Goal: Task Accomplishment & Management: Manage account settings

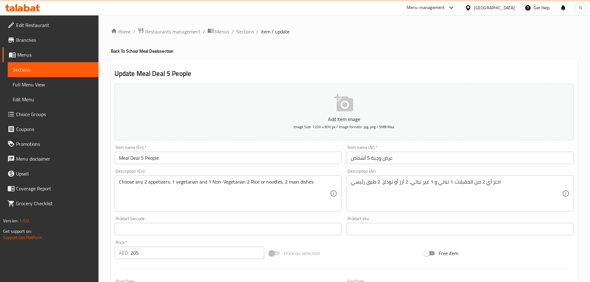
scroll to position [267, 0]
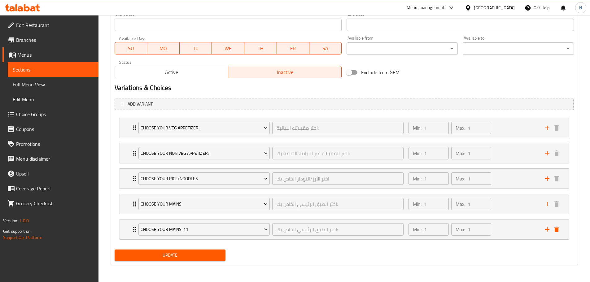
click at [213, 77] on span "Active" at bounding box center [171, 72] width 108 height 9
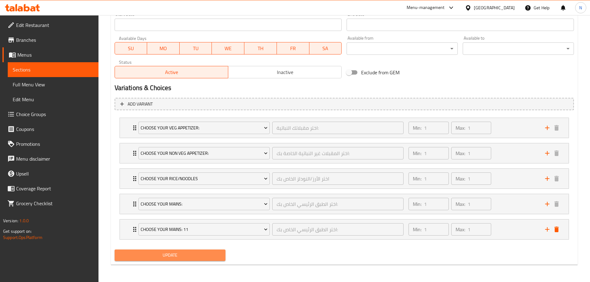
click at [172, 253] on span "Update" at bounding box center [170, 256] width 101 height 8
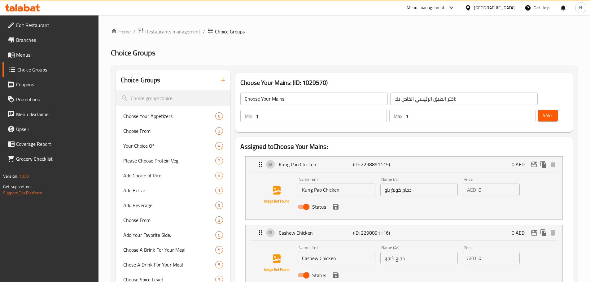
click at [221, 83] on icon "button" at bounding box center [222, 80] width 7 height 7
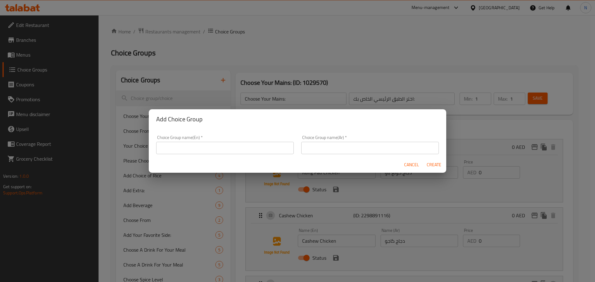
click at [220, 141] on div "Choice Group name(En)   * Choice Group name(En) *" at bounding box center [225, 144] width 138 height 19
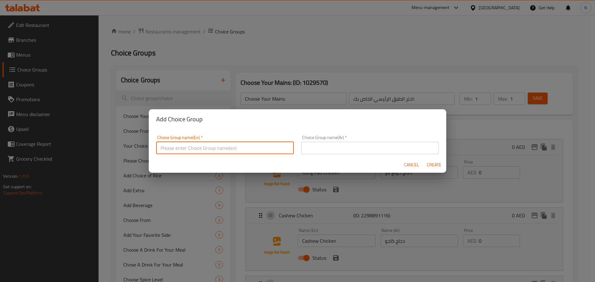
click at [221, 146] on input "text" at bounding box center [225, 148] width 138 height 12
paste input "Choose your Rice/Noodles"
type input "Choose your Rice/Noodles"
drag, startPoint x: 369, startPoint y: 148, endPoint x: 380, endPoint y: 153, distance: 12.5
click at [369, 148] on input "text" at bounding box center [370, 148] width 138 height 12
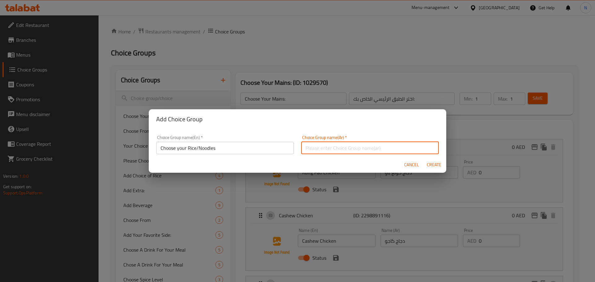
paste input "اختر الأرز/النودلز الخاص بك"
type input "اختر الأرز/النودلز الخاص بك"
click at [437, 169] on button "Create" at bounding box center [434, 164] width 20 height 11
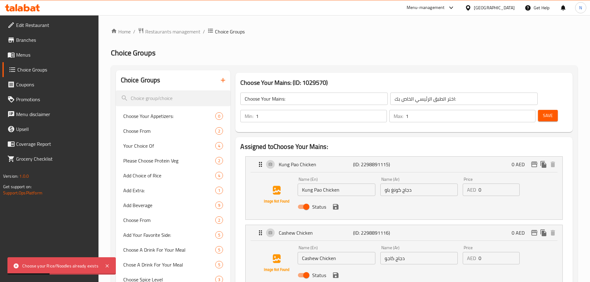
click at [222, 78] on icon "button" at bounding box center [222, 80] width 7 height 7
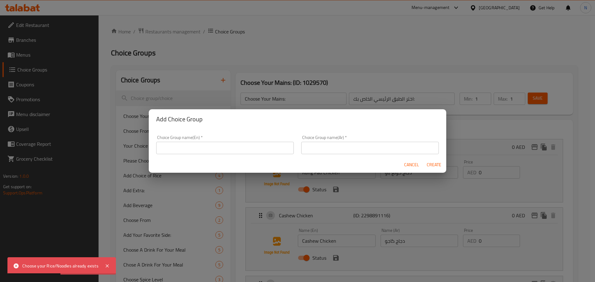
click at [352, 147] on input "text" at bounding box center [370, 148] width 138 height 12
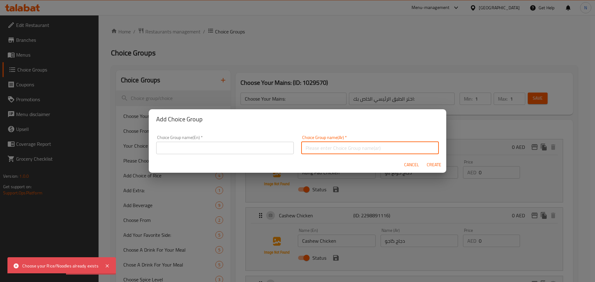
paste input "اختر الأرز/النودلز الخاص بك"
type input "اختر الأرز/النودلز الخاص بك"
click at [267, 154] on div "Choice Group name(En)   * Choice Group name(En) *" at bounding box center [224, 145] width 145 height 26
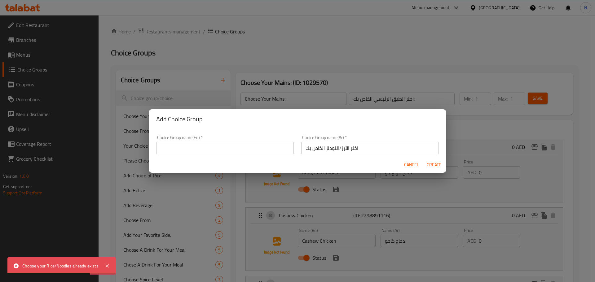
click at [266, 150] on input "text" at bounding box center [225, 148] width 138 height 12
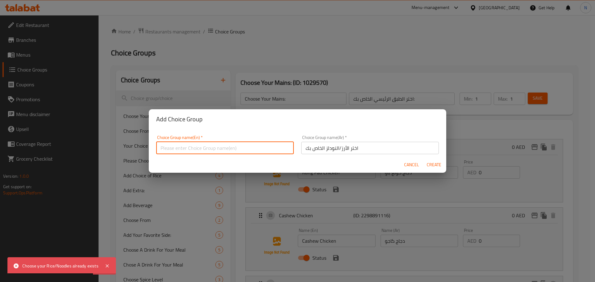
paste input "Choose your Rice/Noodles"
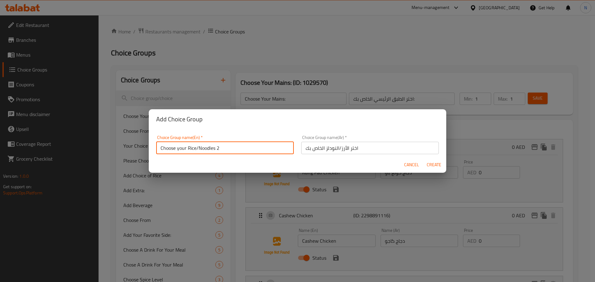
type input "Choose your Rice/Noodles 2"
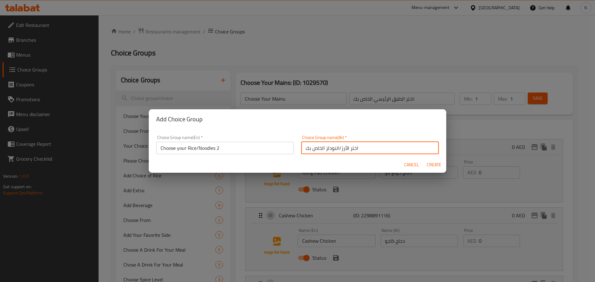
click at [384, 152] on input "اختر الأرز/النودلز الخاص بك" at bounding box center [370, 148] width 138 height 12
type input "اختر الأرز/النودلز الخاص بك 2"
click at [427, 165] on span "Create" at bounding box center [433, 165] width 15 height 8
type input "Choose your Rice/Noodles 2"
type input "اختر الأرز/النودلز الخاص بك 2"
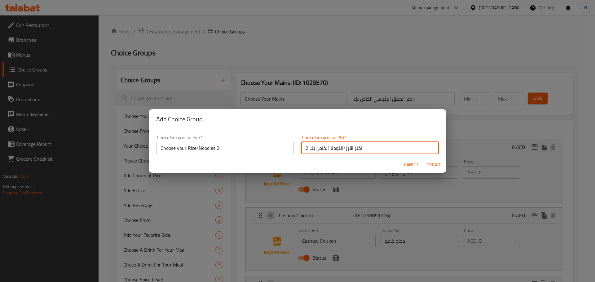
type input "0"
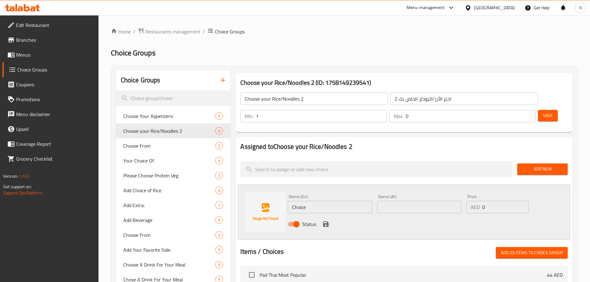
type input "1"
click at [387, 110] on input "1" at bounding box center [321, 116] width 131 height 12
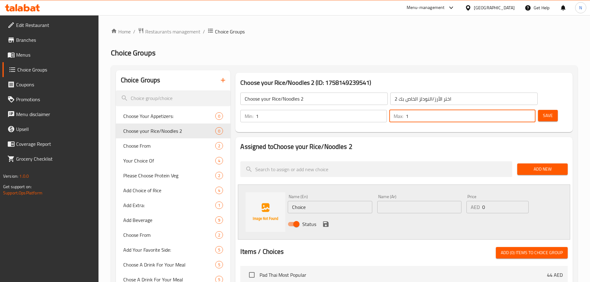
type input "1"
click at [519, 110] on input "1" at bounding box center [471, 116] width 130 height 12
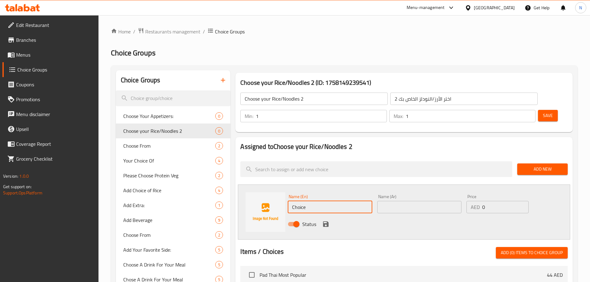
click at [313, 201] on input "Choice" at bounding box center [330, 207] width 84 height 12
paste input "Wok Tossed Noodles With Chicken"
type input "Wok Tossed Noodles With Chicken"
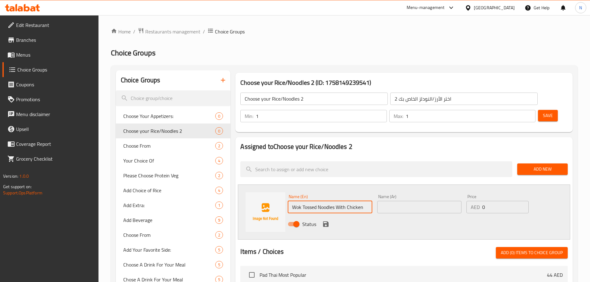
click at [392, 201] on input "text" at bounding box center [419, 207] width 84 height 12
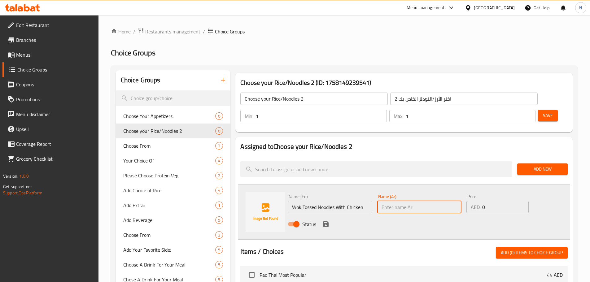
paste input "ووك نودلز مقلية مع دجاج"
type input "ووك نودلز مقلية مع دجاج"
click at [328, 222] on icon "save" at bounding box center [326, 225] width 6 height 6
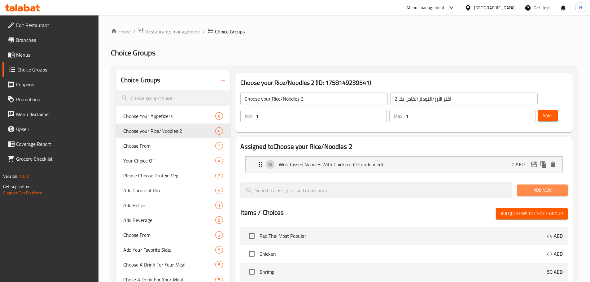
click at [536, 187] on span "Add New" at bounding box center [542, 191] width 41 height 8
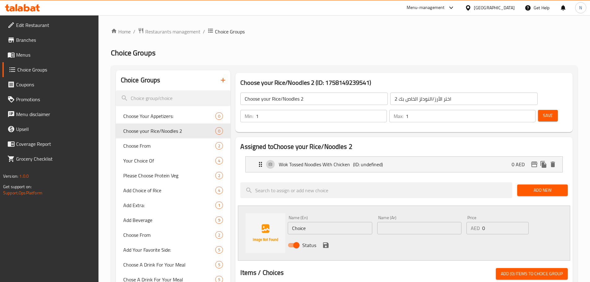
click at [309, 222] on input "Choice" at bounding box center [330, 228] width 84 height 12
paste input "Lo Mein Noodles"
type input "Lo Mein Noodles"
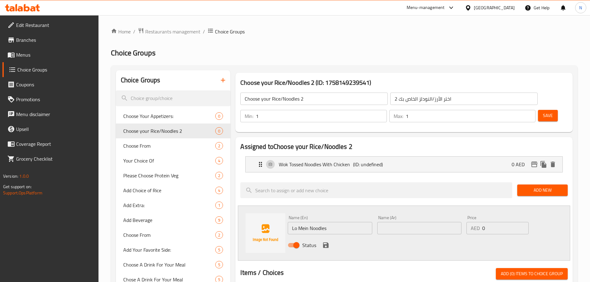
click at [399, 237] on div "Status" at bounding box center [419, 245] width 268 height 17
drag, startPoint x: 400, startPoint y: 210, endPoint x: 349, endPoint y: 221, distance: 52.6
click at [400, 222] on input "text" at bounding box center [419, 228] width 84 height 12
paste input "نودلز لو مين"
type input "نودلز لو مين"
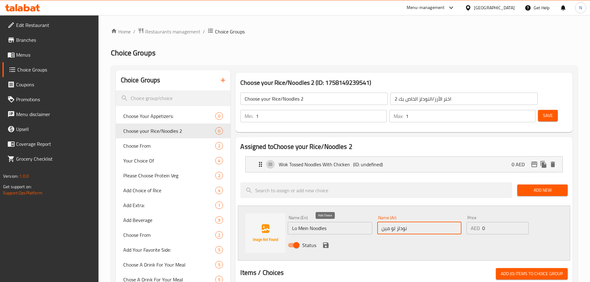
click at [324, 243] on icon "save" at bounding box center [326, 246] width 6 height 6
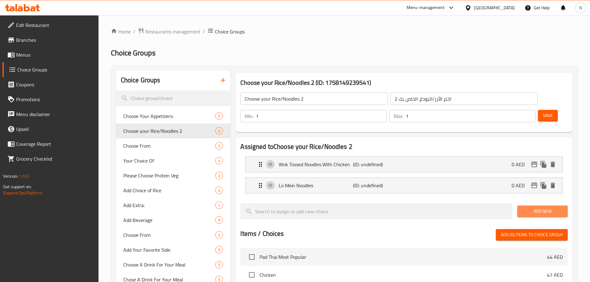
click at [537, 208] on span "Add New" at bounding box center [542, 212] width 41 height 8
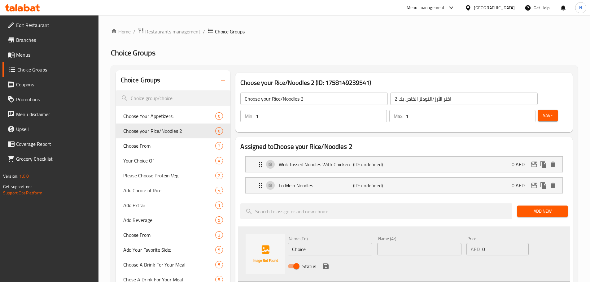
click at [309, 243] on input "Choice" at bounding box center [330, 249] width 84 height 12
paste input "E Fu Noodles with Sweet Bean Sau"
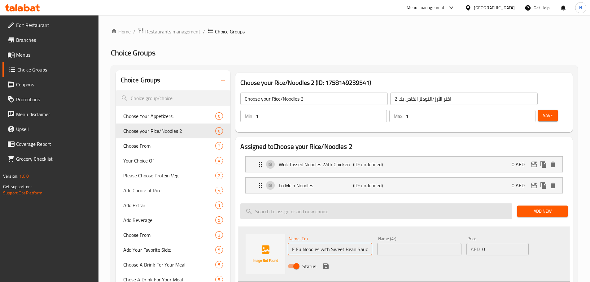
scroll to position [0, 1]
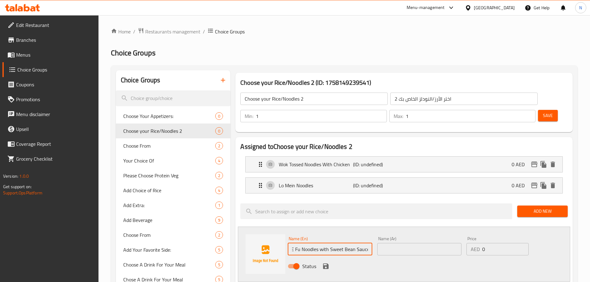
type input "E Fu Noodles with Sweet Bean Sauce"
drag, startPoint x: 431, startPoint y: 231, endPoint x: 415, endPoint y: 238, distance: 17.7
click at [431, 243] on input "text" at bounding box center [419, 249] width 84 height 12
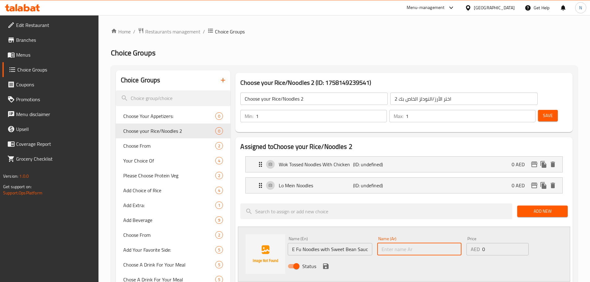
paste input "نودلز إي فو مع صلصة فاصوليا حلوة"
type input "نودلز إي فو مع صلصة فاصوليا حلوة"
click at [325, 264] on icon "save" at bounding box center [326, 267] width 6 height 6
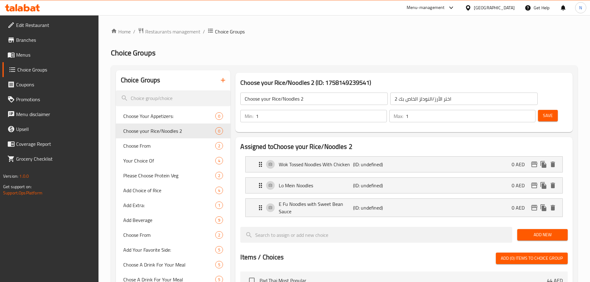
click at [534, 229] on button "Add New" at bounding box center [542, 234] width 51 height 11
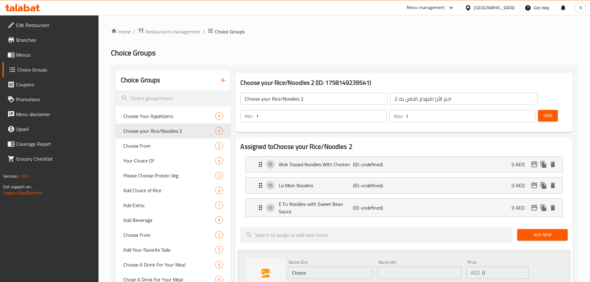
click at [332, 264] on div "Name (En) Choice Name (En)" at bounding box center [329, 270] width 89 height 24
click at [326, 267] on input "Choice" at bounding box center [330, 273] width 84 height 12
paste input "Wok Fried Rice Veg"
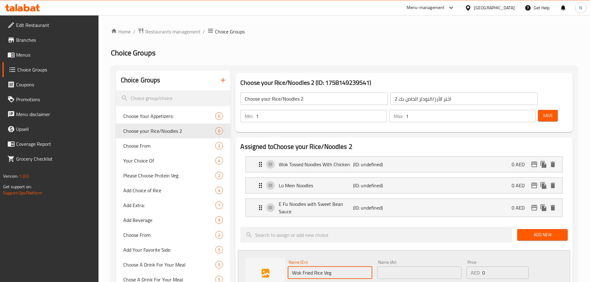
type input "Wok Fried Rice Veg"
click at [414, 267] on input "text" at bounding box center [419, 273] width 84 height 12
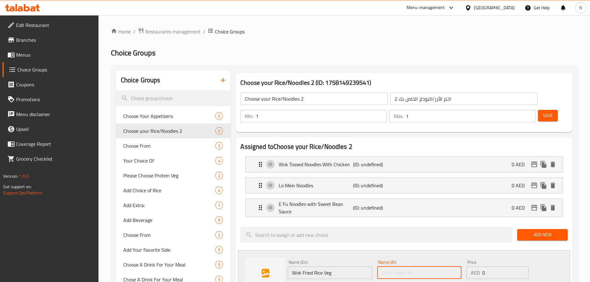
paste input "أرز مقلي نباتى ووك"
type input "أرز مقلي نباتى ووك"
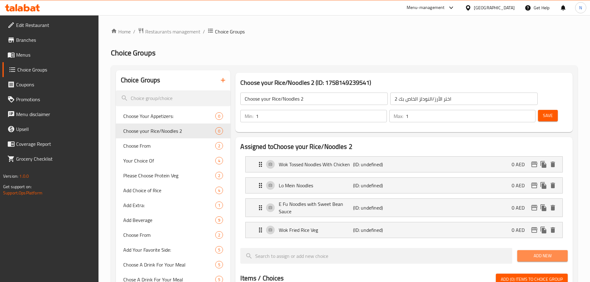
click at [546, 252] on span "Add New" at bounding box center [542, 256] width 41 height 8
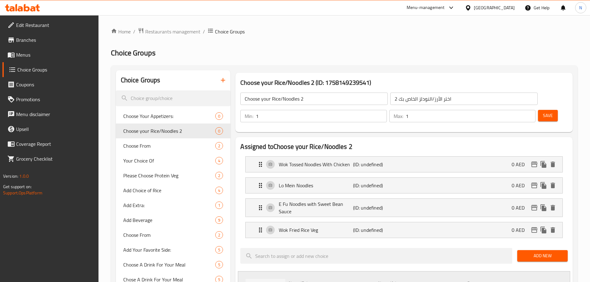
paste input "Wok Fried Rice with Egg"
type input "Wok Fried Rice with Egg"
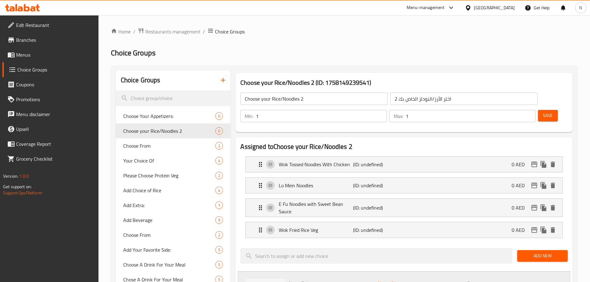
paste input "أرز مقلي مع بيض ووك"
type input "أرز مقلي مع بيض ووك"
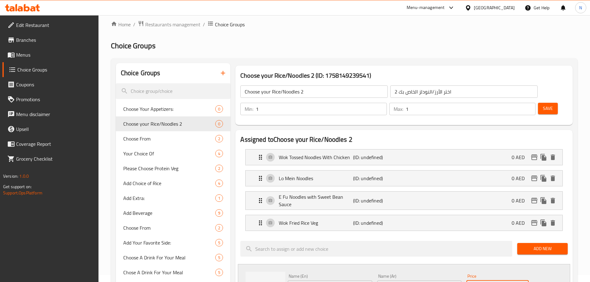
drag, startPoint x: 493, startPoint y: 277, endPoint x: 478, endPoint y: 276, distance: 14.9
click at [478, 276] on div "Price AED 0 Price" at bounding box center [497, 284] width 67 height 24
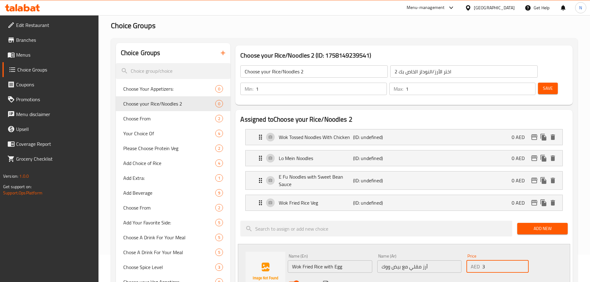
scroll to position [38, 0]
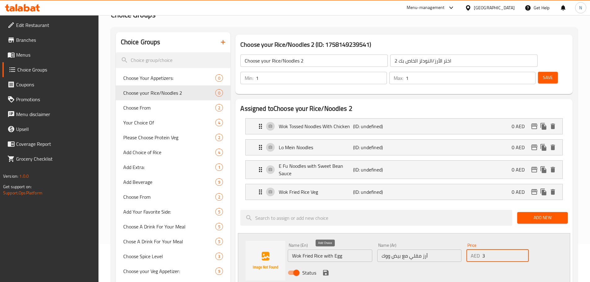
type input "3"
click at [322, 269] on icon "save" at bounding box center [325, 272] width 7 height 7
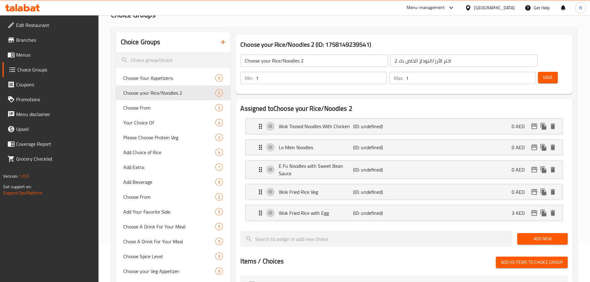
click at [543, 74] on span "Save" at bounding box center [548, 78] width 10 height 8
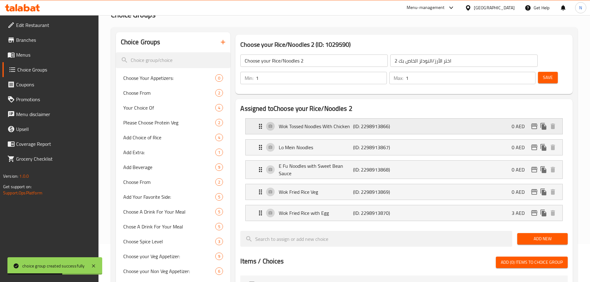
click at [499, 119] on div "Wok Tossed Noodles With Chicken (ID: 2298913866) 0 AED" at bounding box center [406, 126] width 298 height 15
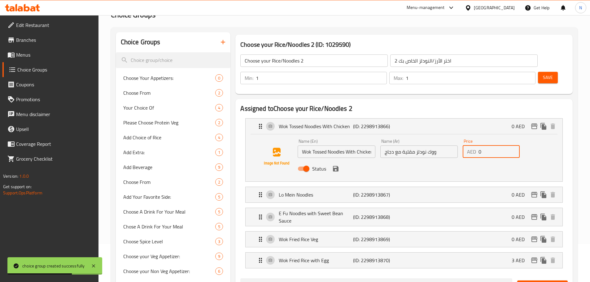
drag, startPoint x: 481, startPoint y: 135, endPoint x: 477, endPoint y: 135, distance: 4.0
click at [477, 146] on div "AED 0 Price" at bounding box center [491, 152] width 57 height 12
click at [337, 166] on icon "save" at bounding box center [336, 169] width 6 height 6
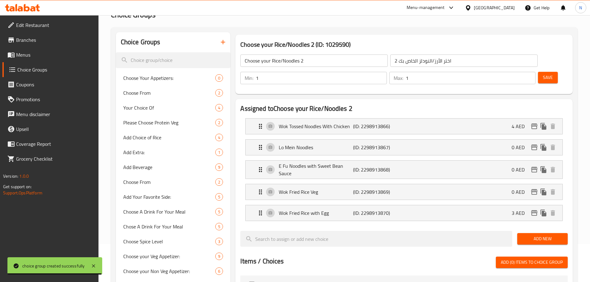
type input "4"
click at [543, 74] on span "Save" at bounding box center [548, 78] width 10 height 8
click at [534, 124] on icon "edit" at bounding box center [534, 127] width 6 height 6
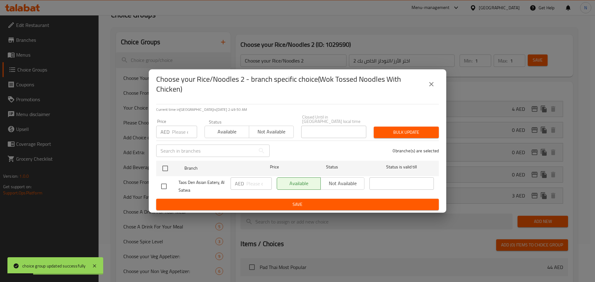
click at [171, 131] on div "AED Price" at bounding box center [176, 132] width 41 height 12
type input "4"
click at [168, 171] on input "checkbox" at bounding box center [165, 168] width 13 height 13
checkbox input "true"
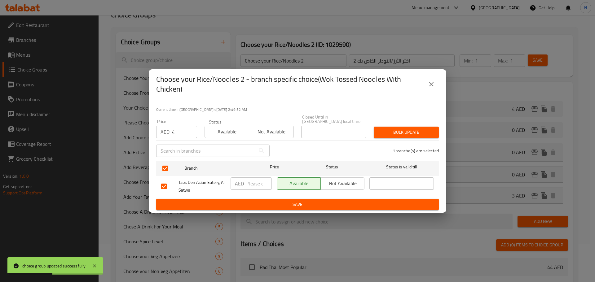
click at [407, 137] on button "Bulk update" at bounding box center [406, 132] width 65 height 11
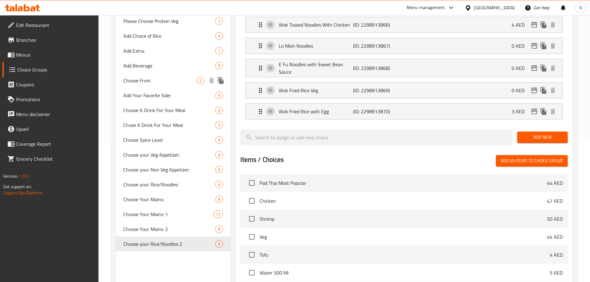
scroll to position [224, 0]
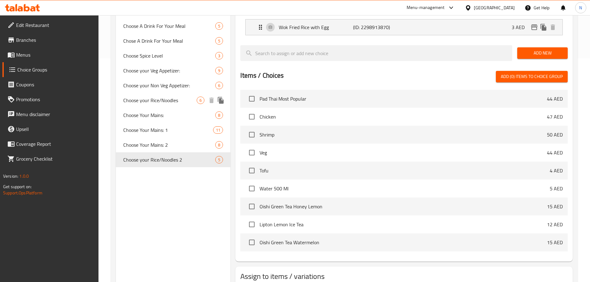
drag, startPoint x: 183, startPoint y: 100, endPoint x: 186, endPoint y: 110, distance: 9.8
click at [183, 100] on span "Choose your Rice/Noodles" at bounding box center [160, 100] width 74 height 7
type input "Choose your Rice/Noodles"
type input "اختر الأرز/النودلز الخاص بك"
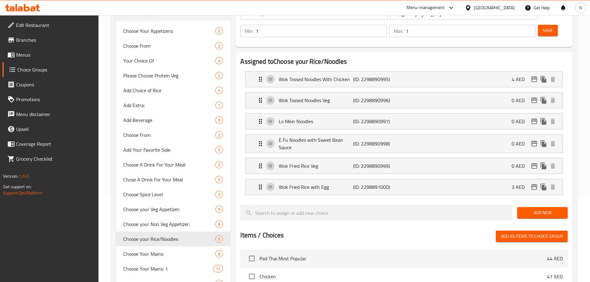
scroll to position [69, 0]
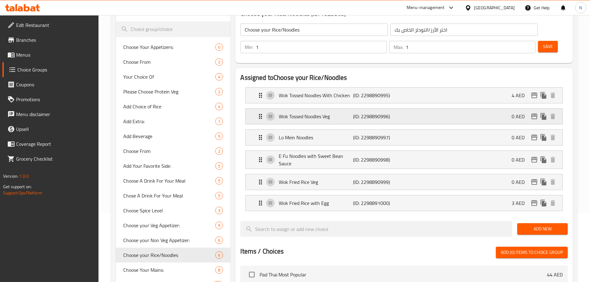
click at [415, 109] on div "Wok Tossed Noodles Veg (ID: 2298890996) 0 AED" at bounding box center [406, 116] width 298 height 15
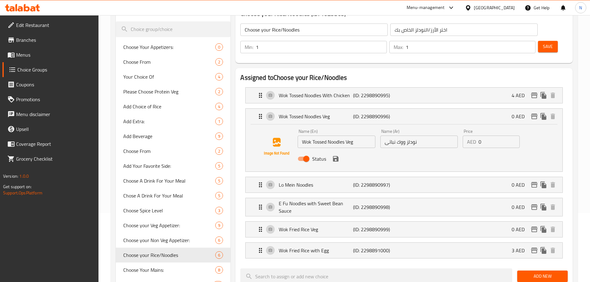
click at [347, 136] on input "Wok Tossed Noodles Veg" at bounding box center [336, 142] width 77 height 12
click at [393, 136] on input "نودلز ووك نباتى" at bounding box center [418, 142] width 77 height 12
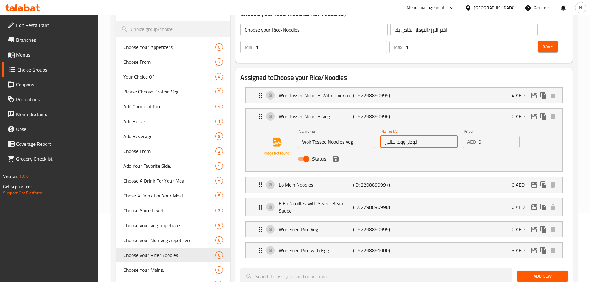
click at [393, 136] on input "نودلز ووك نباتى" at bounding box center [418, 142] width 77 height 12
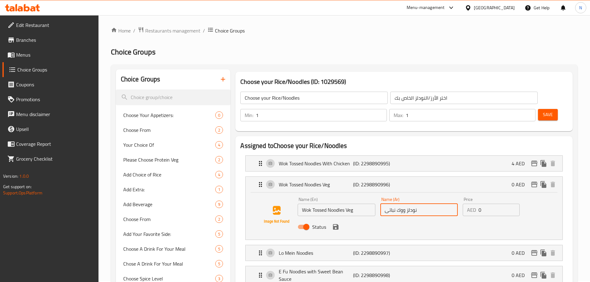
scroll to position [0, 0]
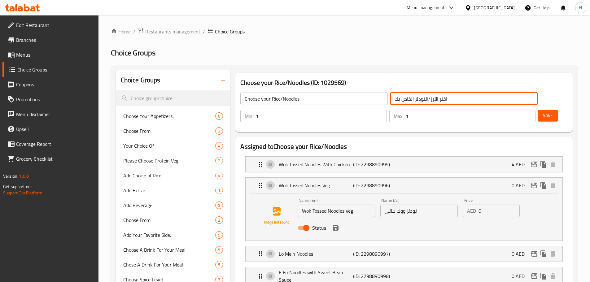
click at [390, 99] on input "اختر الأرز/النودلز الخاص بك" at bounding box center [463, 99] width 147 height 12
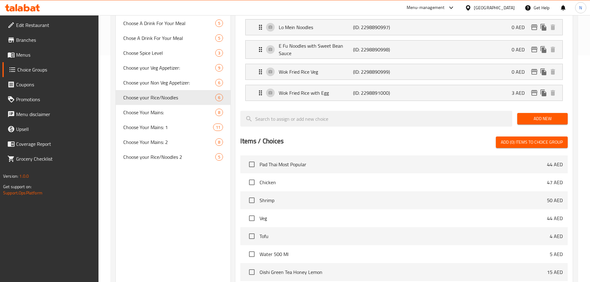
scroll to position [310, 0]
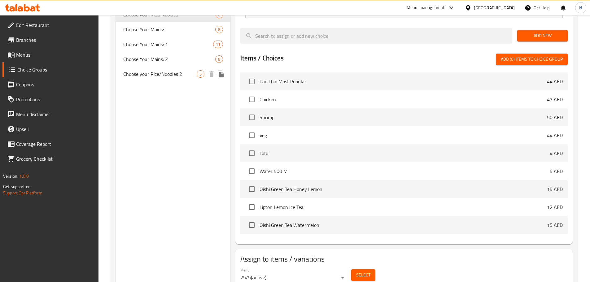
click at [177, 76] on span "Choose your Rice/Noodles 2" at bounding box center [160, 73] width 74 height 7
type input "Choose your Rice/Noodles 2"
type input "اختر الأرز/النودلز الخاص بك 2"
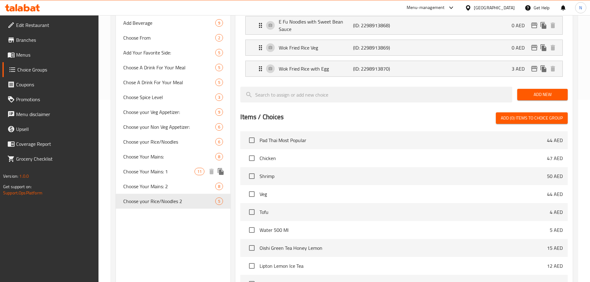
scroll to position [186, 0]
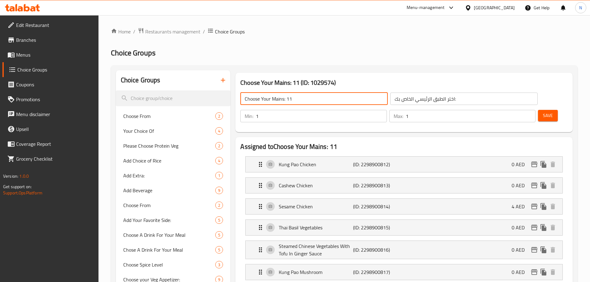
drag, startPoint x: 298, startPoint y: 98, endPoint x: 287, endPoint y: 100, distance: 11.0
click at [287, 100] on input "Choose Your Mains: 11" at bounding box center [313, 99] width 147 height 12
type input "Choose Your Mains: 2"
click at [430, 101] on input "اختر الطبق الرئيسي الخاص بك:" at bounding box center [463, 99] width 147 height 12
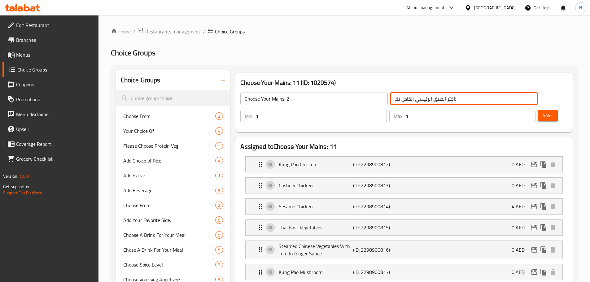
click at [430, 101] on input "اختر الطبق الرئيسي الخاص بك:" at bounding box center [463, 99] width 147 height 12
type input "اختر الطبق الرئيسي الخاص بك: 2"
click at [543, 112] on span "Save" at bounding box center [548, 116] width 10 height 8
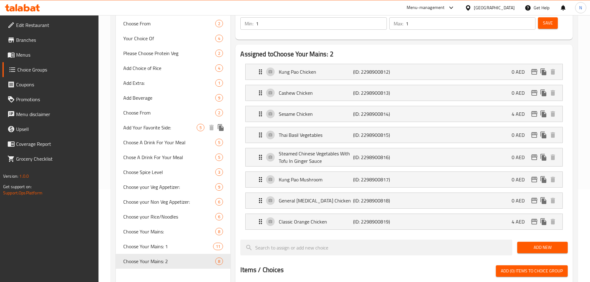
scroll to position [93, 0]
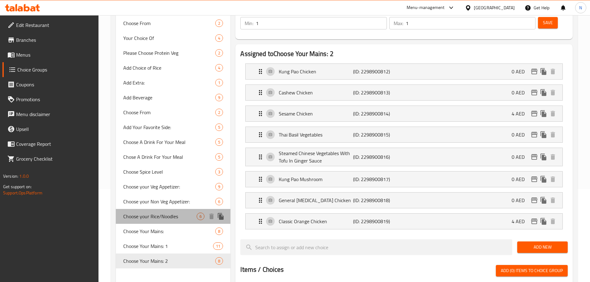
click at [182, 222] on div "Choose your Rice/Noodles 6" at bounding box center [173, 216] width 115 height 15
type input "Choose your Rice/Noodles"
type input "اختر الأرز/النودلز الخاص بك"
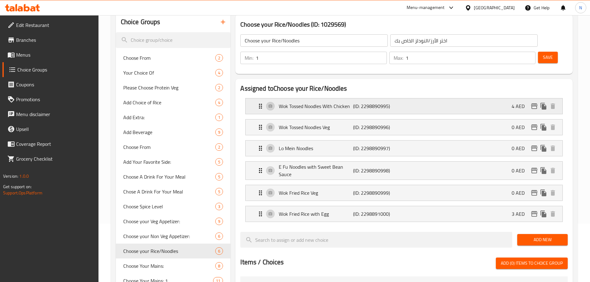
scroll to position [0, 0]
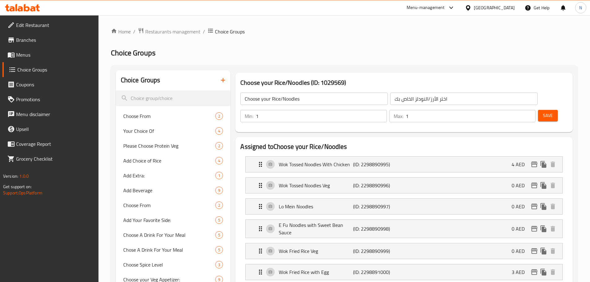
click at [288, 100] on input "Choose your Rice/Noodles" at bounding box center [313, 99] width 147 height 12
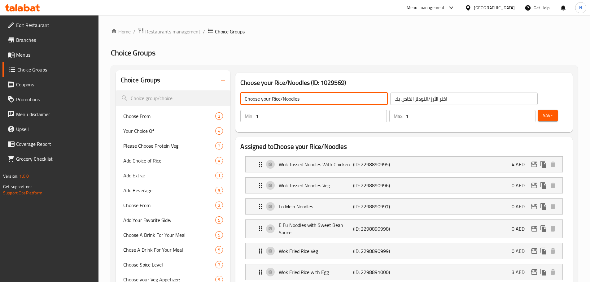
click at [288, 100] on input "Choose your Rice/Noodles" at bounding box center [313, 99] width 147 height 12
click at [418, 154] on li "Wok Tossed Noodles With Chicken (ID: 2298890995) 4 AED Name (En) Wok Tossed Noo…" at bounding box center [403, 164] width 327 height 21
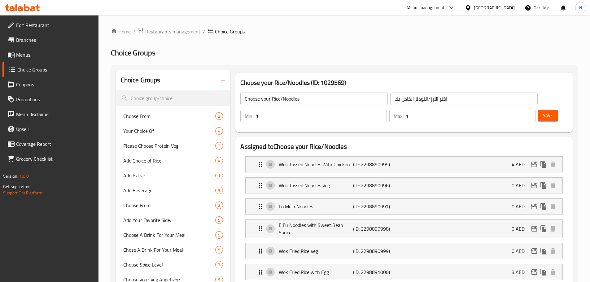
click at [404, 142] on h2 "Assigned to Choose your Rice/Noodles" at bounding box center [403, 146] width 327 height 9
click at [467, 54] on h2 "Choice Groups" at bounding box center [344, 53] width 467 height 10
click at [308, 102] on input "Choose your Rice/Noodles" at bounding box center [313, 99] width 147 height 12
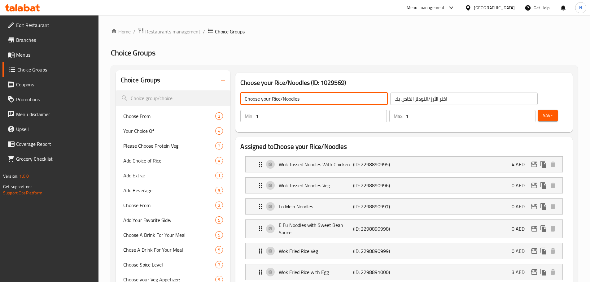
click at [308, 102] on input "Choose your Rice/Noodles" at bounding box center [313, 99] width 147 height 12
click at [390, 98] on input "اختر الأرز/النودلز الخاص بك" at bounding box center [463, 99] width 147 height 12
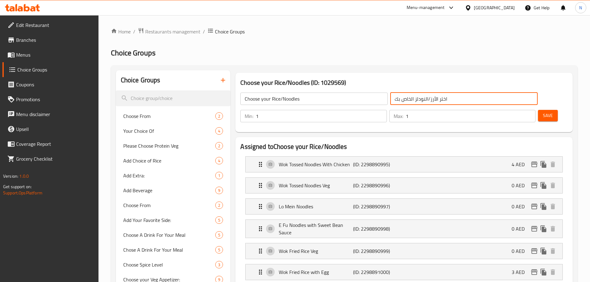
click at [390, 98] on input "اختر الأرز/النودلز الخاص بك" at bounding box center [463, 99] width 147 height 12
click at [267, 101] on input "Choose your Rice/Noodles" at bounding box center [313, 99] width 147 height 12
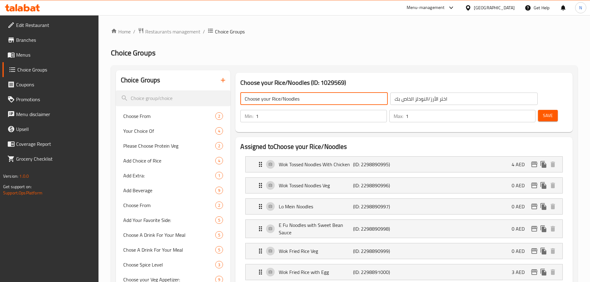
click at [267, 101] on input "Choose your Rice/Noodles" at bounding box center [313, 99] width 147 height 12
click at [432, 157] on div "Wok Tossed Noodles With Chicken (ID: 2298890995) 4 AED" at bounding box center [406, 164] width 298 height 15
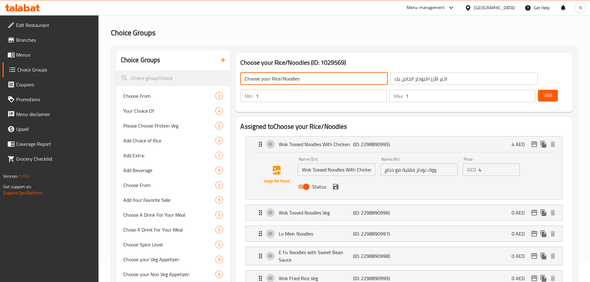
scroll to position [31, 0]
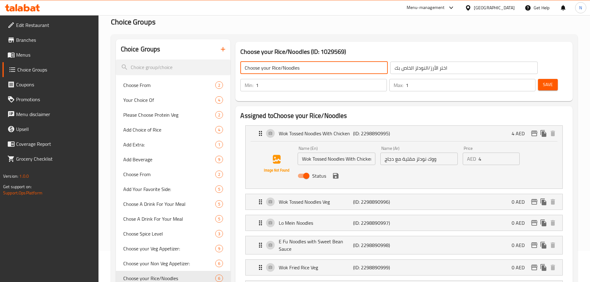
click at [321, 153] on input "Wok Tossed Noodles With Chicken" at bounding box center [336, 159] width 77 height 12
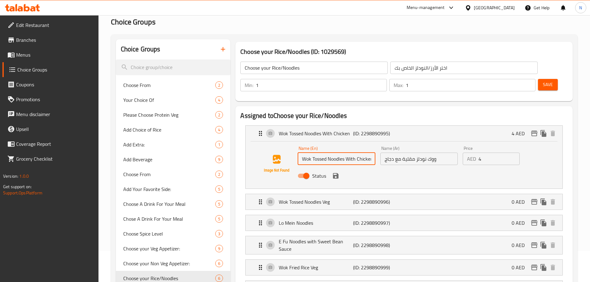
click at [321, 153] on input "Wok Tossed Noodles With Chicken" at bounding box center [336, 159] width 77 height 12
click at [389, 149] on div "Name (Ar) ووك نودلز مقلية مع دجاج Name (Ar)" at bounding box center [419, 156] width 82 height 24
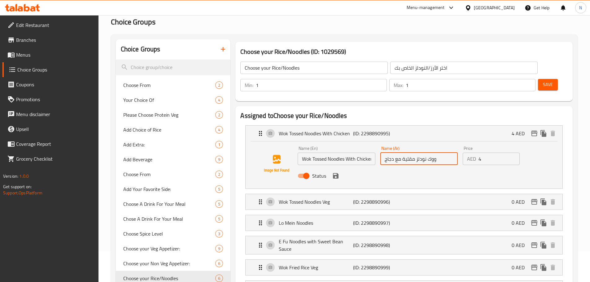
click at [390, 153] on input "ووك نودلز مقلية مع دجاج" at bounding box center [418, 159] width 77 height 12
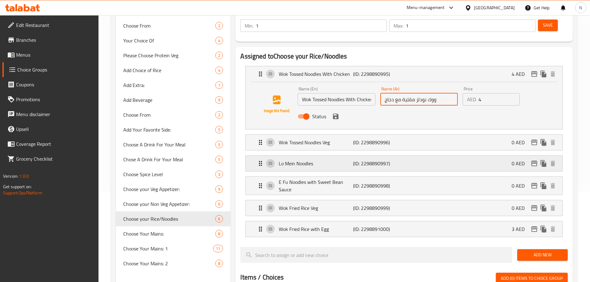
scroll to position [93, 0]
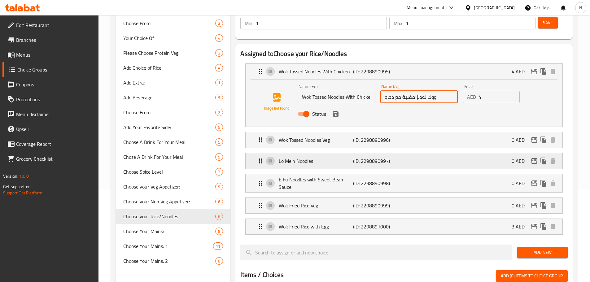
click at [419, 153] on div "Lo Mein Noodles (ID: 2298890997) 0 AED" at bounding box center [406, 160] width 298 height 15
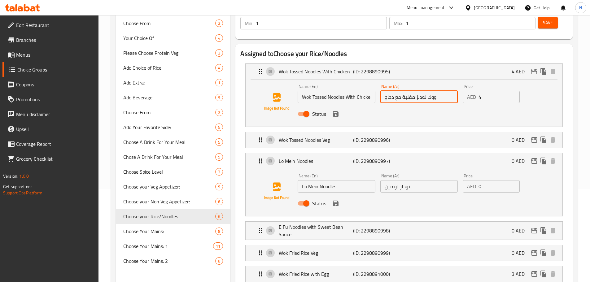
click at [311, 180] on input "Lo Mein Noodles" at bounding box center [336, 186] width 77 height 12
click at [399, 180] on input "نودلز لو مين" at bounding box center [418, 186] width 77 height 12
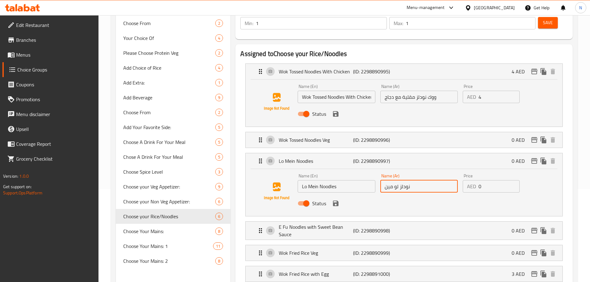
click at [399, 180] on input "نودلز لو مين" at bounding box center [418, 186] width 77 height 12
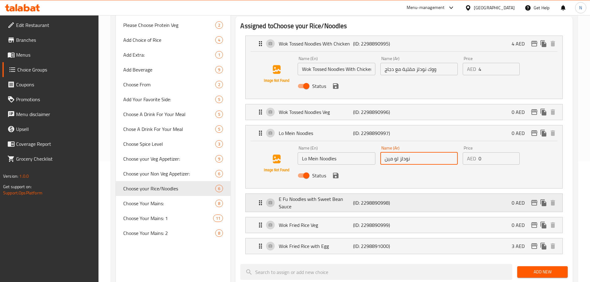
scroll to position [155, 0]
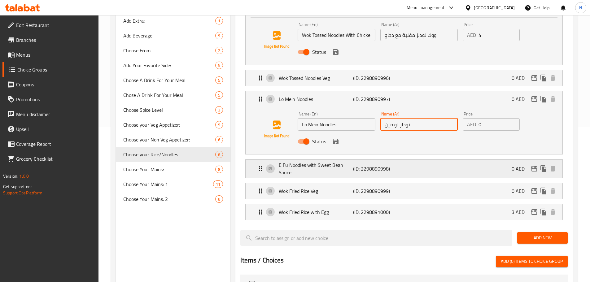
click at [331, 161] on p "E Fu Noodles with Sweet Bean Sauce" at bounding box center [316, 168] width 74 height 15
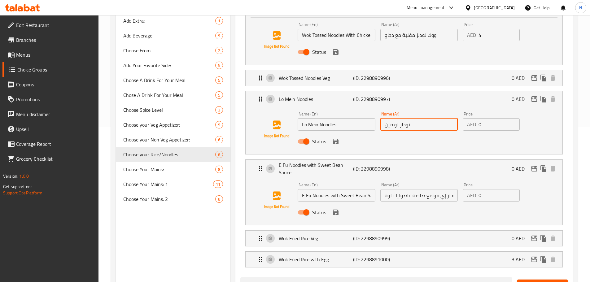
click at [321, 189] on input "E Fu Noodles with Sweet Bean Sauce" at bounding box center [336, 195] width 77 height 12
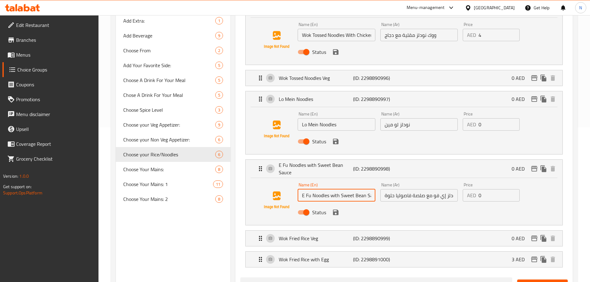
click at [321, 189] on input "E Fu Noodles with Sweet Bean Sauce" at bounding box center [336, 195] width 77 height 12
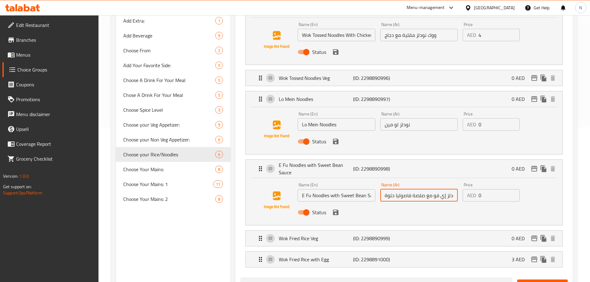
click at [411, 189] on input "نودلز إي فو مع صلصة فاصوليا حلوة" at bounding box center [418, 195] width 77 height 12
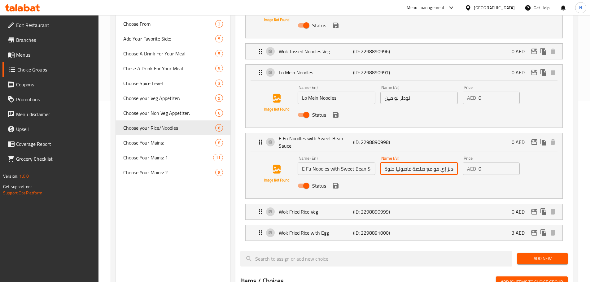
scroll to position [217, 0]
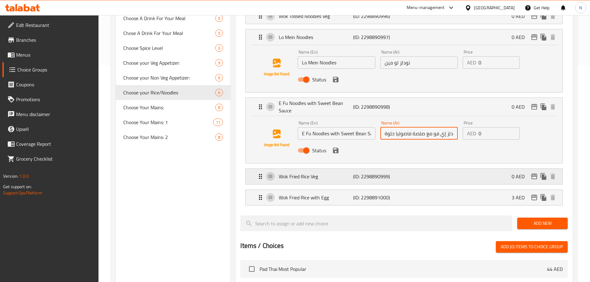
click at [426, 169] on div "Wok Fried Rice Veg (ID: 2298890999) 0 AED" at bounding box center [406, 176] width 298 height 15
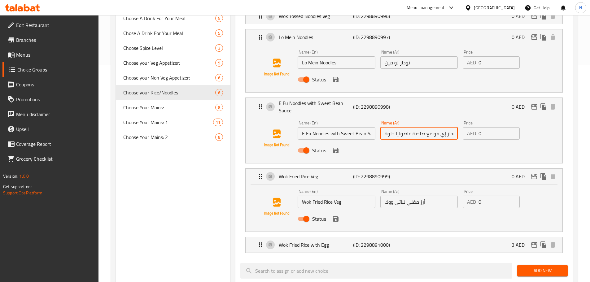
click at [314, 196] on input "Wok Fried Rice Veg" at bounding box center [336, 202] width 77 height 12
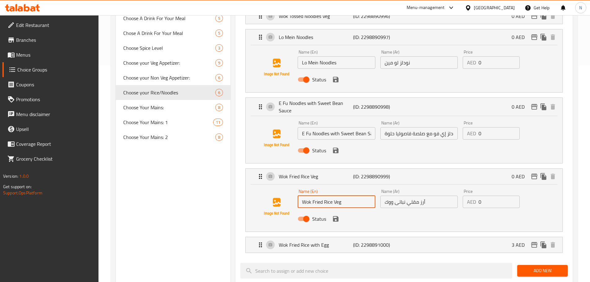
click at [314, 196] on input "Wok Fried Rice Veg" at bounding box center [336, 202] width 77 height 12
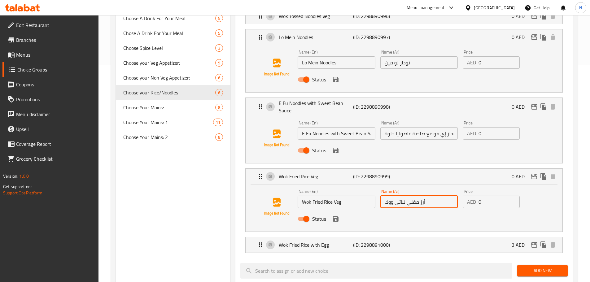
click at [393, 196] on input "أرز مقلي نباتى ووك" at bounding box center [418, 202] width 77 height 12
click at [345, 241] on p "Wok Fried Rice with Egg" at bounding box center [316, 244] width 74 height 7
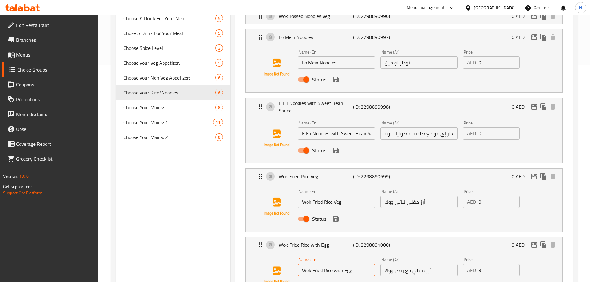
click at [318, 264] on input "Wok Fried Rice with Egg" at bounding box center [336, 270] width 77 height 12
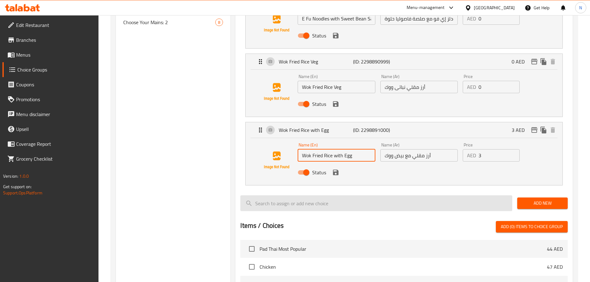
scroll to position [341, 0]
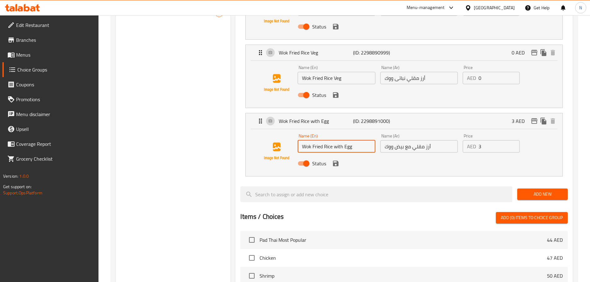
click at [397, 140] on input "أرز مقلي مع بيض ووك" at bounding box center [418, 146] width 77 height 12
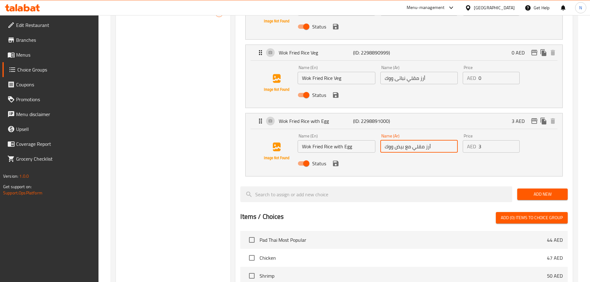
click at [397, 140] on input "أرز مقلي مع بيض ووك" at bounding box center [418, 146] width 77 height 12
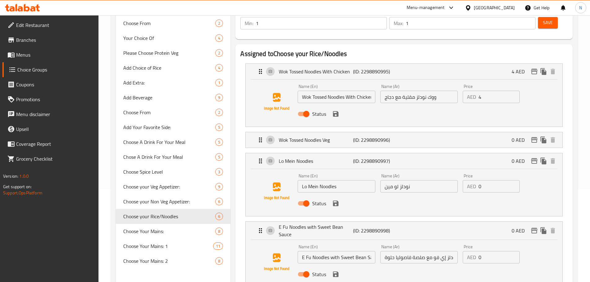
scroll to position [0, 0]
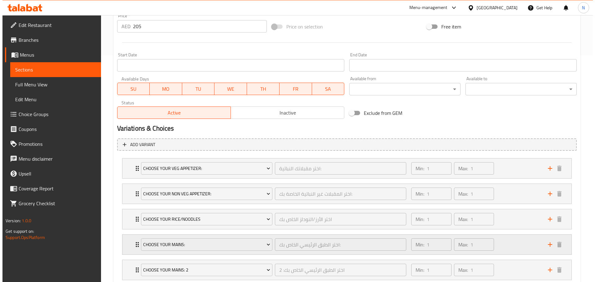
scroll to position [267, 0]
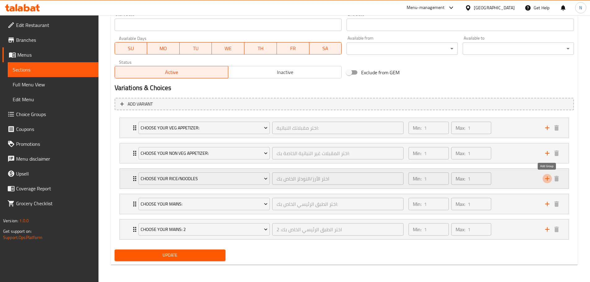
click at [547, 181] on icon "add" at bounding box center [547, 179] width 4 height 4
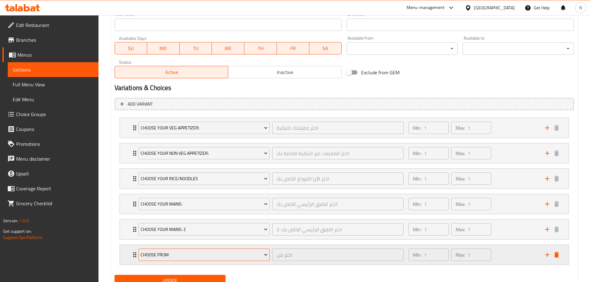
click at [200, 254] on span "Choose From" at bounding box center [204, 255] width 127 height 8
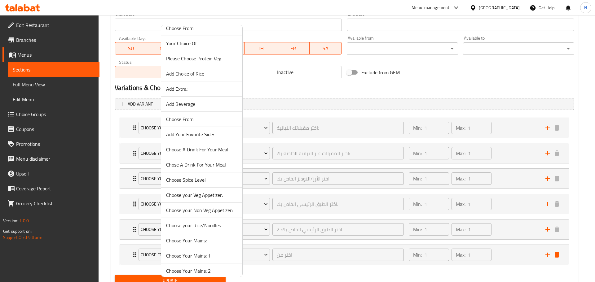
scroll to position [0, 0]
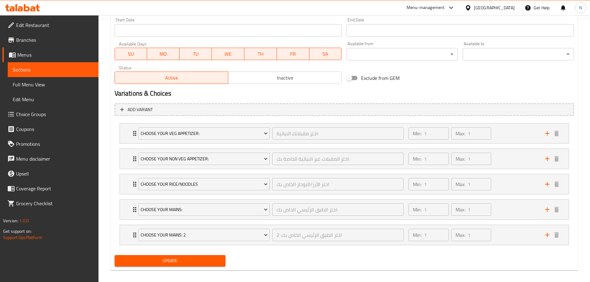
scroll to position [267, 0]
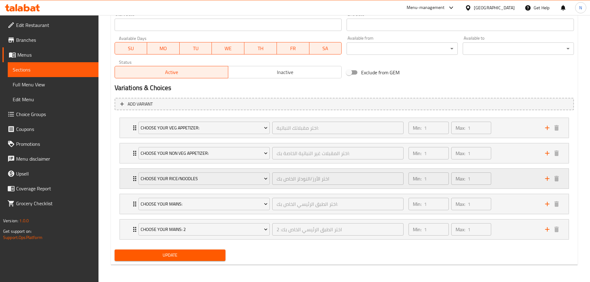
click at [547, 183] on div "Choose your Rice/Noodles اختر الأرز/النودلز الخاص بك ​ Min: 1 ​ Max: 1 ​" at bounding box center [346, 179] width 430 height 20
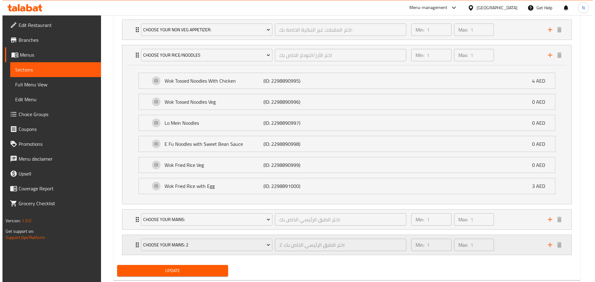
scroll to position [391, 0]
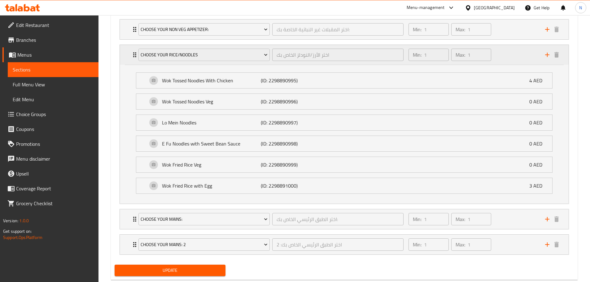
click at [547, 55] on icon "add" at bounding box center [547, 55] width 4 height 4
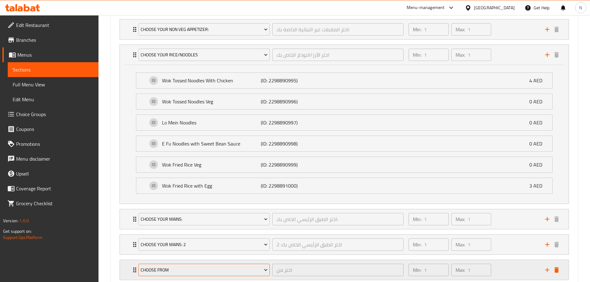
click at [182, 267] on span "Choose From" at bounding box center [204, 270] width 127 height 8
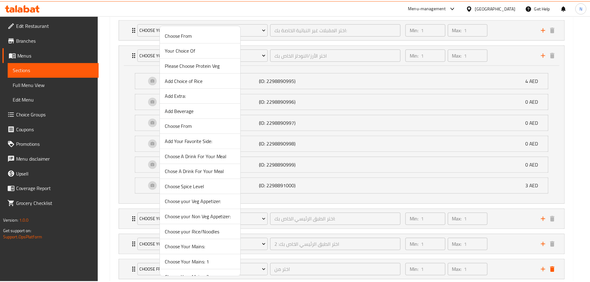
scroll to position [26, 0]
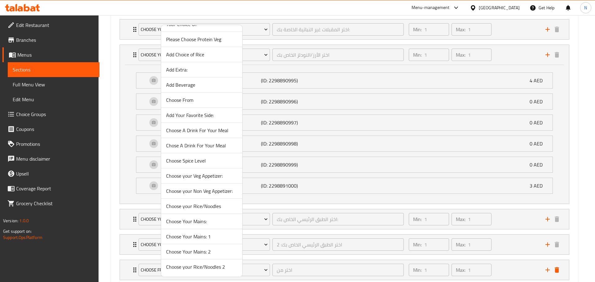
click at [196, 270] on span "Choose your Rice/Noodles 2" at bounding box center [201, 266] width 71 height 7
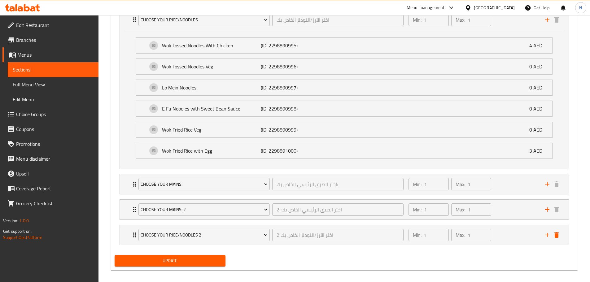
scroll to position [432, 0]
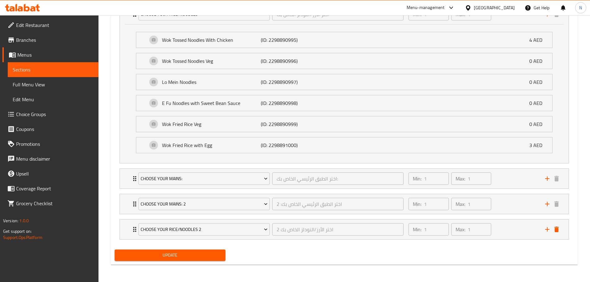
click at [172, 255] on span "Update" at bounding box center [170, 256] width 101 height 8
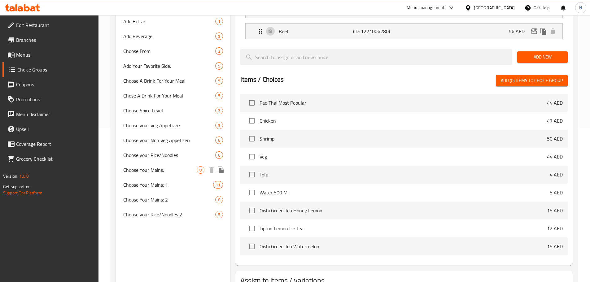
scroll to position [155, 0]
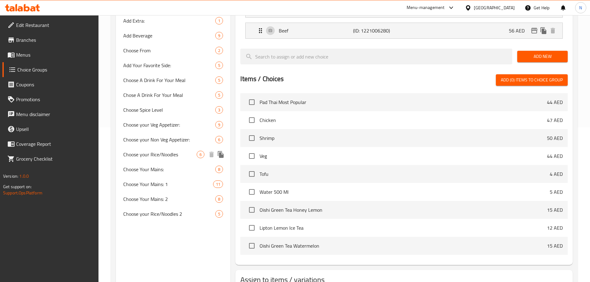
drag, startPoint x: 167, startPoint y: 157, endPoint x: 336, endPoint y: 195, distance: 173.0
click at [167, 157] on span "Choose your Rice/Noodles" at bounding box center [160, 154] width 74 height 7
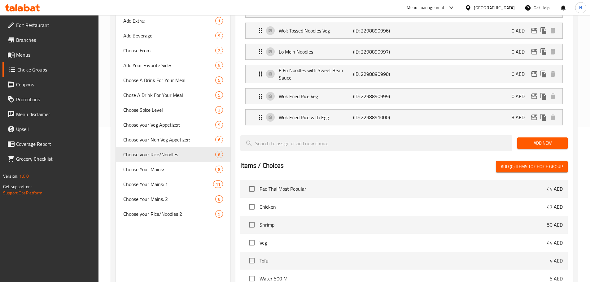
type input "Choose your Rice/Noodles"
type input "اختر الأرز/النودلز الخاص بك"
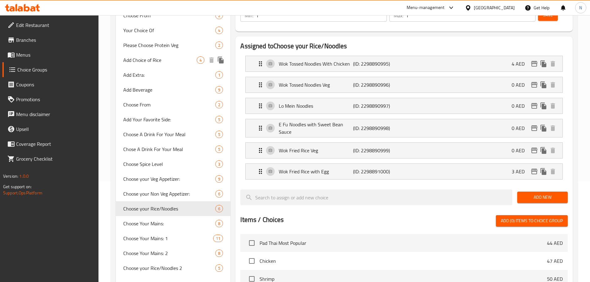
scroll to position [186, 0]
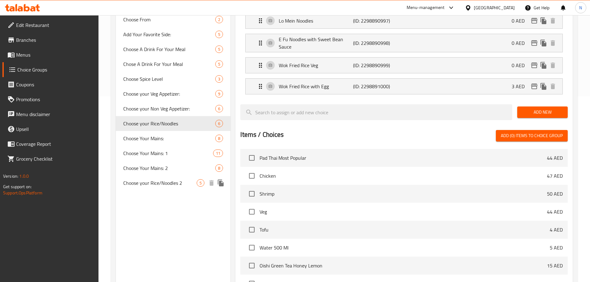
click at [157, 180] on span "Choose your Rice/Noodles 2" at bounding box center [160, 182] width 74 height 7
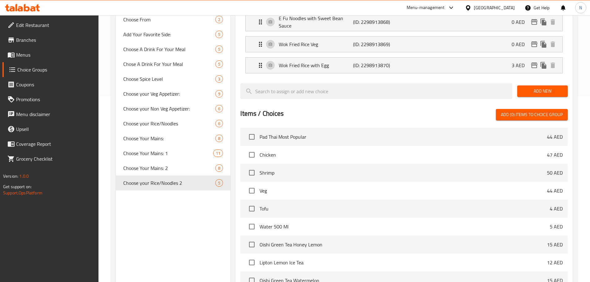
type input "Choose your Rice/Noodles 2"
type input "اختر الأرز/النودلز الخاص بك 2"
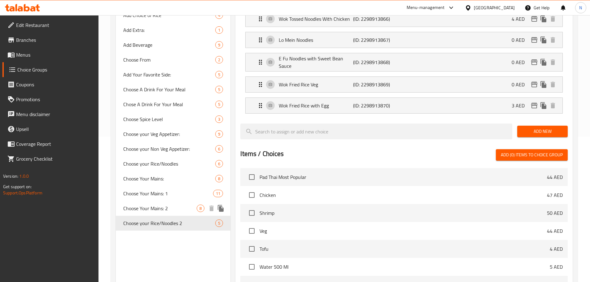
scroll to position [217, 0]
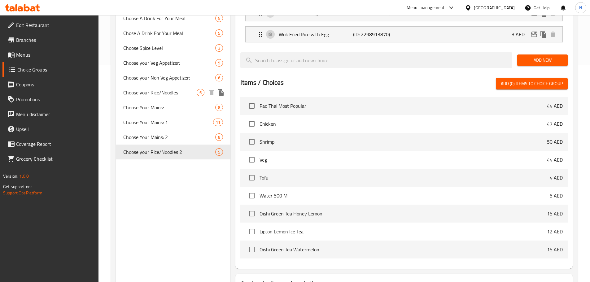
click at [178, 92] on span "Choose your Rice/Noodles" at bounding box center [160, 92] width 74 height 7
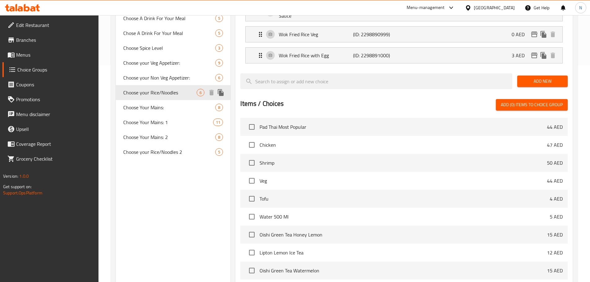
type input "Choose your Rice/Noodles"
type input "اختر الأرز/النودلز الخاص بك"
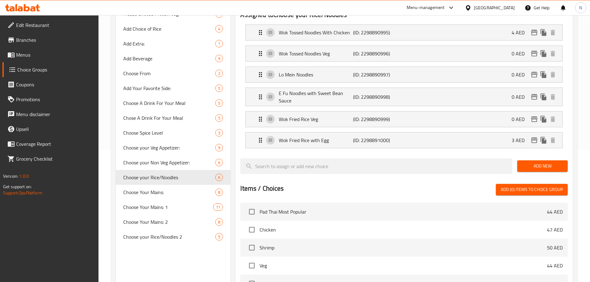
scroll to position [124, 0]
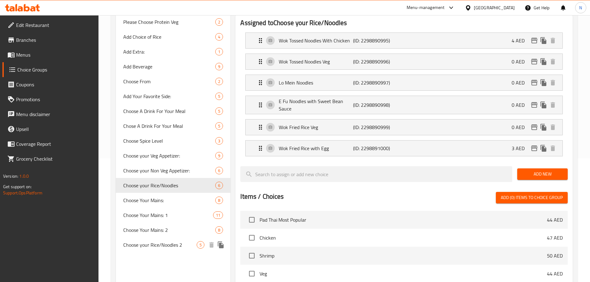
click at [188, 248] on span "Choose your Rice/Noodles 2" at bounding box center [160, 244] width 74 height 7
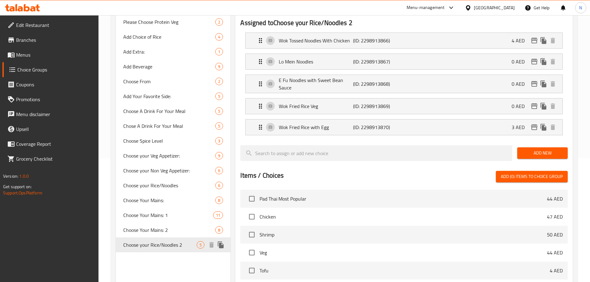
type input "Choose your Rice/Noodles 2"
type input "اختر الأرز/النودلز الخاص بك 2"
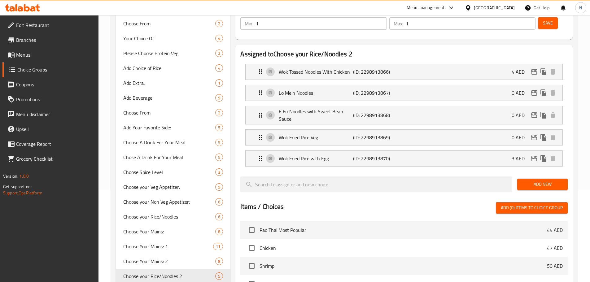
scroll to position [31, 0]
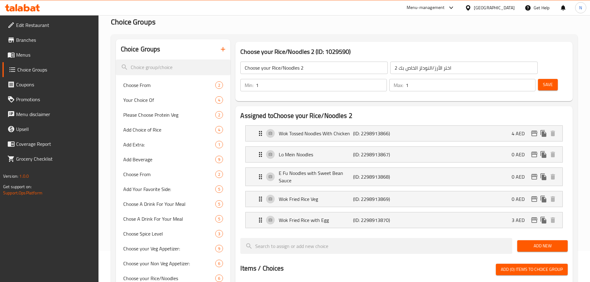
click at [536, 242] on span "Add New" at bounding box center [542, 246] width 41 height 8
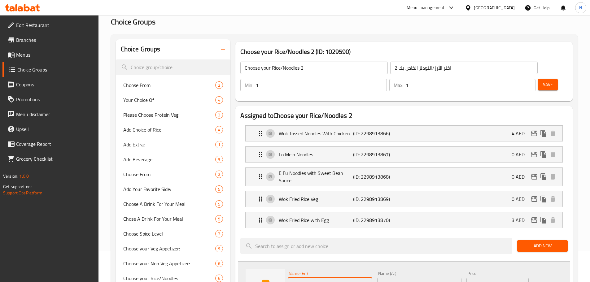
click at [320, 278] on input "Choice" at bounding box center [330, 284] width 84 height 12
click at [321, 278] on input "Choice" at bounding box center [330, 284] width 84 height 12
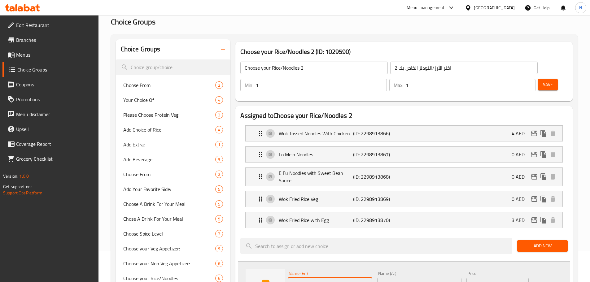
click at [321, 278] on input "Choice" at bounding box center [330, 284] width 84 height 12
paste input "Wok Tossed Noodles Veg"
type input "Wok Tossed Noodles Veg"
drag, startPoint x: 396, startPoint y: 268, endPoint x: 390, endPoint y: 263, distance: 7.4
click at [396, 278] on input "text" at bounding box center [419, 284] width 84 height 12
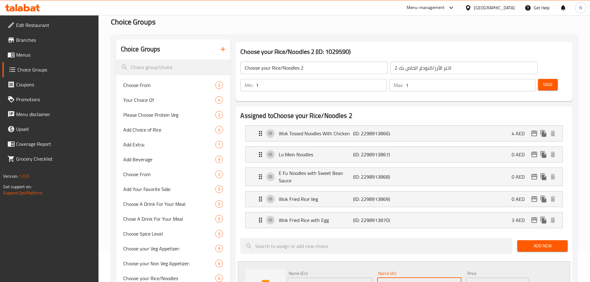
paste input "نودلز ووك نباتى"
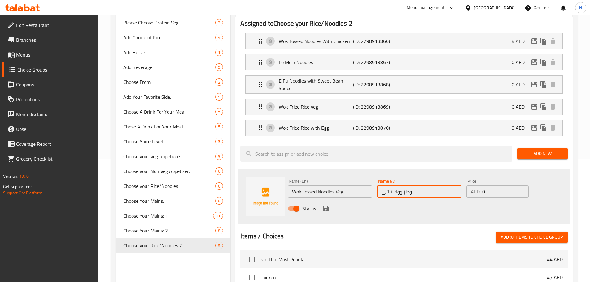
scroll to position [124, 0]
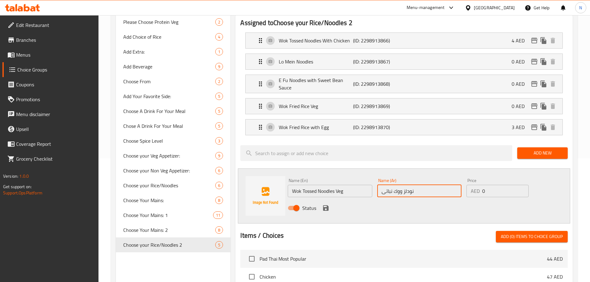
type input "نودلز ووك نباتى"
click at [326, 204] on icon "save" at bounding box center [325, 207] width 7 height 7
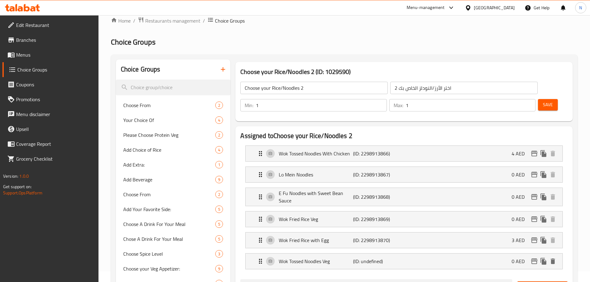
scroll to position [0, 0]
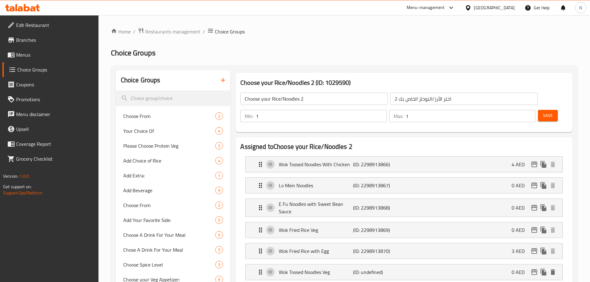
click at [543, 112] on span "Save" at bounding box center [548, 116] width 10 height 8
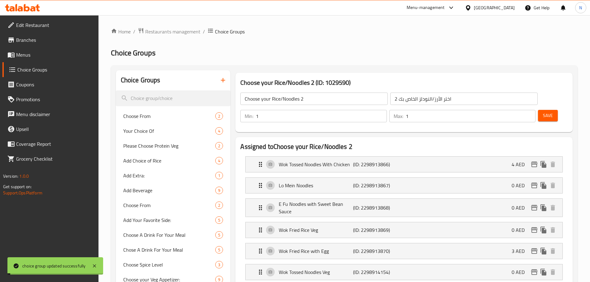
click at [273, 95] on input "Choose your Rice/Noodles 2" at bounding box center [313, 99] width 147 height 12
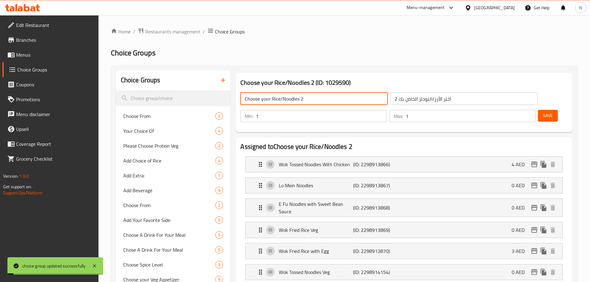
click at [273, 95] on input "Choose your Rice/Noodles 2" at bounding box center [313, 99] width 147 height 12
click at [225, 81] on icon "button" at bounding box center [222, 80] width 7 height 7
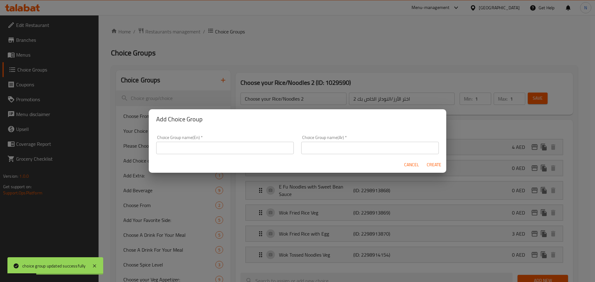
drag, startPoint x: 259, startPoint y: 150, endPoint x: 261, endPoint y: 153, distance: 3.5
click at [259, 150] on input "text" at bounding box center [225, 148] width 138 height 12
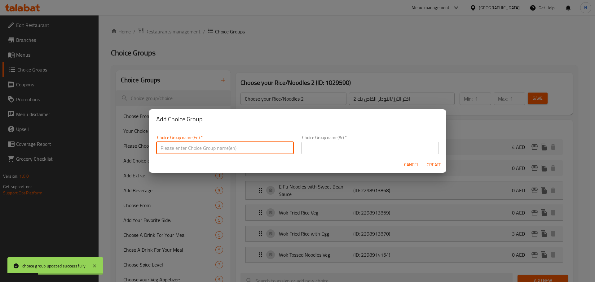
paste input "Choose your Rice/Noodles 2"
type input "Choose your Rice/Noodles 3"
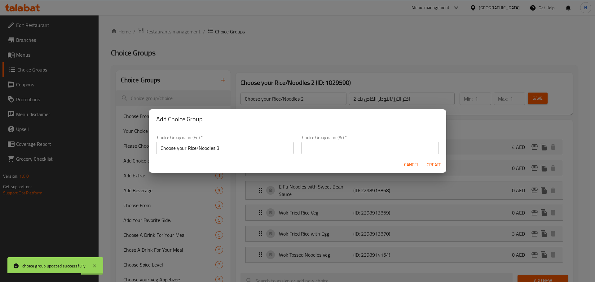
click at [347, 155] on div "Choice Group name(Ar)   * Choice Group name(Ar) *" at bounding box center [369, 145] width 145 height 26
click at [349, 148] on input "text" at bounding box center [370, 148] width 138 height 12
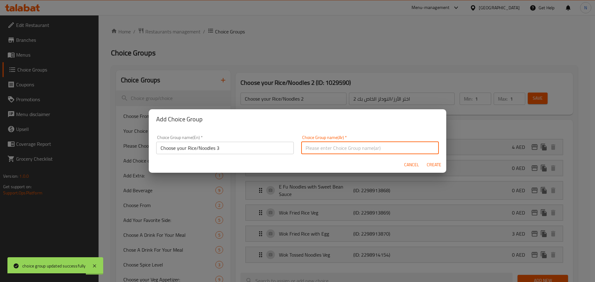
paste input "اختر الأرز/النودلز الخاص بك"
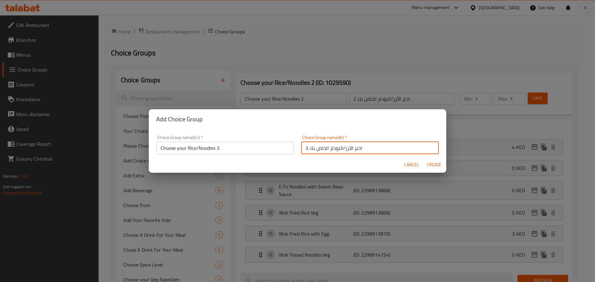
type input "اختر الأرز/النودلز الخاص بك 3"
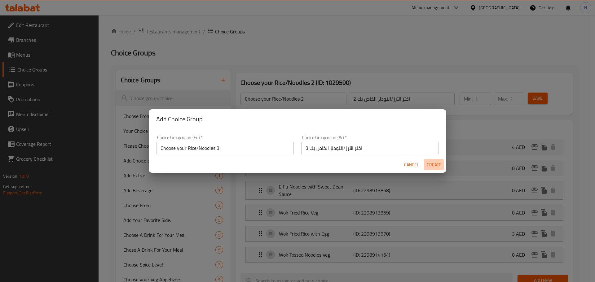
click at [436, 165] on span "Create" at bounding box center [433, 165] width 15 height 8
type input "Choose your Rice/Noodles 3"
type input "اختر الأرز/النودلز الخاص بك 3"
type input "0"
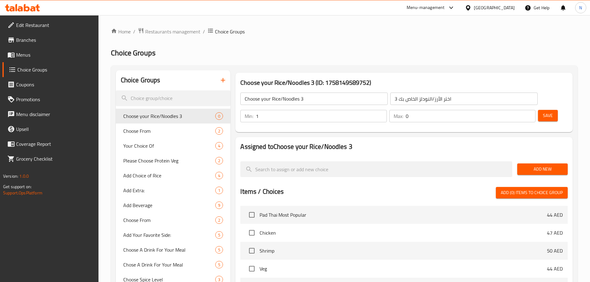
type input "1"
click at [387, 110] on input "1" at bounding box center [321, 116] width 131 height 12
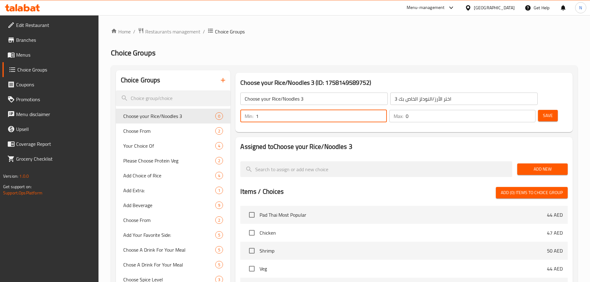
type input "1"
click at [519, 110] on input "1" at bounding box center [471, 116] width 130 height 12
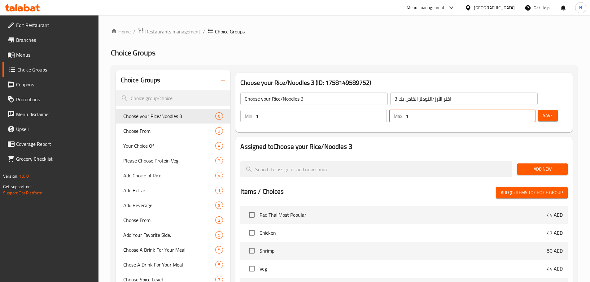
click at [531, 164] on button "Add New" at bounding box center [542, 169] width 51 height 11
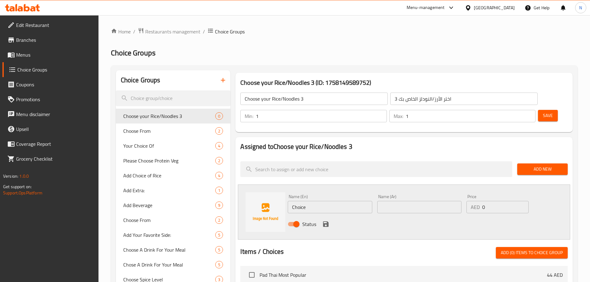
click at [312, 195] on div "Name (En) Choice Name (En)" at bounding box center [330, 204] width 84 height 19
click at [312, 201] on input "Choice" at bounding box center [330, 207] width 84 height 12
paste input "Wok Tossed Noodles With Chicken"
type input "Wok Tossed Noodles With Chicken"
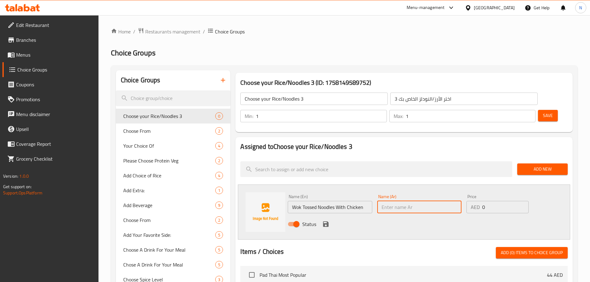
click at [406, 201] on input "text" at bounding box center [419, 207] width 84 height 12
paste input "ووك نودلز مقلية مع دجاج"
type input "ووك نودلز مقلية مع دجاج"
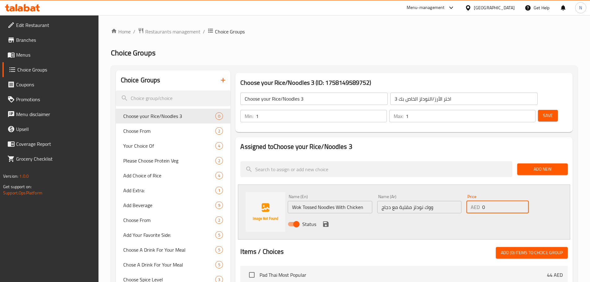
drag, startPoint x: 493, startPoint y: 194, endPoint x: 479, endPoint y: 189, distance: 15.3
click at [479, 201] on div "AED 0 Price" at bounding box center [498, 207] width 62 height 12
type input "4"
click at [329, 221] on icon "save" at bounding box center [325, 224] width 7 height 7
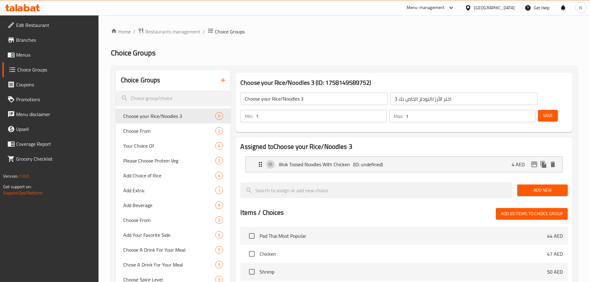
click at [528, 187] on span "Add New" at bounding box center [542, 191] width 41 height 8
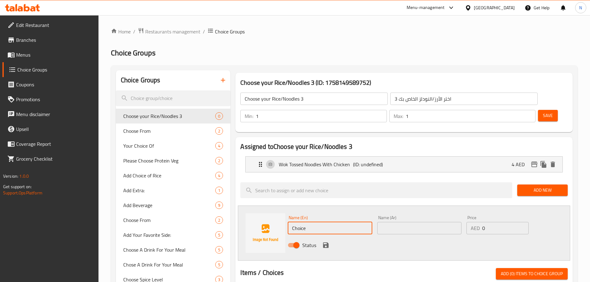
click at [309, 222] on input "Choice" at bounding box center [330, 228] width 84 height 12
paste input "Wok Tossed Noodles Veg"
type input "Wok Tossed Noodles Veg"
click at [415, 222] on input "text" at bounding box center [419, 228] width 84 height 12
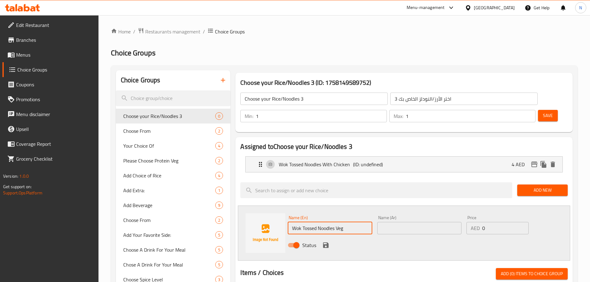
paste input "نودلز ووك نباتى"
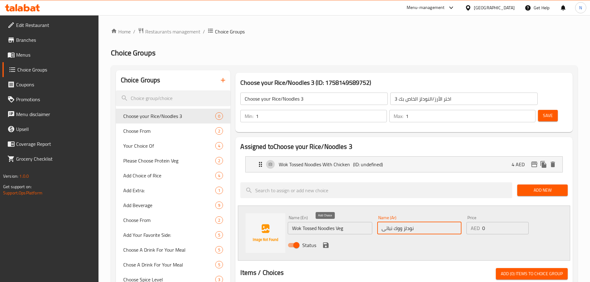
type input "نودلز ووك نباتى"
click at [324, 243] on icon "save" at bounding box center [326, 246] width 6 height 6
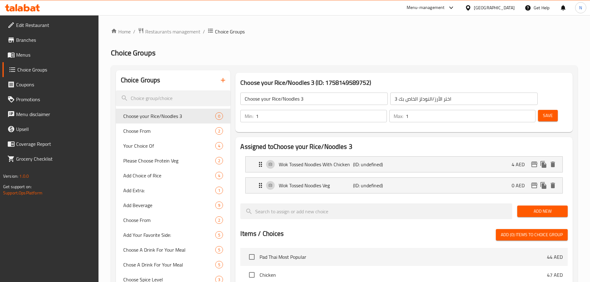
click at [542, 208] on span "Add New" at bounding box center [542, 212] width 41 height 8
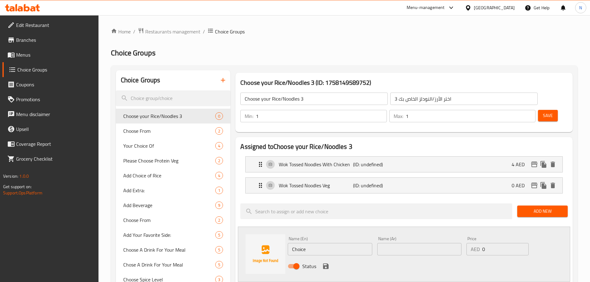
click at [299, 243] on input "Choice" at bounding box center [330, 249] width 84 height 12
paste input "Lo Mein Noodles"
type input "Lo Mein Noodles"
click at [394, 243] on input "text" at bounding box center [419, 249] width 84 height 12
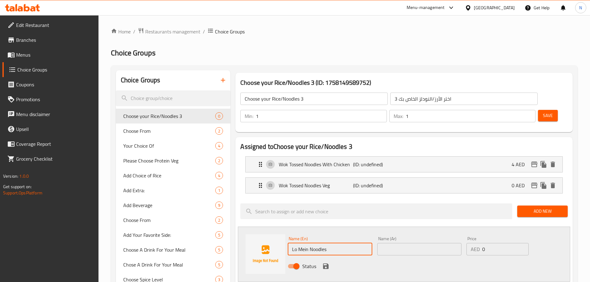
paste input "نودلز لو مين"
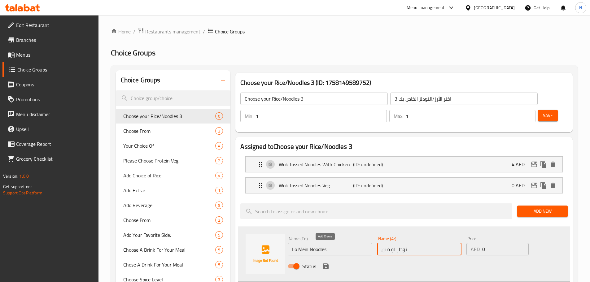
type input "نودلز لو مين"
click at [325, 264] on icon "save" at bounding box center [326, 267] width 6 height 6
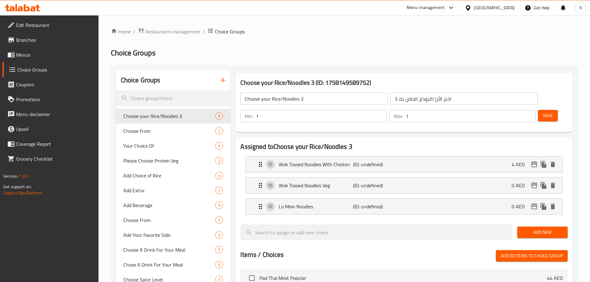
click at [542, 229] on span "Add New" at bounding box center [542, 233] width 41 height 8
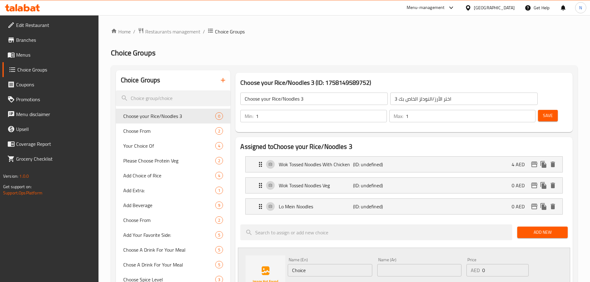
click at [319, 264] on input "Choice" at bounding box center [330, 270] width 84 height 12
paste input "E Fu Noodles with Sweet Bean Sau"
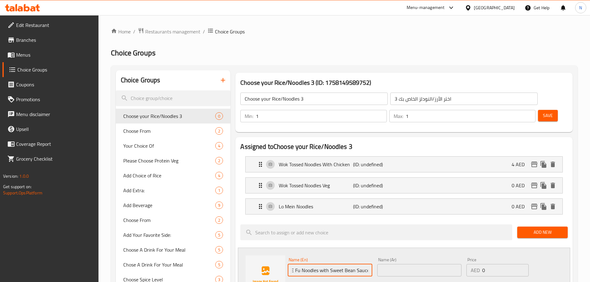
type input "E Fu Noodles with Sweet Bean Sauce"
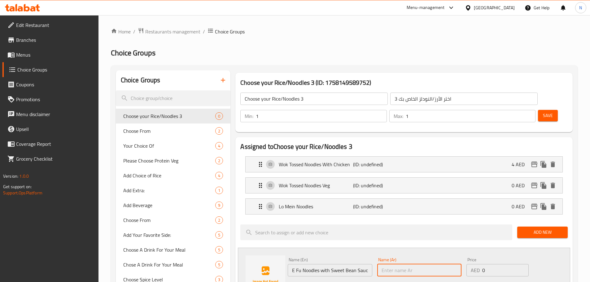
drag, startPoint x: 390, startPoint y: 250, endPoint x: 387, endPoint y: 249, distance: 3.5
click at [391, 264] on input "text" at bounding box center [419, 270] width 84 height 12
paste input "نودلز إي فو مع صلصة فاصوليا حلوة"
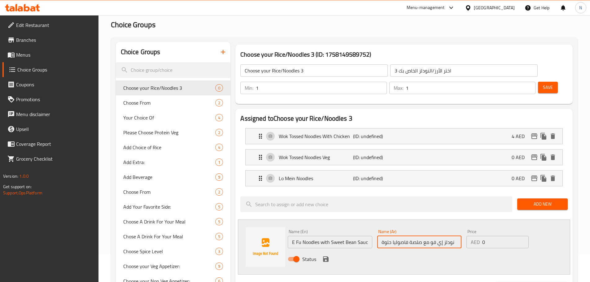
scroll to position [62, 0]
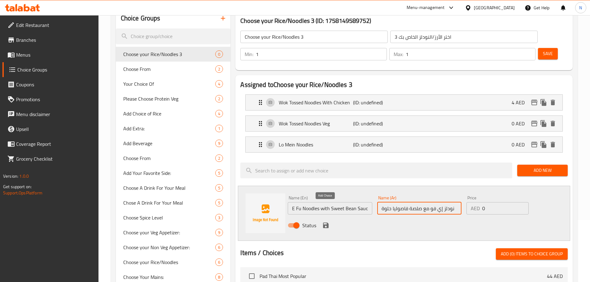
type input "نودلز إي فو مع صلصة فاصوليا حلوة"
click at [326, 222] on icon "save" at bounding box center [325, 225] width 7 height 7
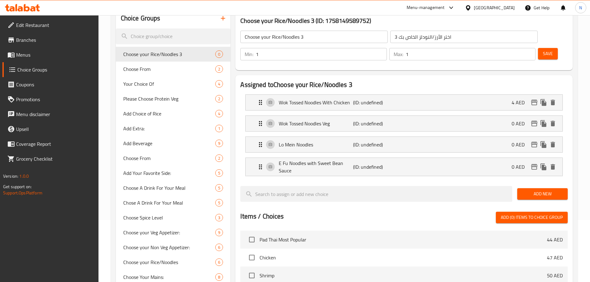
click at [547, 190] on span "Add New" at bounding box center [542, 194] width 41 height 8
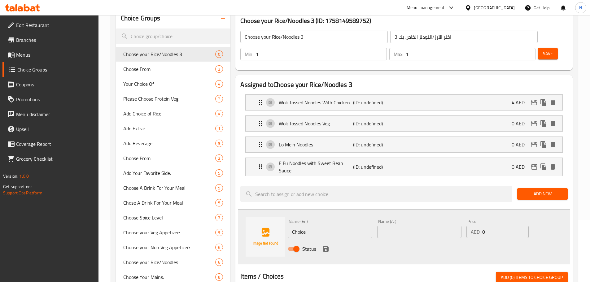
click at [304, 226] on input "Choice" at bounding box center [330, 232] width 84 height 12
paste input "Wok Fried Rice Veg"
type input "Wok Fried Rice Veg"
click at [389, 226] on input "text" at bounding box center [419, 232] width 84 height 12
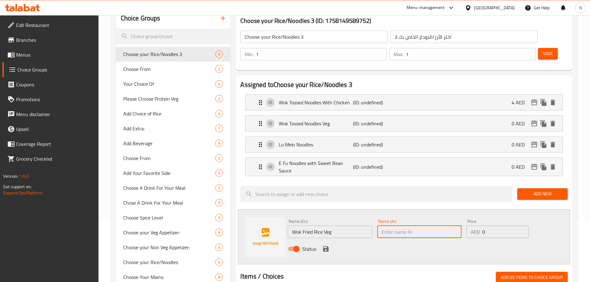
paste input "أرز مقلي نباتى ووك"
type input "أرز مقلي نباتى ووك"
click at [321, 241] on div "Status" at bounding box center [419, 249] width 268 height 17
click at [332, 241] on div "Status" at bounding box center [419, 249] width 268 height 17
click at [323, 245] on icon "save" at bounding box center [325, 248] width 7 height 7
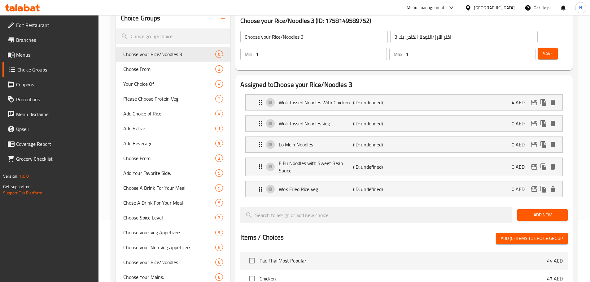
click at [541, 211] on span "Add New" at bounding box center [542, 215] width 41 height 8
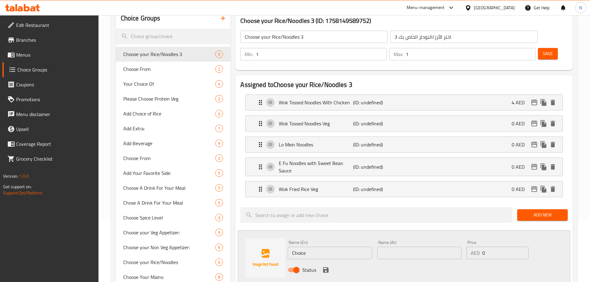
click at [319, 243] on div "Name (En) Choice Name (En)" at bounding box center [329, 250] width 89 height 24
click at [319, 247] on input "Choice" at bounding box center [330, 253] width 84 height 12
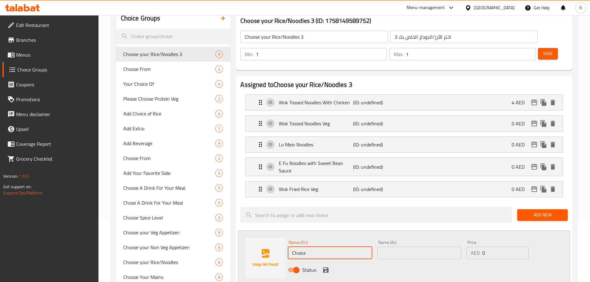
paste input "Wok Fried Rice with Egg"
type input "Wok Fried Rice with Egg"
click at [398, 247] on input "text" at bounding box center [419, 253] width 84 height 12
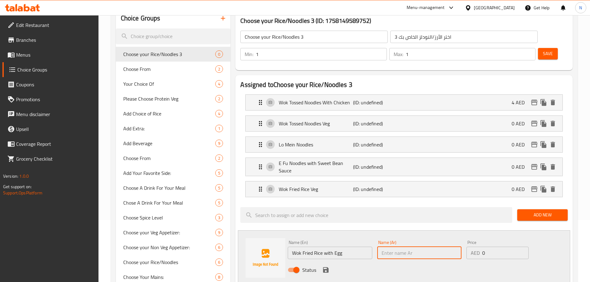
paste input "أرز مقلي مع بيض ووك"
type input "أرز مقلي مع بيض ووك"
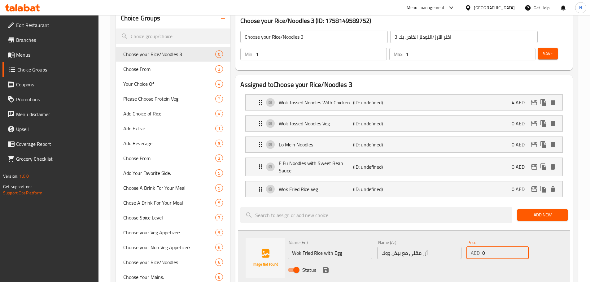
drag, startPoint x: 485, startPoint y: 234, endPoint x: 482, endPoint y: 233, distance: 3.2
click at [482, 247] on div "AED 0 Price" at bounding box center [498, 253] width 62 height 12
type input "3"
click at [328, 267] on icon "save" at bounding box center [326, 270] width 6 height 6
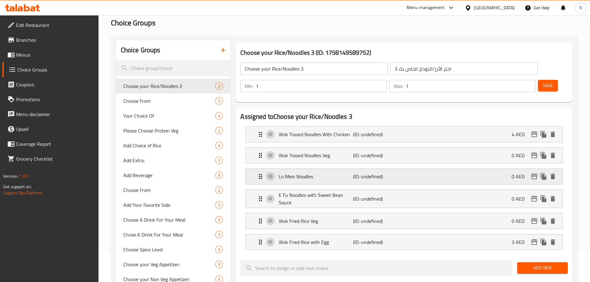
scroll to position [0, 0]
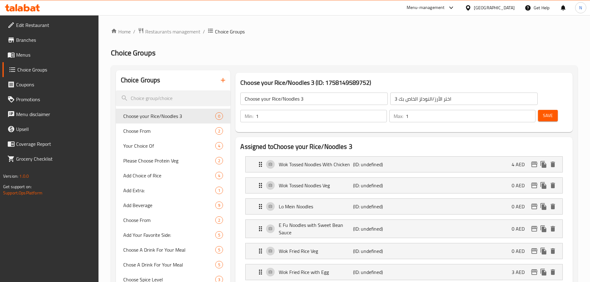
click at [538, 110] on button "Save" at bounding box center [548, 115] width 20 height 11
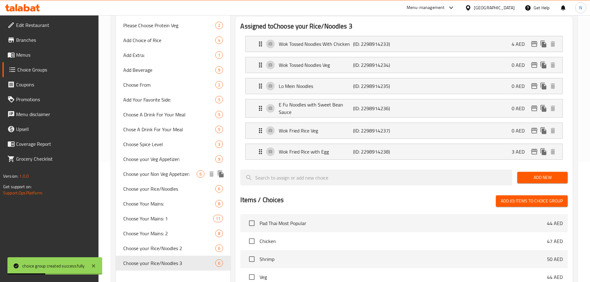
scroll to position [155, 0]
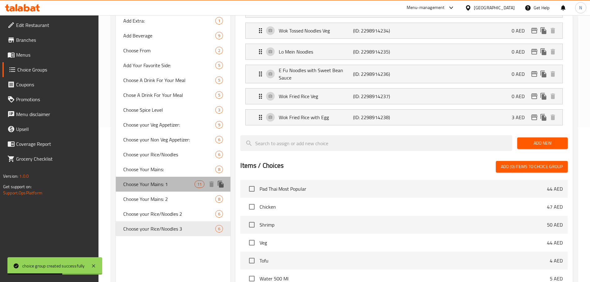
click at [149, 185] on span "Choose Your Mains: 1" at bounding box center [159, 184] width 72 height 7
type input "Choose Your Mains: 1"
type input "اختر الطبق الرئيسي الخاص بك:"
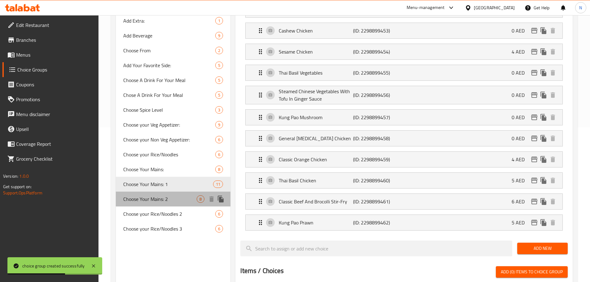
click at [153, 201] on span "Choose Your Mains: 2" at bounding box center [160, 198] width 74 height 7
type input "Choose Your Mains: 2"
type input "اختر الطبق الرئيسي الخاص بك: 2"
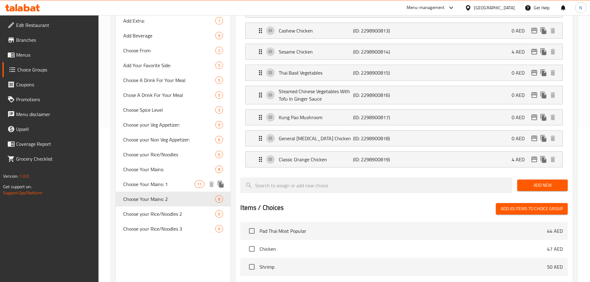
click at [171, 181] on span "Choose Your Mains: 1" at bounding box center [159, 184] width 72 height 7
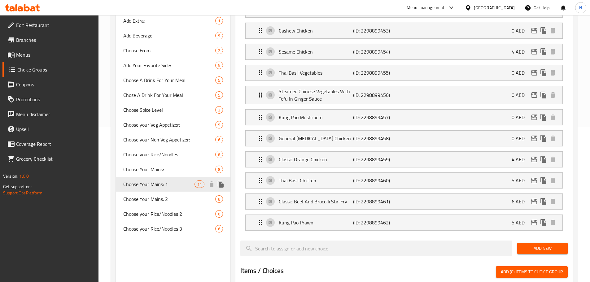
type input "Choose Your Mains: 1"
type input "اختر الطبق الرئيسي الخاص بك:"
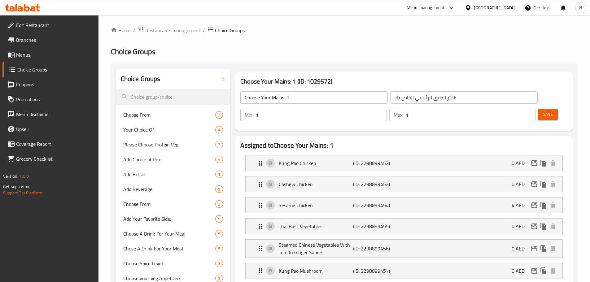
scroll to position [0, 0]
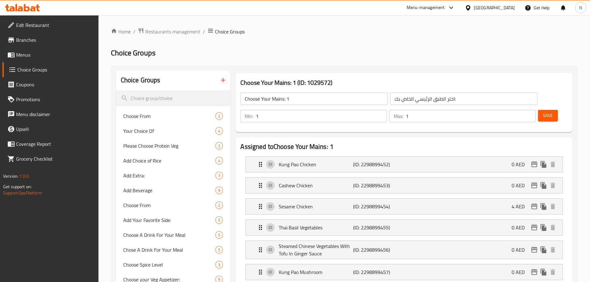
click at [277, 101] on input "Choose Your Mains: 1" at bounding box center [313, 99] width 147 height 12
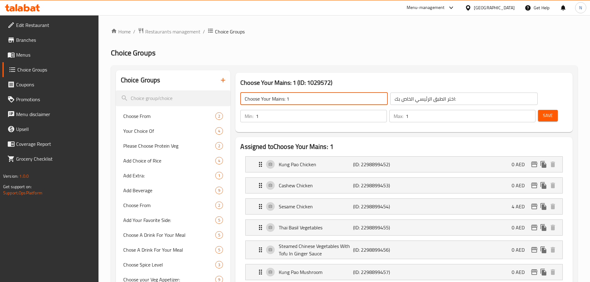
click at [277, 101] on input "Choose Your Mains: 1" at bounding box center [313, 99] width 147 height 12
click at [223, 76] on button "button" at bounding box center [223, 80] width 15 height 15
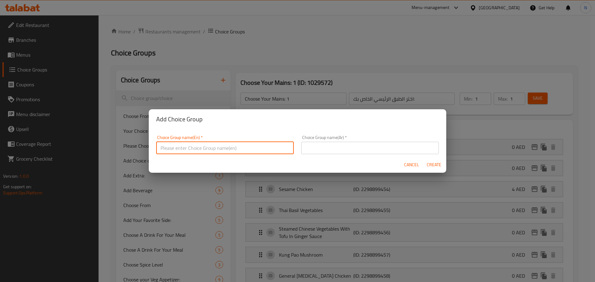
click at [253, 142] on input "text" at bounding box center [225, 148] width 138 height 12
paste input "Choose Your Mains: 1"
type input "Choose Your Mains: 2"
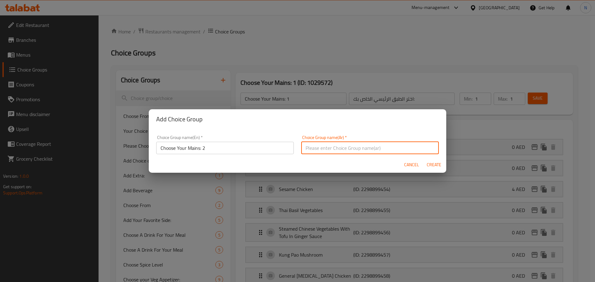
click at [338, 147] on input "text" at bounding box center [370, 148] width 138 height 12
click at [393, 147] on input "text" at bounding box center [370, 148] width 138 height 12
paste input "اختر الطبق الرئيسي الخاص بك:"
type input "اختر الطبق الرئيسي الخاص بك: 2"
click at [431, 166] on span "Create" at bounding box center [433, 165] width 15 height 8
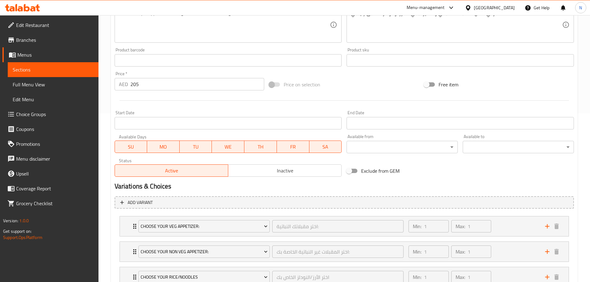
scroll to position [293, 0]
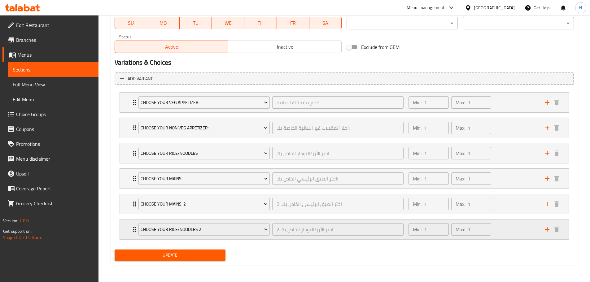
click at [508, 237] on div "Min: 1 ​ Max: 1 ​" at bounding box center [473, 230] width 136 height 20
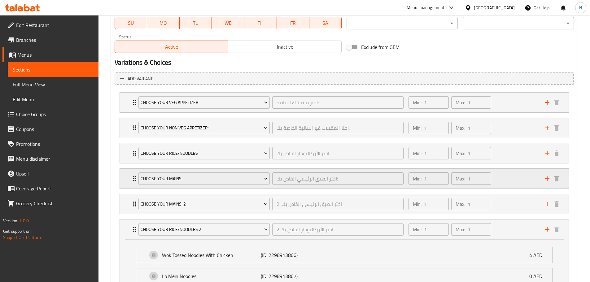
click at [514, 173] on div "Min: 1 ​ Max: 1 ​" at bounding box center [473, 179] width 136 height 20
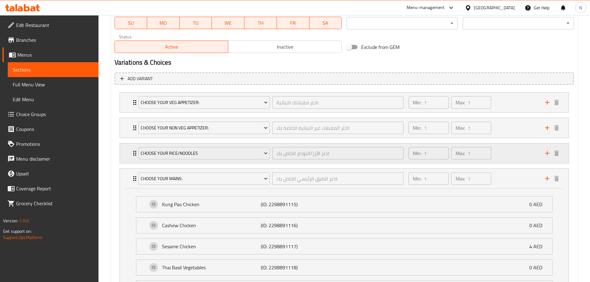
click at [505, 157] on div "Min: 1 ​ Max: 1 ​" at bounding box center [473, 153] width 136 height 20
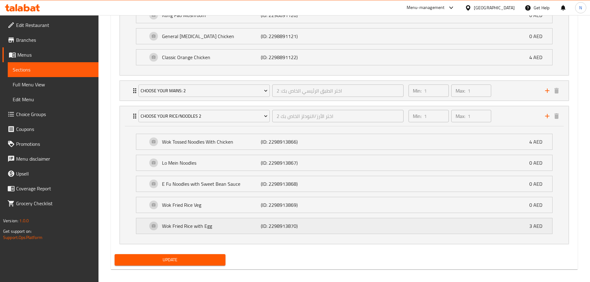
scroll to position [734, 0]
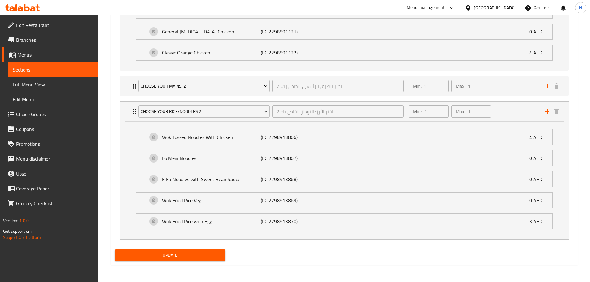
click at [180, 250] on button "Update" at bounding box center [170, 255] width 111 height 11
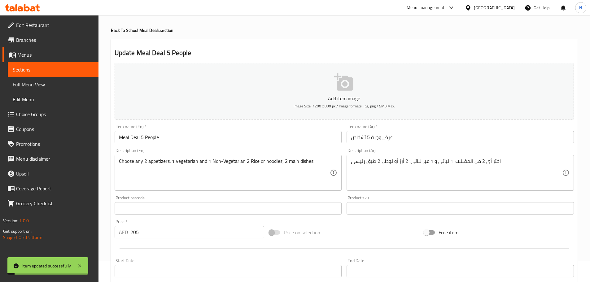
scroll to position [0, 0]
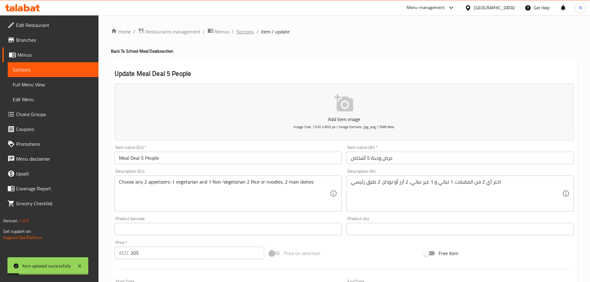
click at [240, 32] on span "Sections" at bounding box center [245, 31] width 18 height 7
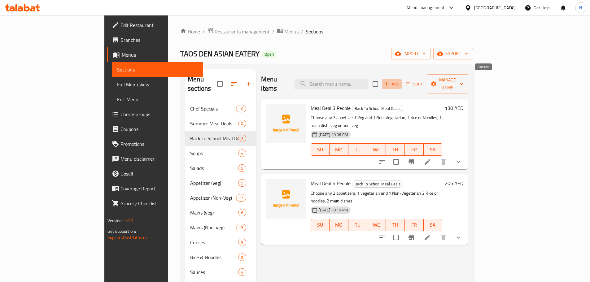
click at [400, 81] on span "Add" at bounding box center [392, 84] width 17 height 7
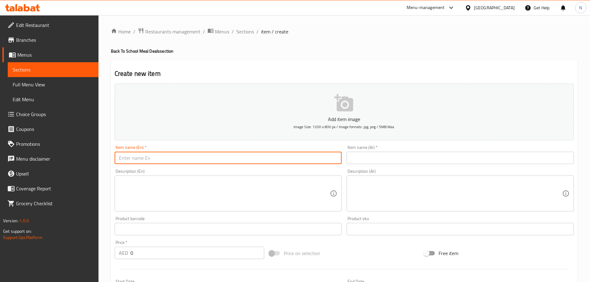
click at [277, 159] on input "text" at bounding box center [228, 158] width 227 height 12
paste input "Meal Deal (7 People)"
click at [143, 156] on input "Meal Deal (7 People" at bounding box center [228, 158] width 227 height 12
click at [143, 157] on input "Meal Deal 7 People" at bounding box center [228, 158] width 227 height 12
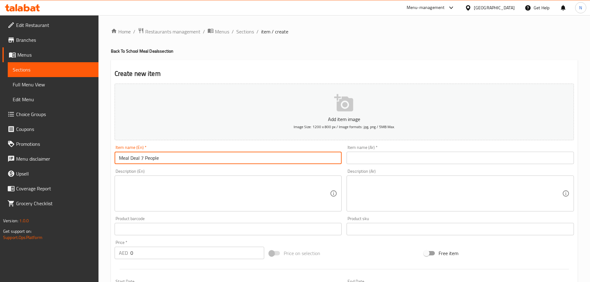
click at [143, 157] on input "Meal Deal 7 People" at bounding box center [228, 158] width 227 height 12
type input "Meal Deal 7 People"
click at [369, 166] on div "Item name (Ar)   * Item name (Ar) *" at bounding box center [460, 155] width 232 height 24
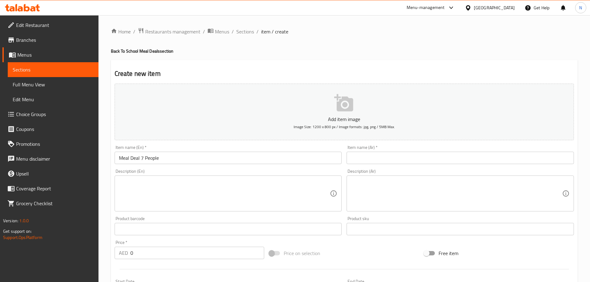
click at [375, 159] on input "text" at bounding box center [460, 158] width 227 height 12
paste input "وجبة لـ 7 أشخاص"
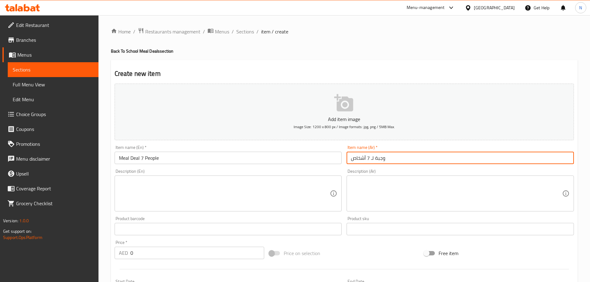
type input "وجبة لـ 7 أشخاص"
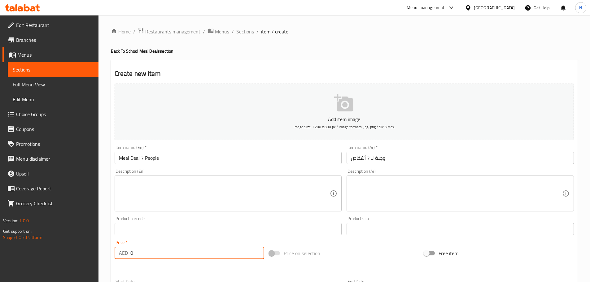
drag, startPoint x: 145, startPoint y: 255, endPoint x: 116, endPoint y: 255, distance: 28.8
click at [116, 255] on div "AED 0 Price *" at bounding box center [190, 253] width 150 height 12
paste input "28"
type input "280"
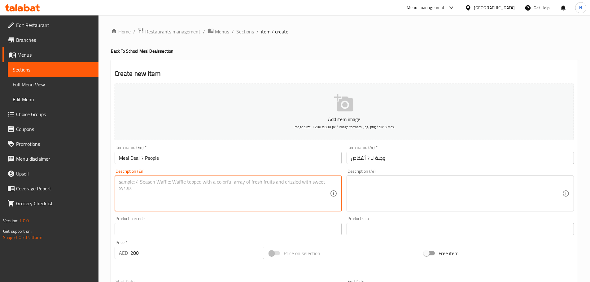
click at [187, 202] on textarea at bounding box center [224, 193] width 211 height 29
click at [220, 204] on textarea at bounding box center [224, 193] width 211 height 29
paste textarea "Choose any 2 appetizers, 3 rice or noodles, 3 main dishes"
type textarea "Choose any 2 appetizers, 3 rice or noodles, 3 main dishes"
click at [360, 191] on textarea at bounding box center [456, 193] width 211 height 29
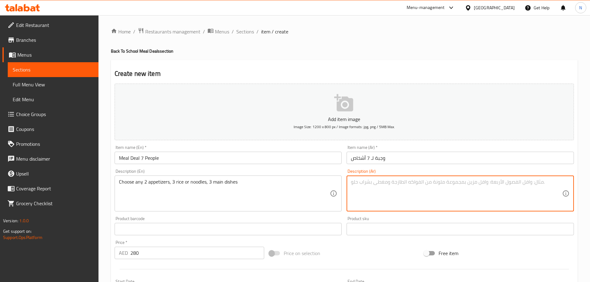
paste textarea "اختر أي 2 من المقبلات، 3 أرز أو نودلز، 3 أطباق رئيسية"
type textarea "اختر أي 2 من المقبلات، 3 أرز أو نودلز، 3 أطباق رئيسية"
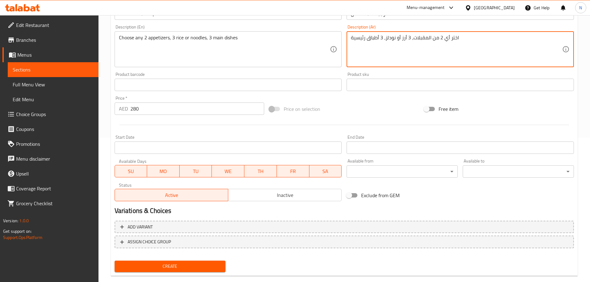
scroll to position [156, 0]
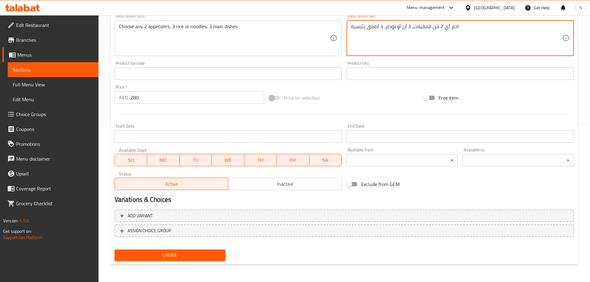
drag, startPoint x: 262, startPoint y: 183, endPoint x: 243, endPoint y: 208, distance: 31.4
click at [263, 184] on span "Inactive" at bounding box center [285, 184] width 108 height 9
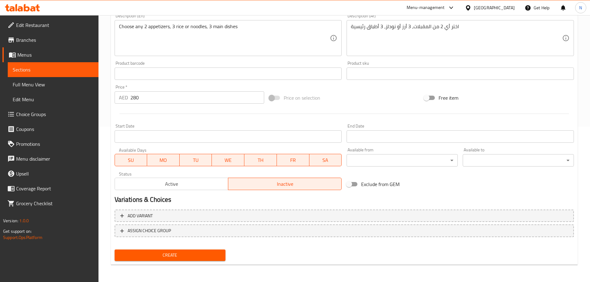
click at [194, 255] on span "Create" at bounding box center [170, 256] width 101 height 8
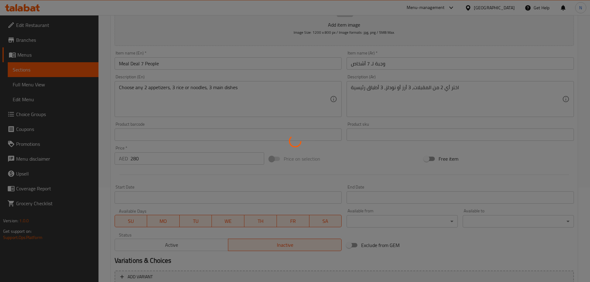
type input "0"
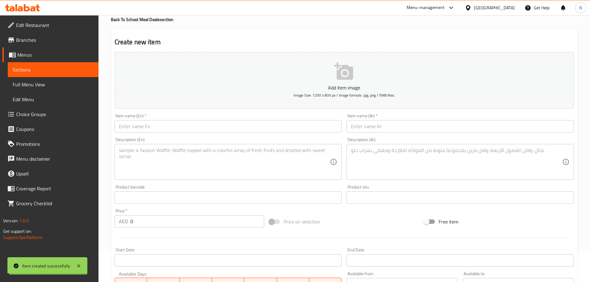
scroll to position [0, 0]
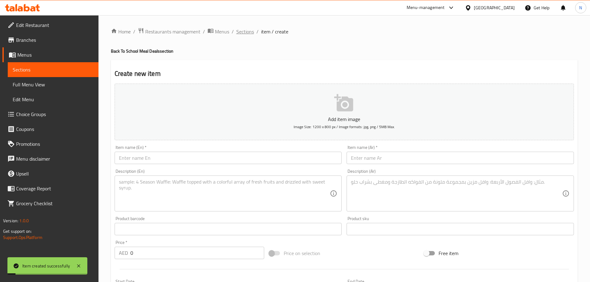
click at [243, 35] on span "Sections" at bounding box center [245, 31] width 18 height 7
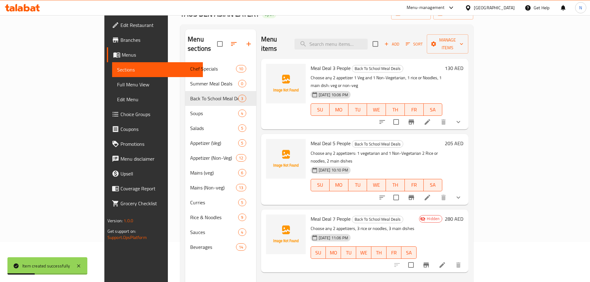
scroll to position [87, 0]
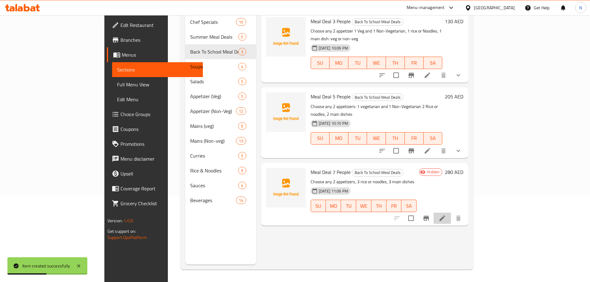
click at [451, 213] on li at bounding box center [442, 218] width 17 height 11
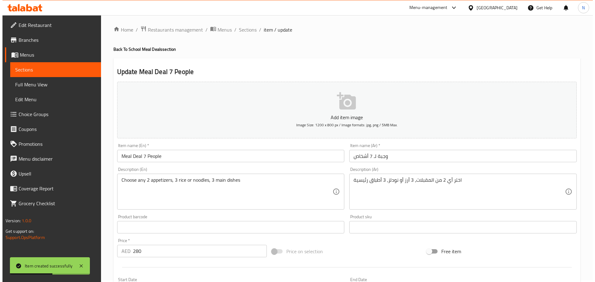
scroll to position [156, 0]
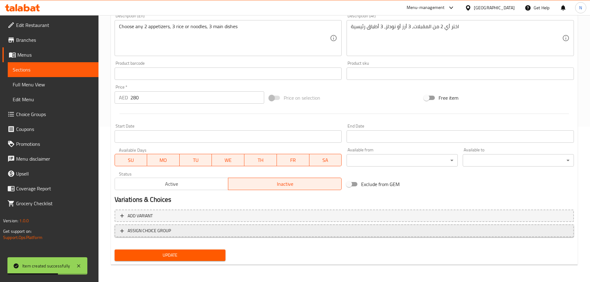
click at [197, 228] on span "ASSIGN CHOICE GROUP" at bounding box center [344, 231] width 448 height 8
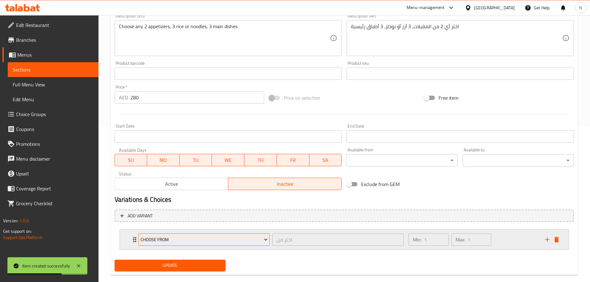
click at [186, 238] on span "Choose From" at bounding box center [204, 240] width 127 height 8
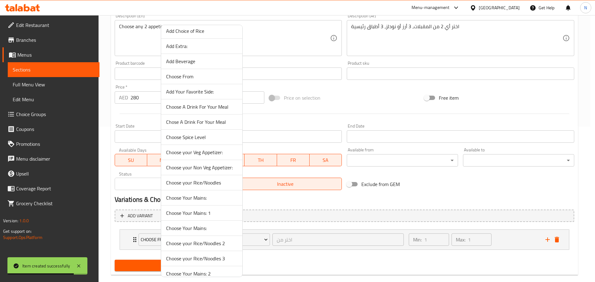
scroll to position [62, 0]
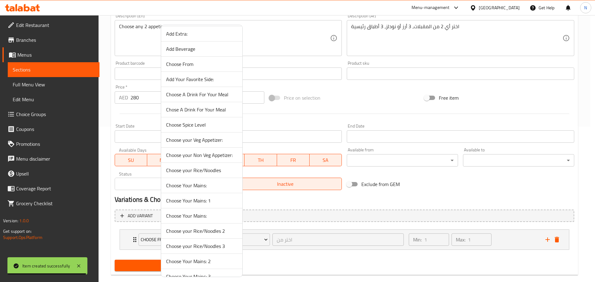
click at [354, 103] on div at bounding box center [297, 141] width 595 height 282
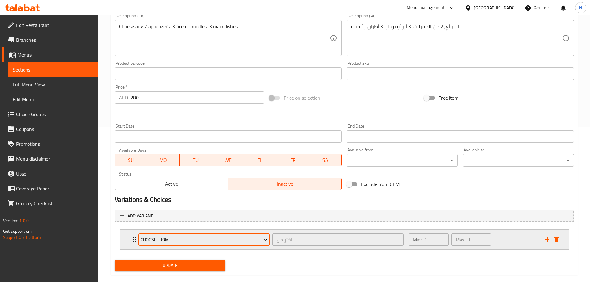
click at [212, 238] on span "Choose From" at bounding box center [204, 240] width 127 height 8
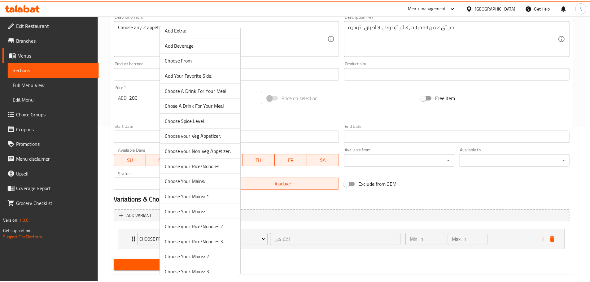
scroll to position [72, 0]
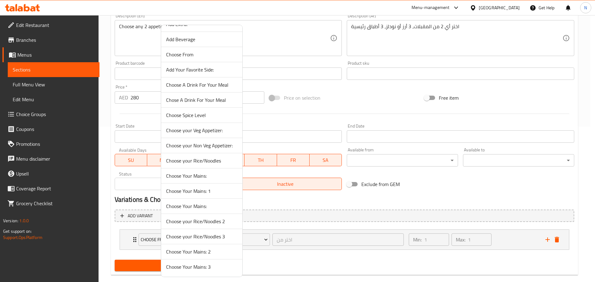
click at [376, 96] on div at bounding box center [297, 141] width 595 height 282
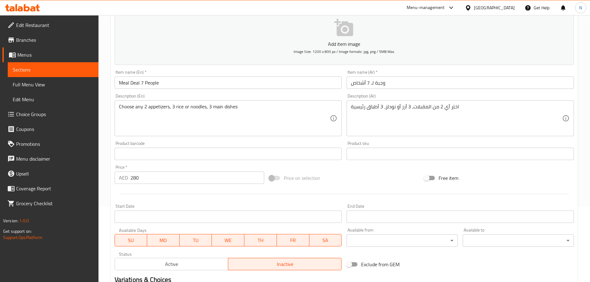
scroll to position [0, 0]
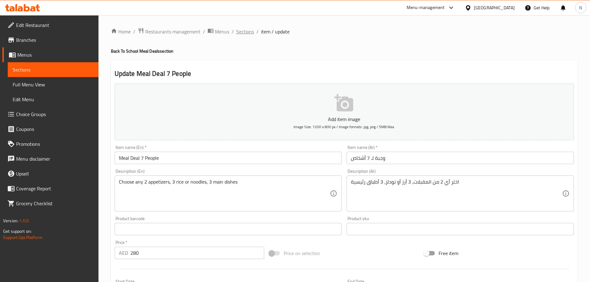
click at [247, 35] on span "Sections" at bounding box center [245, 31] width 18 height 7
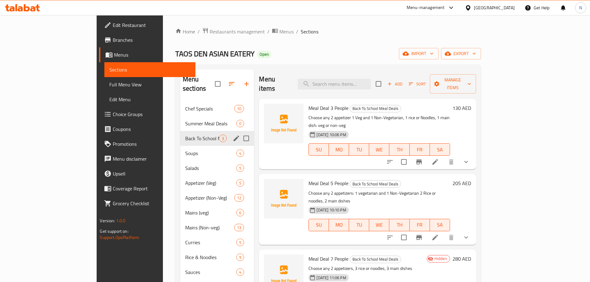
click at [240, 132] on input "Menu sections" at bounding box center [246, 138] width 13 height 13
checkbox input "false"
click at [219, 136] on span "3" at bounding box center [222, 139] width 7 height 6
click at [234, 136] on icon "edit" at bounding box center [237, 139] width 6 height 6
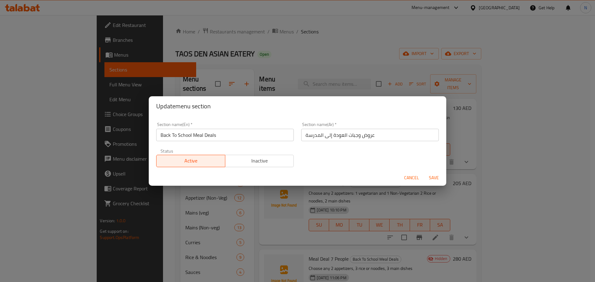
click at [249, 160] on span "Inactive" at bounding box center [260, 160] width 64 height 9
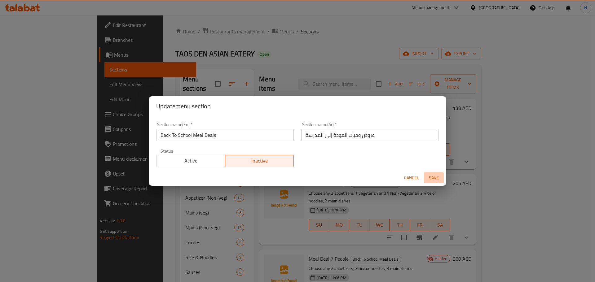
click at [430, 176] on span "Save" at bounding box center [433, 178] width 15 height 8
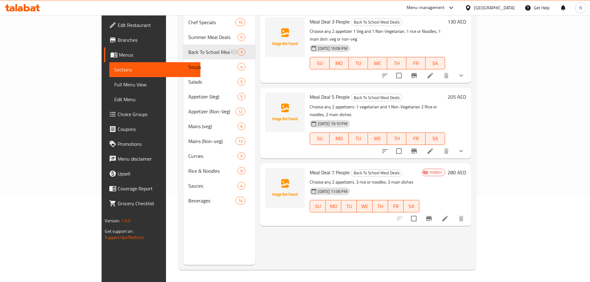
scroll to position [87, 0]
click at [454, 213] on li at bounding box center [445, 218] width 17 height 11
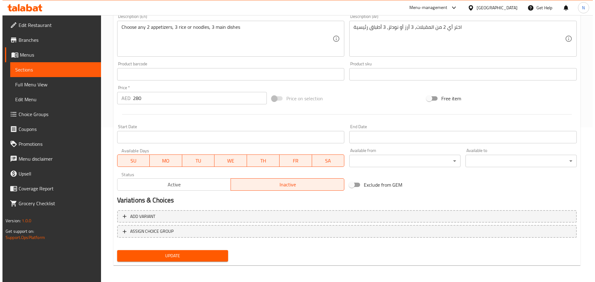
scroll to position [156, 0]
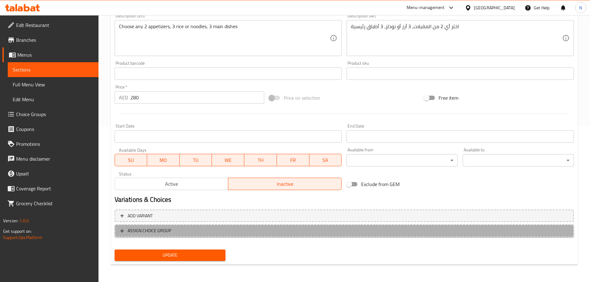
click at [179, 231] on span "ASSIGN CHOICE GROUP" at bounding box center [344, 231] width 448 height 8
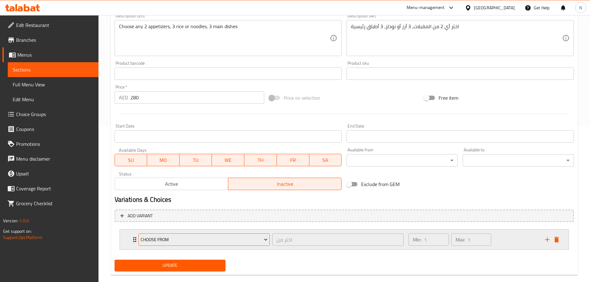
click at [178, 239] on span "Choose From" at bounding box center [204, 240] width 127 height 8
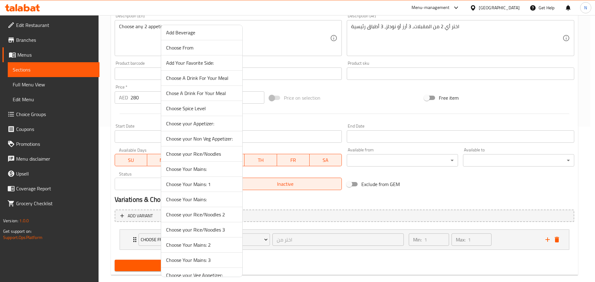
scroll to position [93, 0]
click at [217, 112] on span "Choose your Appetizer:" at bounding box center [201, 108] width 71 height 7
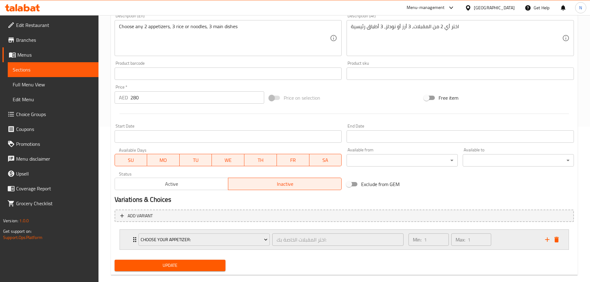
click at [547, 239] on icon "add" at bounding box center [547, 240] width 4 height 4
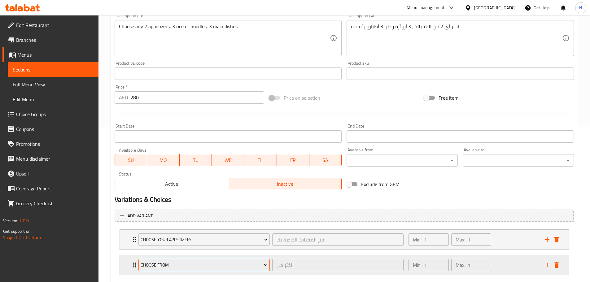
click at [177, 267] on span "Choose From" at bounding box center [204, 265] width 127 height 8
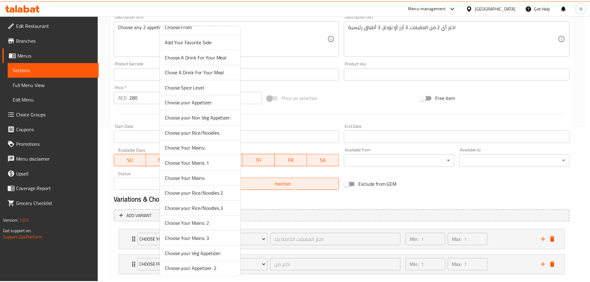
scroll to position [102, 0]
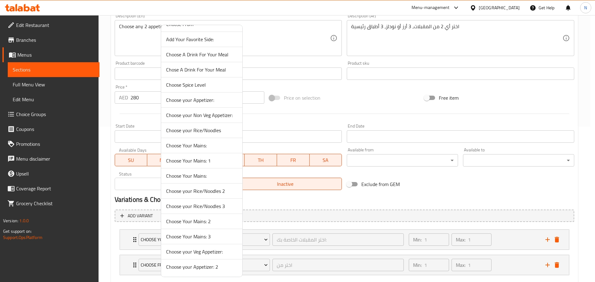
click at [193, 266] on span "Choose your Appetizer: 2" at bounding box center [201, 266] width 71 height 7
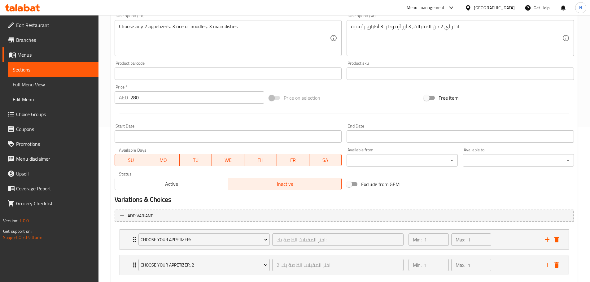
scroll to position [191, 0]
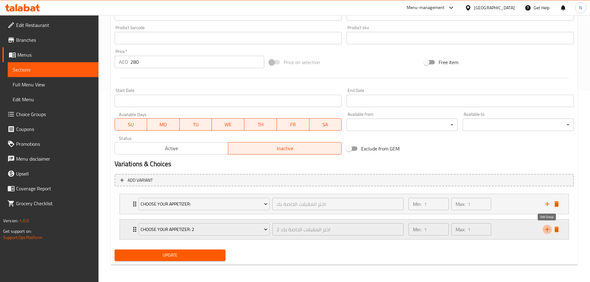
click at [544, 230] on icon "add" at bounding box center [547, 229] width 7 height 7
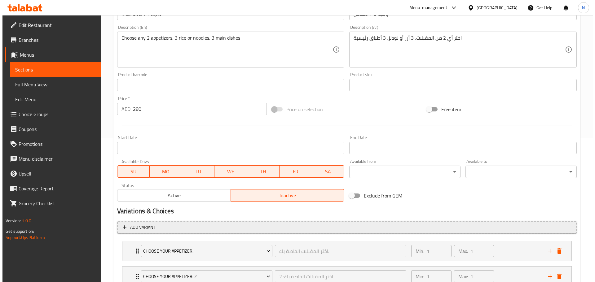
scroll to position [217, 0]
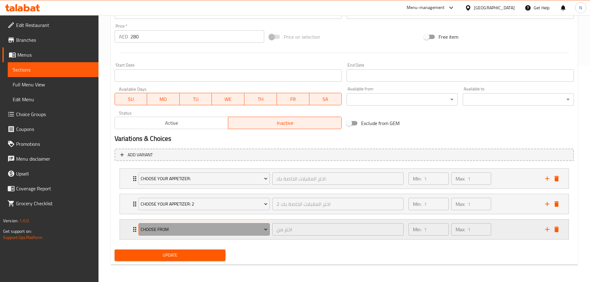
click at [182, 226] on span "Choose From" at bounding box center [204, 230] width 127 height 8
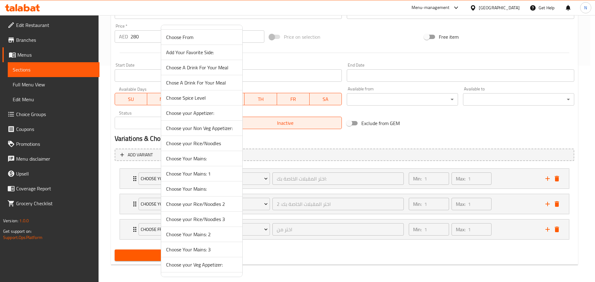
scroll to position [102, 0]
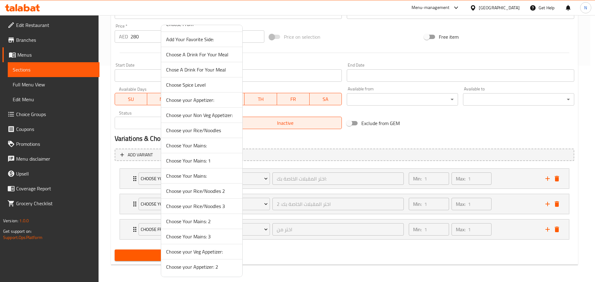
drag, startPoint x: 210, startPoint y: 130, endPoint x: 220, endPoint y: 142, distance: 14.8
click at [210, 130] on span "Choose your Rice/Noodles" at bounding box center [201, 130] width 71 height 7
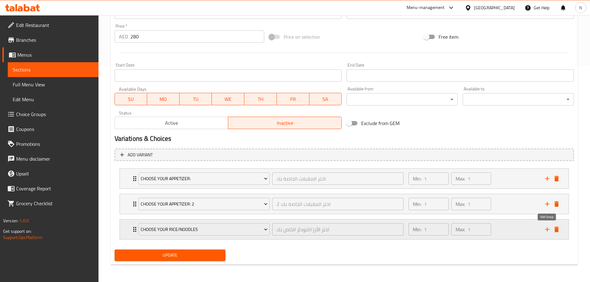
click at [546, 231] on icon "add" at bounding box center [547, 229] width 7 height 7
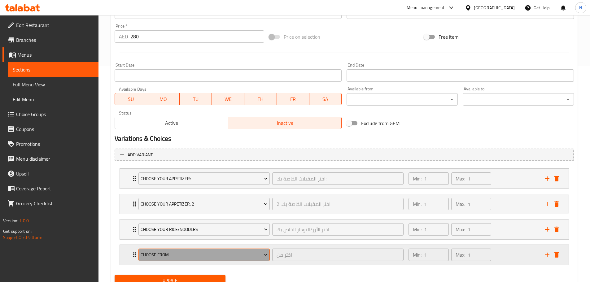
click at [222, 258] on span "Choose From" at bounding box center [204, 255] width 127 height 8
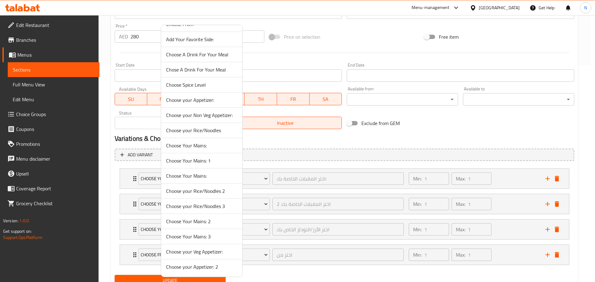
click at [214, 192] on span "Choose your Rice/Noodles 2" at bounding box center [201, 190] width 71 height 7
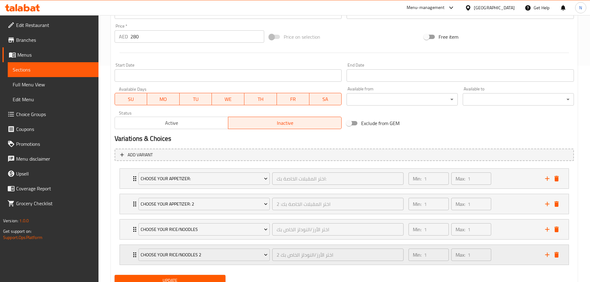
click at [548, 259] on icon "add" at bounding box center [547, 254] width 7 height 7
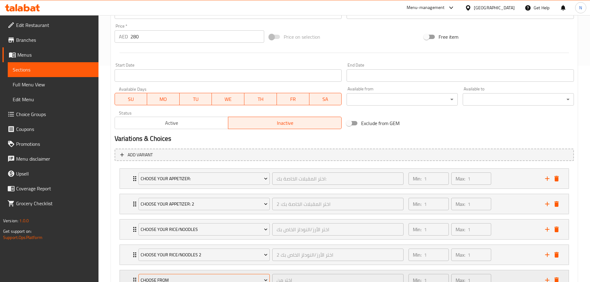
click at [228, 277] on span "Choose From" at bounding box center [204, 281] width 127 height 8
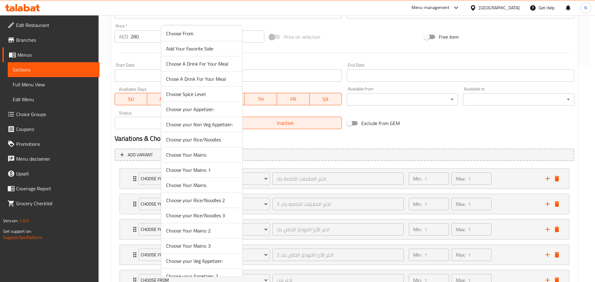
scroll to position [93, 0]
click at [214, 215] on span "Choose your Rice/Noodles 3" at bounding box center [201, 215] width 71 height 7
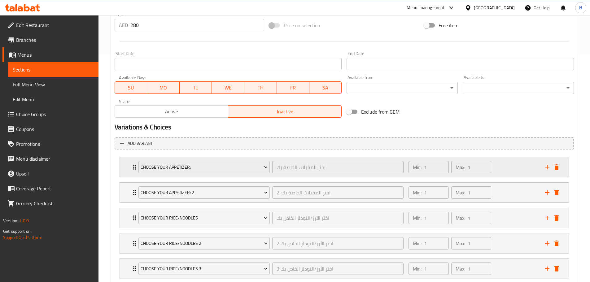
scroll to position [267, 0]
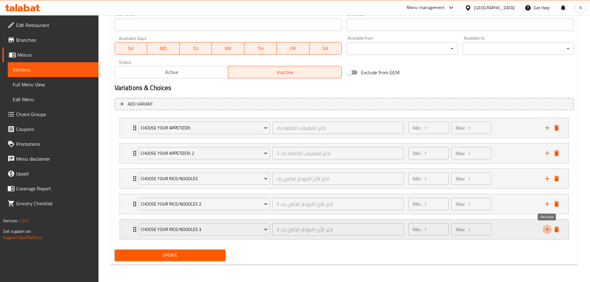
click at [547, 230] on icon "add" at bounding box center [547, 229] width 4 height 4
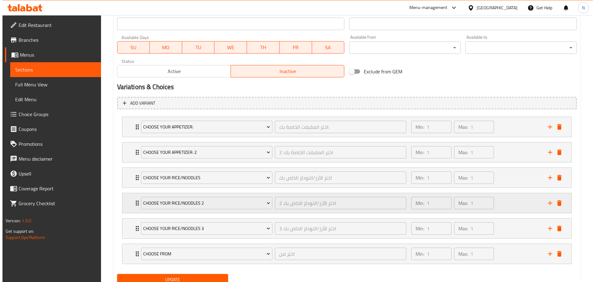
scroll to position [293, 0]
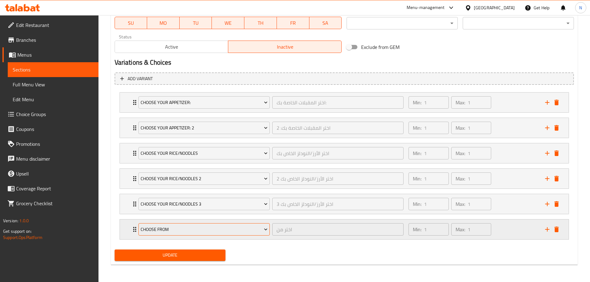
click at [190, 231] on span "Choose From" at bounding box center [204, 230] width 127 height 8
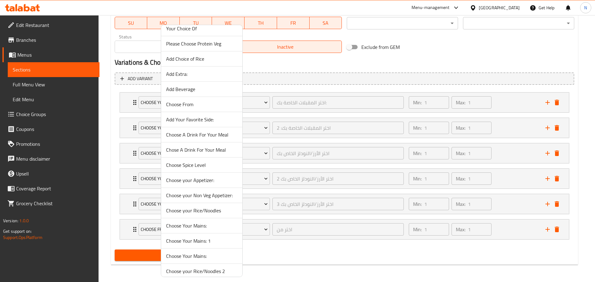
scroll to position [62, 0]
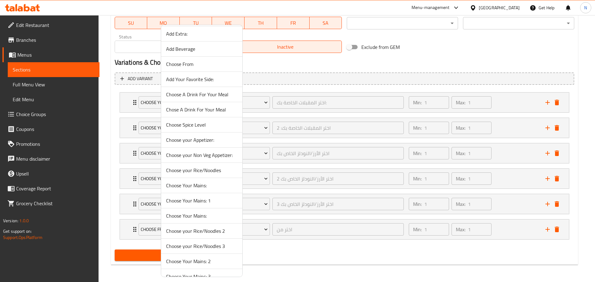
click at [215, 186] on span "Choose Your Mains:" at bounding box center [201, 185] width 71 height 7
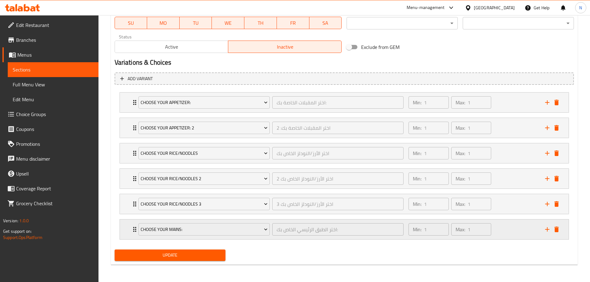
click at [546, 227] on icon "add" at bounding box center [547, 229] width 7 height 7
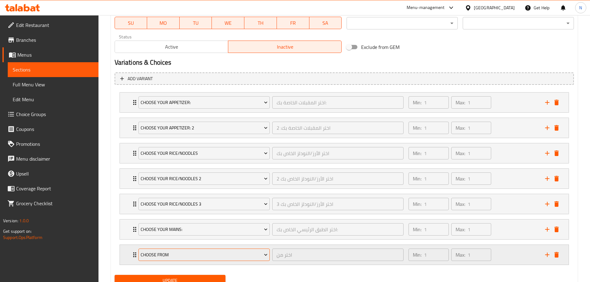
click at [221, 250] on button "Choose From" at bounding box center [203, 255] width 131 height 12
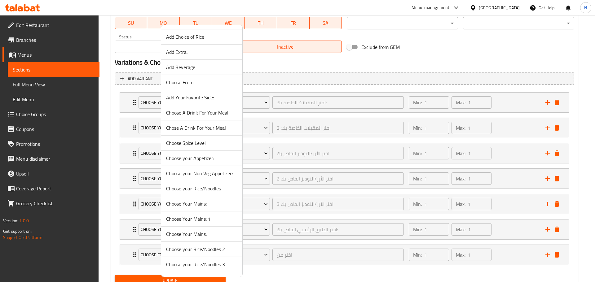
scroll to position [102, 0]
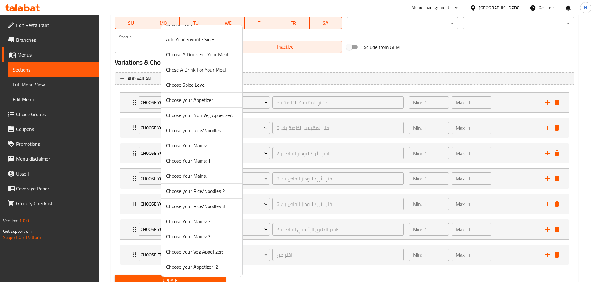
click at [215, 220] on span "Choose Your Mains: 2" at bounding box center [201, 221] width 71 height 7
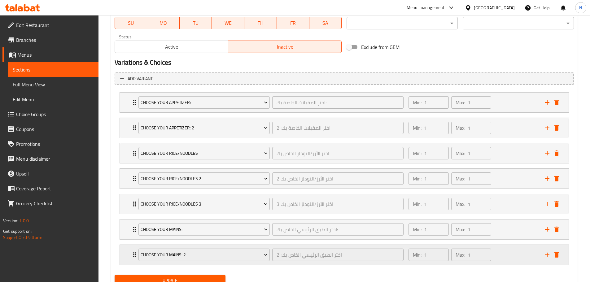
click at [547, 258] on icon "add" at bounding box center [547, 254] width 7 height 7
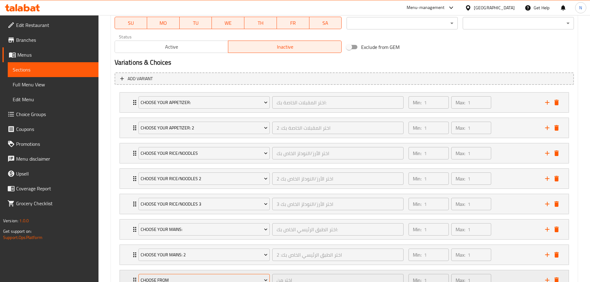
click at [191, 278] on span "Choose From" at bounding box center [204, 281] width 127 height 8
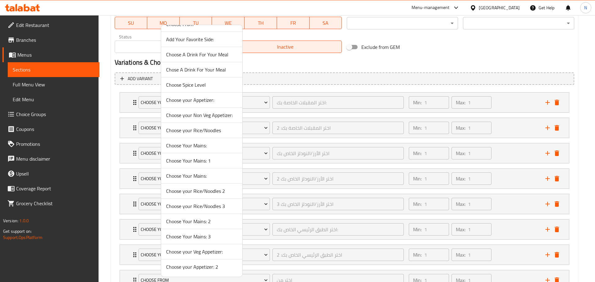
click at [210, 239] on span "Choose Your Mains: 3" at bounding box center [201, 236] width 71 height 7
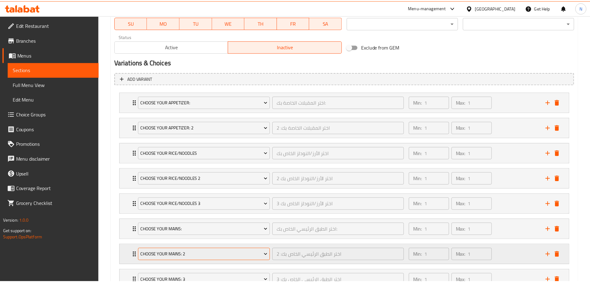
scroll to position [297, 0]
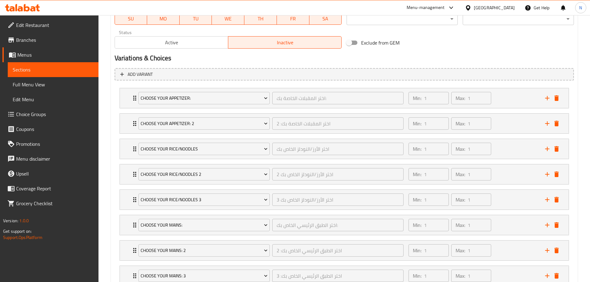
click at [420, 56] on h2 "Variations & Choices" at bounding box center [344, 58] width 459 height 9
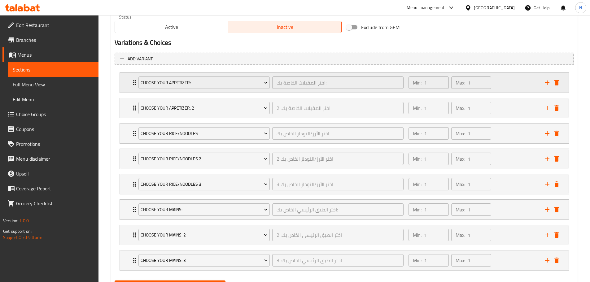
scroll to position [344, 0]
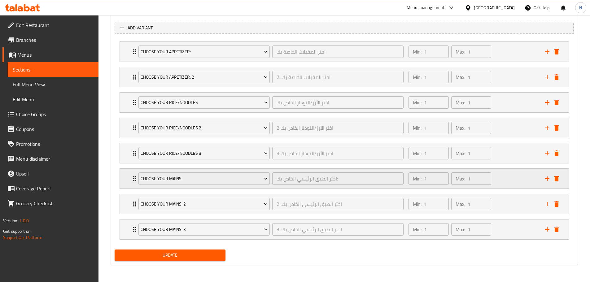
click at [508, 174] on div "Min: 1 ​ Max: 1 ​" at bounding box center [473, 179] width 136 height 20
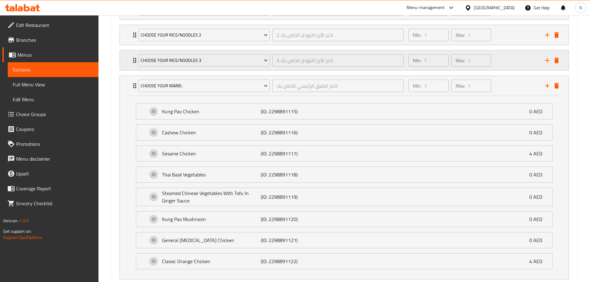
scroll to position [499, 0]
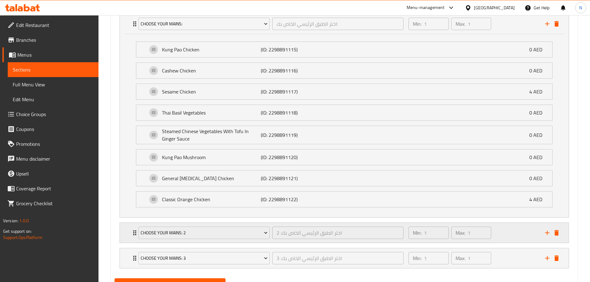
click at [526, 237] on div "Min: 1 ​ Max: 1 ​" at bounding box center [473, 233] width 136 height 20
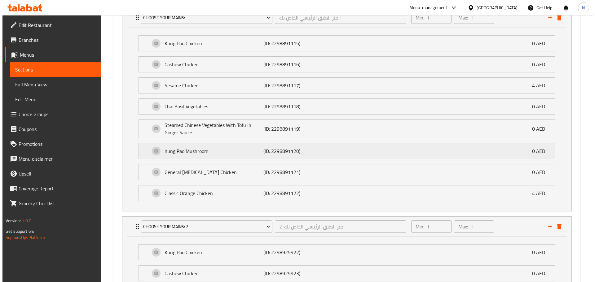
scroll to position [435, 0]
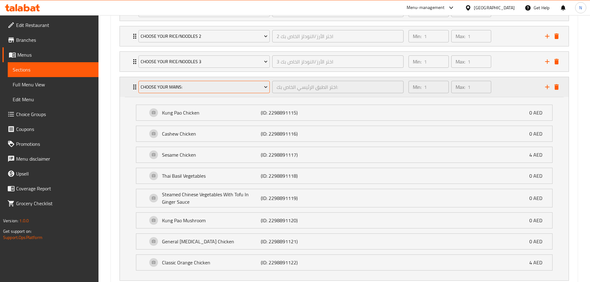
click at [222, 89] on span "Choose Your Mains:" at bounding box center [204, 87] width 127 height 8
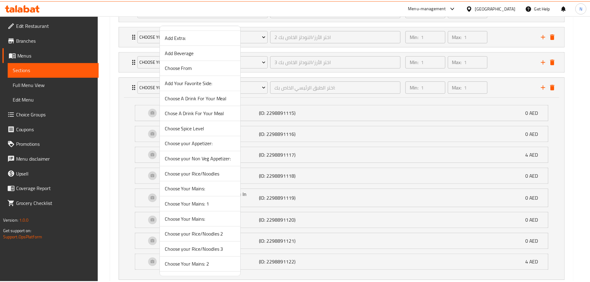
scroll to position [62, 0]
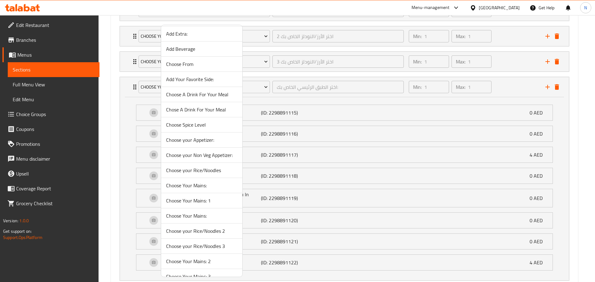
click at [213, 213] on span "Choose Your Mains:" at bounding box center [201, 215] width 71 height 7
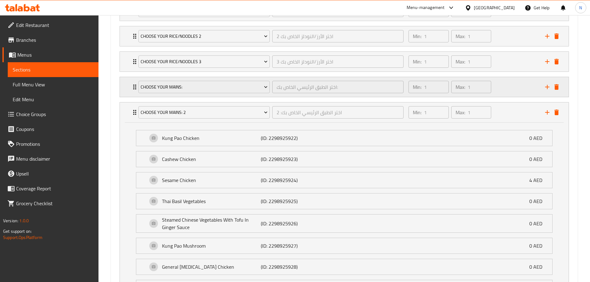
click at [507, 88] on div "Min: 1 ​ Max: 1 ​" at bounding box center [473, 87] width 136 height 20
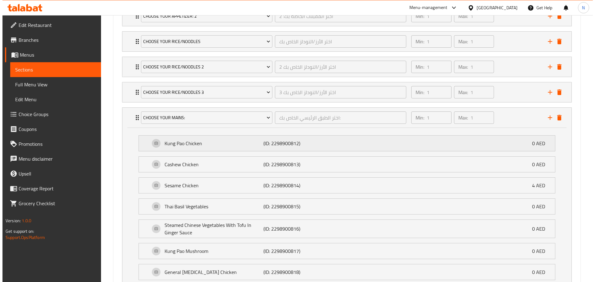
scroll to position [404, 0]
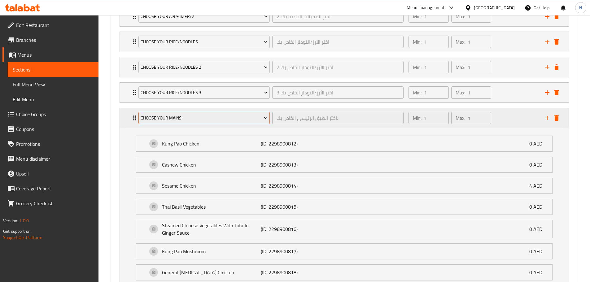
click at [211, 121] on span "Choose Your Mains:" at bounding box center [204, 118] width 127 height 8
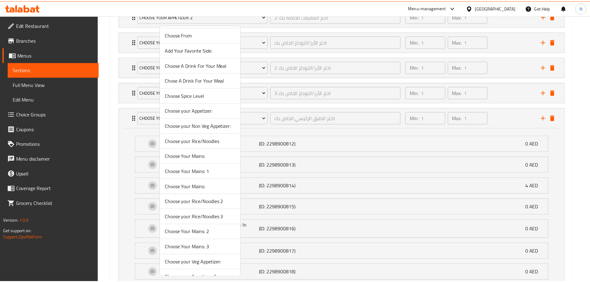
scroll to position [93, 0]
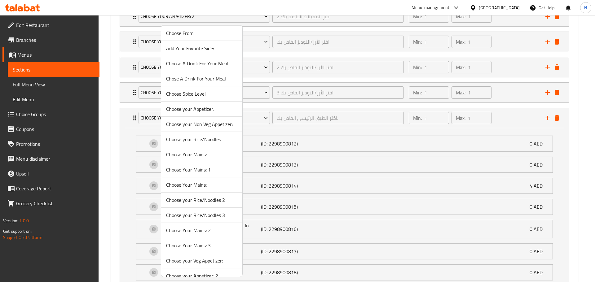
click at [223, 169] on span "Choose Your Mains: 1" at bounding box center [201, 169] width 71 height 7
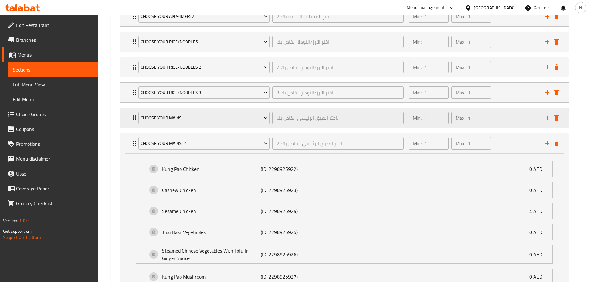
click at [501, 124] on div "Min: 1 ​ Max: 1 ​" at bounding box center [473, 118] width 136 height 20
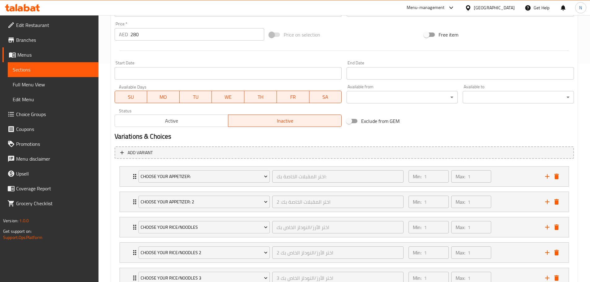
scroll to position [218, 0]
click at [208, 127] on button "Active" at bounding box center [172, 122] width 114 height 12
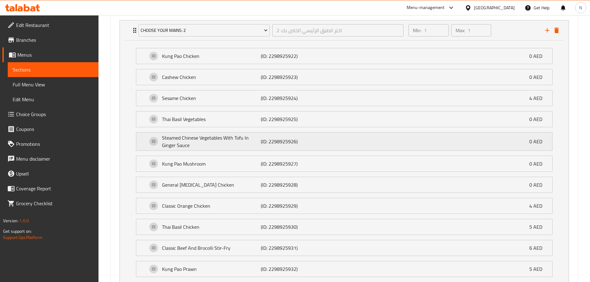
scroll to position [837, 0]
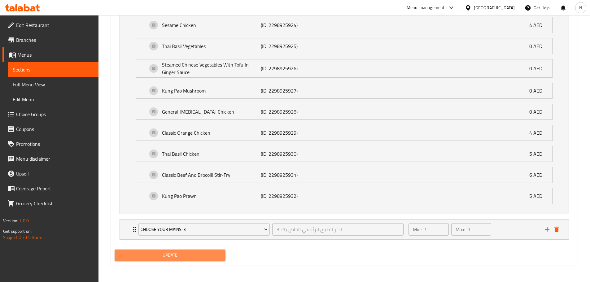
click at [181, 255] on span "Update" at bounding box center [170, 256] width 101 height 8
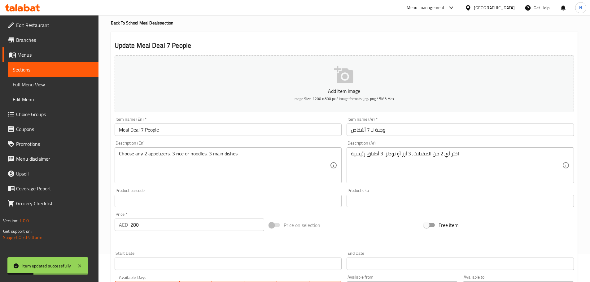
scroll to position [0, 0]
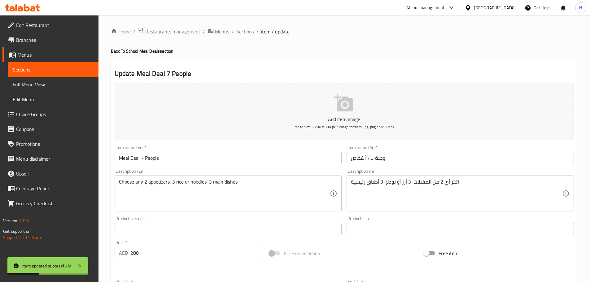
click at [244, 32] on span "Sections" at bounding box center [245, 31] width 18 height 7
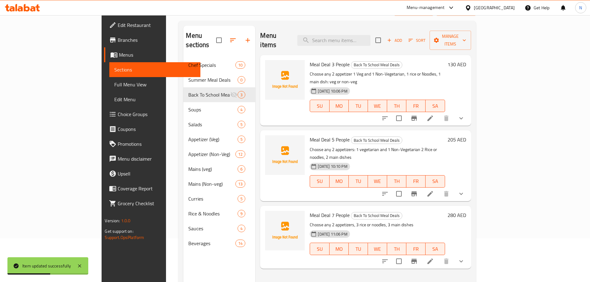
scroll to position [87, 0]
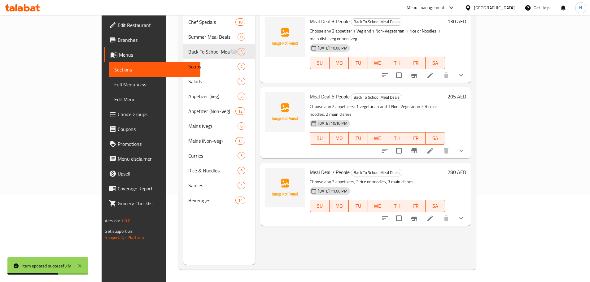
click at [439, 213] on li at bounding box center [430, 218] width 17 height 11
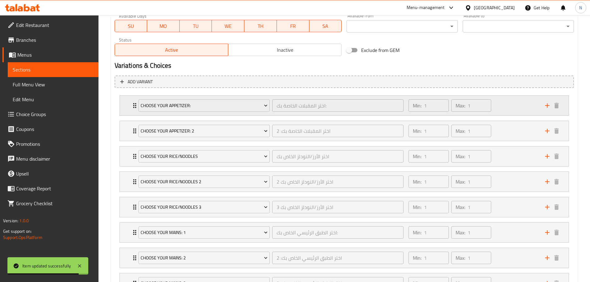
scroll to position [279, 0]
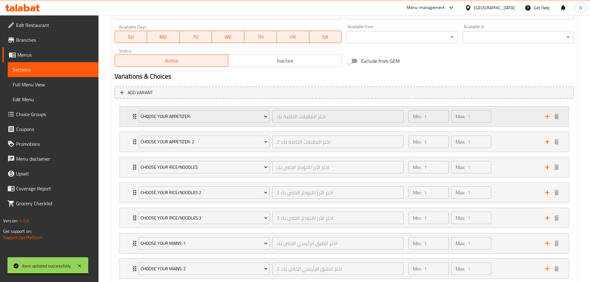
click at [512, 121] on div "Min: 1 ​ Max: 1 ​" at bounding box center [473, 117] width 136 height 20
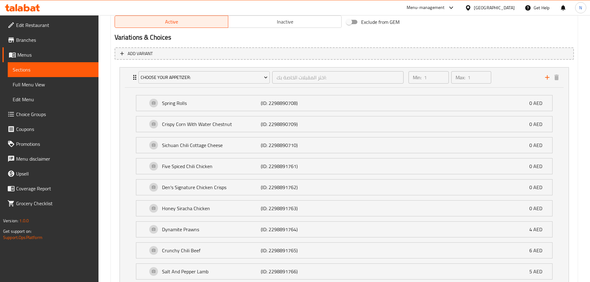
scroll to position [372, 0]
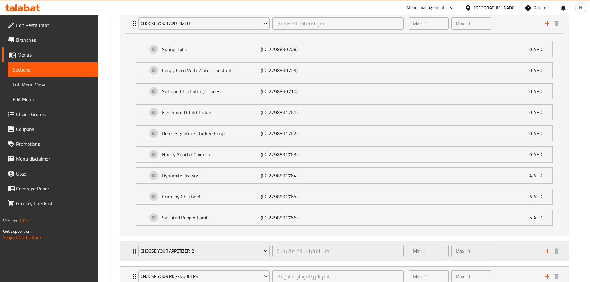
click at [509, 253] on div "Min: 1 ​ Max: 1 ​" at bounding box center [473, 251] width 136 height 20
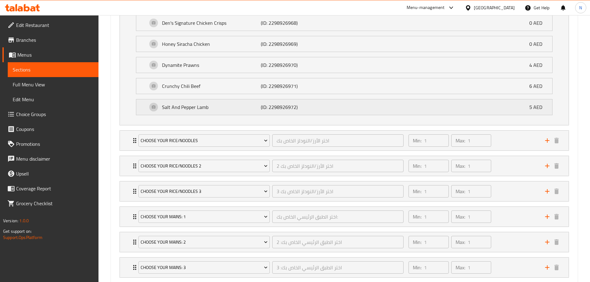
scroll to position [713, 0]
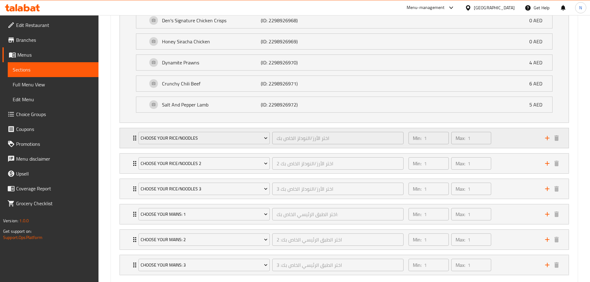
click at [522, 136] on div "Min: 1 ​ Max: 1 ​" at bounding box center [473, 138] width 136 height 20
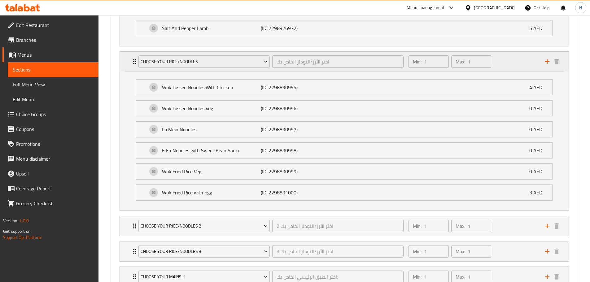
scroll to position [837, 0]
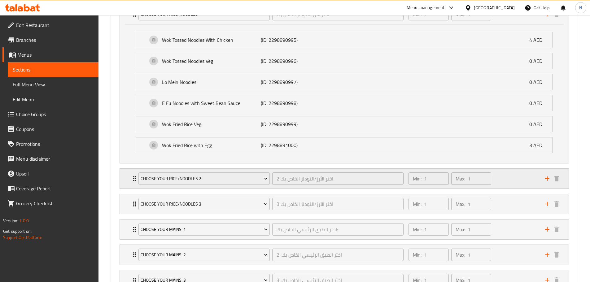
click at [507, 177] on div "Min: 1 ​ Max: 1 ​" at bounding box center [473, 179] width 136 height 20
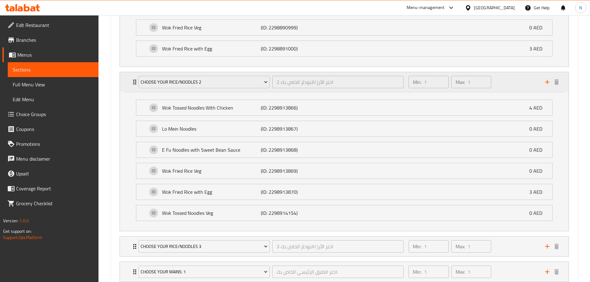
scroll to position [960, 0]
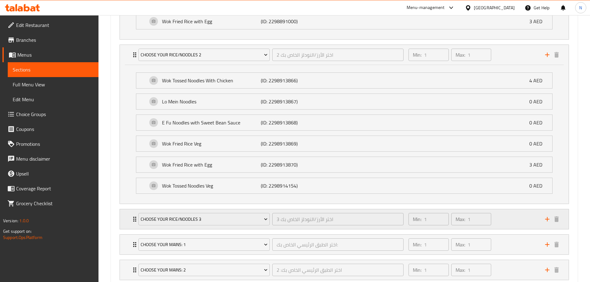
click at [512, 220] on div "Min: 1 ​ Max: 1 ​" at bounding box center [473, 219] width 136 height 20
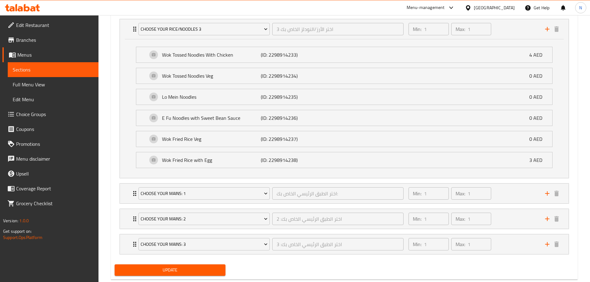
scroll to position [1151, 0]
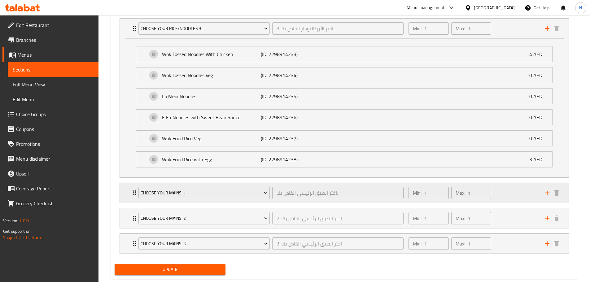
click at [512, 196] on div "Min: 1 ​ Max: 1 ​" at bounding box center [473, 193] width 136 height 20
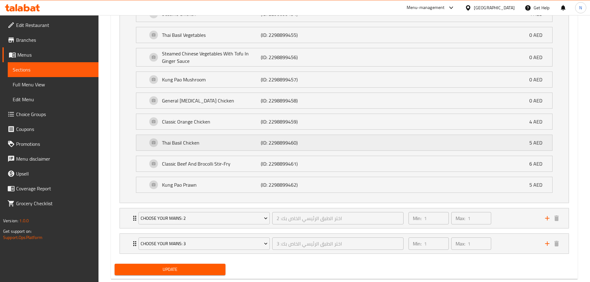
scroll to position [1412, 0]
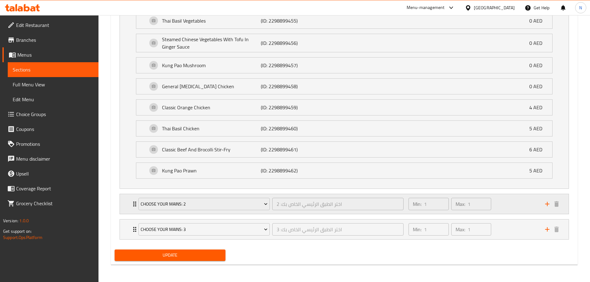
click at [506, 197] on div "Min: 1 ​ Max: 1 ​" at bounding box center [473, 204] width 136 height 20
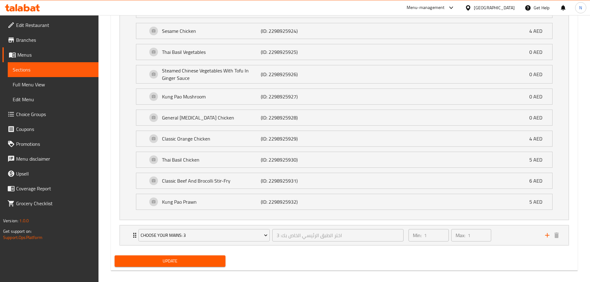
scroll to position [1659, 0]
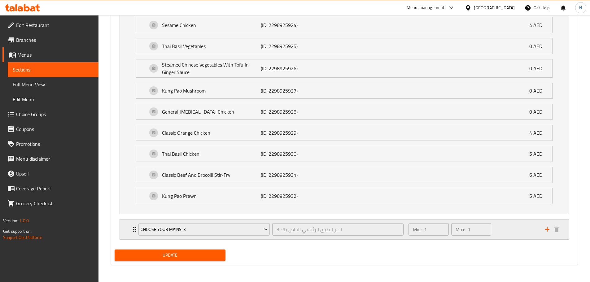
click at [523, 235] on div "Min: 1 ​ Max: 1 ​" at bounding box center [473, 230] width 136 height 20
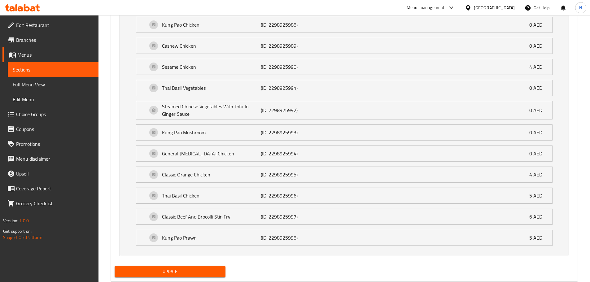
scroll to position [1906, 0]
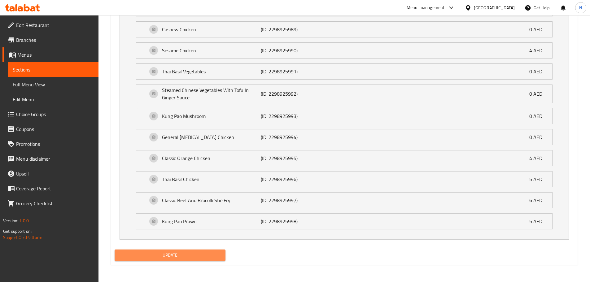
click at [217, 261] on button "Update" at bounding box center [170, 255] width 111 height 11
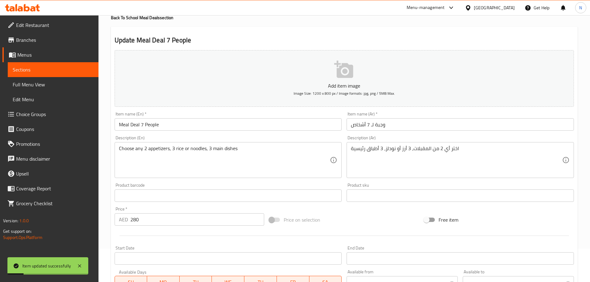
scroll to position [0, 0]
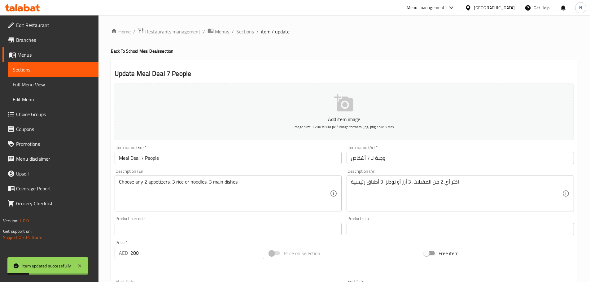
click at [246, 31] on span "Sections" at bounding box center [245, 31] width 18 height 7
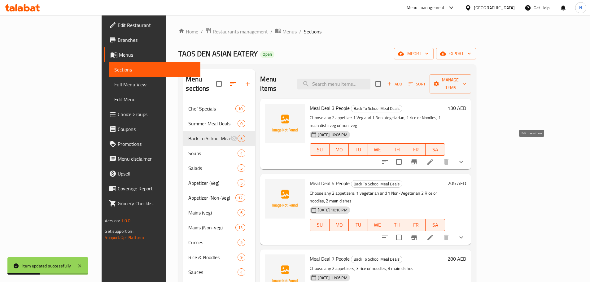
click at [433, 159] on icon at bounding box center [431, 162] width 6 height 6
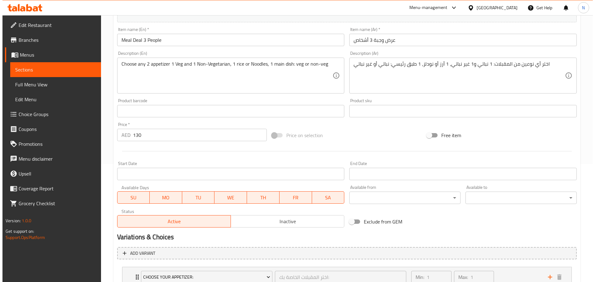
scroll to position [242, 0]
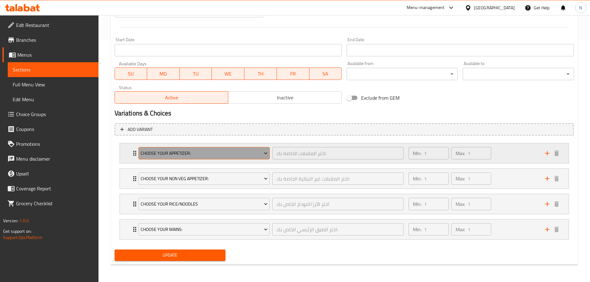
click at [225, 156] on span "Choose your Appetizer:" at bounding box center [204, 154] width 127 height 8
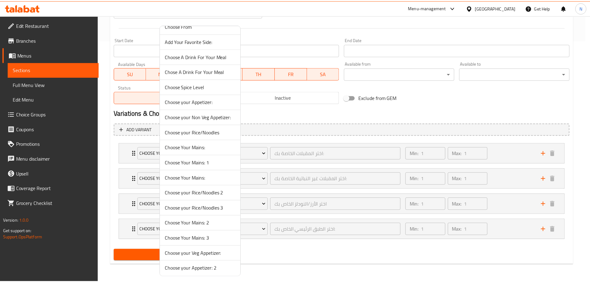
scroll to position [102, 0]
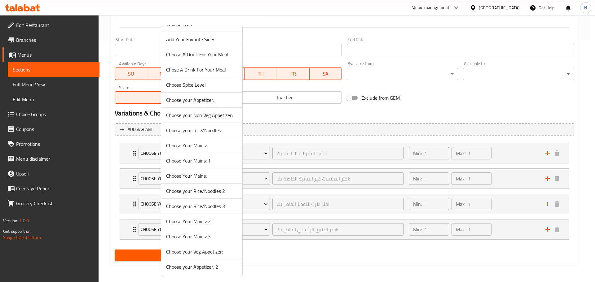
click at [195, 252] on span "Choose your Veg Appetizer:" at bounding box center [201, 251] width 71 height 7
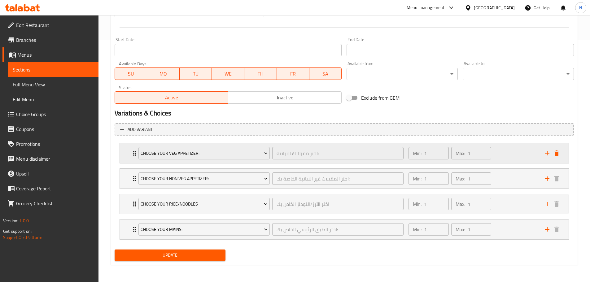
click at [504, 151] on div "Min: 1 ​ Max: 1 ​" at bounding box center [473, 153] width 136 height 20
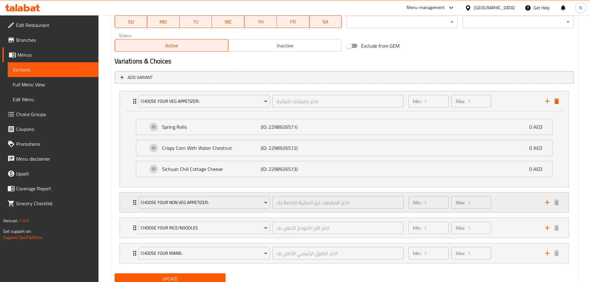
scroll to position [304, 0]
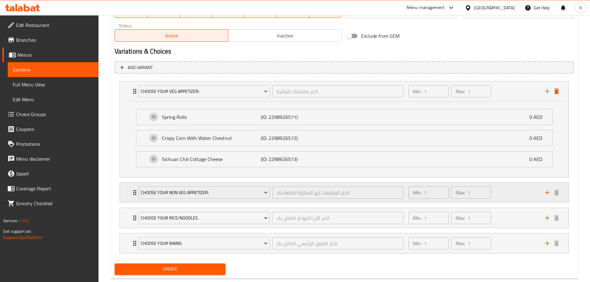
click at [503, 190] on div "Min: 1 ​ Max: 1 ​" at bounding box center [473, 193] width 136 height 20
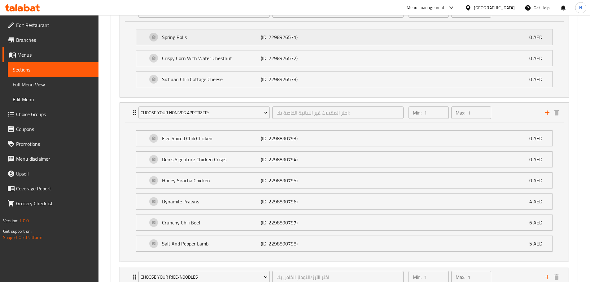
scroll to position [457, 0]
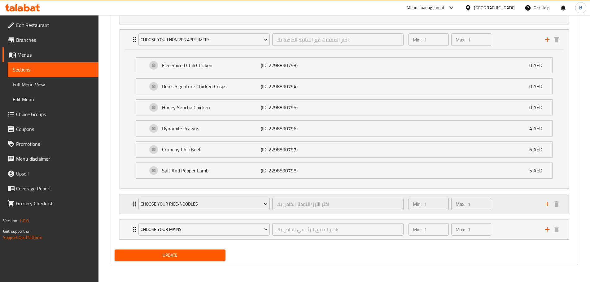
click at [521, 206] on div "Min: 1 ​ Max: 1 ​" at bounding box center [473, 204] width 136 height 20
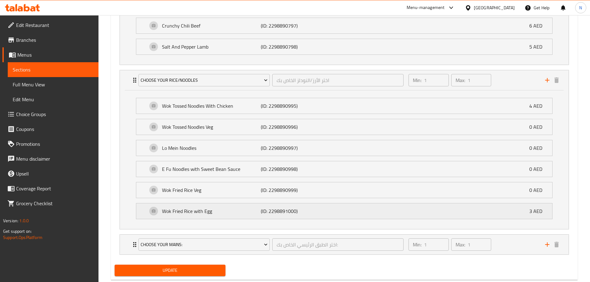
scroll to position [596, 0]
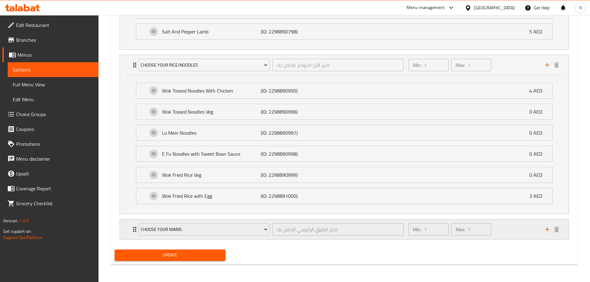
click at [529, 229] on div "Min: 1 ​ Max: 1 ​" at bounding box center [473, 230] width 136 height 20
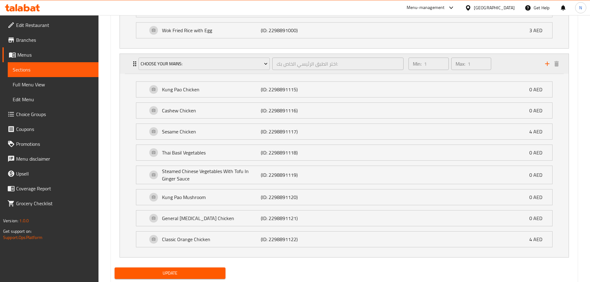
scroll to position [780, 0]
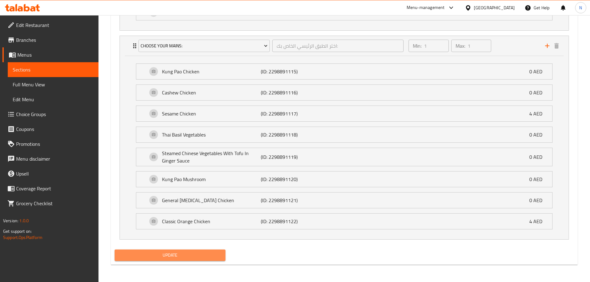
click at [191, 254] on span "Update" at bounding box center [170, 256] width 101 height 8
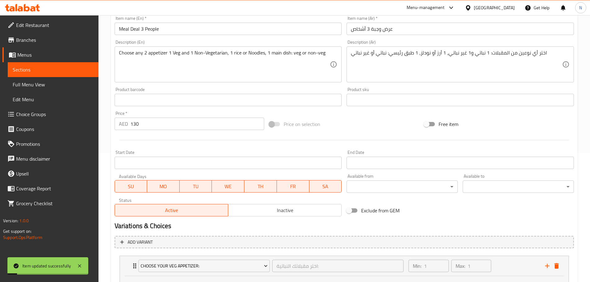
scroll to position [0, 0]
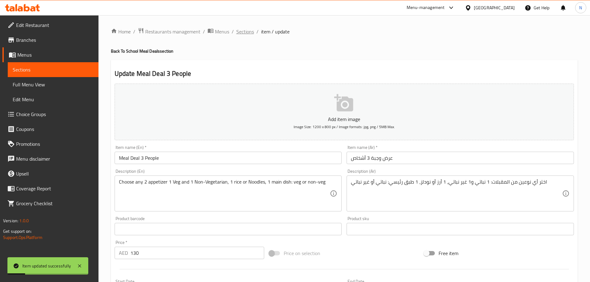
click at [243, 31] on span "Sections" at bounding box center [245, 31] width 18 height 7
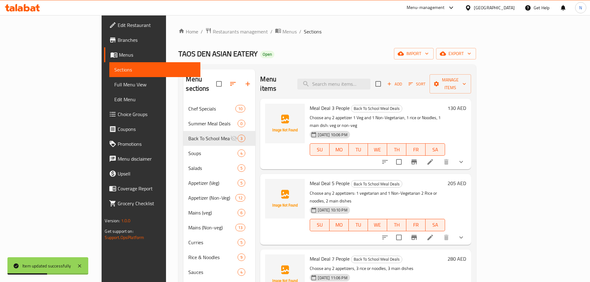
scroll to position [31, 0]
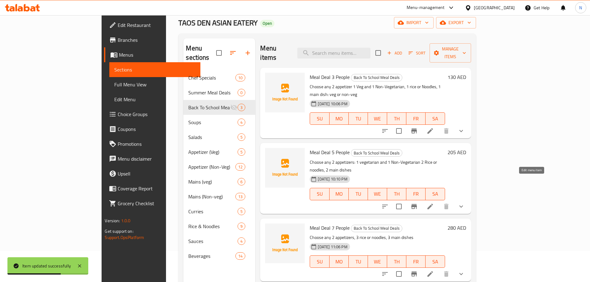
click at [434, 203] on icon at bounding box center [430, 206] width 7 height 7
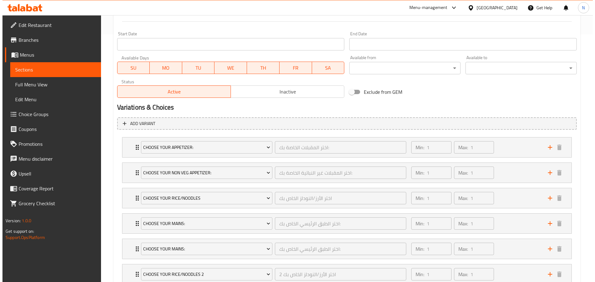
scroll to position [293, 0]
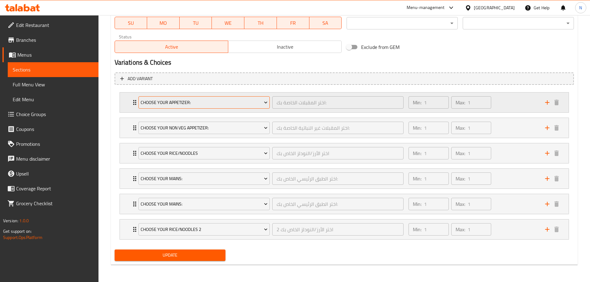
click at [226, 104] on span "Choose your Appetizer:" at bounding box center [204, 103] width 127 height 8
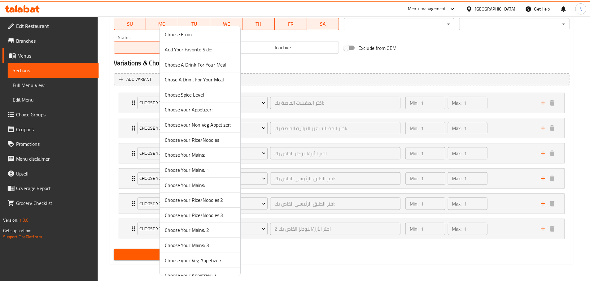
scroll to position [93, 0]
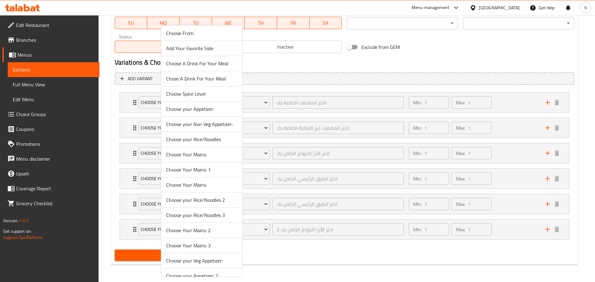
click at [186, 262] on span "Choose your Veg Appetizer:" at bounding box center [201, 260] width 71 height 7
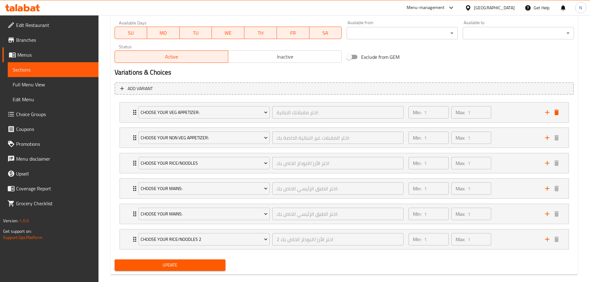
scroll to position [293, 0]
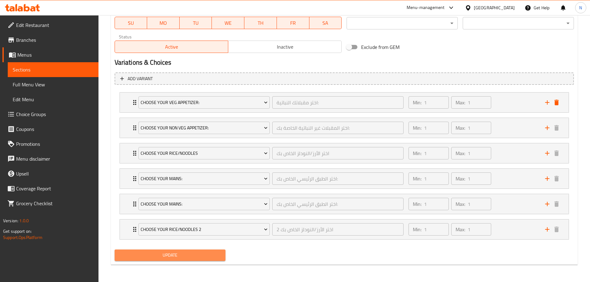
click at [190, 253] on span "Update" at bounding box center [170, 256] width 101 height 8
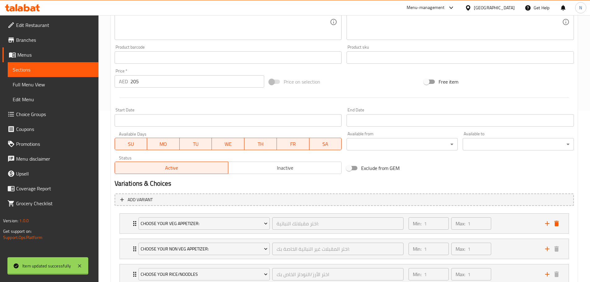
scroll to position [0, 0]
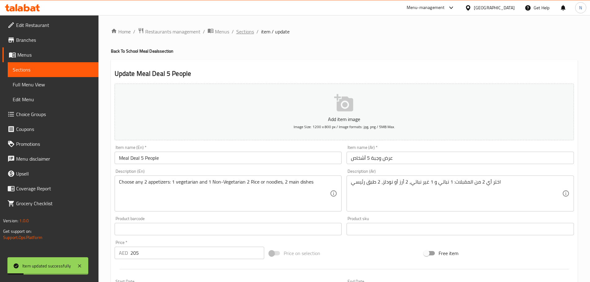
click at [247, 31] on span "Sections" at bounding box center [245, 31] width 18 height 7
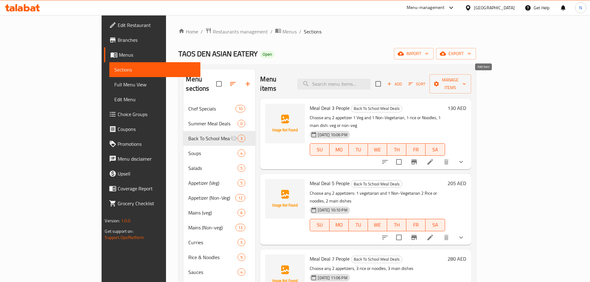
click at [392, 81] on icon "button" at bounding box center [390, 84] width 6 height 6
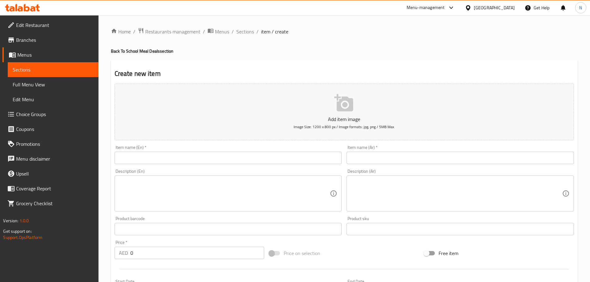
click at [292, 164] on input "text" at bounding box center [228, 158] width 227 height 12
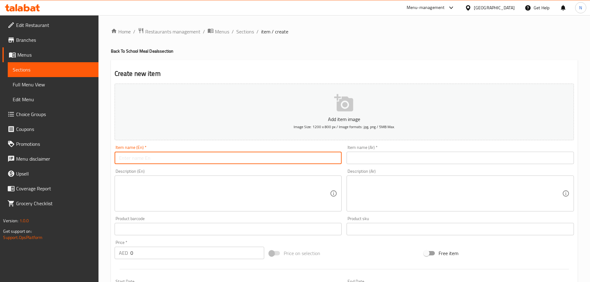
paste input "Orange Chicken Meal Deal (1Person)"
click at [176, 160] on input "Orange Chicken Meal Deal (1Person" at bounding box center [228, 158] width 227 height 12
click at [171, 161] on input "Orange Chicken Meal Deal 1Person" at bounding box center [228, 158] width 227 height 12
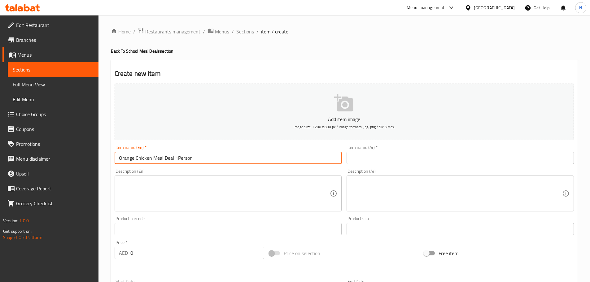
click at [173, 162] on input "Orange Chicken Meal Deal 1Person" at bounding box center [228, 158] width 227 height 12
click at [174, 161] on input "Orange Chicken Meal Deal 1Person" at bounding box center [228, 158] width 227 height 12
click at [167, 158] on input "Orange Chicken Meal Deal 1Person" at bounding box center [228, 158] width 227 height 12
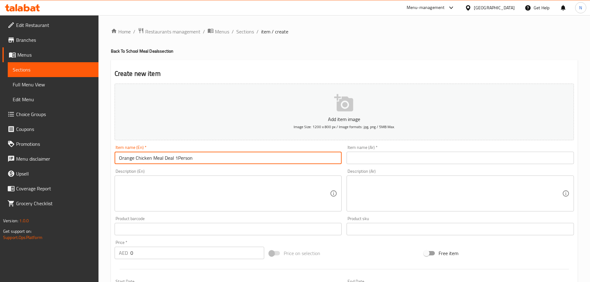
type input "Orange Chicken Meal Deal 1Person"
click at [362, 156] on input "text" at bounding box center [460, 158] width 227 height 12
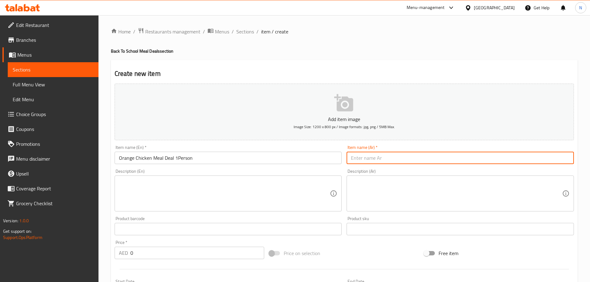
paste input "وجبة دجاج بالبرتقال لشخص واحد"
type input "وجبة دجاج بالبرتقال لشخص واحد"
click at [288, 196] on textarea at bounding box center [224, 193] width 211 height 29
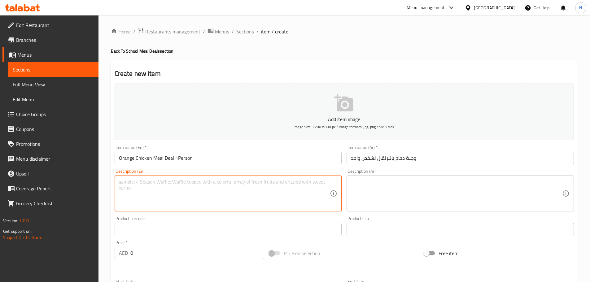
paste textarea "Includes orange chicken, sticky jasmine rice, 1 spring roll and a drink"
type textarea "Includes orange chicken, sticky jasmine rice, 1 spring roll and a drink"
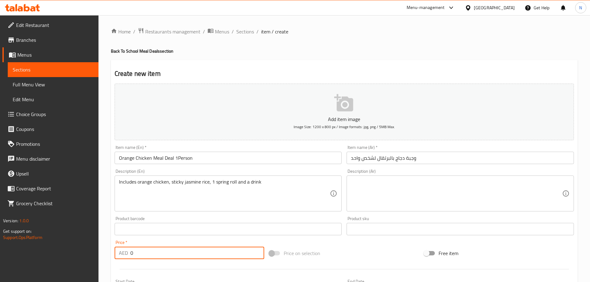
drag, startPoint x: 194, startPoint y: 249, endPoint x: 120, endPoint y: 248, distance: 74.4
click at [120, 248] on div "AED 0 Price *" at bounding box center [190, 253] width 150 height 12
type input "59"
click at [366, 190] on textarea at bounding box center [456, 193] width 211 height 29
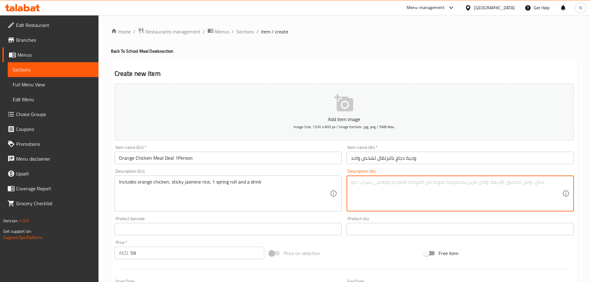
paste textarea "يشمل دجاج بالبرتقال، أرز الياسمين اللزج، 1 لفائف الربيع ومشروب"
drag, startPoint x: 394, startPoint y: 182, endPoint x: 371, endPoint y: 182, distance: 23.5
click at [371, 182] on textarea "يشمل دجاج بالبرتقال، أرز الياسمين اللزج، 1 لفائف الربيع ومشروب" at bounding box center [456, 193] width 211 height 29
paste textarea "سبرينج رولز"
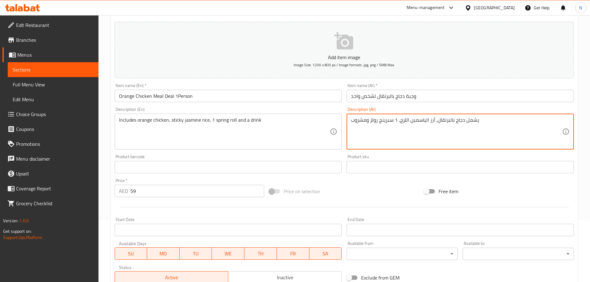
type textarea "يشمل دجاج بالبرتقال، أرز الياسمين اللزج، 1 سبرينج رولز ومشروب"
click at [350, 194] on div "Price on selection" at bounding box center [344, 191] width 155 height 17
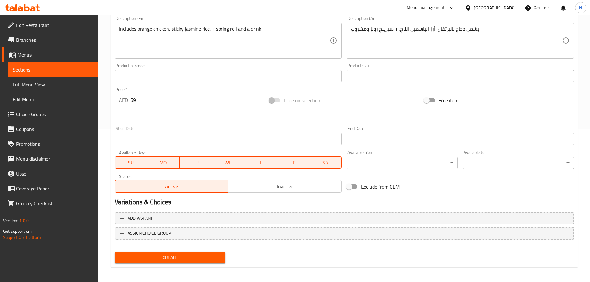
scroll to position [156, 0]
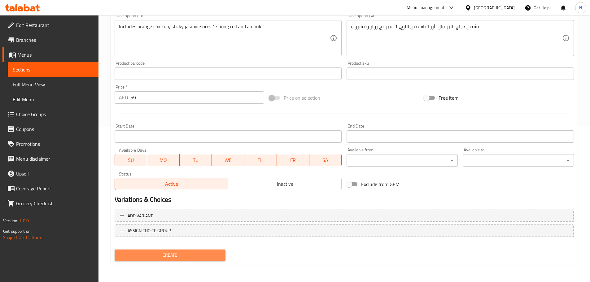
click at [184, 253] on span "Create" at bounding box center [170, 256] width 101 height 8
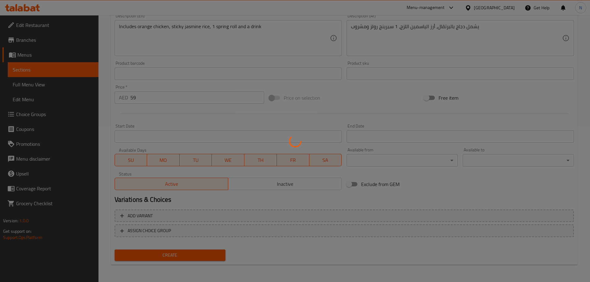
type input "0"
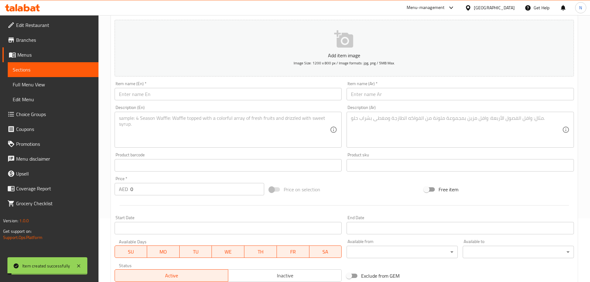
scroll to position [1, 0]
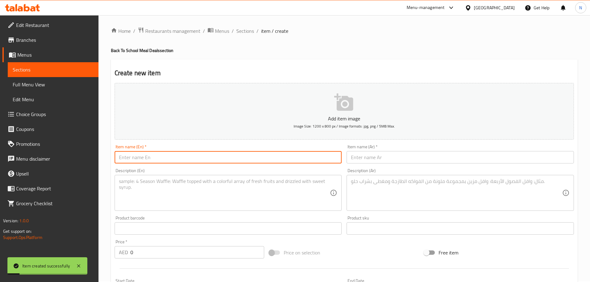
click at [173, 154] on input "text" at bounding box center [228, 157] width 227 height 12
paste input "Chicken Teriyaki Fix Meal Deal (1Person)"
click at [184, 158] on input "Chicken Teriyaki Fix Meal Deal (1Person" at bounding box center [228, 157] width 227 height 12
click at [176, 159] on input "Chicken Teriyaki Fix Meal Deal 1Person" at bounding box center [228, 157] width 227 height 12
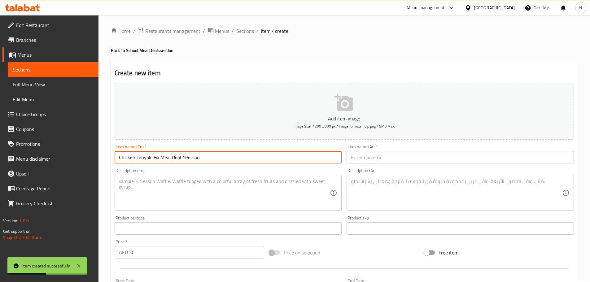
click at [176, 159] on input "Chicken Teriyaki Fix Meal Deal 1Person" at bounding box center [228, 157] width 227 height 12
type input "Chicken Teriyaki Fix Meal Deal 1Person"
click at [394, 156] on input "text" at bounding box center [460, 157] width 227 height 12
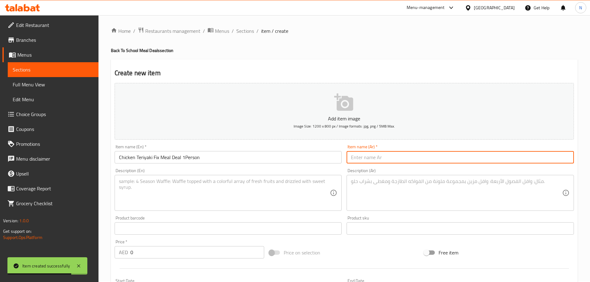
paste input "وجبة دجاج ترياكي ثابتة لشخص واحد"
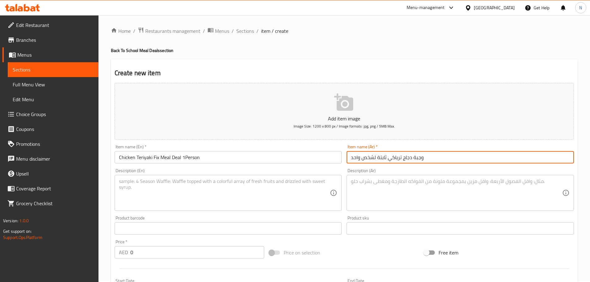
type input "وجبة دجاج ترياكي ثابتة لشخص واحد"
click at [261, 201] on textarea at bounding box center [224, 192] width 211 height 29
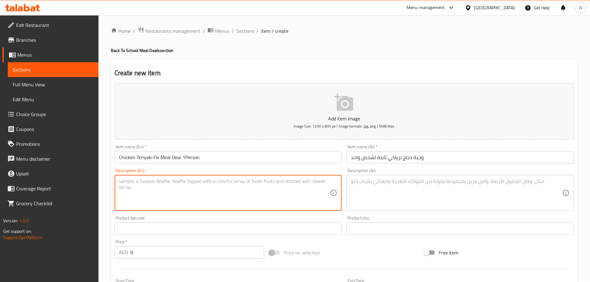
paste textarea "Includes chicken teriyaki, sticky jasmine rice, 1 spring roll and a drink"
type textarea "Includes chicken teriyaki, sticky jasmine rice, 1 spring roll and a drink"
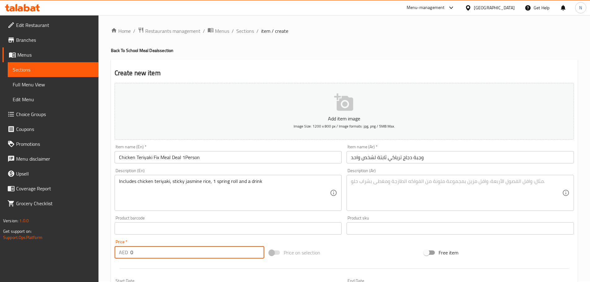
drag, startPoint x: 155, startPoint y: 258, endPoint x: 119, endPoint y: 256, distance: 36.3
click at [119, 256] on div "AED 0 Price *" at bounding box center [190, 252] width 150 height 12
type input "59"
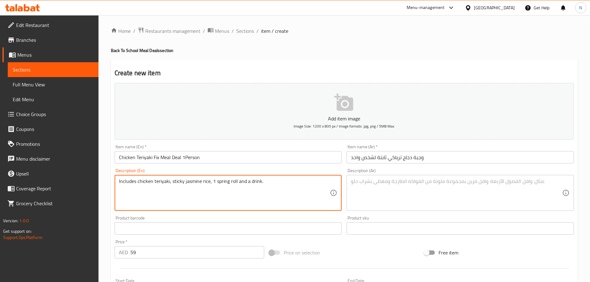
click at [235, 184] on textarea "Includes chicken teriyaki, sticky jasmine rice, 1 spring roll and a drink." at bounding box center [224, 192] width 211 height 29
type textarea "Includes chicken teriyaki, sticky jasmine rice, 1 spring roll and a drink."
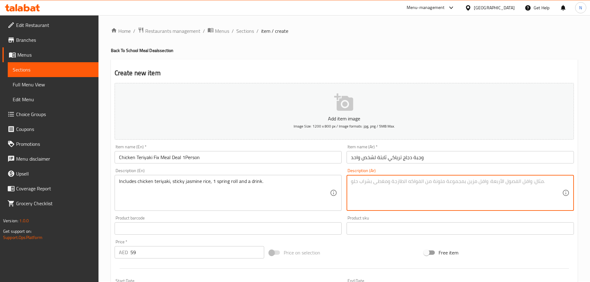
click at [370, 189] on textarea at bounding box center [456, 192] width 211 height 29
paste textarea "يشمل دجاج ترياكي، أرز الياسمين اللزج، 1 لفافة ربيعية ومشروب."
drag, startPoint x: 397, startPoint y: 180, endPoint x: 371, endPoint y: 182, distance: 25.8
click at [371, 182] on textarea "يشمل دجاج ترياكي، أرز الياسمين اللزج، 1 لفافة ربيعية ومشروب." at bounding box center [456, 192] width 211 height 29
paste textarea "سبرينج رولز"
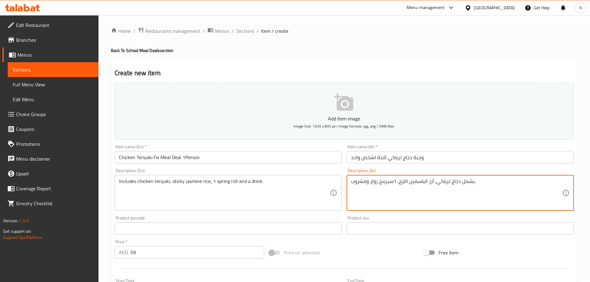
type textarea "يشمل دجاج ترياكي، أرز الياسمين اللزج، 1سبرينج رولز ومشروب."
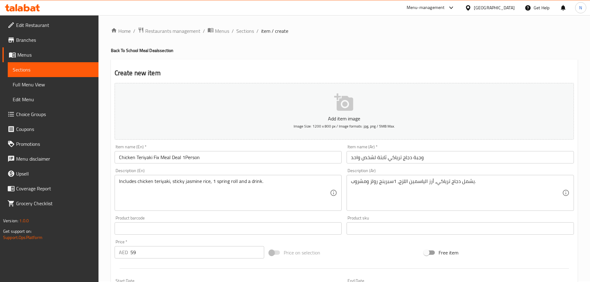
click at [370, 245] on div "Price on selection" at bounding box center [344, 252] width 155 height 17
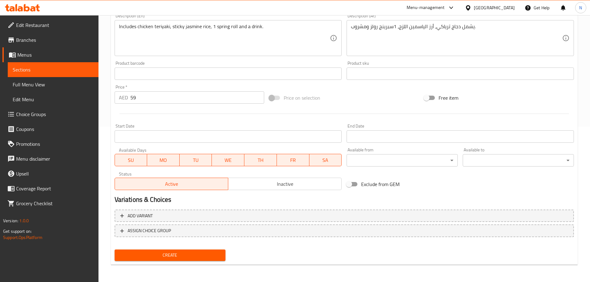
click at [193, 256] on span "Create" at bounding box center [170, 256] width 101 height 8
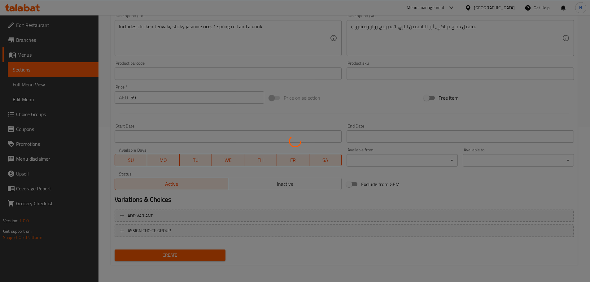
type input "0"
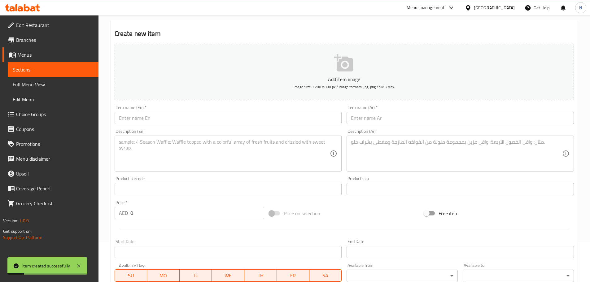
scroll to position [1, 0]
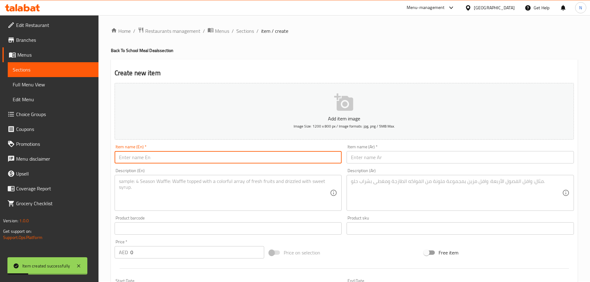
click at [257, 161] on input "text" at bounding box center [228, 157] width 227 height 12
paste input "Beef Teriyaki Meal Deal (1 Person)"
click at [170, 159] on input "Beef Teriyaki Meal Deal (1 Person" at bounding box center [228, 157] width 227 height 12
click at [170, 160] on input "Beef Teriyaki Meal Deal 1 Person" at bounding box center [228, 157] width 227 height 12
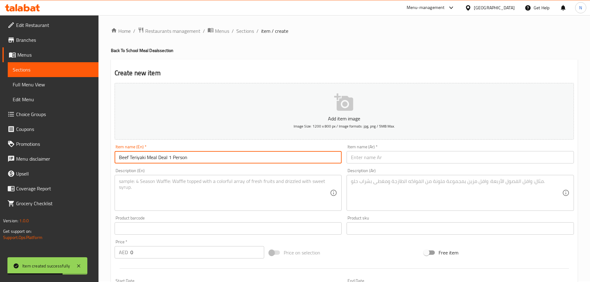
click at [170, 160] on input "Beef Teriyaki Meal Deal 1 Person" at bounding box center [228, 157] width 227 height 12
type input "Beef Teriyaki Meal Deal 1 Person"
click at [371, 152] on input "text" at bounding box center [460, 157] width 227 height 12
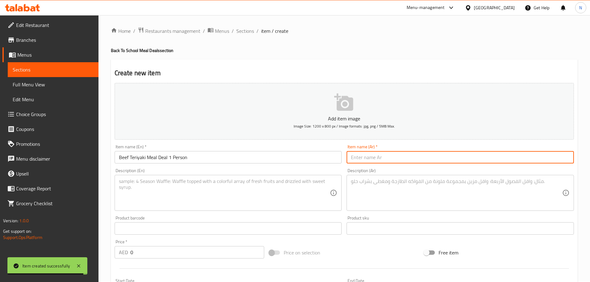
paste input "وجبة لحم ترياكي لشخص واحد"
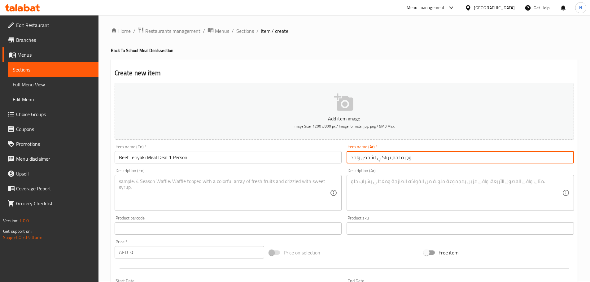
type input "وجبة لحم ترياكي لشخص واحد"
click at [261, 195] on textarea at bounding box center [224, 192] width 211 height 29
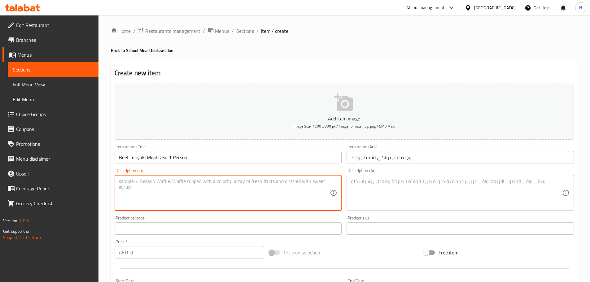
paste textarea "Includes beef teriyaki, sticky jasmine rice, 1 spring roll and a drink"
type textarea "Includes beef teriyaki, sticky jasmine rice, 1 spring roll and a drink"
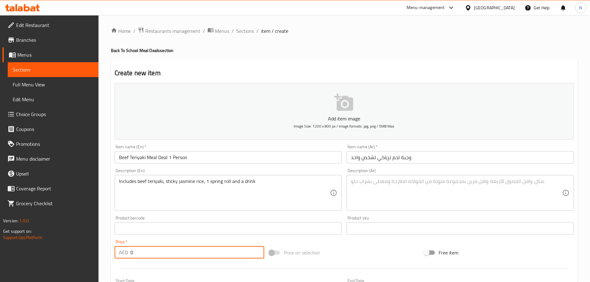
drag, startPoint x: 166, startPoint y: 250, endPoint x: 118, endPoint y: 253, distance: 47.8
click at [118, 253] on div "AED 0 Price *" at bounding box center [190, 252] width 150 height 12
type input "69"
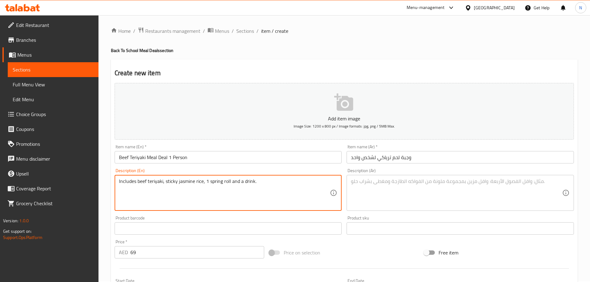
click at [249, 182] on textarea "Includes beef teriyaki, sticky jasmine rice, 1 spring roll and a drink." at bounding box center [224, 192] width 211 height 29
type textarea "Includes beef teriyaki, sticky jasmine rice, 1 spring roll and a drink."
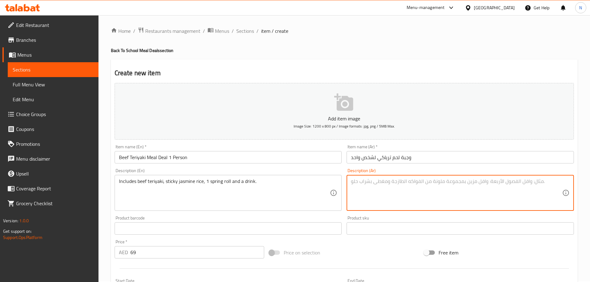
click at [369, 195] on textarea at bounding box center [456, 192] width 211 height 29
paste textarea "يشمل لحم البقر ترياكي، أرز الياسمين اللزج، 1 لفافة ربيعية ومشروب."
drag, startPoint x: 396, startPoint y: 181, endPoint x: 370, endPoint y: 180, distance: 25.7
click at [370, 180] on textarea "يشمل لحم البقر ترياكي، أرز الياسمين اللزج، 1 لفافة ربيعية ومشروب." at bounding box center [456, 192] width 211 height 29
paste textarea "سبرينج رولز"
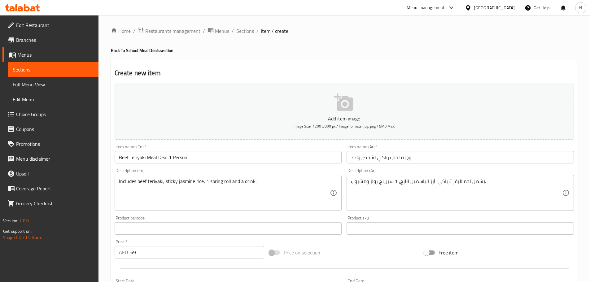
click at [348, 253] on div "Price on selection" at bounding box center [344, 252] width 155 height 17
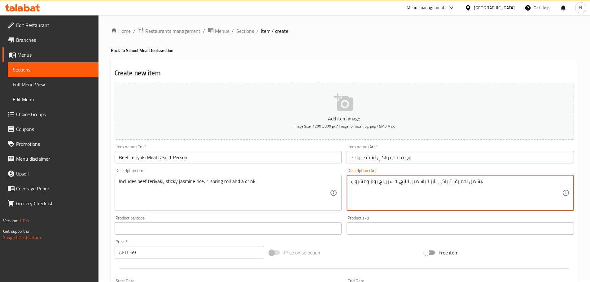
click at [452, 185] on textarea "يشمل لحم بقر ترياكي، أرز الياسمين اللزج، 1 سبرينج رولز ومشروب." at bounding box center [456, 192] width 211 height 29
type textarea "يشمل لحم بقرى ترياكي، أرز الياسمين اللزج، 1 سبرينج رولز ومشروب."
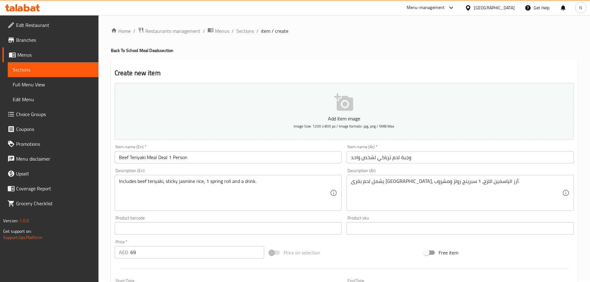
drag, startPoint x: 356, startPoint y: 259, endPoint x: 348, endPoint y: 258, distance: 8.1
click at [356, 259] on div "Price on selection" at bounding box center [344, 252] width 155 height 17
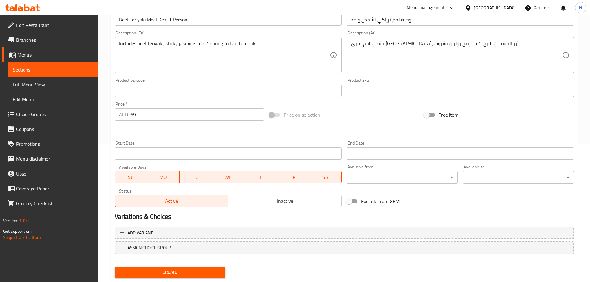
scroll to position [156, 0]
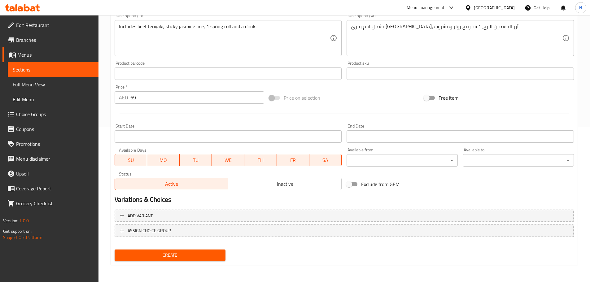
click at [177, 257] on span "Create" at bounding box center [170, 256] width 101 height 8
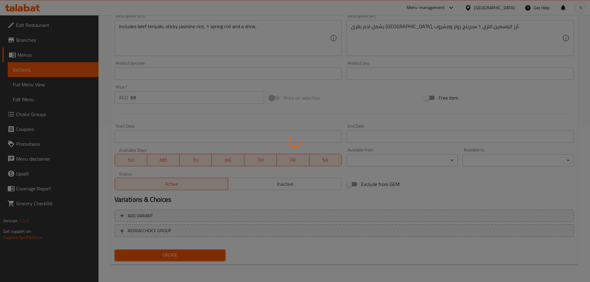
type input "0"
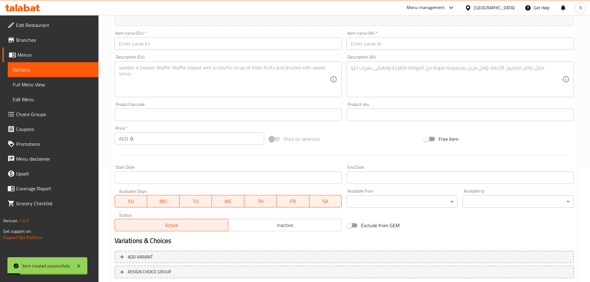
scroll to position [32, 0]
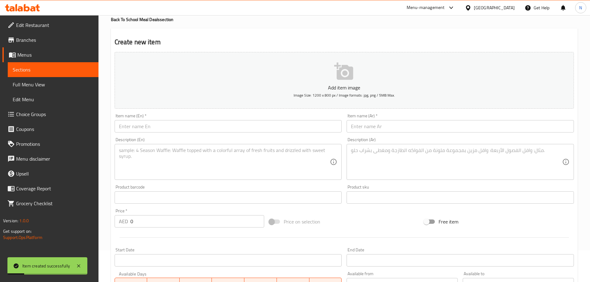
click at [206, 126] on input "text" at bounding box center [228, 126] width 227 height 12
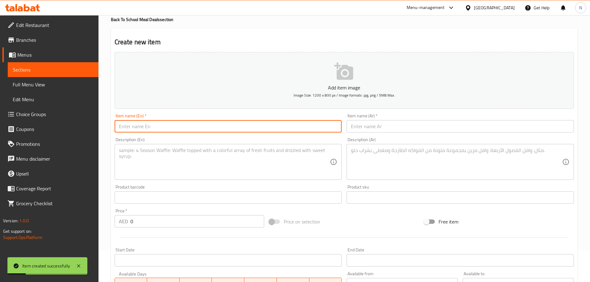
paste input "Thai Green Curry Delight Meal Deal (1 Person)"
click at [194, 126] on input "Thai Green Curry Delight Meal Deal (1 Person" at bounding box center [228, 126] width 227 height 12
click at [188, 129] on input "Thai Green Curry Delight Meal Deal 1 Person" at bounding box center [228, 126] width 227 height 12
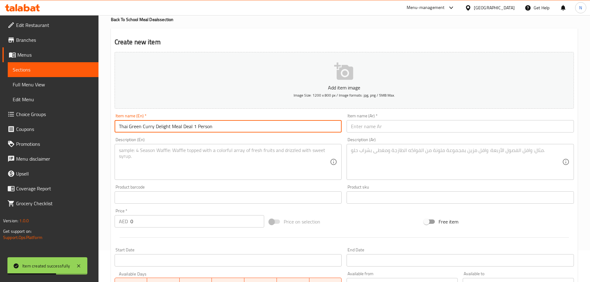
type input "Thai Green Curry Delight Meal Deal 1 Person"
click at [382, 131] on input "text" at bounding box center [460, 126] width 227 height 12
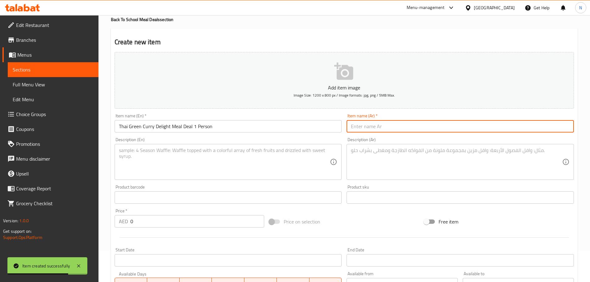
paste input "عرض وجبة الكاري الأخضر التايلاندي لشخص واحد"
click at [421, 125] on input "عرض وجبة الكاري الأخضر التايلاندي لشخص واحد" at bounding box center [460, 126] width 227 height 12
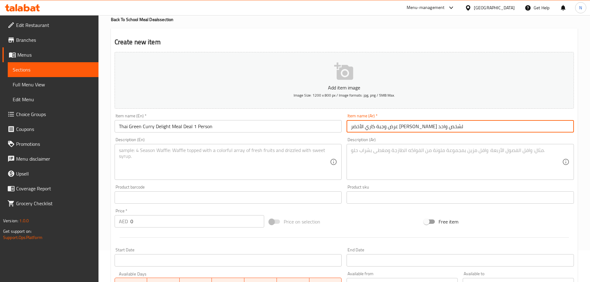
click at [407, 126] on input "عرض وجبة كاري الأخضر التايلاندي لشخص واحد" at bounding box center [460, 126] width 227 height 12
click at [160, 128] on input "Thai Green Curry Delight Meal Deal 1 Person" at bounding box center [228, 126] width 227 height 12
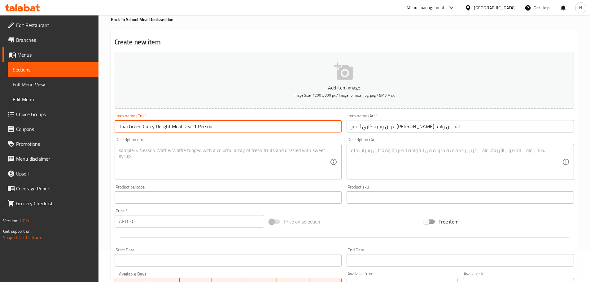
click at [160, 128] on input "Thai Green Curry Delight Meal Deal 1 Person" at bounding box center [228, 126] width 227 height 12
click at [385, 129] on input "عرض وجبة كاري أخضر التايلاندي لشخص واحد" at bounding box center [460, 126] width 227 height 12
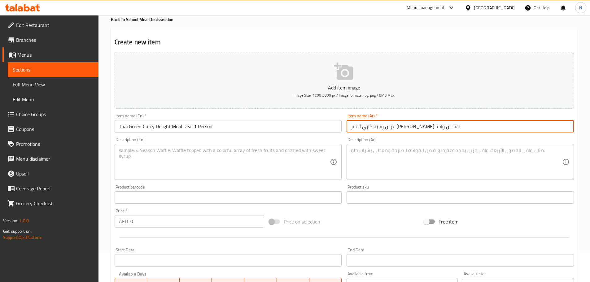
click at [385, 129] on input "عرض وجبة كاري أخضر التايلاندي لشخص واحد" at bounding box center [460, 126] width 227 height 12
type input "عرض وجبة كاري أخضر ديليت لشخص واحد"
click at [270, 164] on textarea at bounding box center [224, 161] width 211 height 29
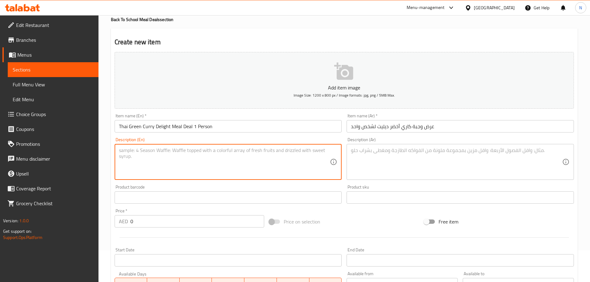
paste textarea "Includes your choice of thai curry, sticky jasmine rice, 1 spring roll and a dr…"
type textarea "Includes your choice of thai curry, sticky jasmine rice, 1 spring roll and a dr…"
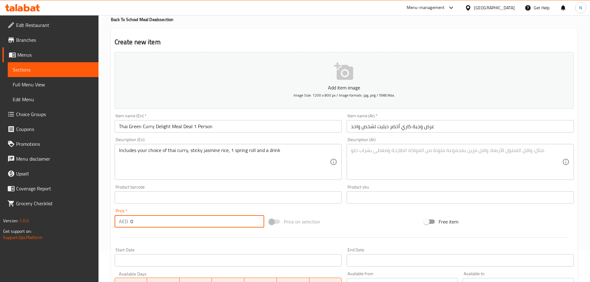
drag, startPoint x: 158, startPoint y: 226, endPoint x: 130, endPoint y: 226, distance: 27.6
click at [130, 226] on input "0" at bounding box center [197, 221] width 134 height 12
type input "59"
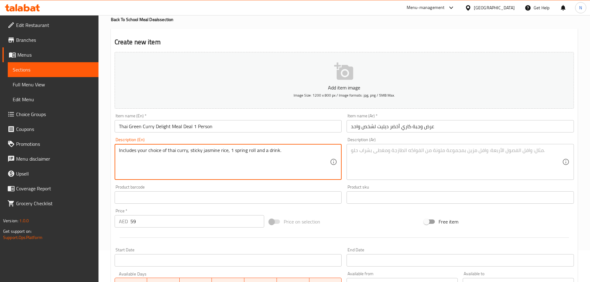
click at [250, 149] on textarea "Includes your choice of thai curry, sticky jasmine rice, 1 spring roll and a dr…" at bounding box center [224, 161] width 211 height 29
type textarea "Includes your choice of thai curry, sticky jasmine rice, 1 spring roll and a dr…"
click at [370, 168] on textarea at bounding box center [456, 161] width 211 height 29
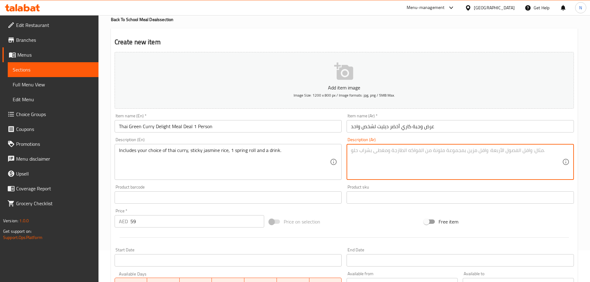
paste textarea "يشمل اختيارك من الكاري التايلاندي، وأرز الياسمين اللزج، ولفافة ربيعية واحدة ومش…"
drag, startPoint x: 409, startPoint y: 151, endPoint x: 384, endPoint y: 151, distance: 25.4
click at [384, 151] on textarea "يشمل اختيارك من الكاري التايلاندي، وأرز الياسمين اللزج، ولفافة ربيعية واحدة ومش…" at bounding box center [456, 161] width 211 height 29
paste textarea "سبرينج رولز"
click at [407, 152] on textarea "يشمل اختيارك من الكاري التايلاندي، وأرز الياسمين اللزج، وسبرينج رولز واحدة ومشر…" at bounding box center [456, 161] width 211 height 29
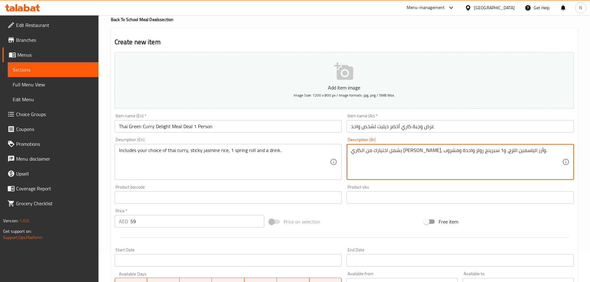
click at [375, 151] on textarea "يشمل اختيارك من الكاري التايلاندي، وأرز الياسمين اللزج، و1 سبرينج رولز واحدة وم…" at bounding box center [456, 161] width 211 height 29
click at [437, 151] on textarea "يشمل اختيارك من الكاري التايلاندي، وأرز الياسمين اللزج، و1 سبرينج رولز ومشروب." at bounding box center [456, 161] width 211 height 29
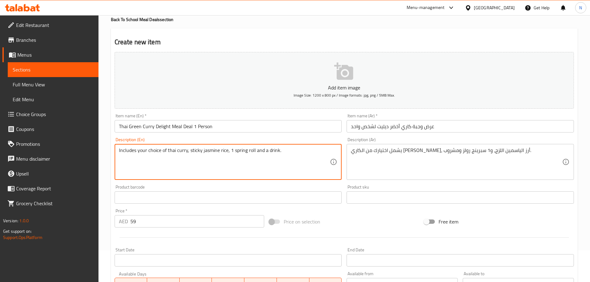
click at [195, 152] on textarea "Includes your choice of thai curry, sticky jasmine rice, 1 spring roll and a dr…" at bounding box center [224, 161] width 211 height 29
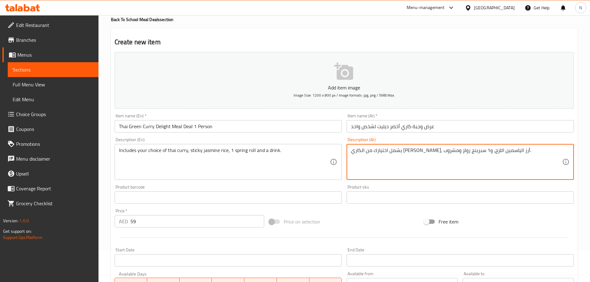
click at [406, 151] on textarea "يشمل اختيارك من الكاري التايلاندي، أرز الياسمين اللزج، و1 سبرينج رولز ومشروب." at bounding box center [456, 161] width 211 height 29
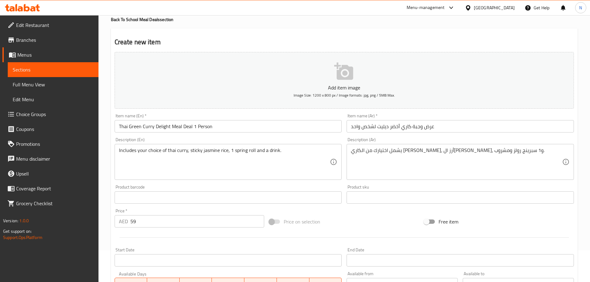
click at [378, 225] on div "Price on selection" at bounding box center [344, 221] width 155 height 17
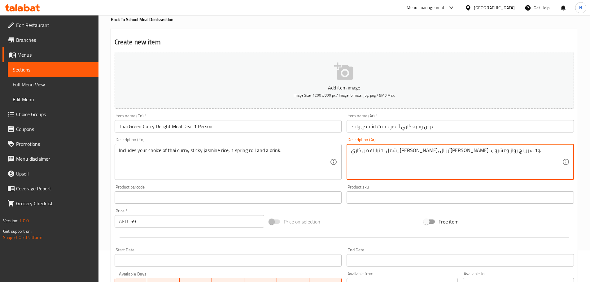
click at [462, 151] on textarea "يشمل اختيارك من كاري التايلاندي، أرز الياسمين ستيكى، و1 سبرينج رولز ومشروب." at bounding box center [456, 161] width 211 height 29
type textarea "يشمل اختيارك من كاري تايلاندي، أرز الياسمين ستيكى، و1 سبرينج رولز ومشروب."
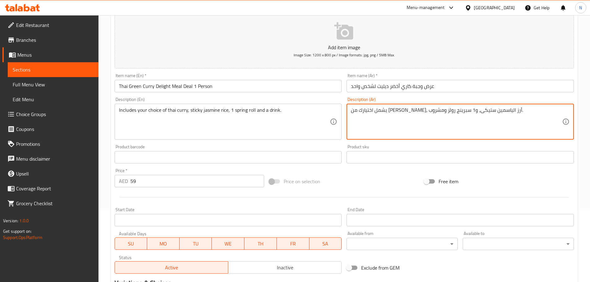
scroll to position [156, 0]
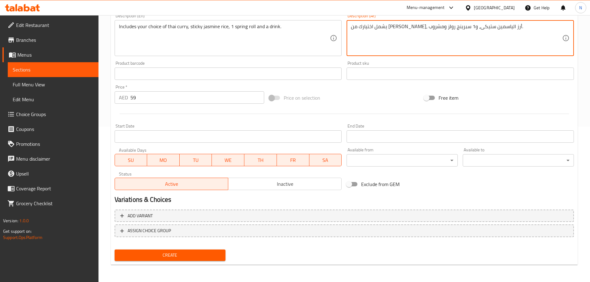
click at [262, 189] on button "Inactive" at bounding box center [285, 184] width 114 height 12
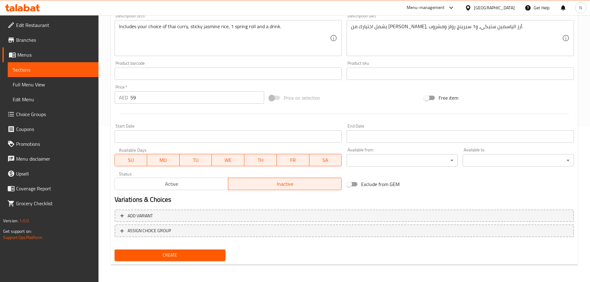
click at [205, 253] on span "Create" at bounding box center [170, 256] width 101 height 8
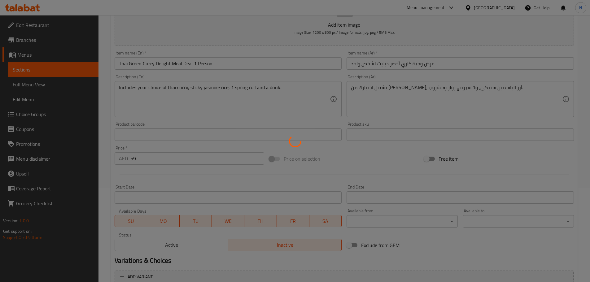
scroll to position [32, 0]
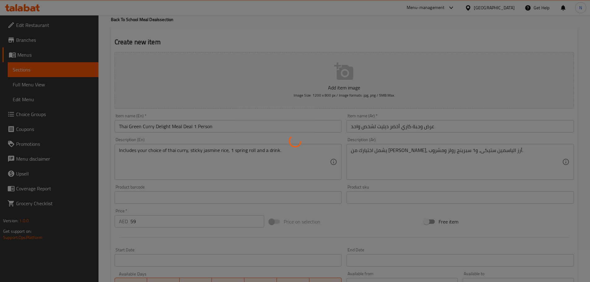
type input "0"
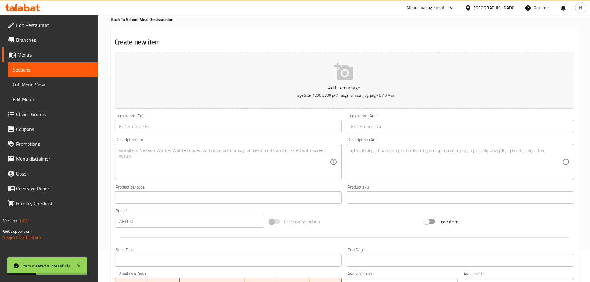
click at [229, 134] on div "Item name (En)   * Item name (En) *" at bounding box center [228, 123] width 232 height 24
click at [230, 133] on div "Item name (En)   * Item name (En) *" at bounding box center [228, 123] width 232 height 24
click at [228, 130] on input "text" at bounding box center [228, 126] width 227 height 12
paste input "Sesame chicken Meal Deal (1 Person)"
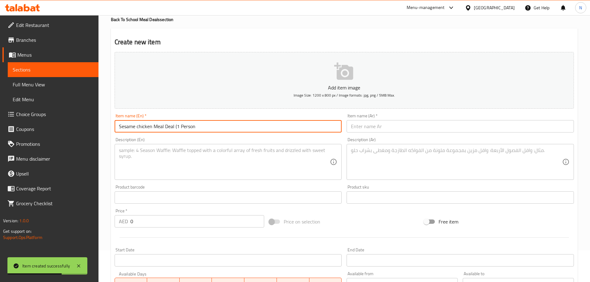
click at [176, 126] on input "Sesame chicken Meal Deal (1 Person" at bounding box center [228, 126] width 227 height 12
click at [175, 126] on input "Sesame chicken Meal Deal 1 Person" at bounding box center [228, 126] width 227 height 12
type input "Sesame chicken Meal Deal 1 Person"
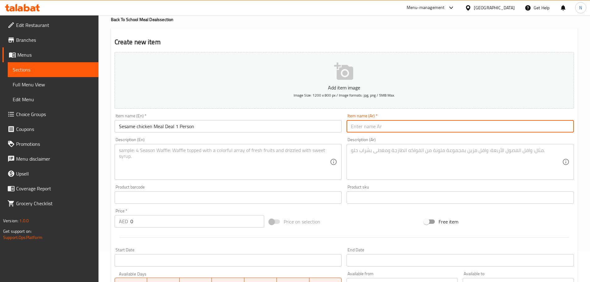
click at [373, 131] on input "text" at bounding box center [460, 126] width 227 height 12
paste input "وجبة دجاج بالسمسم لشخص واحد"
type input "وجبة دجاج بالسمسم لشخص واحد"
click at [243, 163] on textarea at bounding box center [224, 161] width 211 height 29
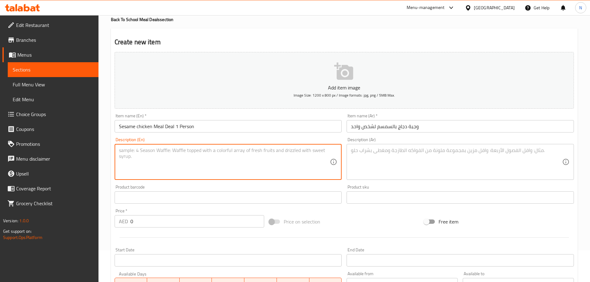
paste textarea "Includes sesame chicken, sticky jasmine rice, 1 spring roll and a drink"
type textarea "Includes sesame chicken, sticky jasmine rice, 1 spring roll and a drink"
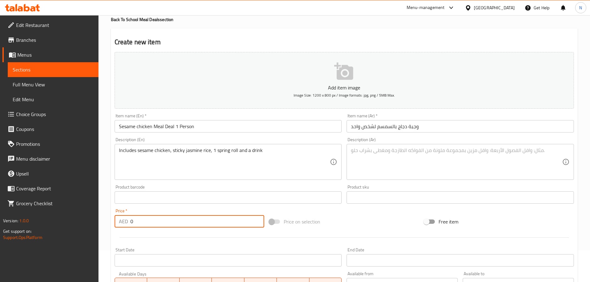
drag, startPoint x: 169, startPoint y: 220, endPoint x: 121, endPoint y: 223, distance: 48.4
click at [122, 223] on div "AED 0 Price *" at bounding box center [190, 221] width 150 height 12
type input "59"
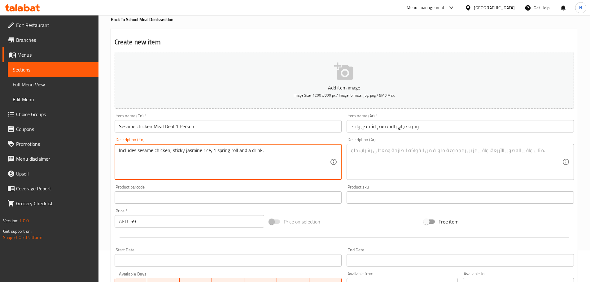
click at [247, 147] on textarea "Includes sesame chicken, sticky jasmine rice, 1 spring roll and a drink." at bounding box center [224, 161] width 211 height 29
type textarea "Includes sesame chicken, sticky jasmine rice, 1 spring roll and a drink."
click at [381, 152] on textarea at bounding box center [456, 161] width 211 height 29
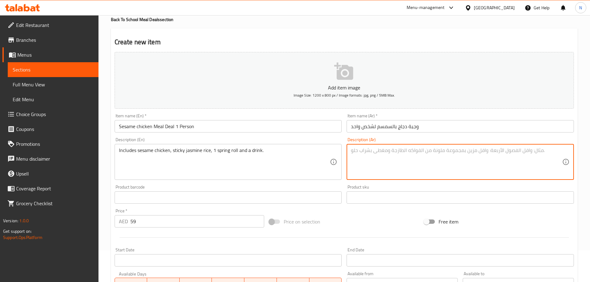
paste textarea "يشمل دجاج السمسم، أرز الياسمين اللزج، 1 لفافة ربيعية ومشروب."
drag, startPoint x: 396, startPoint y: 150, endPoint x: 370, endPoint y: 151, distance: 26.0
click at [370, 151] on textarea "يشمل دجاج السمسم، أرز الياسمين اللزج، 1 لفافة ربيعية ومشروب." at bounding box center [456, 161] width 211 height 29
paste textarea "سبرينج رولز"
click at [404, 151] on textarea "يشمل دجاج السمسم، أرز الياسمين اللزج، 1 سبرينج رولز ومشروب." at bounding box center [456, 161] width 211 height 29
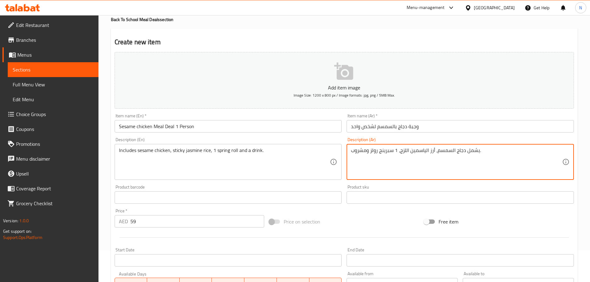
click at [404, 151] on textarea "يشمل دجاج السمسم، أرز الياسمين اللزج، 1 سبرينج رولز ومشروب." at bounding box center [456, 161] width 211 height 29
type textarea "يشمل دجاج السمسم، أرز الياسمين ستيكى، 1 سبرينج رولز ومشروب."
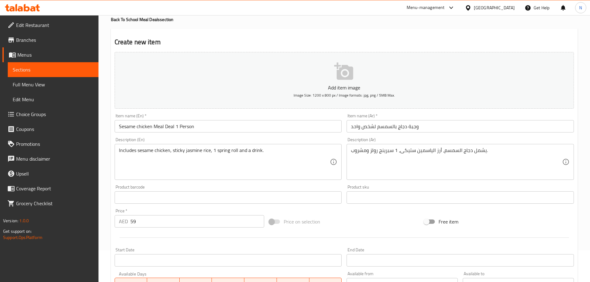
click at [322, 221] on div "Price on selection" at bounding box center [344, 221] width 155 height 17
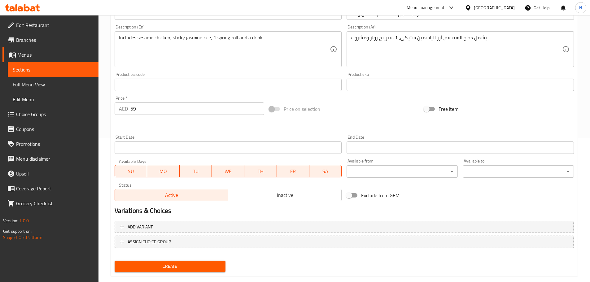
scroll to position [156, 0]
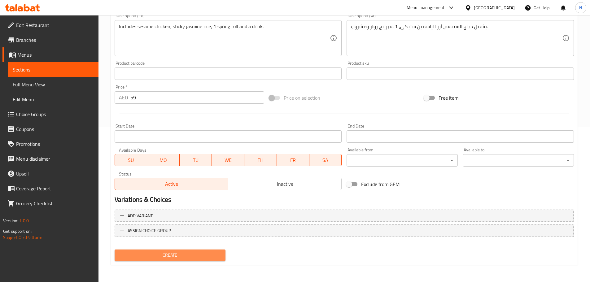
click at [209, 254] on span "Create" at bounding box center [170, 256] width 101 height 8
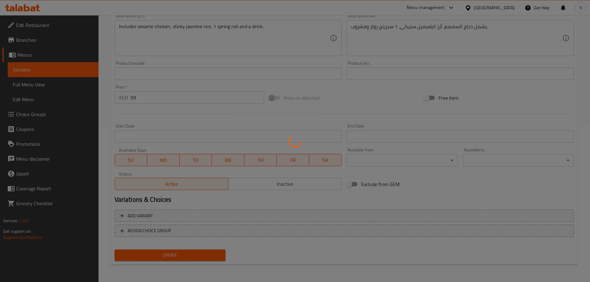
type input "0"
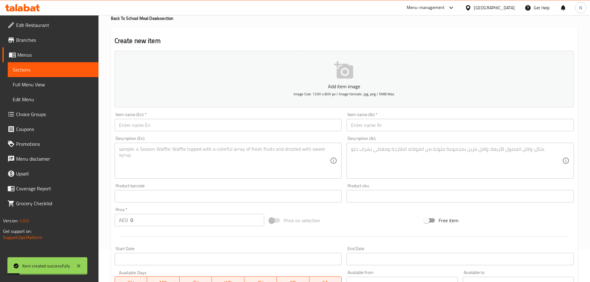
scroll to position [0, 0]
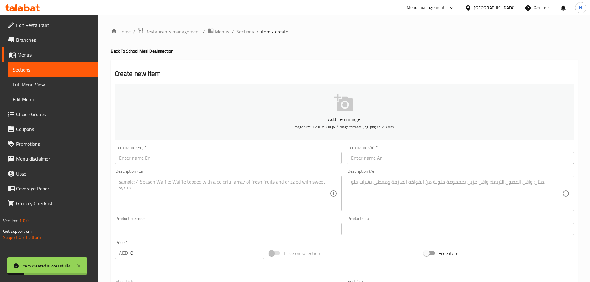
click at [252, 32] on span "Sections" at bounding box center [245, 31] width 18 height 7
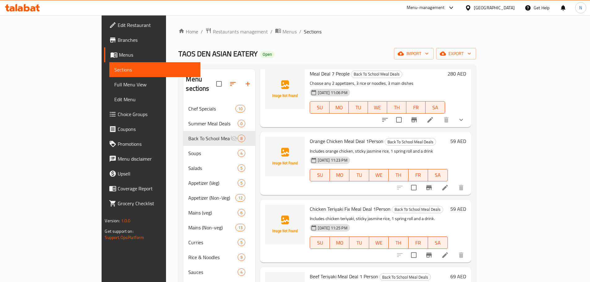
scroll to position [186, 0]
click at [449, 183] on icon at bounding box center [444, 186] width 7 height 7
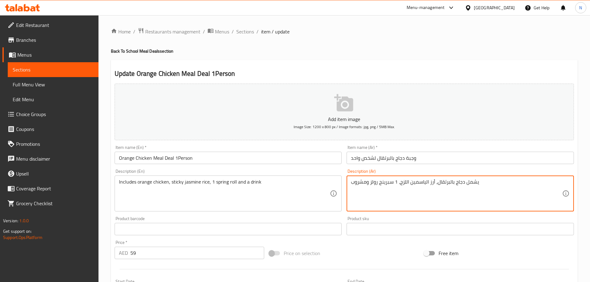
click at [404, 182] on textarea "يشمل دجاج بالبرتقال، أرز الياسمين اللزج، 1 سبرينج رولز ومشروب" at bounding box center [456, 193] width 211 height 29
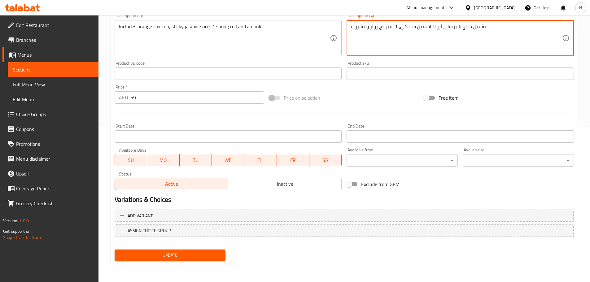
type textarea "يشمل دجاج بالبرتقال، أرز الياسمين ستيكى، 1 سبرينج رولز ومشروب"
click at [174, 257] on span "Update" at bounding box center [170, 256] width 101 height 8
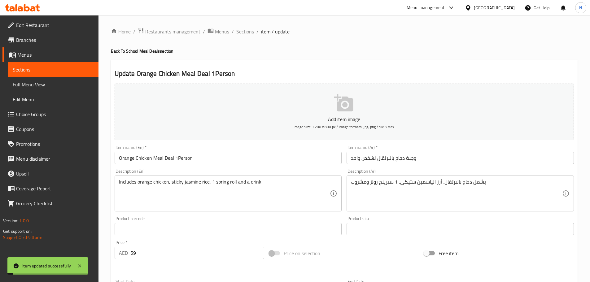
drag, startPoint x: 241, startPoint y: 34, endPoint x: 272, endPoint y: 63, distance: 41.9
click at [241, 34] on span "Sections" at bounding box center [245, 31] width 18 height 7
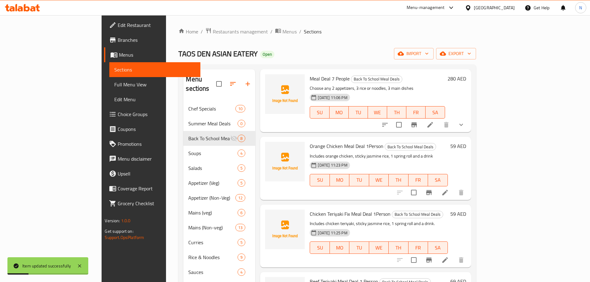
scroll to position [186, 0]
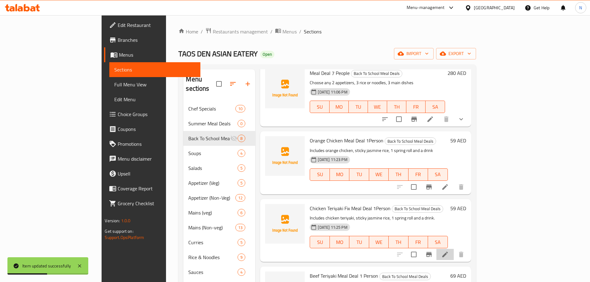
click at [454, 249] on li at bounding box center [445, 254] width 17 height 11
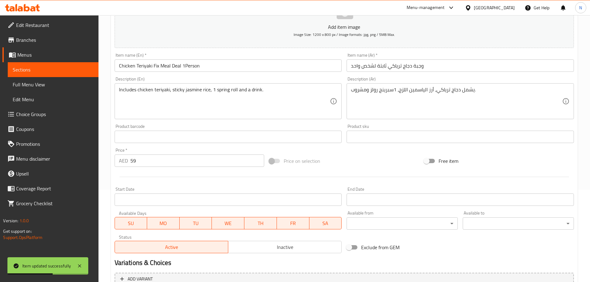
scroll to position [93, 0]
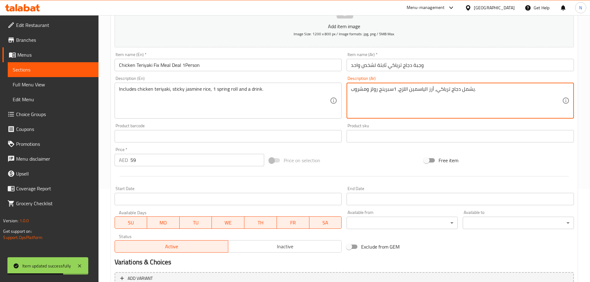
click at [402, 92] on textarea "يشمل دجاج ترياكي، أرز الياسمين اللزج، 1سبرينج رولز ومشروب." at bounding box center [456, 100] width 211 height 29
type textarea "يشمل دجاج ترياكي، أرز الياسمين ستيكى، 1سبرينج رولز ومشروب."
click at [385, 159] on div "Price on selection" at bounding box center [344, 160] width 155 height 17
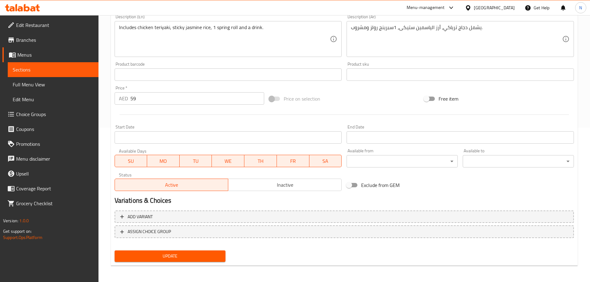
scroll to position [155, 0]
click at [194, 252] on span "Update" at bounding box center [170, 256] width 101 height 8
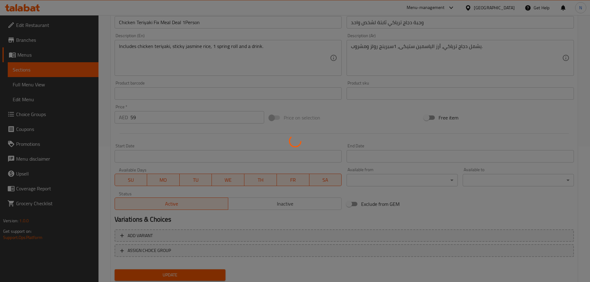
scroll to position [0, 0]
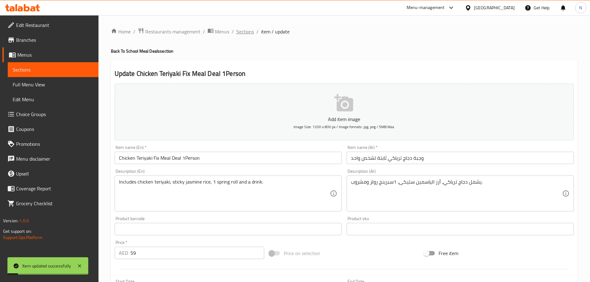
click at [241, 32] on span "Sections" at bounding box center [245, 31] width 18 height 7
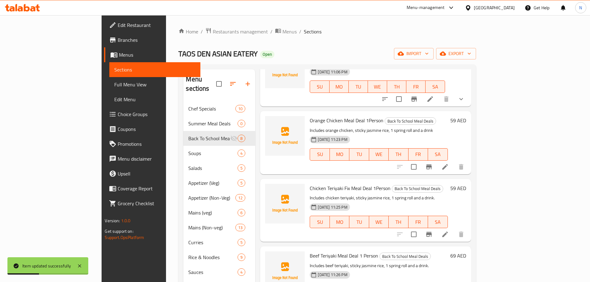
scroll to position [217, 0]
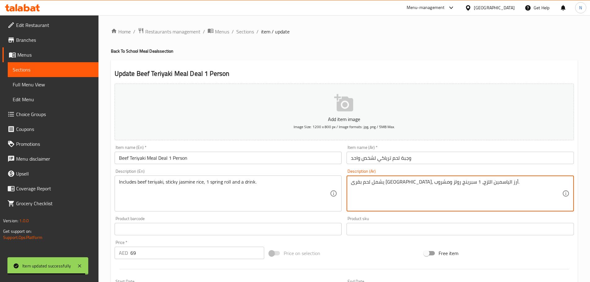
click at [406, 182] on textarea "يشمل لحم بقرى ترياكي، أرز الياسمين اللزج، 1 سبرينج رولز ومشروب." at bounding box center [456, 193] width 211 height 29
type textarea "يشمل لحم بقرى [GEOGRAPHIC_DATA]، أرز الياسمين ستيكى، 1 سبرينج رولز ومشروب."
click at [368, 257] on div "Price on selection" at bounding box center [344, 253] width 155 height 17
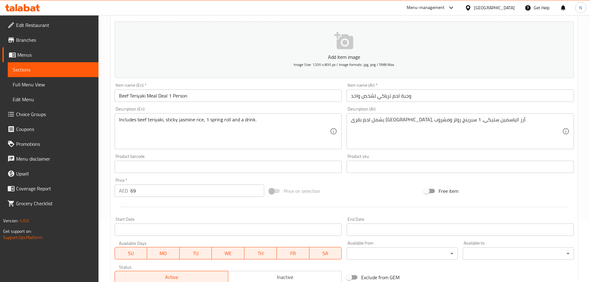
scroll to position [156, 0]
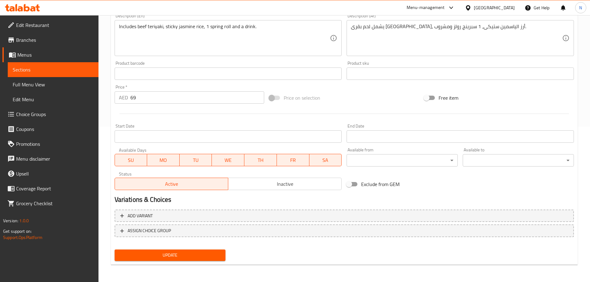
click at [169, 257] on span "Update" at bounding box center [170, 256] width 101 height 8
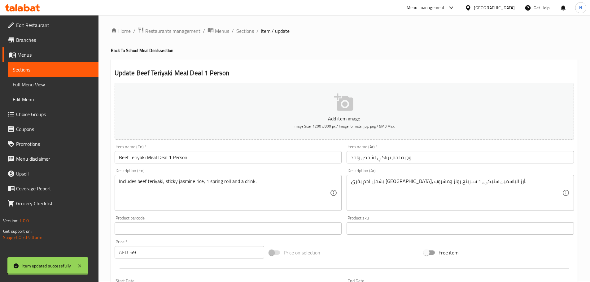
scroll to position [0, 0]
click at [244, 30] on span "Sections" at bounding box center [245, 31] width 18 height 7
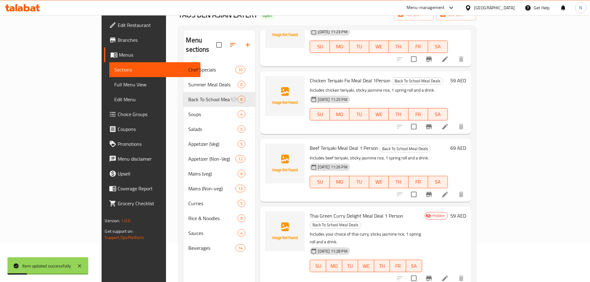
scroll to position [87, 0]
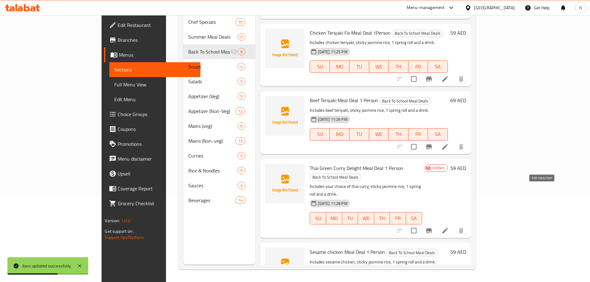
click at [448, 228] on icon at bounding box center [445, 231] width 6 height 6
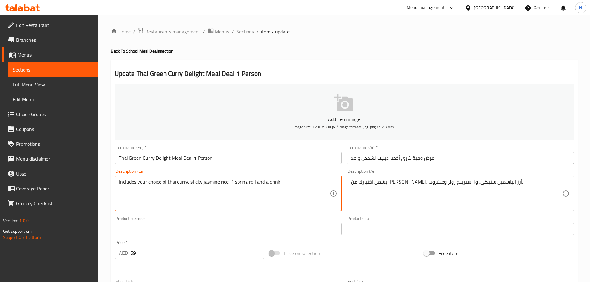
drag, startPoint x: 167, startPoint y: 182, endPoint x: 186, endPoint y: 184, distance: 19.0
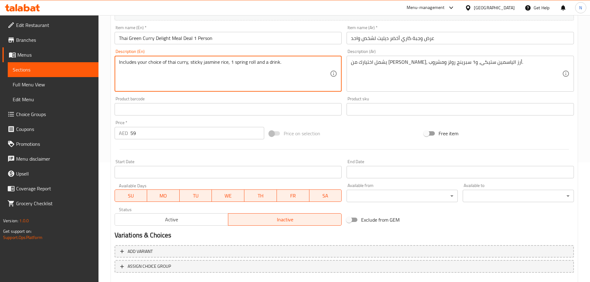
scroll to position [156, 0]
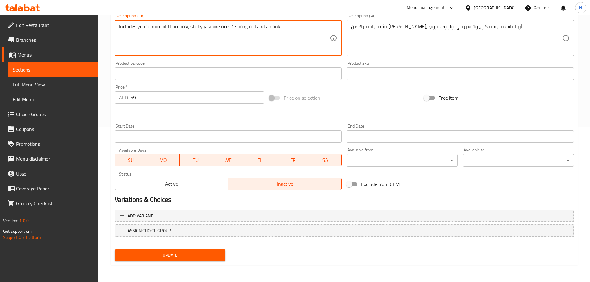
click at [202, 253] on span "Update" at bounding box center [170, 256] width 101 height 8
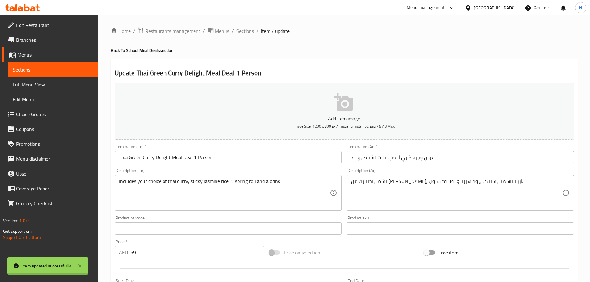
scroll to position [0, 0]
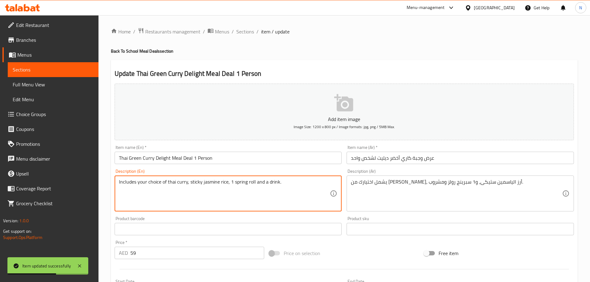
click at [183, 186] on textarea "Includes your choice of thai curry, sticky jasmine rice, 1 spring roll and a dr…" at bounding box center [224, 193] width 211 height 29
drag, startPoint x: 168, startPoint y: 180, endPoint x: 183, endPoint y: 182, distance: 14.7
click at [183, 182] on textarea "Includes your choice of thai curry, sticky jasmine rice, 1 spring roll and a dr…" at bounding box center [224, 193] width 211 height 29
click at [181, 194] on textarea "Includes your choice of thai curry, sticky jasmine rice, 1 spring roll and a dr…" at bounding box center [224, 193] width 211 height 29
drag, startPoint x: 148, startPoint y: 182, endPoint x: 187, endPoint y: 183, distance: 38.4
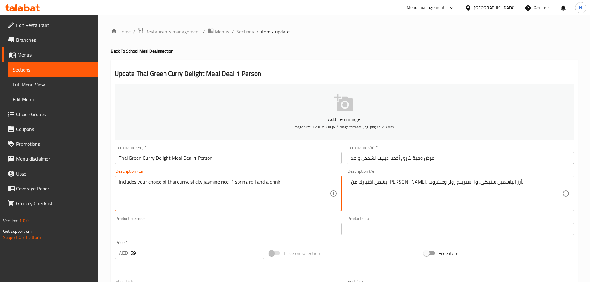
click at [187, 183] on textarea "Includes your choice of thai curry, sticky jasmine rice, 1 spring roll and a dr…" at bounding box center [224, 193] width 211 height 29
click at [138, 162] on input "Thai Green Curry Delight Meal Deal 1 Person" at bounding box center [228, 158] width 227 height 12
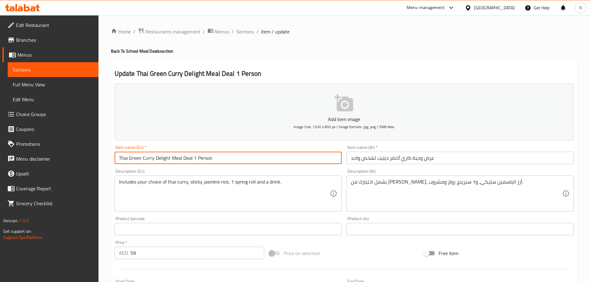
click at [138, 162] on input "Thai Green Curry Delight Meal Deal 1 Person" at bounding box center [228, 158] width 227 height 12
click at [239, 30] on span "Sections" at bounding box center [245, 31] width 18 height 7
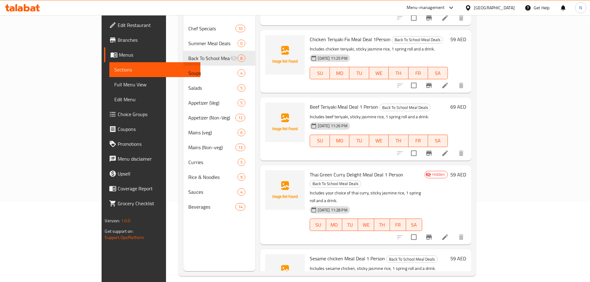
scroll to position [87, 0]
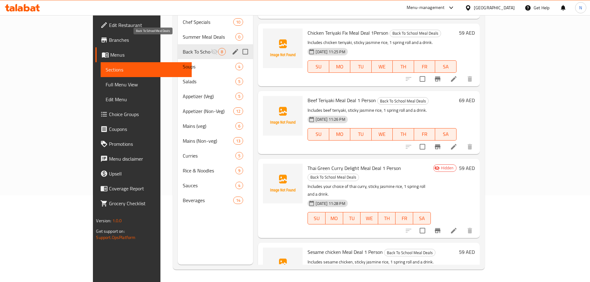
click at [183, 48] on span "Back To School Meal Deals" at bounding box center [197, 51] width 28 height 7
click at [233, 49] on icon "edit" at bounding box center [236, 52] width 6 height 6
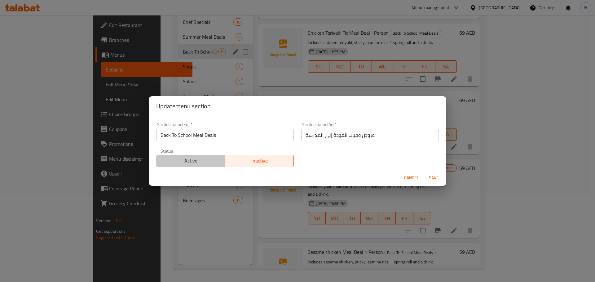
click at [198, 163] on span "Active" at bounding box center [191, 160] width 64 height 9
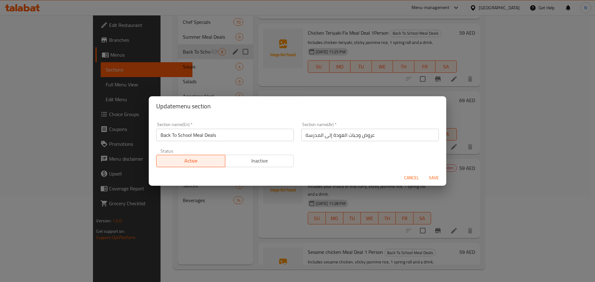
click at [431, 176] on span "Save" at bounding box center [433, 178] width 15 height 8
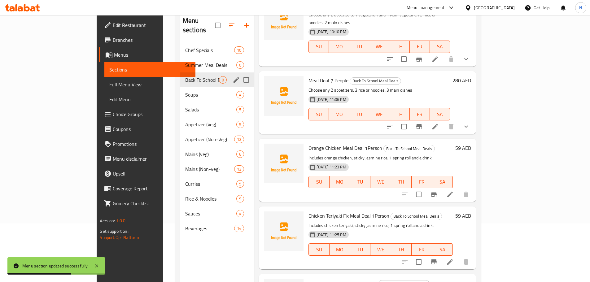
scroll to position [0, 0]
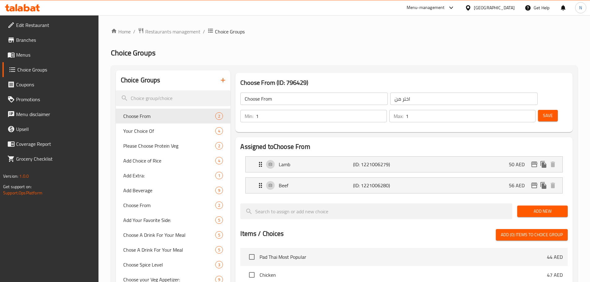
scroll to position [184, 0]
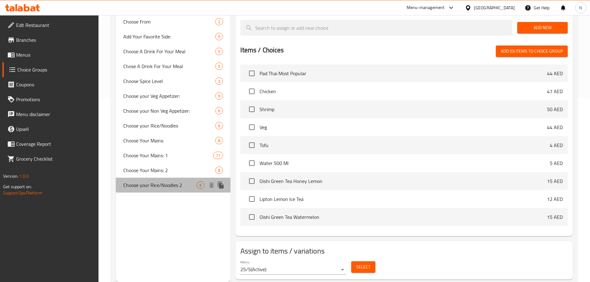
click at [139, 182] on span "Choose your Rice/Noodles 2" at bounding box center [160, 185] width 74 height 7
type input "Choose your Rice/Noodles 2"
type input "اختر الأرز/النودلز الخاص بك 2"
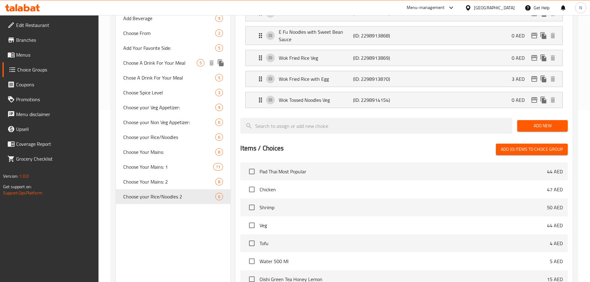
scroll to position [186, 0]
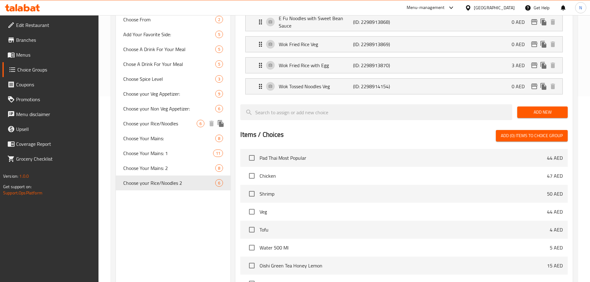
click at [167, 123] on span "Choose your Rice/Noodles" at bounding box center [160, 123] width 74 height 7
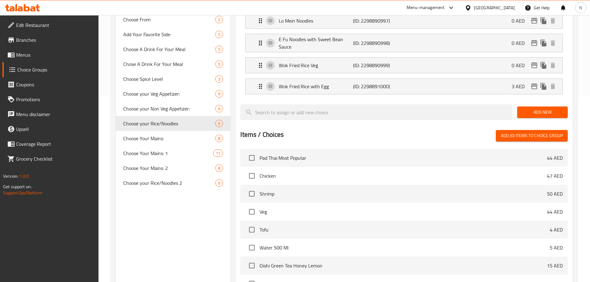
type input "Choose your Rice/Noodles"
type input "اختر الأرز/النودلز الخاص بك"
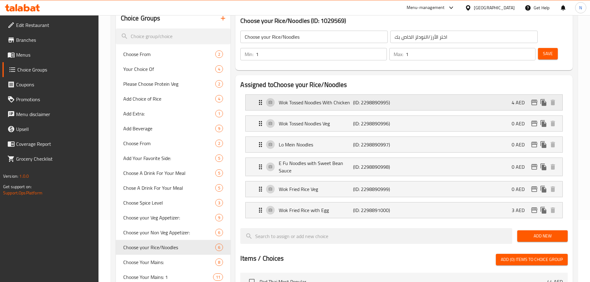
click at [398, 99] on p "(ID: 2298890995)" at bounding box center [378, 102] width 50 height 7
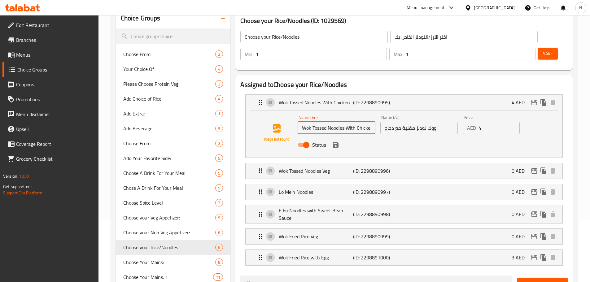
click at [320, 122] on input "Wok Tossed Noodles With Chicken" at bounding box center [336, 128] width 77 height 12
click at [406, 122] on input "ووك نودلز مقلية مع دجاج" at bounding box center [418, 128] width 77 height 12
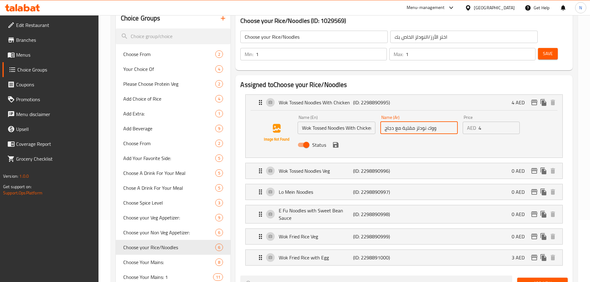
click at [406, 122] on input "ووك نودلز مقلية مع دجاج" at bounding box center [418, 128] width 77 height 12
click at [323, 167] on p "Wok Tossed Noodles Veg" at bounding box center [316, 170] width 74 height 7
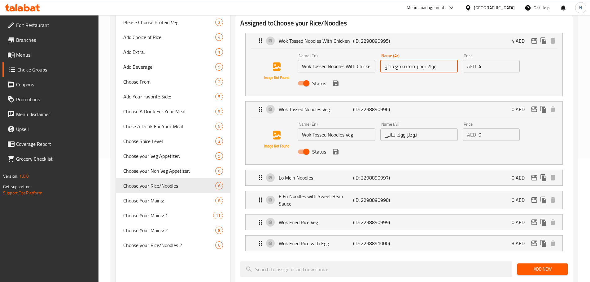
scroll to position [124, 0]
click at [326, 128] on input "Wok Tossed Noodles Veg" at bounding box center [336, 134] width 77 height 12
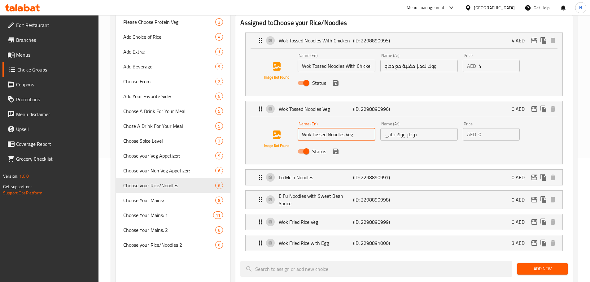
click at [326, 128] on input "Wok Tossed Noodles Veg" at bounding box center [336, 134] width 77 height 12
click at [399, 128] on input "نودلز ووك نباتى" at bounding box center [418, 134] width 77 height 12
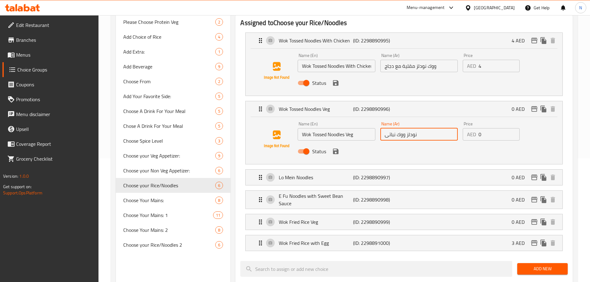
click at [399, 128] on input "نودلز ووك نباتى" at bounding box center [418, 134] width 77 height 12
click at [320, 174] on p "Lo Mein Noodles" at bounding box center [316, 177] width 74 height 7
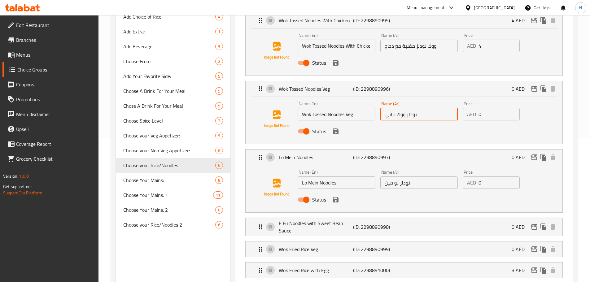
scroll to position [155, 0]
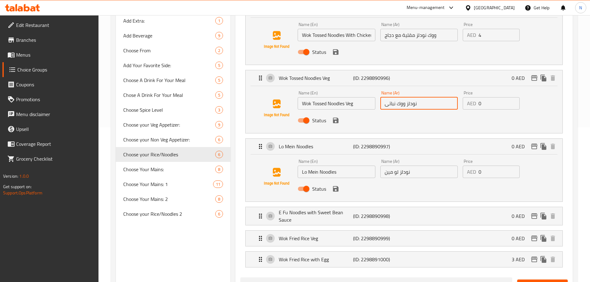
click at [314, 166] on input "Lo Mein Noodles" at bounding box center [336, 172] width 77 height 12
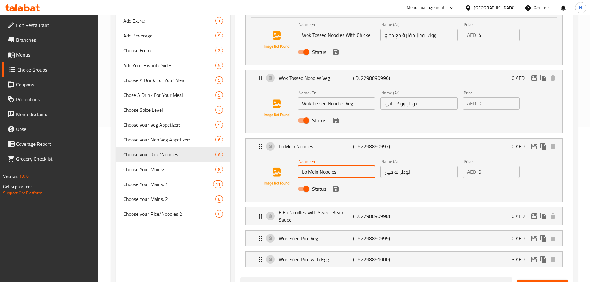
click at [314, 166] on input "Lo Mein Noodles" at bounding box center [336, 172] width 77 height 12
click at [395, 166] on input "نودلز لو مين" at bounding box center [418, 172] width 77 height 12
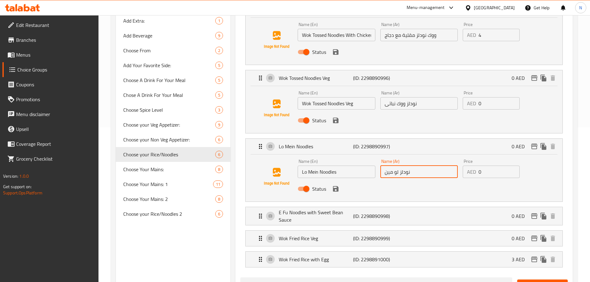
click at [395, 166] on input "نودلز لو مين" at bounding box center [418, 172] width 77 height 12
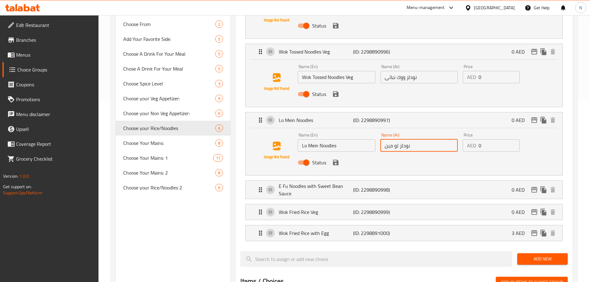
scroll to position [217, 0]
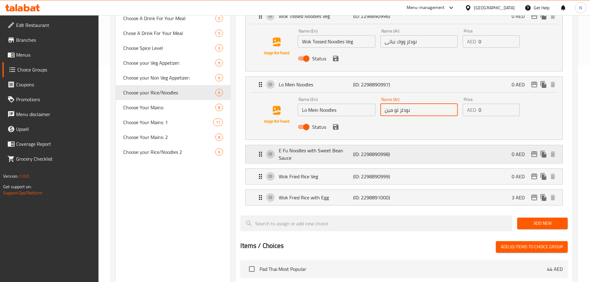
click at [401, 145] on div "E Fu Noodles with Sweet Bean Sauce (ID: 2298890998) 0 AED" at bounding box center [406, 154] width 298 height 18
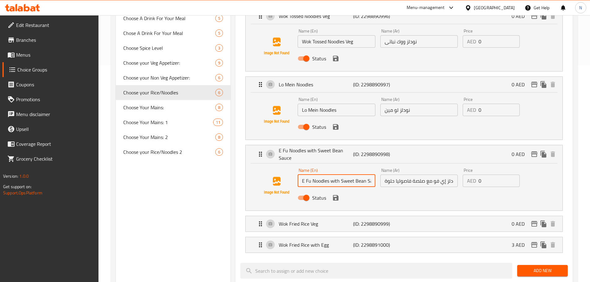
click at [320, 175] on input "E Fu Noodles with Sweet Bean Sauce" at bounding box center [336, 181] width 77 height 12
click at [414, 175] on input "نودلز إي فو مع صلصة فاصوليا حلوة" at bounding box center [418, 181] width 77 height 12
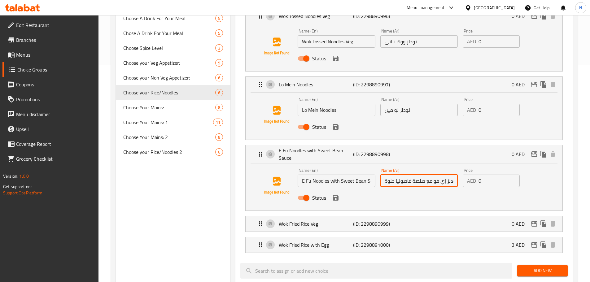
click at [414, 175] on input "نودلز إي فو مع صلصة فاصوليا حلوة" at bounding box center [418, 181] width 77 height 12
click at [332, 216] on div "Wok Fried Rice Veg (ID: 2298890999) 0 AED" at bounding box center [406, 223] width 298 height 15
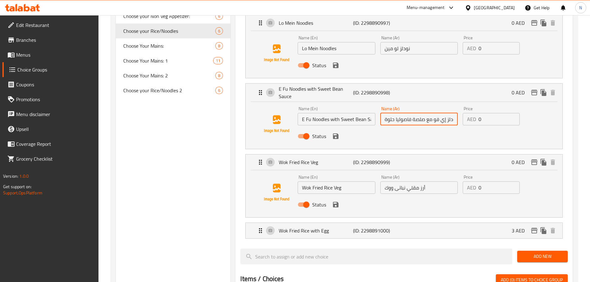
scroll to position [279, 0]
click at [319, 181] on input "Wok Fried Rice Veg" at bounding box center [336, 187] width 77 height 12
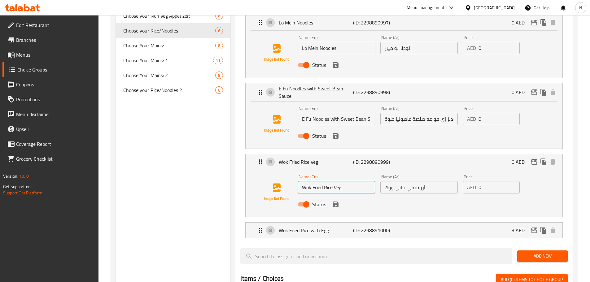
click at [319, 181] on input "Wok Fried Rice Veg" at bounding box center [336, 187] width 77 height 12
click at [394, 181] on input "أرز مقلي نباتى ووك" at bounding box center [418, 187] width 77 height 12
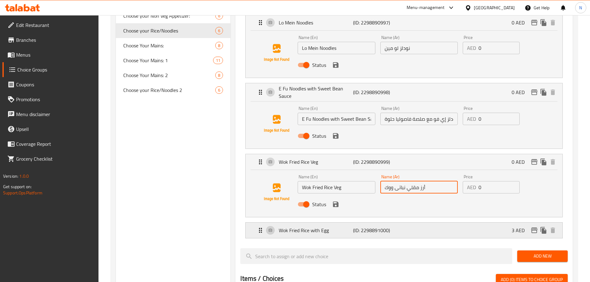
click at [299, 227] on p "Wok Fried Rice with Egg" at bounding box center [316, 230] width 74 height 7
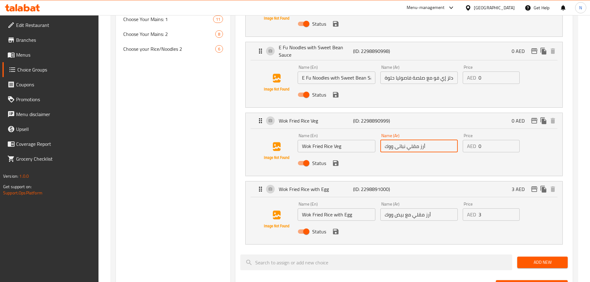
scroll to position [341, 0]
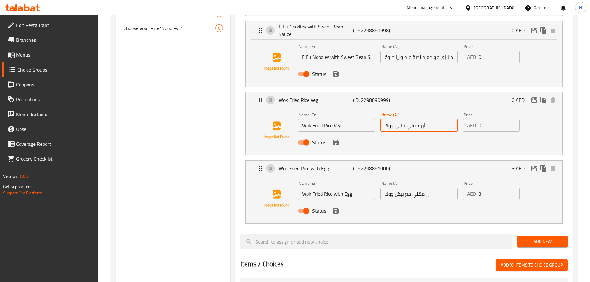
click at [328, 188] on input "Wok Fried Rice with Egg" at bounding box center [336, 194] width 77 height 12
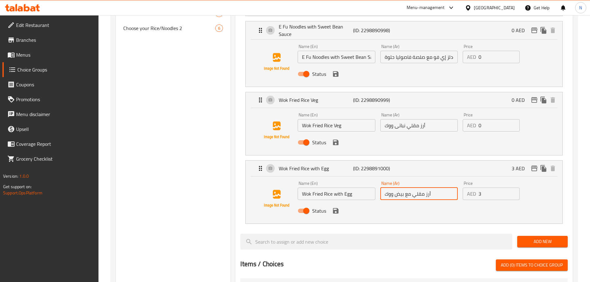
click at [398, 188] on input "أرز مقلي مع بيض ووك" at bounding box center [418, 194] width 77 height 12
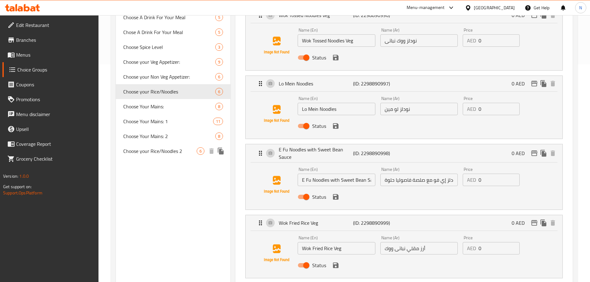
scroll to position [217, 0]
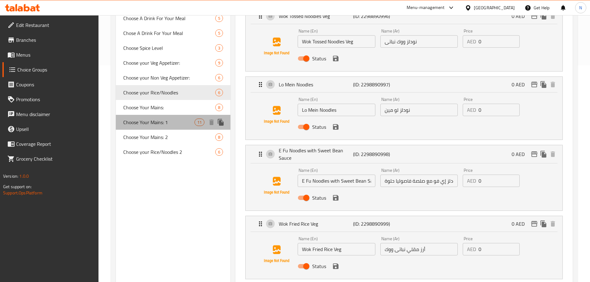
click at [169, 124] on span "Choose Your Mains: 1" at bounding box center [159, 122] width 72 height 7
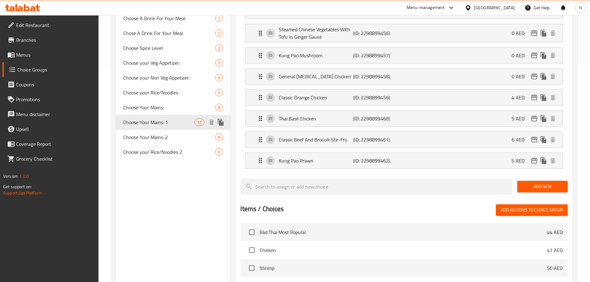
type input "Choose Your Mains: 1"
type input "اختر الطبق الرئيسي الخاص بك:"
click at [176, 134] on span "Choose Your Mains: 2" at bounding box center [160, 137] width 74 height 7
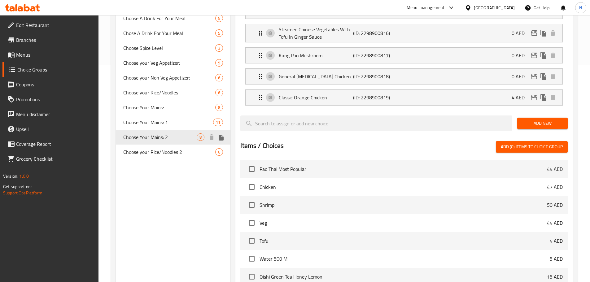
type input "Choose Your Mains: 2"
type input "اختر الطبق الرئيسي الخاص بك: 2"
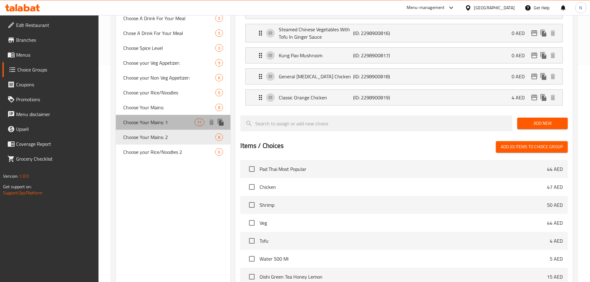
click at [182, 126] on div "Choose Your Mains: 1 11" at bounding box center [173, 122] width 115 height 15
type input "Choose Your Mains: 1"
type input "اختر الطبق الرئيسي الخاص بك:"
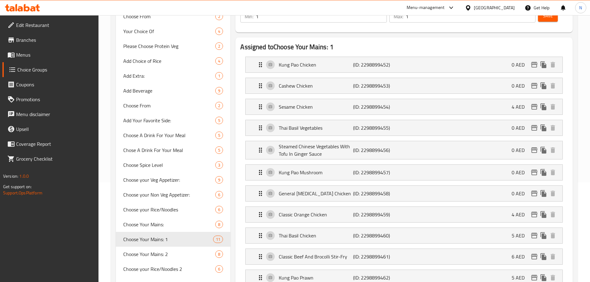
scroll to position [155, 0]
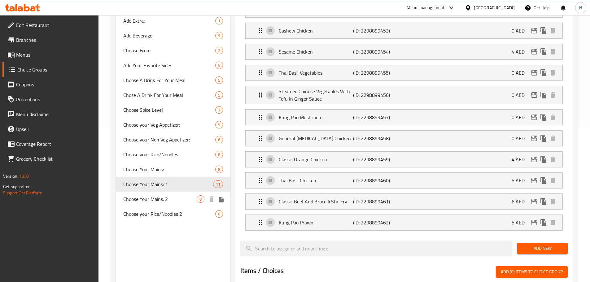
click at [160, 202] on span "Choose Your Mains: 2" at bounding box center [160, 198] width 74 height 7
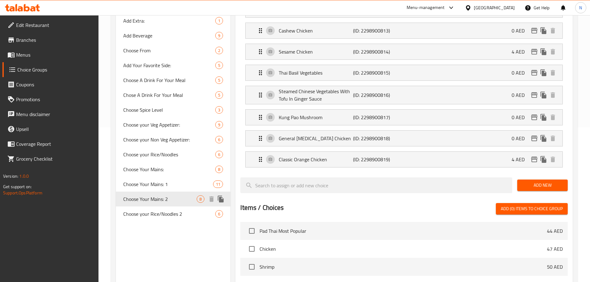
type input "Choose Your Mains: 2"
type input "اختر الطبق الرئيسي الخاص بك: 2"
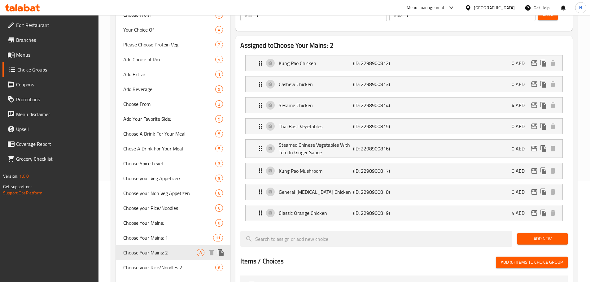
scroll to position [93, 0]
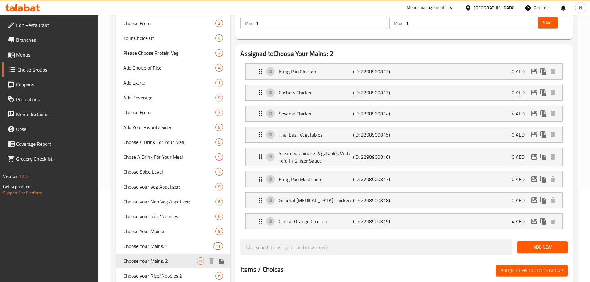
click at [170, 259] on span "Choose Your Mains: 2" at bounding box center [160, 260] width 74 height 7
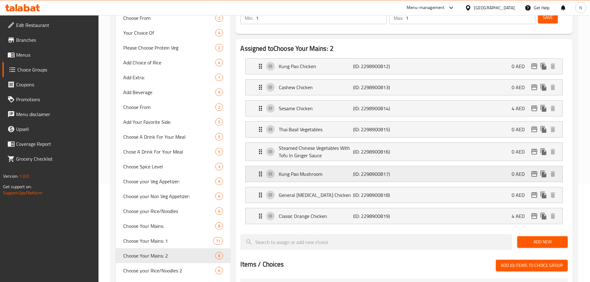
scroll to position [62, 0]
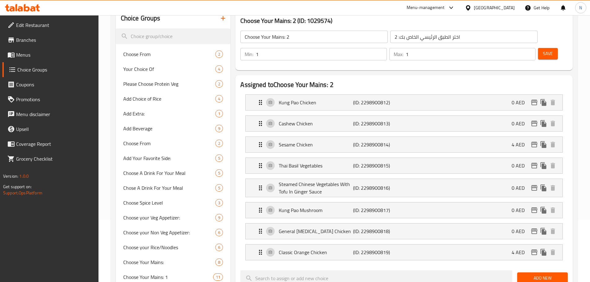
click at [311, 36] on input "Choose Your Mains: 2" at bounding box center [313, 37] width 147 height 12
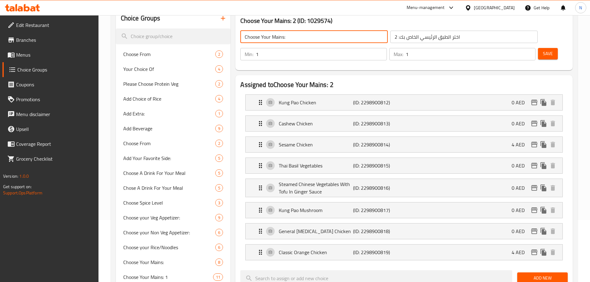
type input "Choose Your Mains:"
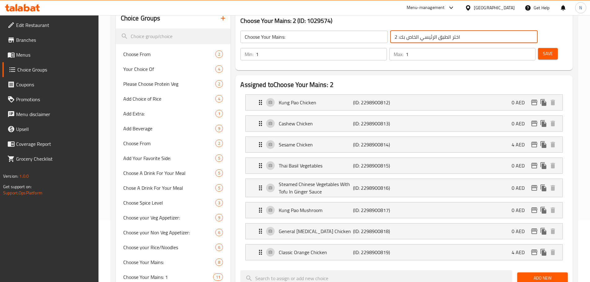
click at [390, 36] on input "اختر الطبق الرئيسي الخاص بك: 2" at bounding box center [463, 37] width 147 height 12
type input "اختر الطبق الرئيسي الخاص بك:"
click at [538, 48] on button "Save" at bounding box center [548, 53] width 20 height 11
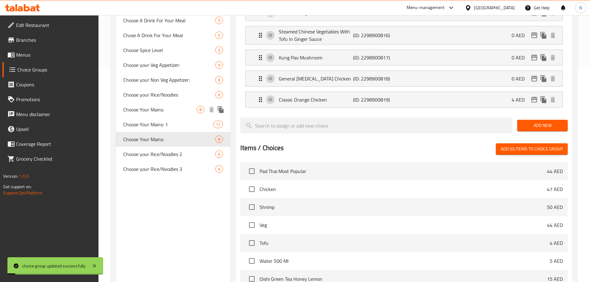
scroll to position [217, 0]
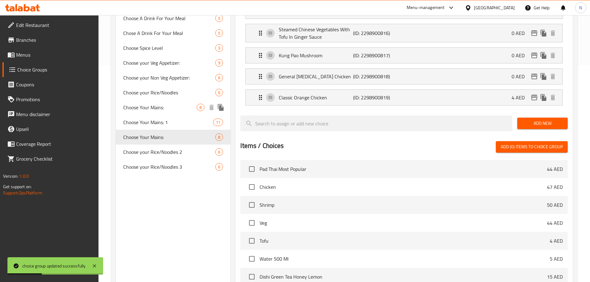
click at [164, 111] on span "Choose Your Mains:" at bounding box center [160, 107] width 74 height 7
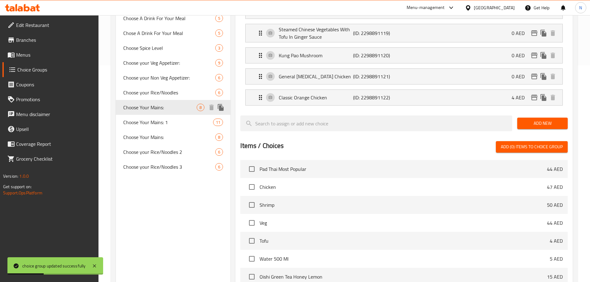
type input "Choose Your Mains:"
type input "اختر الطبق الرئيسي الخاص بك:"
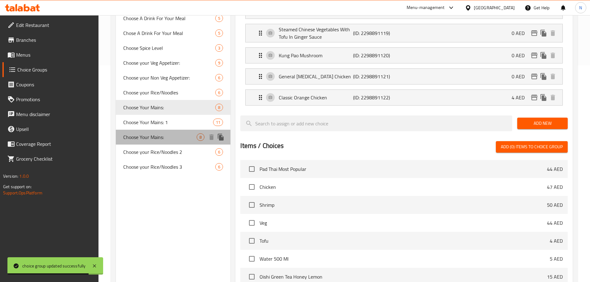
click at [158, 138] on span "Choose Your Mains:" at bounding box center [160, 137] width 74 height 7
type input "Choose Your Mains:"
type input "اختر الطبق الرئيسي الخاص بك:"
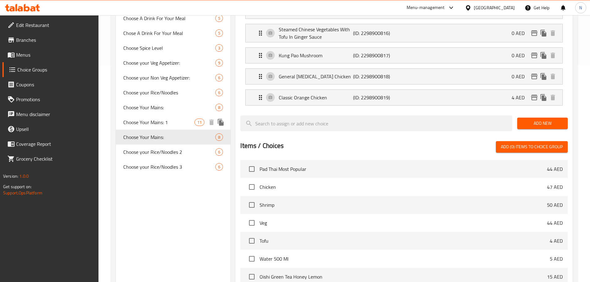
click at [163, 126] on span "Choose Your Mains: 1" at bounding box center [159, 122] width 72 height 7
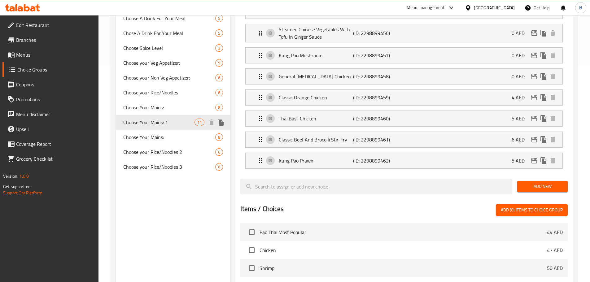
type input "Choose Your Mains: 1"
type input "اختر الطبق الرئيسي الخاص بك:"
click at [164, 126] on span "Choose Your Mains: 1" at bounding box center [159, 122] width 72 height 7
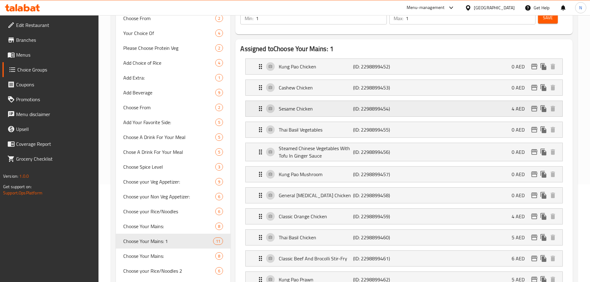
scroll to position [0, 0]
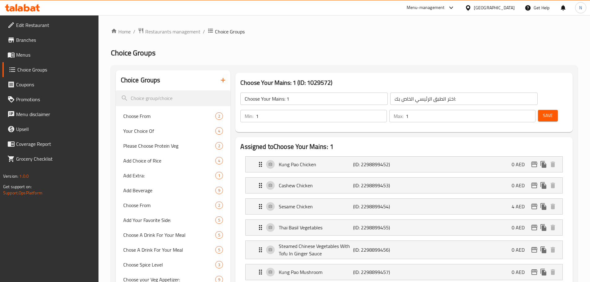
click at [390, 97] on input "اختر الطبق الرئيسي الخاص بك:" at bounding box center [463, 99] width 147 height 12
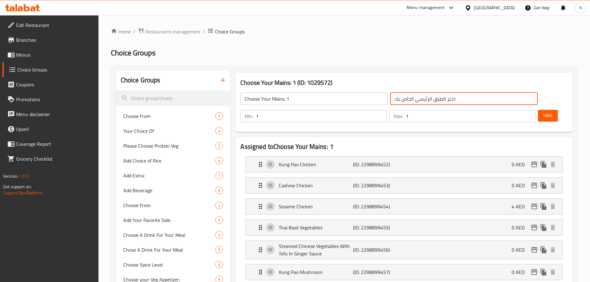
click at [390, 97] on input "اختر الطبق الرئيسي الخاص بك:" at bounding box center [463, 99] width 147 height 12
click at [277, 99] on input "Choose Your Mains: 1" at bounding box center [313, 99] width 147 height 12
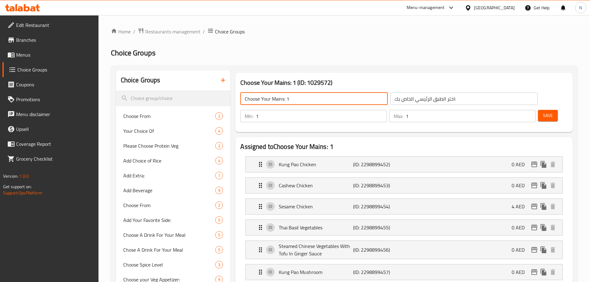
click at [277, 99] on input "Choose Your Mains: 1" at bounding box center [313, 99] width 147 height 12
click at [276, 99] on input "Choose Your Mains: 1" at bounding box center [313, 99] width 147 height 12
drag, startPoint x: 321, startPoint y: 152, endPoint x: 323, endPoint y: 145, distance: 7.1
click at [321, 157] on div "Kung Pao Chicken (ID: 2298899452) 0 AED" at bounding box center [406, 164] width 298 height 15
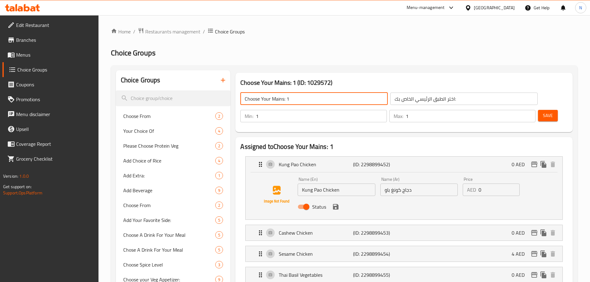
scroll to position [93, 0]
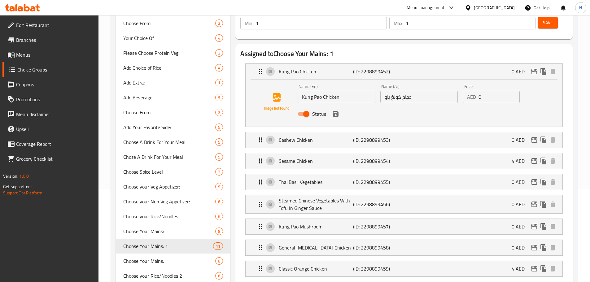
click at [320, 91] on input "Kung Pao Chicken" at bounding box center [336, 97] width 77 height 12
click at [398, 91] on input "دجاج كونغ باو" at bounding box center [418, 97] width 77 height 12
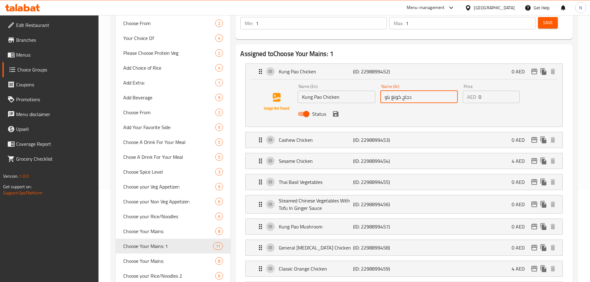
click at [398, 91] on input "دجاج كونغ باو" at bounding box center [418, 97] width 77 height 12
click at [338, 131] on li "Cashew Chicken (ID: 2298899453) 0 AED Name (En) Cashew Chicken Name (En) Name (…" at bounding box center [403, 140] width 327 height 21
click at [321, 136] on p "Cashew Chicken" at bounding box center [316, 139] width 74 height 7
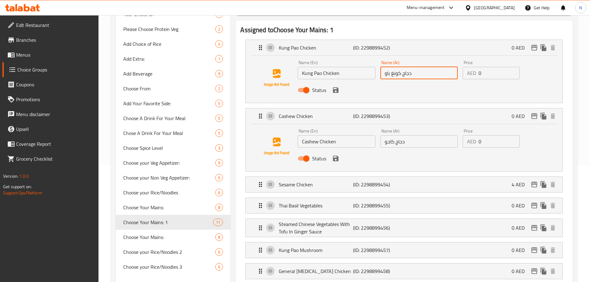
scroll to position [124, 0]
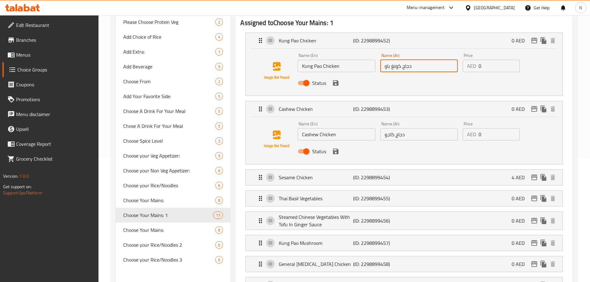
click at [320, 128] on input "Cashew Chicken" at bounding box center [336, 134] width 77 height 12
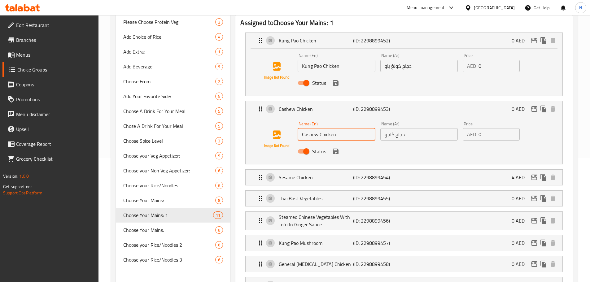
click at [320, 128] on input "Cashew Chicken" at bounding box center [336, 134] width 77 height 12
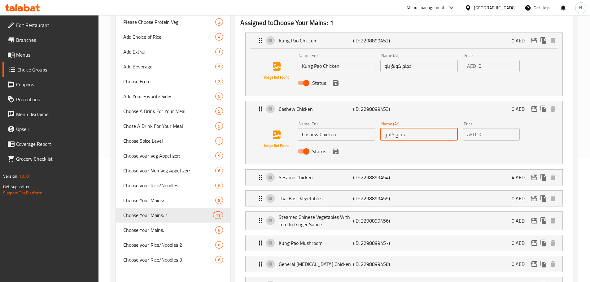
click at [393, 128] on input "دجاج كاجو" at bounding box center [418, 134] width 77 height 12
click at [316, 170] on div "Sesame Chicken (ID: 2298899454) 4 AED" at bounding box center [406, 177] width 298 height 15
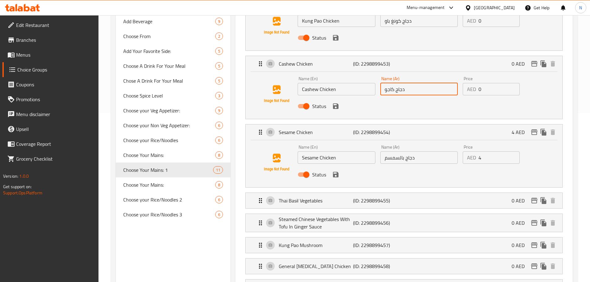
scroll to position [186, 0]
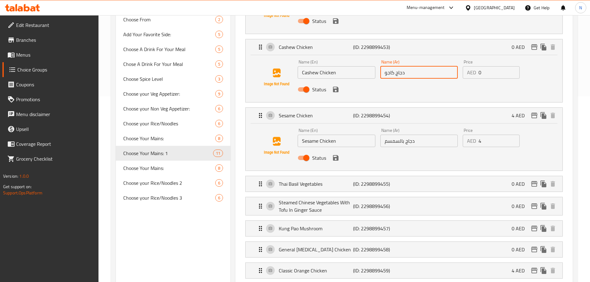
click at [319, 135] on input "Sesame Chicken" at bounding box center [336, 141] width 77 height 12
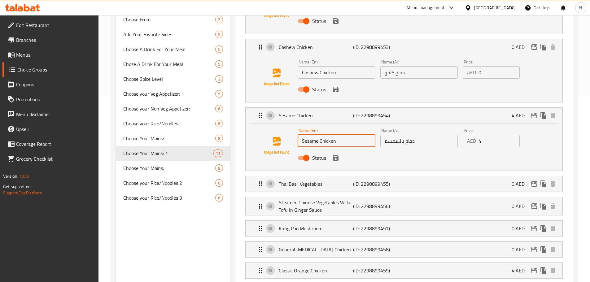
click at [319, 135] on input "Sesame Chicken" at bounding box center [336, 141] width 77 height 12
click at [399, 135] on input "دجاج بالسمسم" at bounding box center [418, 141] width 77 height 12
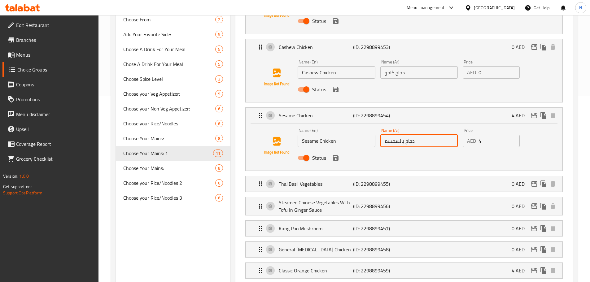
click at [399, 135] on input "دجاج بالسمسم" at bounding box center [418, 141] width 77 height 12
click at [346, 180] on p "Thai Basil Vegetables" at bounding box center [316, 183] width 74 height 7
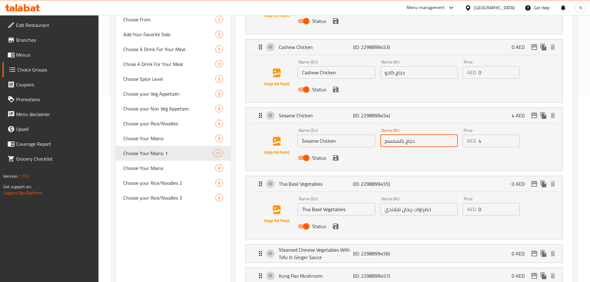
scroll to position [217, 0]
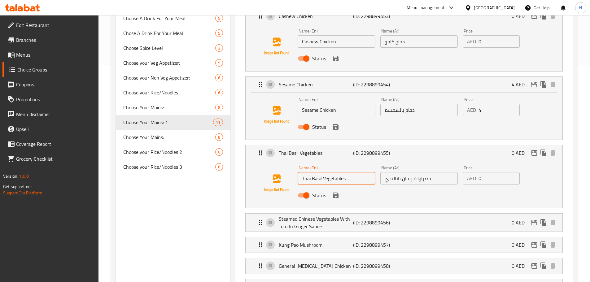
click at [320, 172] on input "Thai Basil Vegetables" at bounding box center [336, 178] width 77 height 12
click at [395, 169] on div "Name (Ar) خضراوات ريحان تايلاندي Name (Ar)" at bounding box center [419, 175] width 82 height 24
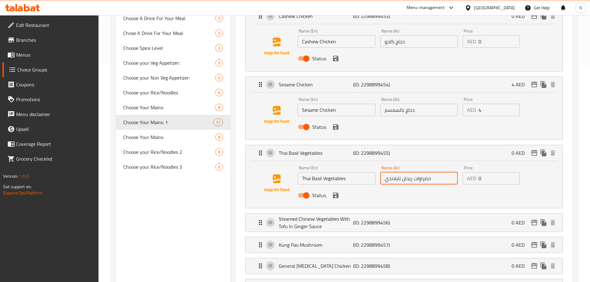
click at [397, 172] on input "خضراوات ريحان تايلاندي" at bounding box center [418, 178] width 77 height 12
click at [398, 172] on input "خضراوات ريحان تايلاندي" at bounding box center [418, 178] width 77 height 12
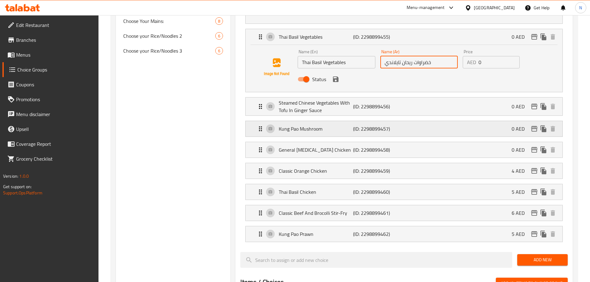
scroll to position [341, 0]
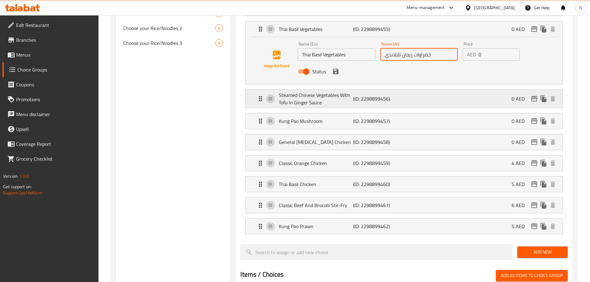
click at [416, 90] on div "Steamed Chinese Vegetables With Tofu In Ginger Sauce (ID: 2298899456) 0 AED" at bounding box center [406, 99] width 298 height 18
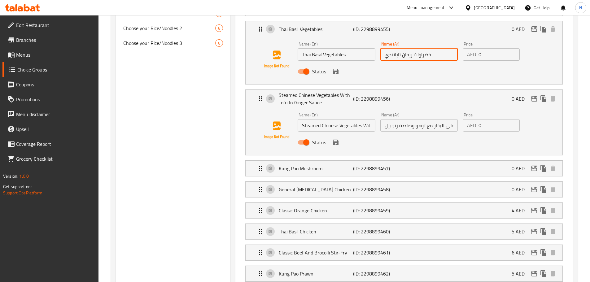
click at [315, 119] on input "Steamed Chinese Vegetables With Tofu In Ginger Sauce" at bounding box center [336, 125] width 77 height 12
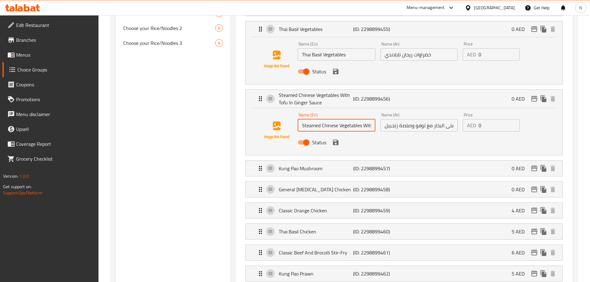
click at [315, 119] on input "Steamed Chinese Vegetables With Tofu In Ginger Sauce" at bounding box center [336, 125] width 77 height 12
click at [406, 119] on input "خضراوات صينية مطهوة على البخار مع توفو وصلصة زنجبيل" at bounding box center [418, 125] width 77 height 12
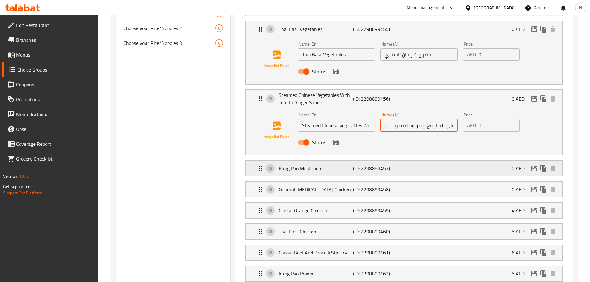
click at [416, 161] on div "Kung Pao Mushroom (ID: 2298899457) 0 AED" at bounding box center [406, 168] width 298 height 15
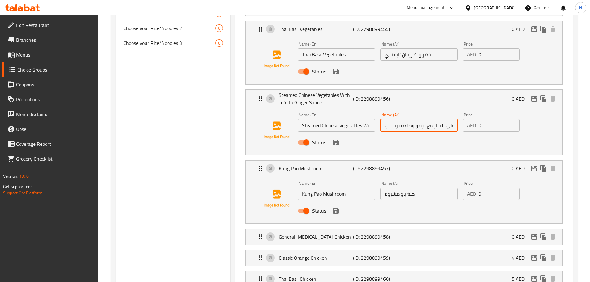
click at [324, 188] on input "Kung Pao Mushroom" at bounding box center [336, 194] width 77 height 12
click at [394, 188] on input "كنغ باو مشروم" at bounding box center [418, 194] width 77 height 12
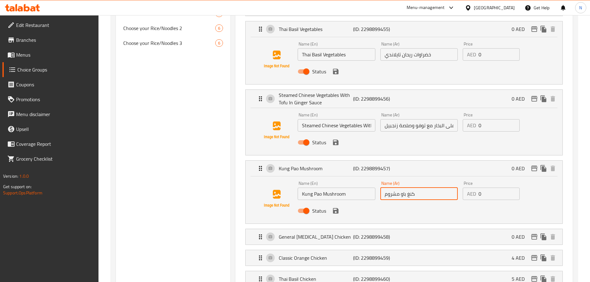
click at [394, 188] on input "كنغ باو مشروم" at bounding box center [418, 194] width 77 height 12
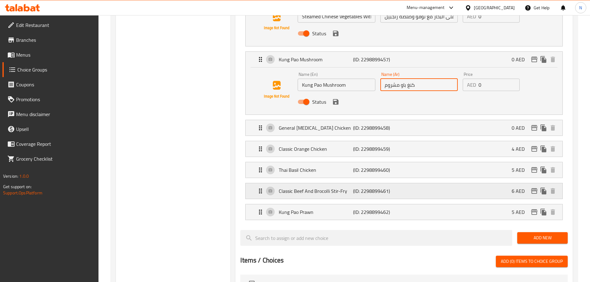
scroll to position [465, 0]
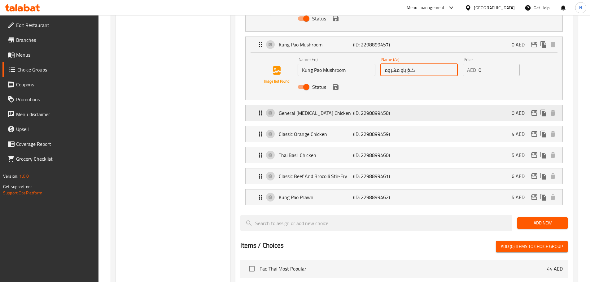
click at [319, 109] on p "General [MEDICAL_DATA] Chicken" at bounding box center [316, 112] width 74 height 7
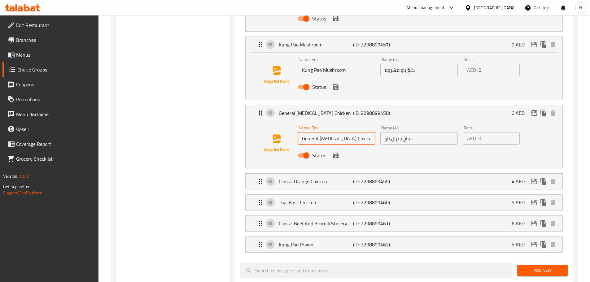
click at [303, 132] on input "General [MEDICAL_DATA] Chicken" at bounding box center [336, 138] width 77 height 12
click at [397, 132] on input "دجاج جنرال تاو" at bounding box center [418, 138] width 77 height 12
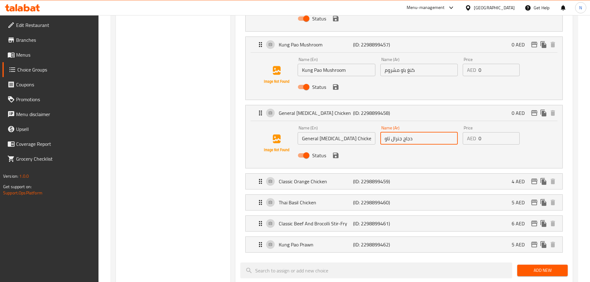
click at [397, 132] on input "دجاج جنرال تاو" at bounding box center [418, 138] width 77 height 12
click at [409, 174] on div "Classic Orange Chicken (ID: 2298899459) 4 AED" at bounding box center [406, 181] width 298 height 15
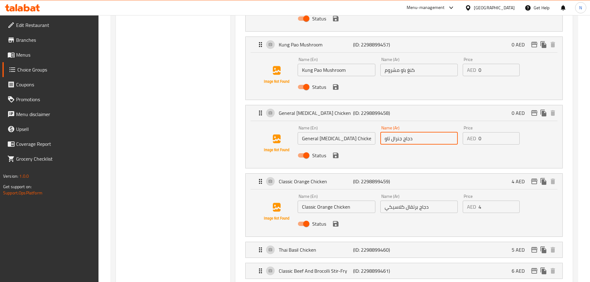
click at [326, 201] on input "Classic Orange Chicken" at bounding box center [336, 207] width 77 height 12
click at [397, 201] on input "دجاج برتقال كلاسيكي" at bounding box center [418, 207] width 77 height 12
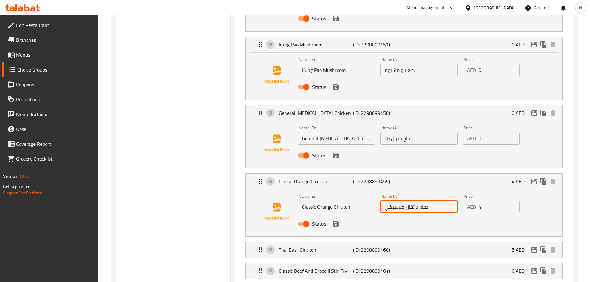
click at [397, 201] on input "دجاج برتقال كلاسيكي" at bounding box center [418, 207] width 77 height 12
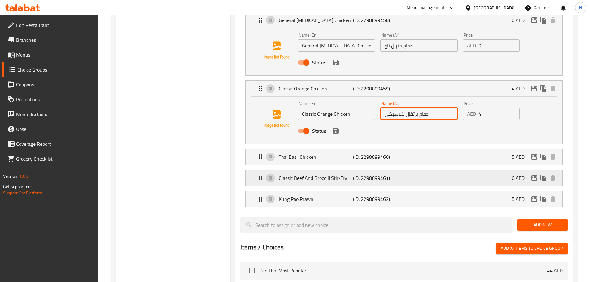
scroll to position [589, 0]
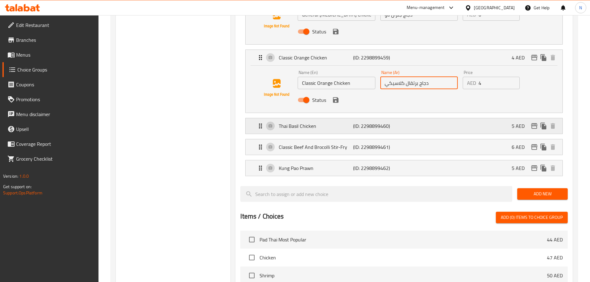
click at [401, 122] on p "(ID: 2298899460)" at bounding box center [378, 125] width 50 height 7
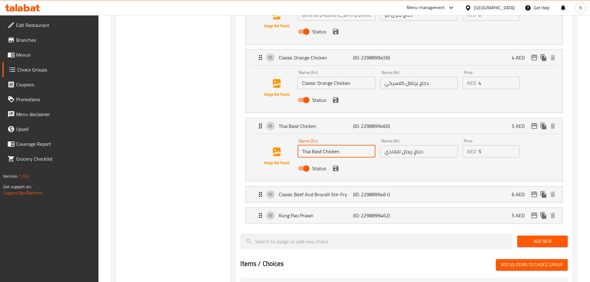
click at [330, 145] on input "Thai Basil Chicken" at bounding box center [336, 151] width 77 height 12
click at [410, 145] on input "دجاج ريحان تايلاندي" at bounding box center [418, 151] width 77 height 12
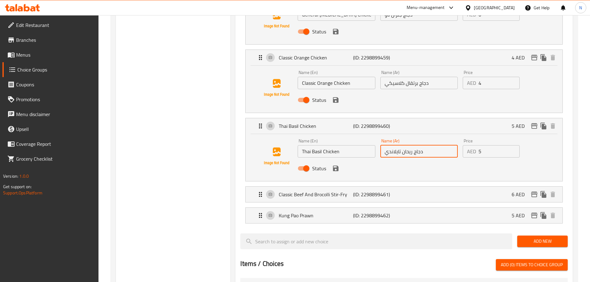
click at [410, 145] on input "دجاج ريحان تايلاندي" at bounding box center [418, 151] width 77 height 12
click at [340, 187] on div "Classic Beef And Brocolli Stir-Fry (ID: 2298899461) 6 AED" at bounding box center [406, 194] width 298 height 15
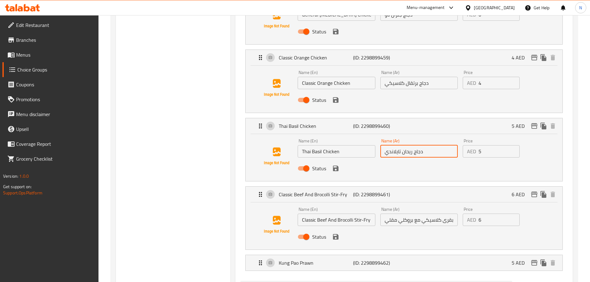
click at [309, 214] on input "Classic Beef And Brocolli Stir-Fry" at bounding box center [336, 220] width 77 height 12
click at [416, 214] on input "لحم بقرى كلاسيكي مع بروكلي مقلي" at bounding box center [418, 220] width 77 height 12
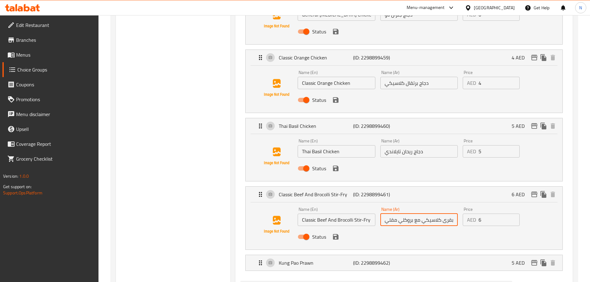
click at [416, 214] on input "لحم بقرى كلاسيكي مع بروكلي مقلي" at bounding box center [418, 220] width 77 height 12
click at [308, 259] on p "Kung Pao Prawn" at bounding box center [316, 262] width 74 height 7
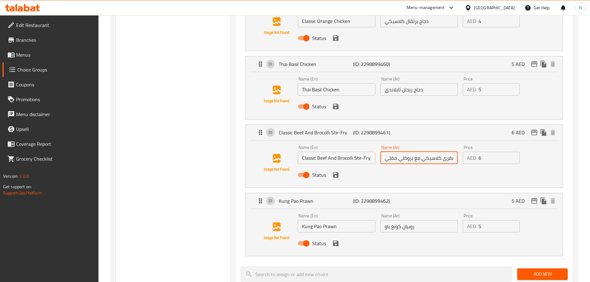
click at [322, 216] on div "Name (En) Kung Pao Prawn Name (En)" at bounding box center [336, 223] width 82 height 24
click at [321, 220] on input "Kung Pao Prawn" at bounding box center [336, 226] width 77 height 12
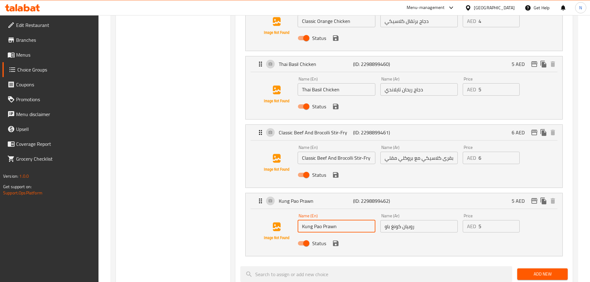
click at [321, 220] on input "Kung Pao Prawn" at bounding box center [336, 226] width 77 height 12
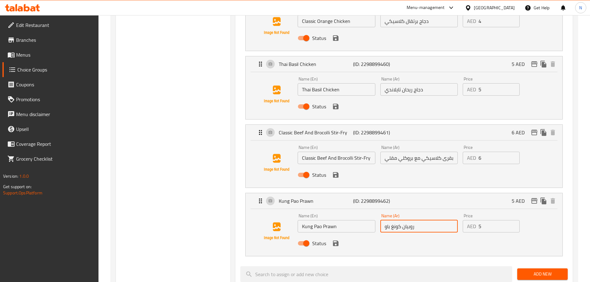
click at [396, 220] on input "روبيان كونغ باو" at bounding box center [418, 226] width 77 height 12
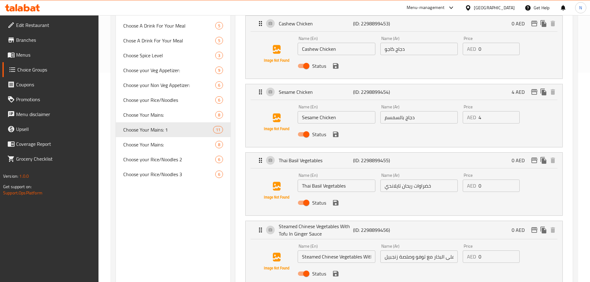
scroll to position [186, 0]
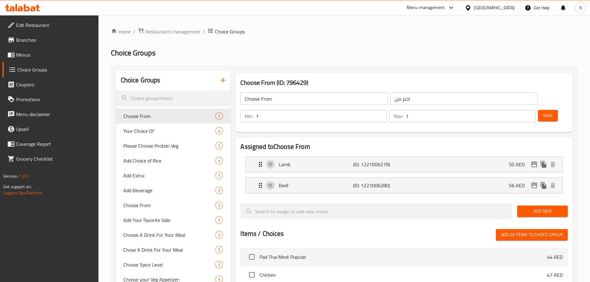
click at [223, 82] on icon "button" at bounding box center [223, 80] width 4 height 4
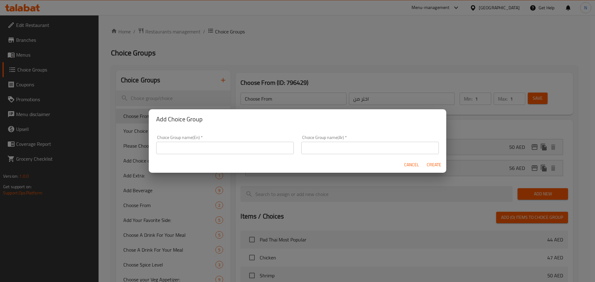
click at [251, 145] on input "text" at bounding box center [225, 148] width 138 height 12
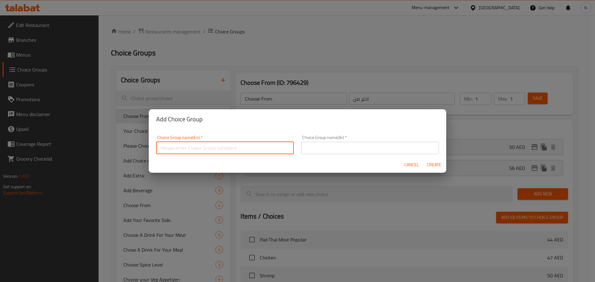
paste input "اختر الطبق الرئيسي الخاص بك:"
type input "اختر الطبق الرئيسي الخاص بك:"
click at [317, 149] on input "text" at bounding box center [370, 148] width 138 height 12
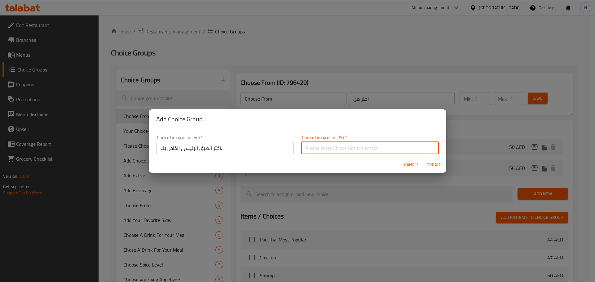
paste input "اختر الطبق الرئيسي الخاص بك:"
type input "اختر الطبق الرئيسي الخاص بك: 2"
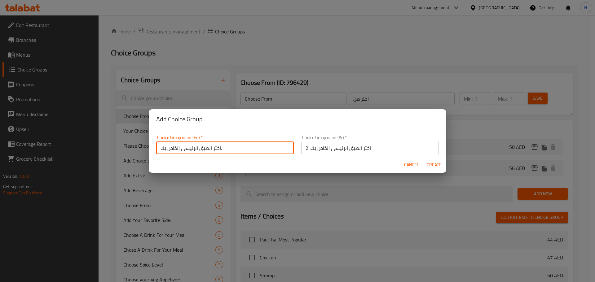
click at [196, 149] on input "اختر الطبق الرئيسي الخاص بك:" at bounding box center [225, 148] width 138 height 12
paste input "Choose Your Mains: 1"
type input "Choose Your Mains: 2"
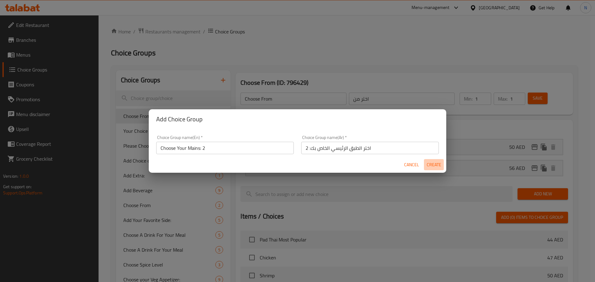
click at [435, 164] on span "Create" at bounding box center [433, 165] width 15 height 8
type input "Choose Your Mains: 2"
type input "اختر الطبق الرئيسي الخاص بك: 2"
type input "0"
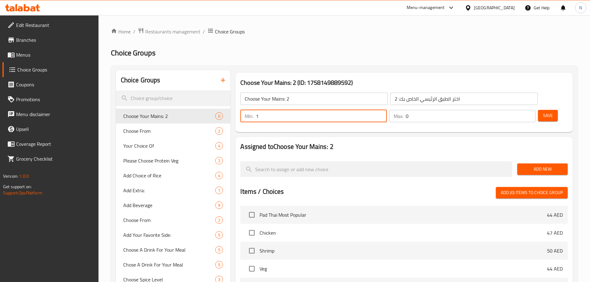
type input "1"
click at [387, 110] on input "1" at bounding box center [321, 116] width 131 height 12
type input "1"
click at [517, 110] on input "1" at bounding box center [471, 116] width 130 height 12
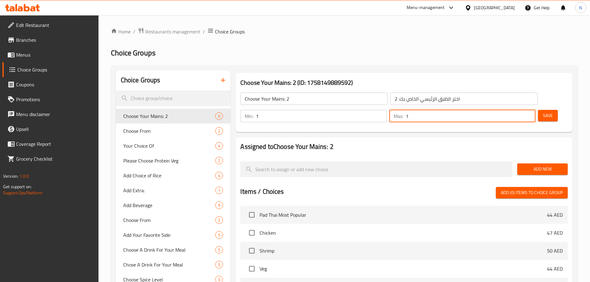
click at [531, 165] on span "Add New" at bounding box center [542, 169] width 41 height 8
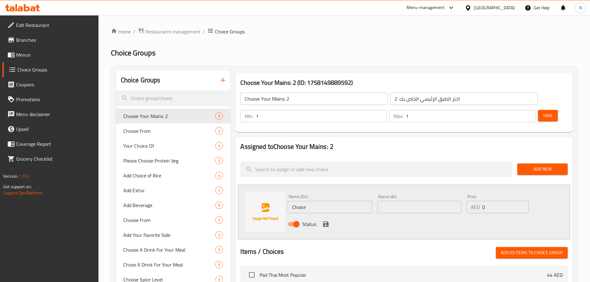
click at [314, 201] on input "Choice" at bounding box center [330, 207] width 84 height 12
paste input "Kung Pao Chicken"
type input "Kung Pao Chicken"
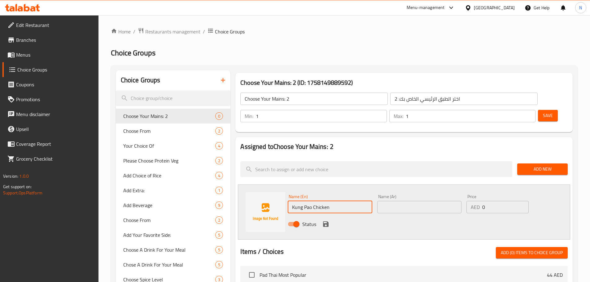
drag, startPoint x: 419, startPoint y: 192, endPoint x: 415, endPoint y: 191, distance: 3.2
click at [419, 201] on input "text" at bounding box center [419, 207] width 84 height 12
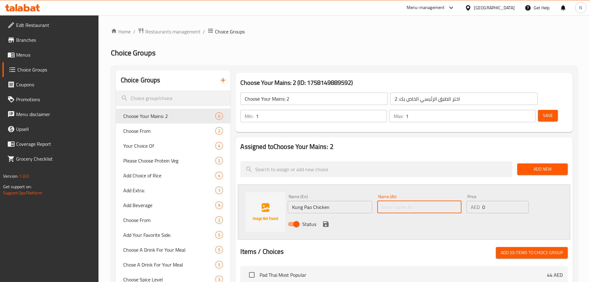
paste input "دجاج كونغ باو"
type input "دجاج كونغ باو"
click at [327, 221] on icon "save" at bounding box center [325, 224] width 7 height 7
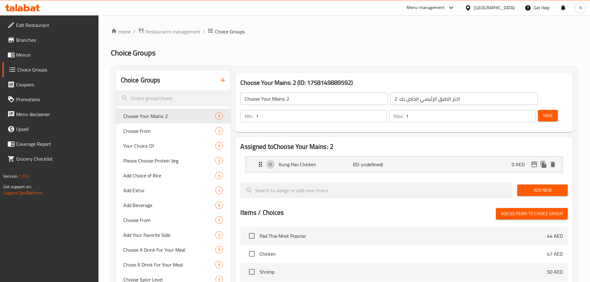
click at [545, 187] on span "Add New" at bounding box center [542, 191] width 41 height 8
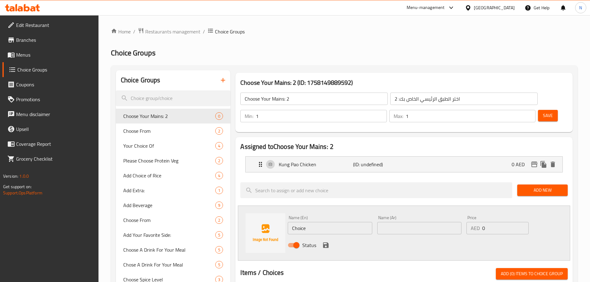
click at [309, 222] on input "Choice" at bounding box center [330, 228] width 84 height 12
paste input "ashew Chicken"
type input "Cashew Chicken"
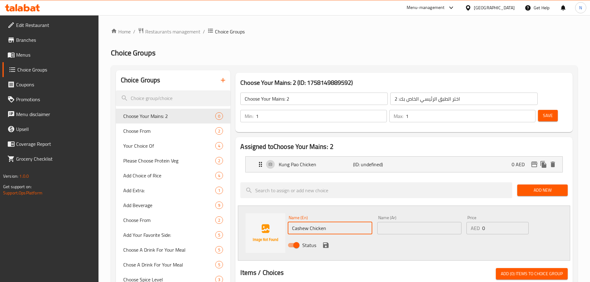
click at [409, 222] on input "text" at bounding box center [419, 228] width 84 height 12
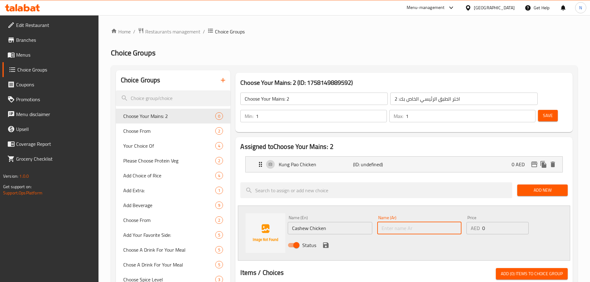
paste input "دجاج كاجو"
type input "دجاج كاجو"
click at [325, 243] on icon "save" at bounding box center [326, 246] width 6 height 6
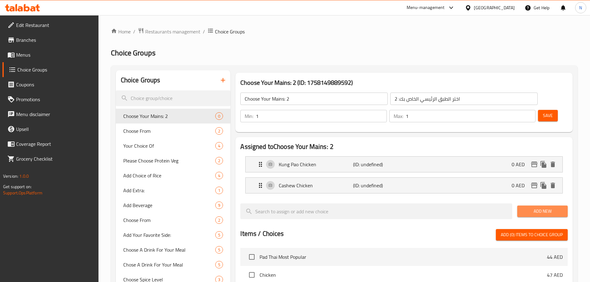
click at [528, 208] on span "Add New" at bounding box center [542, 212] width 41 height 8
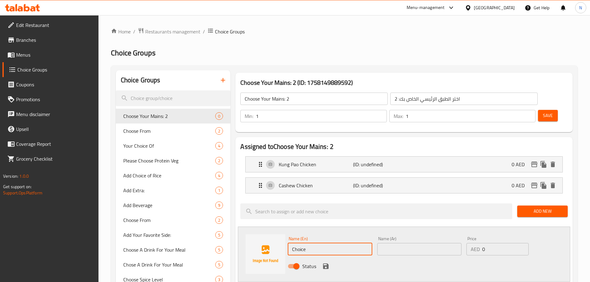
click at [295, 243] on input "Choice" at bounding box center [330, 249] width 84 height 12
paste input "Sesame Chicken"
type input "Sesame Chicken"
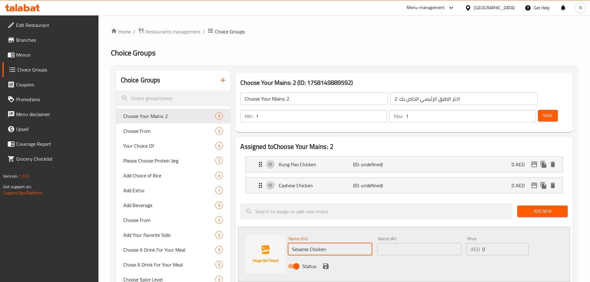
click at [392, 243] on input "text" at bounding box center [419, 249] width 84 height 12
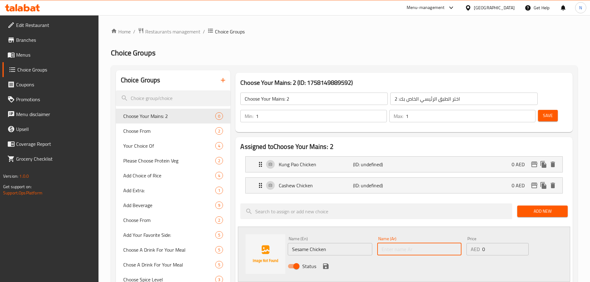
paste input "دجاج بالسمسم"
type input "دجاج بالسمسم"
click at [330, 262] on button "save" at bounding box center [325, 266] width 9 height 9
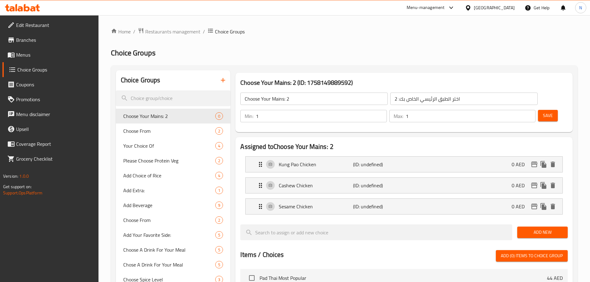
click at [530, 229] on span "Add New" at bounding box center [542, 233] width 41 height 8
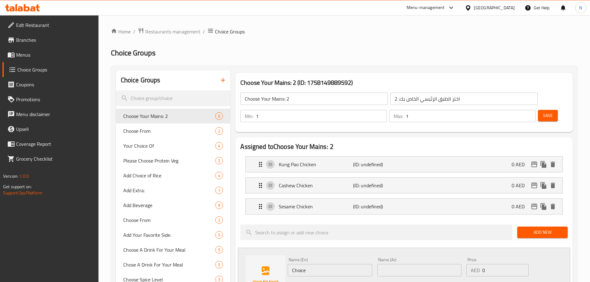
click at [312, 264] on input "Choice" at bounding box center [330, 270] width 84 height 12
paste input "Thai Basil Vegetables"
type input "Thai Basil Vegetables"
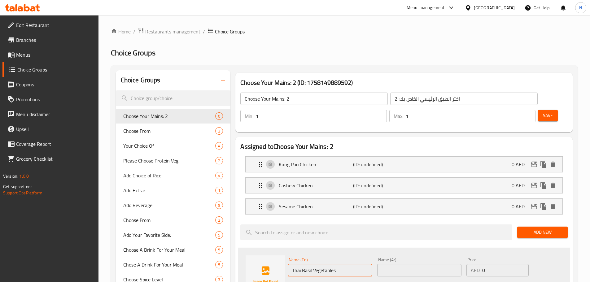
click at [380, 264] on input "text" at bounding box center [419, 270] width 84 height 12
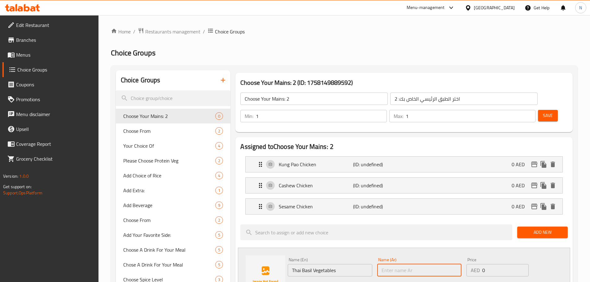
paste input "خضراوات ريحان تايلاندي"
click at [493, 199] on div "Sesame Chicken (ID: undefined) 0 AED" at bounding box center [406, 206] width 298 height 15
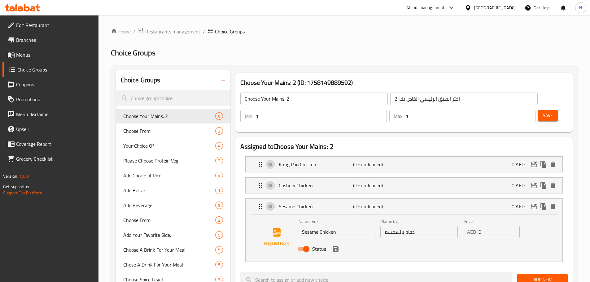
type input "خضراوات ريحان تايلاندي"
drag, startPoint x: 482, startPoint y: 217, endPoint x: 478, endPoint y: 217, distance: 4.7
click at [478, 226] on div "AED 0 Price" at bounding box center [491, 232] width 57 height 12
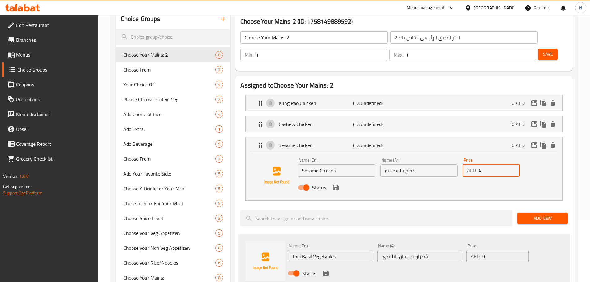
scroll to position [62, 0]
click at [335, 183] on icon "save" at bounding box center [335, 186] width 7 height 7
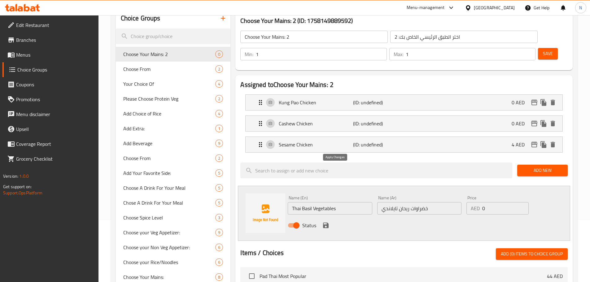
type input "4"
click at [326, 223] on icon "save" at bounding box center [326, 226] width 6 height 6
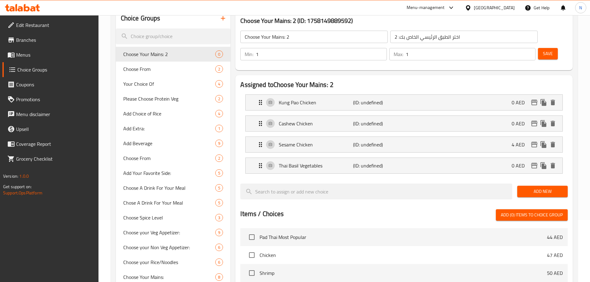
click at [531, 188] on span "Add New" at bounding box center [542, 192] width 41 height 8
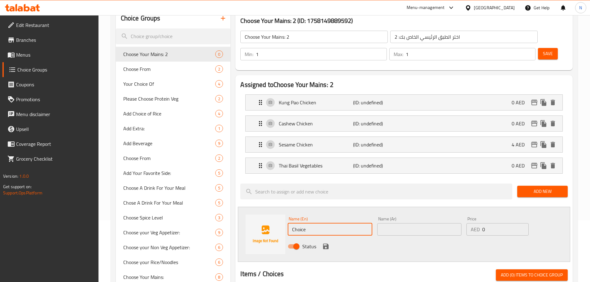
click at [346, 223] on input "Choice" at bounding box center [330, 229] width 84 height 12
paste input "Steamed Chinese Vegetables With Tofu In Ginger Sau"
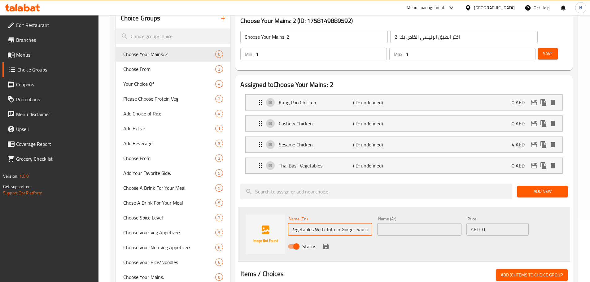
type input "Steamed Chinese Vegetables With Tofu In Ginger Sauce"
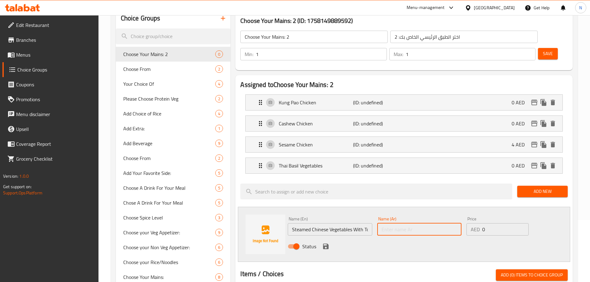
click at [396, 223] on input "text" at bounding box center [419, 229] width 84 height 12
paste input "خضراوات صينية مطهوة على البخار مع توفو وصلصة زنجبيل"
type input "خضراوات صينية مطهوة على البخار مع توفو وصلصة زنجبيل"
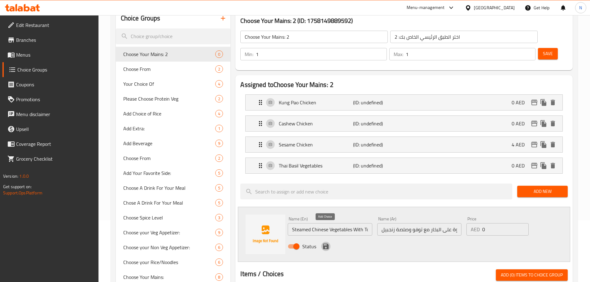
click at [326, 244] on icon "save" at bounding box center [326, 247] width 6 height 6
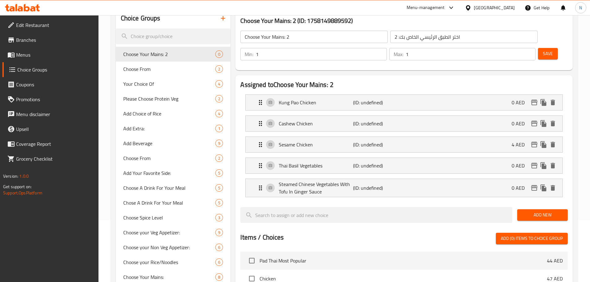
click at [527, 211] on span "Add New" at bounding box center [542, 215] width 41 height 8
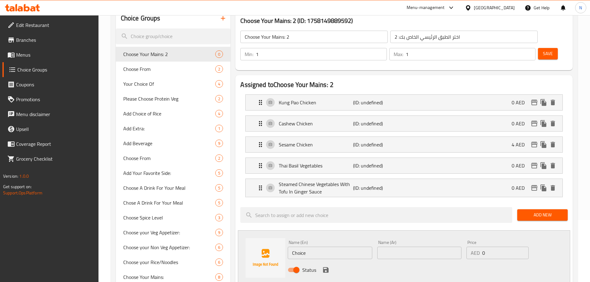
click at [325, 247] on input "Choice" at bounding box center [330, 253] width 84 height 12
paste input "Kung Pao Mushroom"
type input "Kung Pao Mushroom"
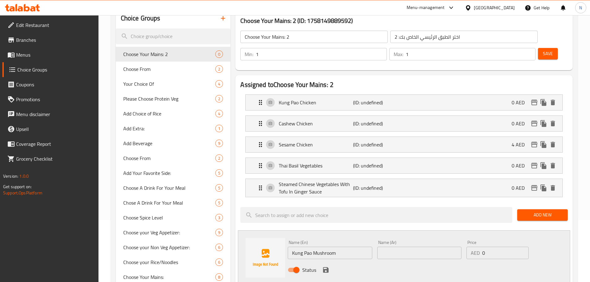
click at [393, 240] on div "Name (Ar) Name (Ar)" at bounding box center [419, 249] width 84 height 19
drag, startPoint x: 395, startPoint y: 231, endPoint x: 388, endPoint y: 233, distance: 7.2
click at [395, 247] on input "text" at bounding box center [419, 253] width 84 height 12
paste input "كنغ باو مشروم"
type input "كنغ باو مشروم"
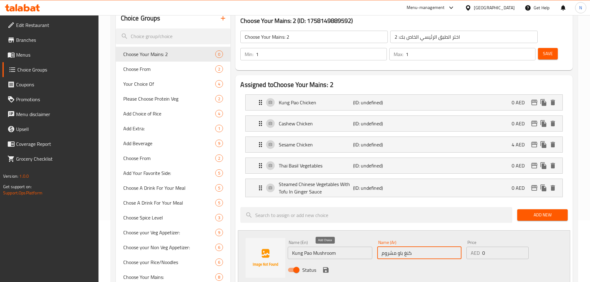
click at [328, 267] on icon "save" at bounding box center [326, 270] width 6 height 6
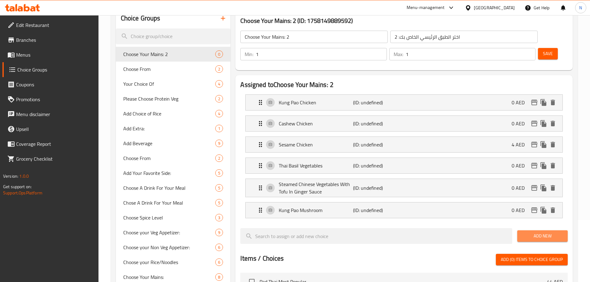
drag, startPoint x: 548, startPoint y: 217, endPoint x: 498, endPoint y: 183, distance: 60.8
click at [547, 232] on span "Add New" at bounding box center [542, 236] width 41 height 8
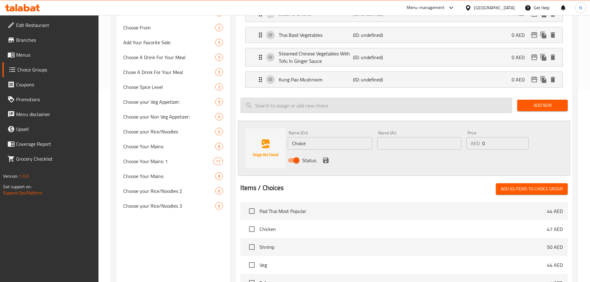
scroll to position [217, 0]
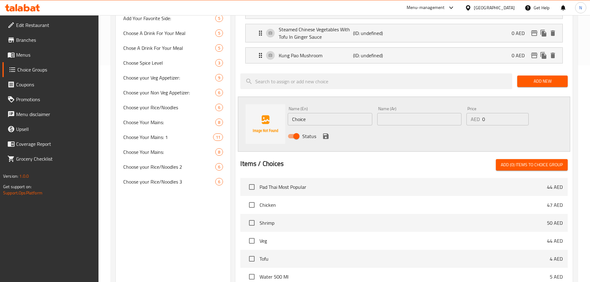
click at [301, 113] on input "Choice" at bounding box center [330, 119] width 84 height 12
paste input "General [MEDICAL_DATA] Chicken"
type input "General [MEDICAL_DATA] Chicken"
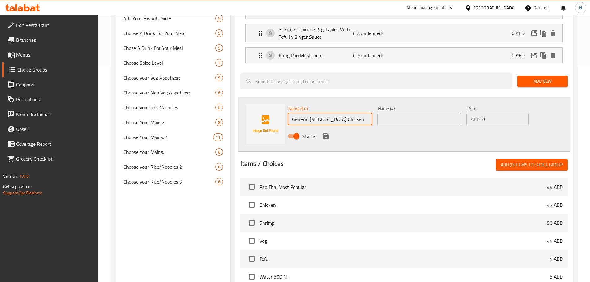
click at [418, 113] on input "text" at bounding box center [419, 119] width 84 height 12
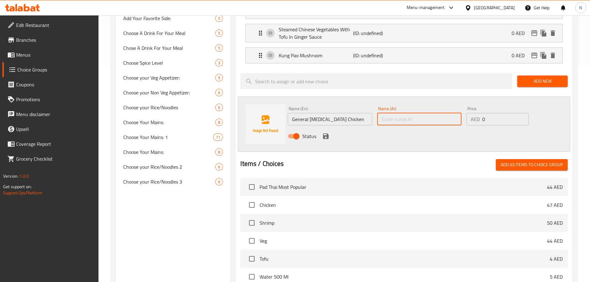
paste input "دجاج جنرال تاو"
type input "دجاج جنرال تاو"
click at [324, 133] on icon "save" at bounding box center [325, 136] width 7 height 7
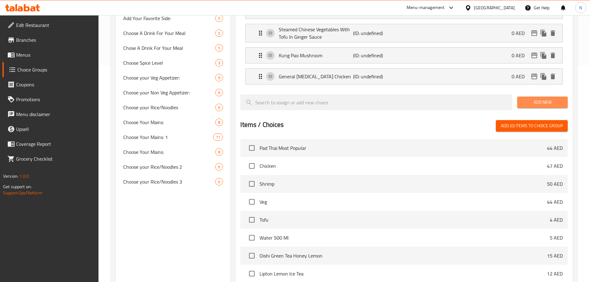
click at [525, 97] on button "Add New" at bounding box center [542, 102] width 51 height 11
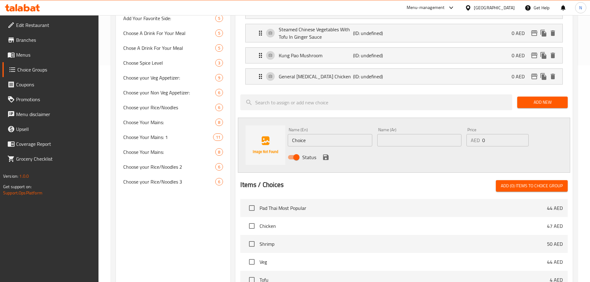
click at [367, 134] on input "Choice" at bounding box center [330, 140] width 84 height 12
paste input "lassic Orange Chicken"
type input "Classic Orange Chicken"
click at [443, 134] on input "text" at bounding box center [419, 140] width 84 height 12
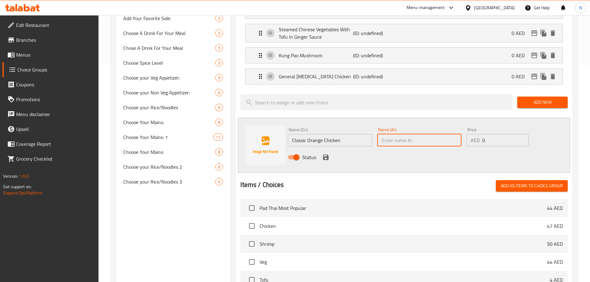
paste input "دجاج برتقال كلاسيكي"
type input "دجاج برتقال كلاسيكي"
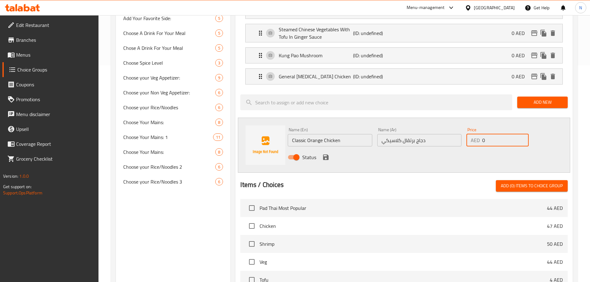
drag, startPoint x: 494, startPoint y: 124, endPoint x: 480, endPoint y: 124, distance: 13.6
click at [480, 134] on div "AED 0 Price" at bounding box center [498, 140] width 62 height 12
type input "4"
click at [433, 149] on div "Status" at bounding box center [419, 157] width 268 height 17
click at [322, 154] on icon "save" at bounding box center [325, 157] width 7 height 7
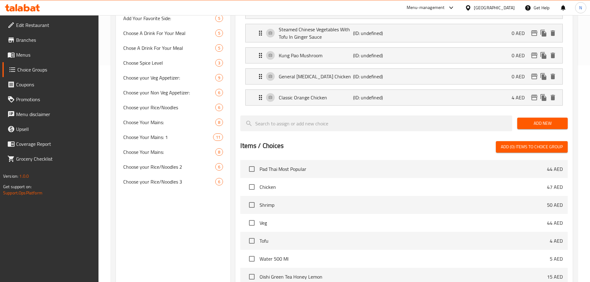
click at [534, 120] on span "Add New" at bounding box center [542, 124] width 41 height 8
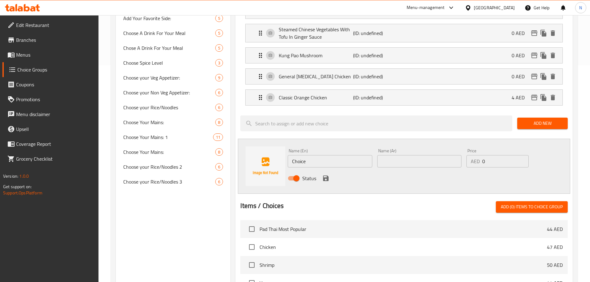
click at [335, 155] on input "Choice" at bounding box center [330, 161] width 84 height 12
paste input "Thai Basil Chicken"
type input "Thai Basil Chicken"
click at [406, 151] on div "Name (Ar) Name (Ar)" at bounding box center [419, 158] width 89 height 24
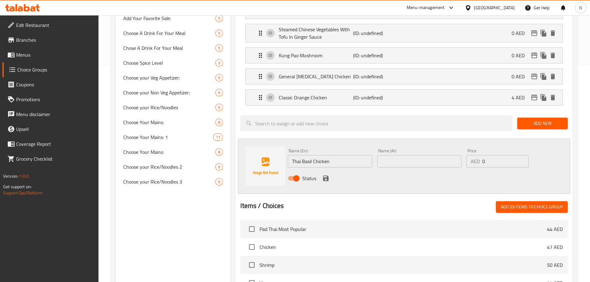
click at [407, 155] on input "text" at bounding box center [419, 161] width 84 height 12
paste input "دجاج ريحان تايلاندي"
type input "دجاج ريحان تايلاندي"
drag, startPoint x: 491, startPoint y: 146, endPoint x: 482, endPoint y: 144, distance: 8.9
click at [482, 155] on input "0" at bounding box center [505, 161] width 46 height 12
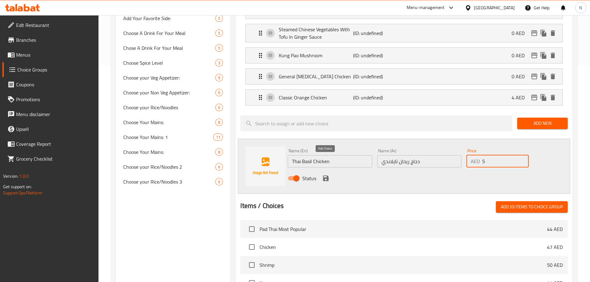
type input "5"
click at [327, 176] on icon "save" at bounding box center [326, 179] width 6 height 6
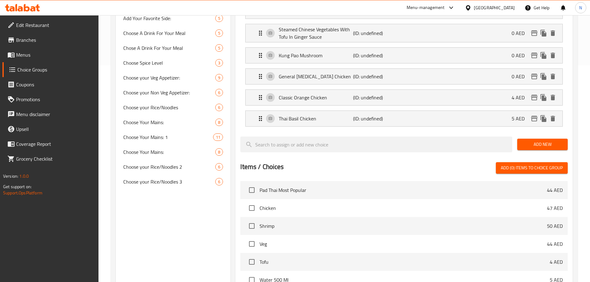
click at [545, 141] on span "Add New" at bounding box center [542, 145] width 41 height 8
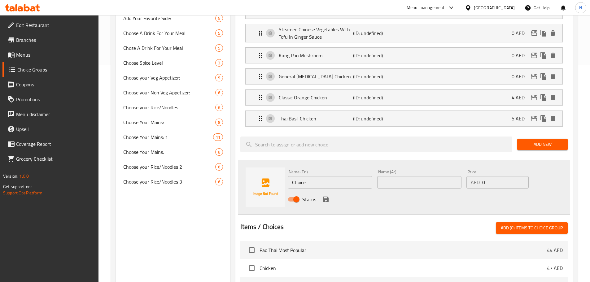
click at [347, 176] on input "Choice" at bounding box center [330, 182] width 84 height 12
paste input "lassic Beef And Brocolli Stir-Fry"
type input "Classic Beef And Brocolli Stir-Fry"
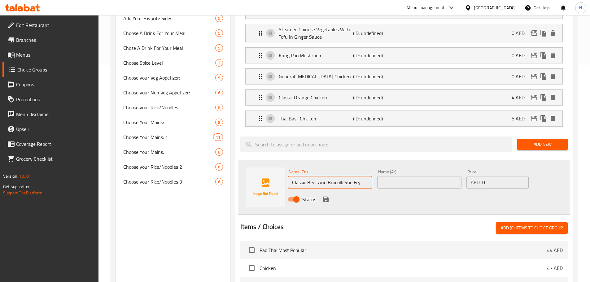
drag, startPoint x: 402, startPoint y: 168, endPoint x: 406, endPoint y: 172, distance: 5.9
click at [402, 176] on input "text" at bounding box center [419, 182] width 84 height 12
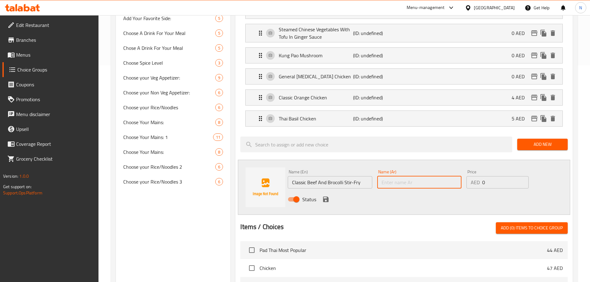
paste input "لحم بقرى كلاسيكي مع بروكلي مقلي"
type input "لحم بقرى كلاسيكي مع بروكلي مقلي"
drag, startPoint x: 495, startPoint y: 158, endPoint x: 481, endPoint y: 163, distance: 14.7
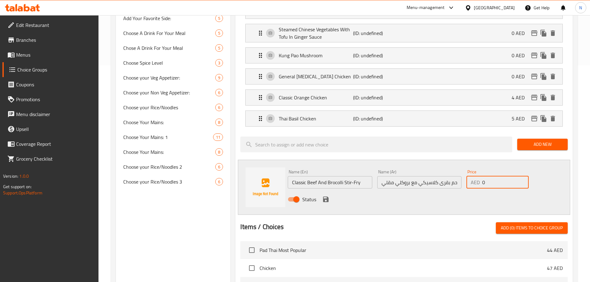
click at [481, 170] on div "Price AED 0 Price" at bounding box center [498, 179] width 62 height 19
type input "6"
click at [323, 197] on icon "save" at bounding box center [326, 200] width 6 height 6
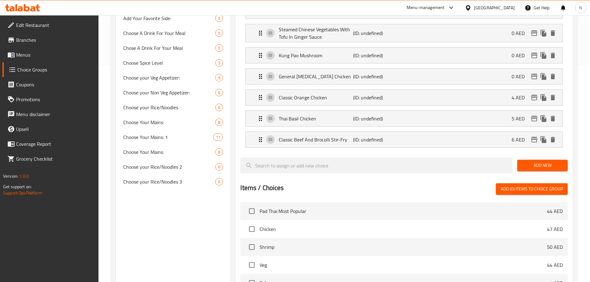
click at [541, 162] on span "Add New" at bounding box center [542, 166] width 41 height 8
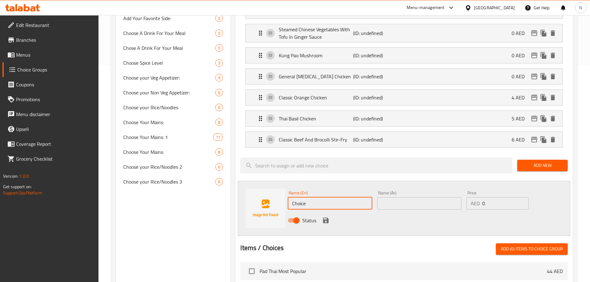
click at [319, 197] on input "Choice" at bounding box center [330, 203] width 84 height 12
paste input "Kung Pao Prawn"
type input "Kung Pao Prawn"
drag, startPoint x: 390, startPoint y: 182, endPoint x: 394, endPoint y: 184, distance: 4.4
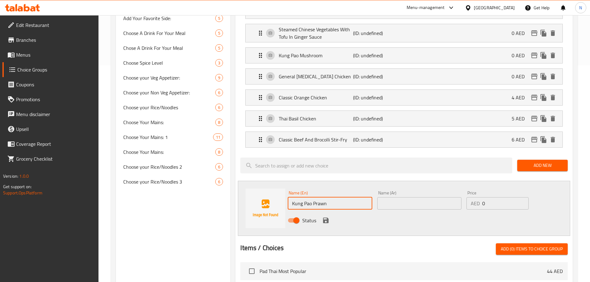
click at [390, 197] on input "text" at bounding box center [419, 203] width 84 height 12
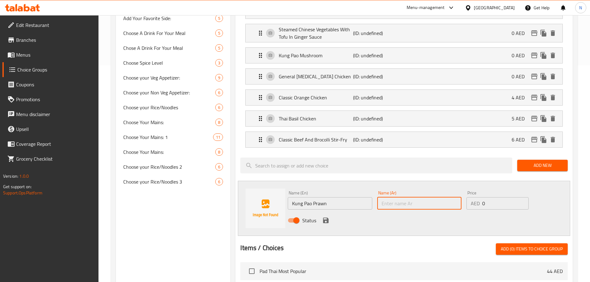
paste input "روبيان كونغ باو"
type input "روبيان كونغ باو"
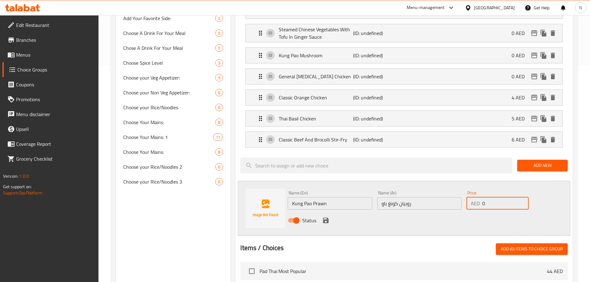
drag, startPoint x: 486, startPoint y: 188, endPoint x: 479, endPoint y: 188, distance: 6.5
click at [479, 197] on div "AED 0 Price" at bounding box center [498, 203] width 62 height 12
type input "5"
click at [328, 218] on icon "save" at bounding box center [326, 221] width 6 height 6
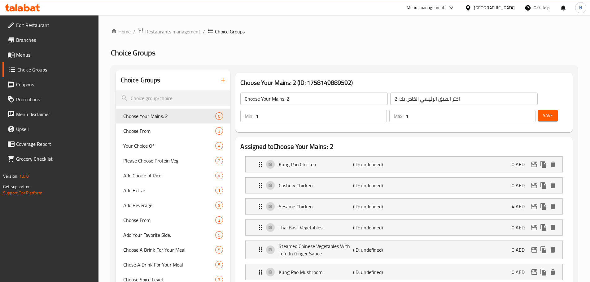
click at [543, 112] on span "Save" at bounding box center [548, 116] width 10 height 8
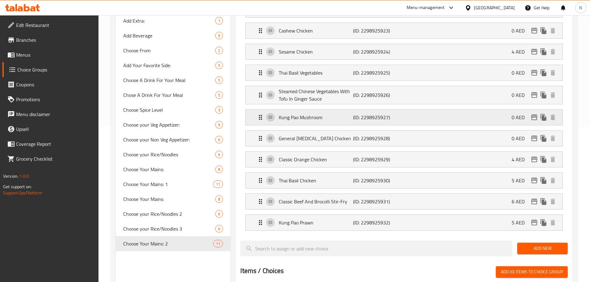
scroll to position [31, 0]
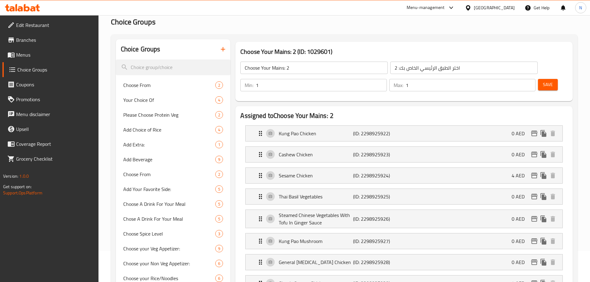
click at [279, 69] on input "Choose Your Mains: 2" at bounding box center [313, 68] width 147 height 12
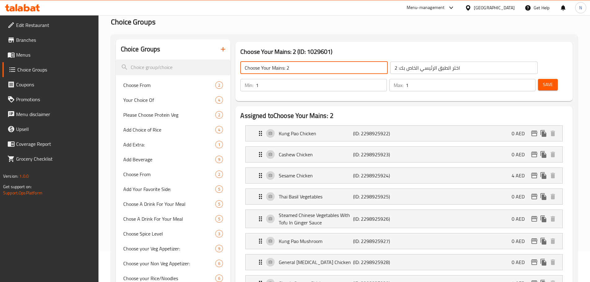
click at [279, 69] on input "Choose Your Mains: 2" at bounding box center [313, 68] width 147 height 12
click at [223, 47] on icon "button" at bounding box center [223, 49] width 4 height 4
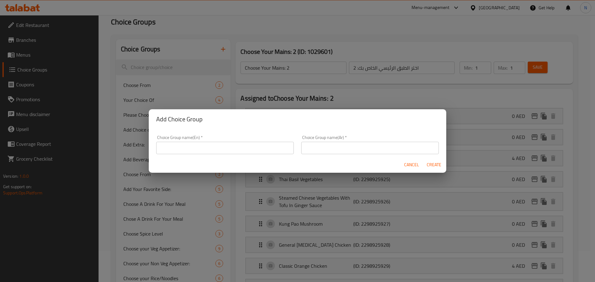
click at [271, 143] on input "text" at bounding box center [225, 148] width 138 height 12
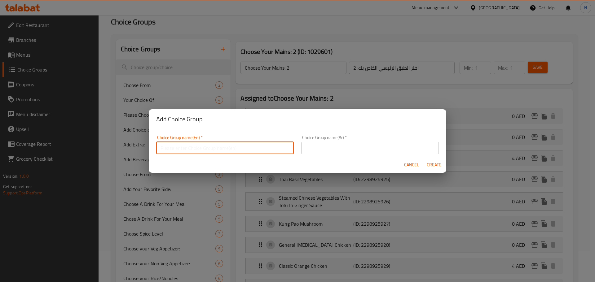
paste input "Choose Your Mains: 2"
type input "Choose Your Mains: 3"
click at [322, 148] on input "text" at bounding box center [370, 148] width 138 height 12
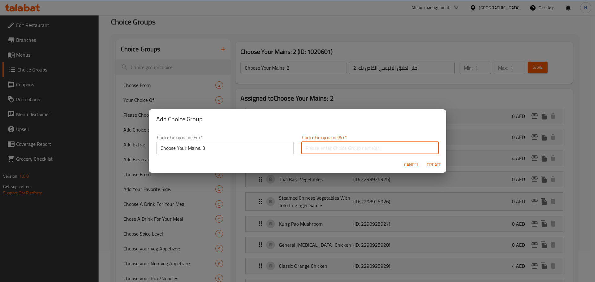
paste input "اختر الطبق الرئيسي الخاص بك:"
type input "اختر الطبق الرئيسي الخاص بك: 3"
click at [435, 163] on span "Create" at bounding box center [433, 165] width 15 height 8
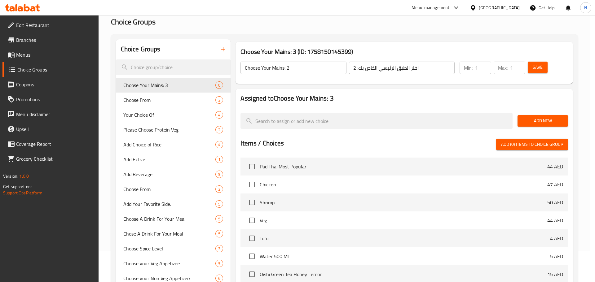
type input "Choose Your Mains: 3"
type input "اختر الطبق الرئيسي الخاص بك: 3"
type input "0"
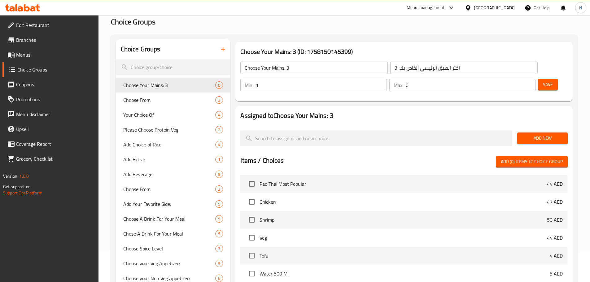
type input "1"
click at [387, 79] on input "1" at bounding box center [321, 85] width 131 height 12
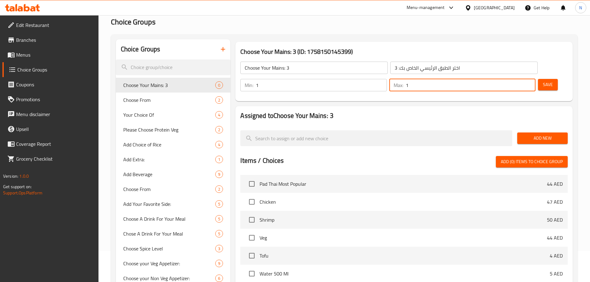
type input "1"
click at [519, 79] on input "1" at bounding box center [471, 85] width 130 height 12
click at [525, 134] on span "Add New" at bounding box center [542, 138] width 41 height 8
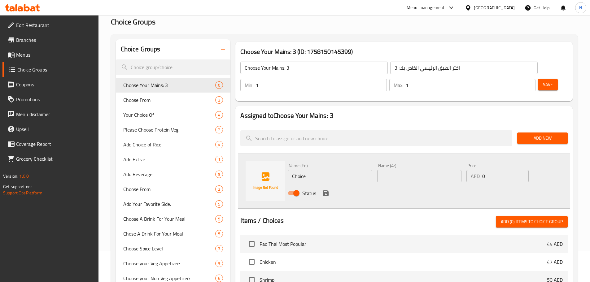
click at [318, 170] on input "Choice" at bounding box center [330, 176] width 84 height 12
paste input "Kung Pao Chicken"
type input "Kung Pao Chicken"
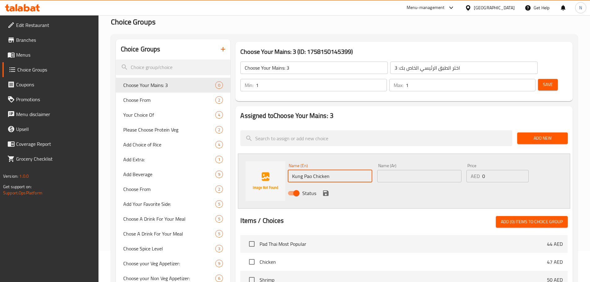
click at [447, 170] on input "text" at bounding box center [419, 176] width 84 height 12
paste input "دجاج كونغ باو"
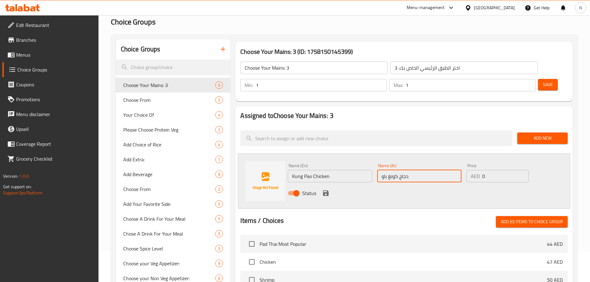
type input "دجاج كونغ باو"
click at [327, 191] on icon "save" at bounding box center [326, 194] width 6 height 6
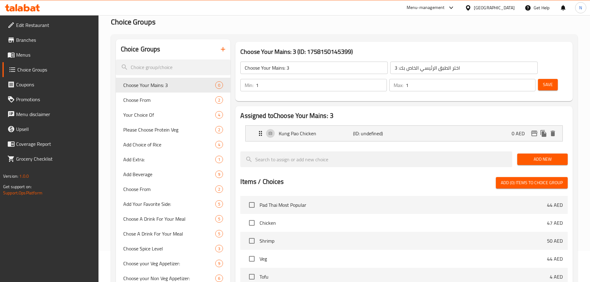
click at [531, 156] on span "Add New" at bounding box center [542, 160] width 41 height 8
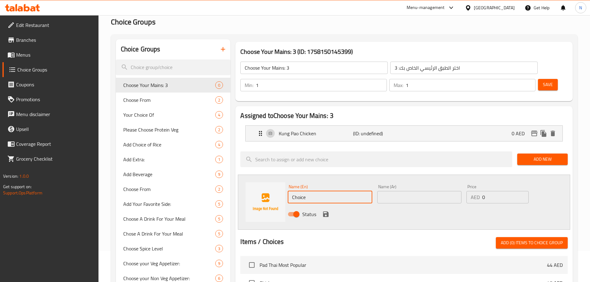
click at [307, 191] on input "Choice" at bounding box center [330, 197] width 84 height 12
paste input "ashew Chicken"
click at [307, 191] on input "Choice" at bounding box center [330, 197] width 84 height 12
paste input "Cashew Chicken"
click at [310, 191] on input "Cashew ChickenCashew Chicken" at bounding box center [330, 197] width 84 height 12
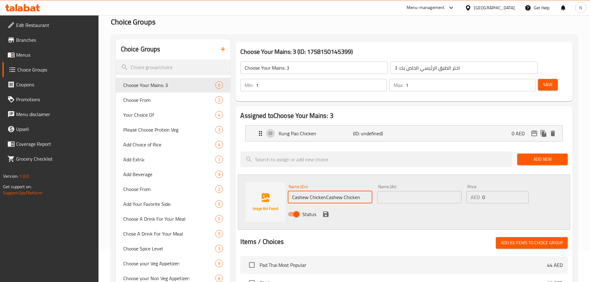
click at [310, 191] on input "Cashew ChickenCashew Chicken" at bounding box center [330, 197] width 84 height 12
paste input "text"
type input "Cashew Chicken"
click at [441, 191] on input "text" at bounding box center [419, 197] width 84 height 12
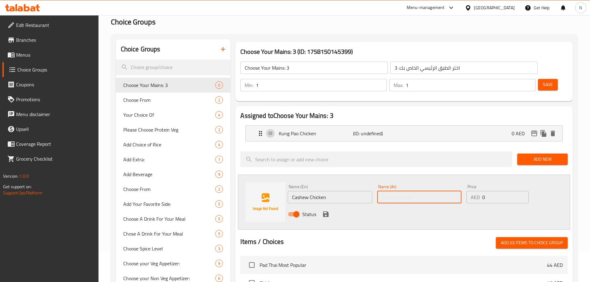
paste input "دجاج كاجو"
type input "دجاج كاجو"
click at [327, 212] on icon "save" at bounding box center [326, 215] width 6 height 6
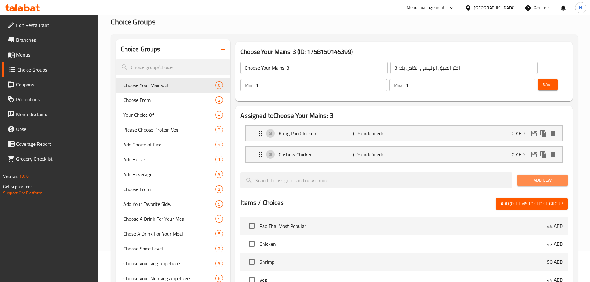
click at [548, 177] on span "Add New" at bounding box center [542, 181] width 41 height 8
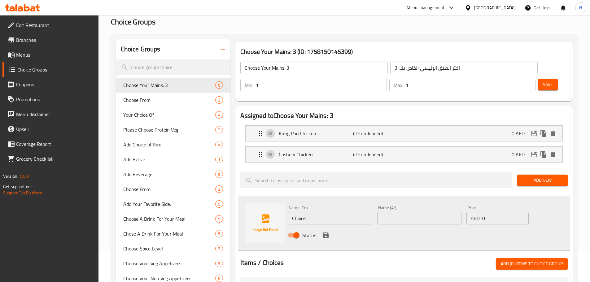
click at [315, 212] on input "Choice" at bounding box center [330, 218] width 84 height 12
paste input "Sesame Chicken"
type input "Sesame Chicken"
click at [395, 212] on input "text" at bounding box center [419, 218] width 84 height 12
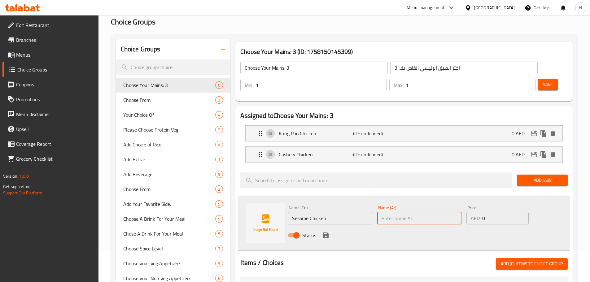
paste input "دجاج بالسمسم"
type input "دجاج بالسمسم"
drag, startPoint x: 506, startPoint y: 202, endPoint x: 478, endPoint y: 200, distance: 28.3
click at [478, 212] on div "AED 0 Price" at bounding box center [498, 218] width 62 height 12
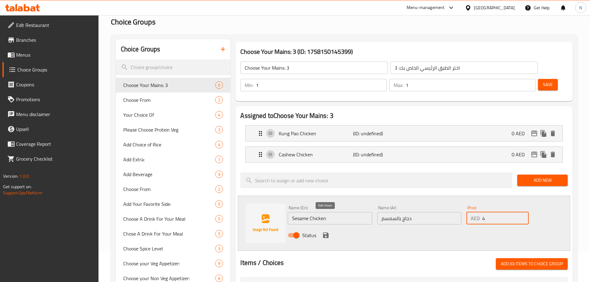
type input "4"
drag, startPoint x: 323, startPoint y: 218, endPoint x: 409, endPoint y: 212, distance: 86.3
click at [323, 232] on icon "save" at bounding box center [325, 235] width 7 height 7
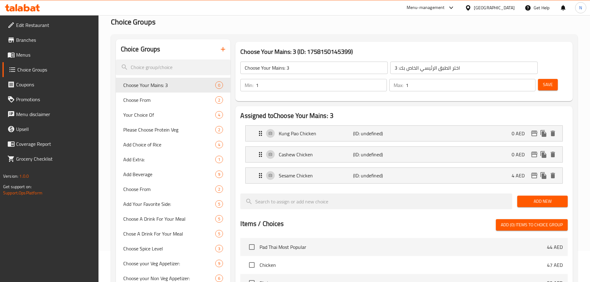
click at [546, 198] on span "Add New" at bounding box center [542, 202] width 41 height 8
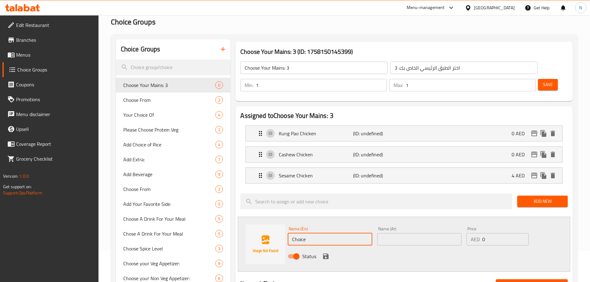
click at [348, 233] on input "Choice" at bounding box center [330, 239] width 84 height 12
paste input "Thai Basil Vegetables"
type input "Thai Basil Vegetables"
drag, startPoint x: 402, startPoint y: 212, endPoint x: 405, endPoint y: 218, distance: 6.6
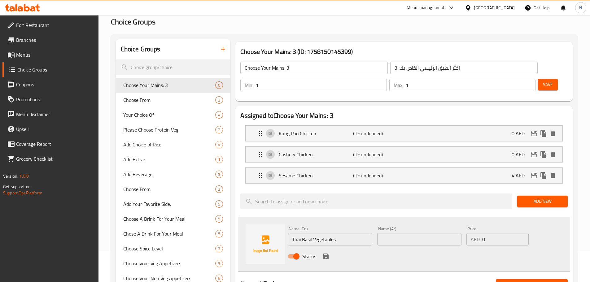
click at [402, 227] on div "Name (Ar) Name (Ar)" at bounding box center [419, 236] width 84 height 19
click at [405, 233] on input "text" at bounding box center [419, 239] width 84 height 12
paste input "خضراوات ريحان تايلاندي"
type input "خضراوات ريحان تايلاندي"
click at [328, 254] on icon "save" at bounding box center [326, 257] width 6 height 6
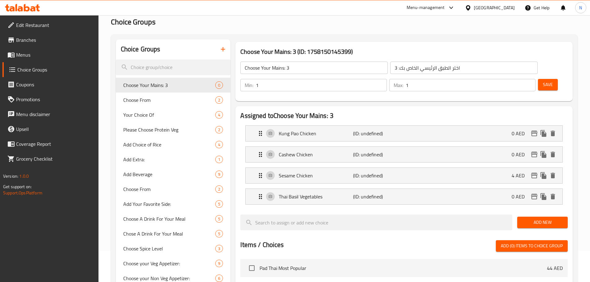
click at [529, 219] on span "Add New" at bounding box center [542, 223] width 41 height 8
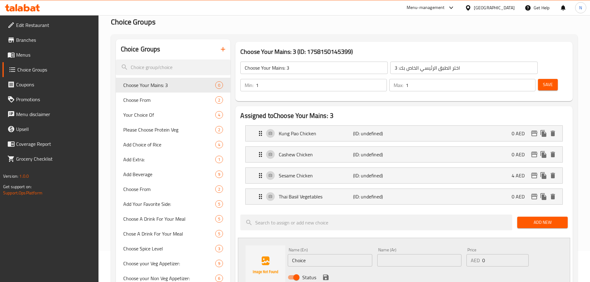
click at [329, 254] on input "Choice" at bounding box center [330, 260] width 84 height 12
paste input "Steamed Chinese Vegetables With Tofu In Ginger Sau"
type input "Steamed Chinese Vegetables With Tofu In Ginger Sauce"
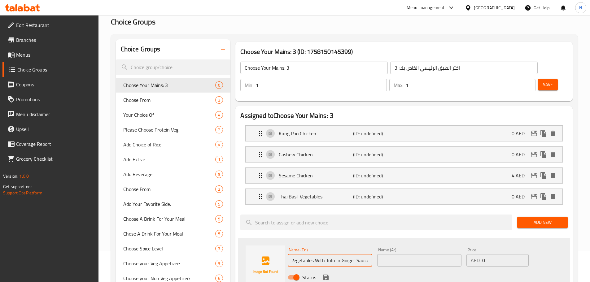
scroll to position [0, 0]
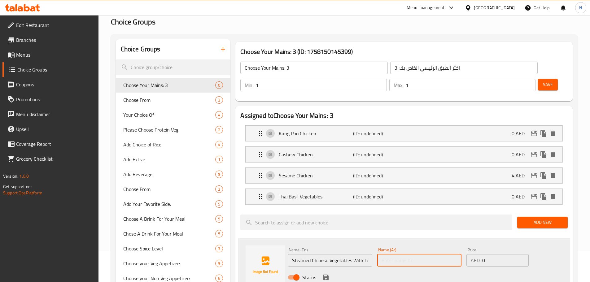
drag, startPoint x: 397, startPoint y: 244, endPoint x: 395, endPoint y: 238, distance: 5.6
click at [397, 254] on input "text" at bounding box center [419, 260] width 84 height 12
paste input "خضراوات صينية مطهوة على البخار مع توفو وصلصة زنجبيل"
type input "خضراوات صينية مطهوة على البخار مع توفو وصلصة زنجبيل"
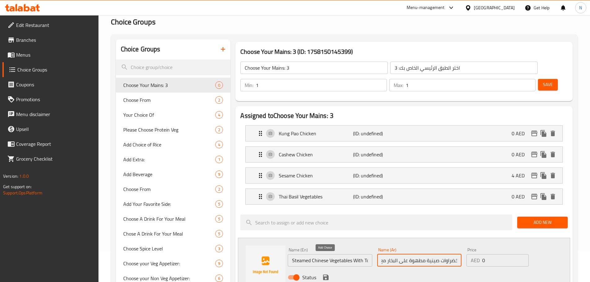
click at [322, 274] on icon "save" at bounding box center [325, 277] width 7 height 7
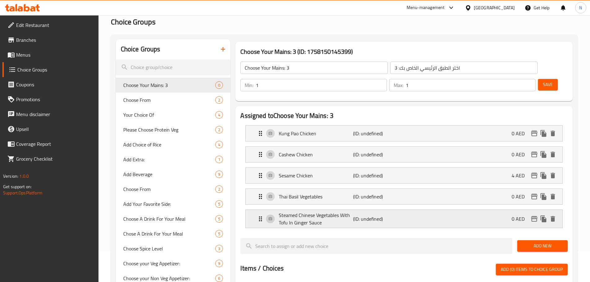
drag, startPoint x: 548, startPoint y: 227, endPoint x: 505, endPoint y: 208, distance: 47.4
click at [548, 242] on span "Add New" at bounding box center [542, 246] width 41 height 8
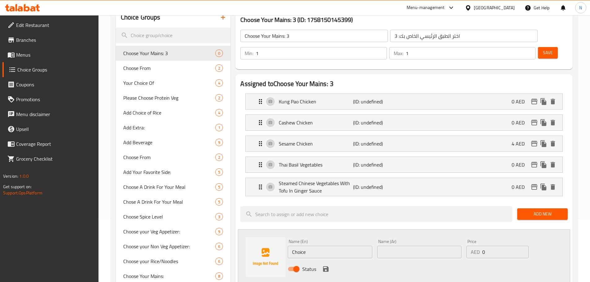
scroll to position [124, 0]
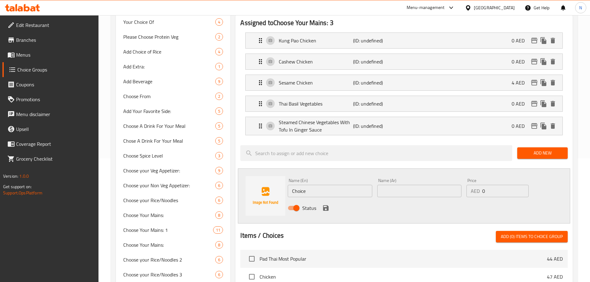
click at [349, 185] on input "Choice" at bounding box center [330, 191] width 84 height 12
paste input "Kung Pao Mushroom"
type input "Kung Pao Mushroom"
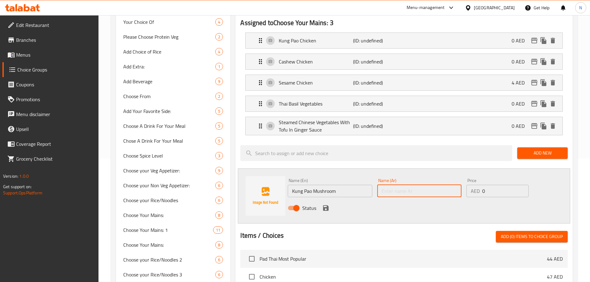
drag, startPoint x: 406, startPoint y: 177, endPoint x: 393, endPoint y: 173, distance: 13.8
click at [406, 185] on input "text" at bounding box center [419, 191] width 84 height 12
paste input "كنغ باو مشروم"
type input "كنغ باو مشروم"
click at [327, 205] on icon "save" at bounding box center [326, 208] width 6 height 6
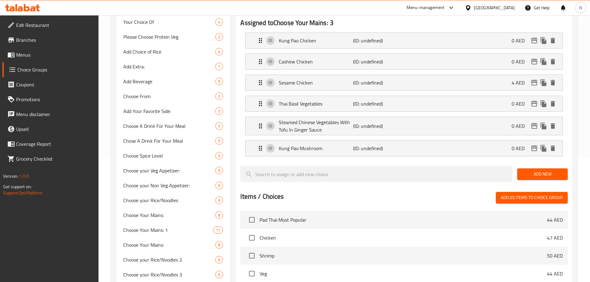
click at [541, 170] on span "Add New" at bounding box center [542, 174] width 41 height 8
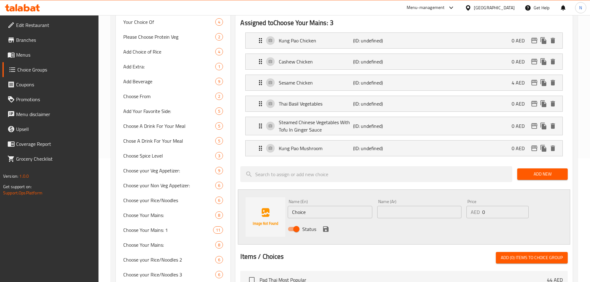
click at [315, 206] on input "Choice" at bounding box center [330, 212] width 84 height 12
paste input "General [MEDICAL_DATA] Chicken"
type input "General [MEDICAL_DATA] Chicken"
drag, startPoint x: 431, startPoint y: 195, endPoint x: 406, endPoint y: 200, distance: 25.6
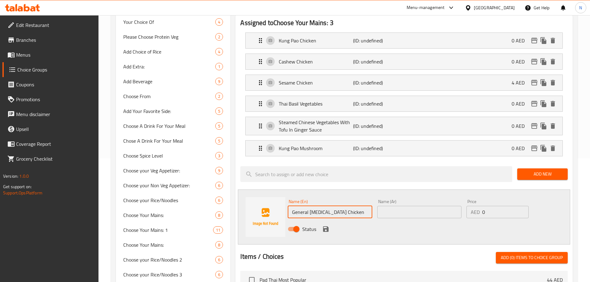
click at [431, 206] on input "text" at bounding box center [419, 212] width 84 height 12
paste input "دجاج جنرال تاو"
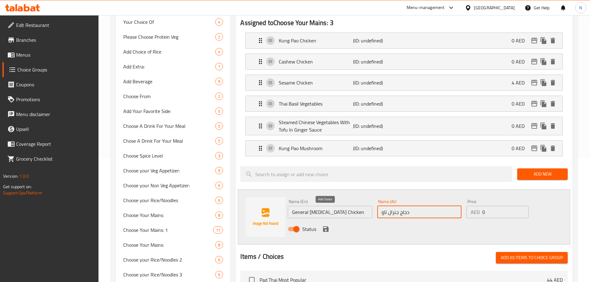
type input "دجاج جنرال تاو"
click at [325, 226] on icon "save" at bounding box center [325, 229] width 7 height 7
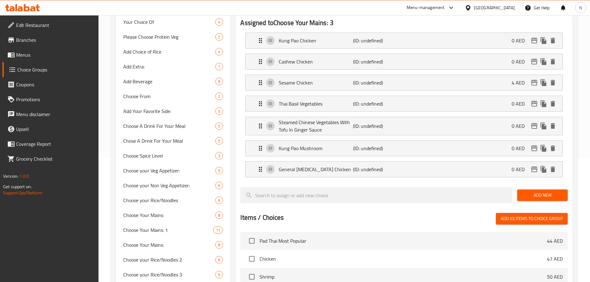
click at [529, 191] on span "Add New" at bounding box center [542, 195] width 41 height 8
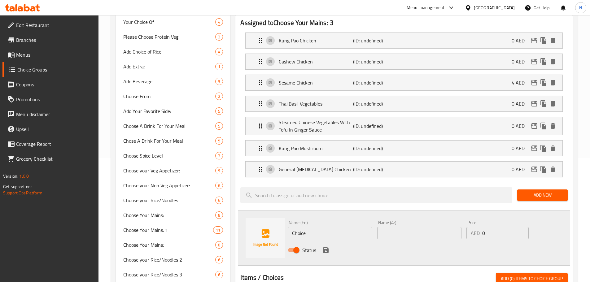
click at [314, 227] on input "Choice" at bounding box center [330, 233] width 84 height 12
paste input "lassic Orange Chicken"
type input "Classic Orange Chicken"
click at [406, 227] on input "text" at bounding box center [419, 233] width 84 height 12
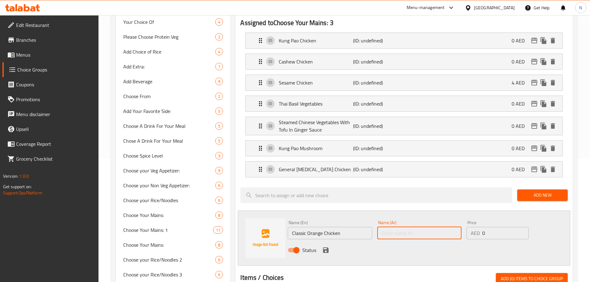
paste input "دجاج برتقال كلاسيكي"
type input "دجاج برتقال كلاسيكي"
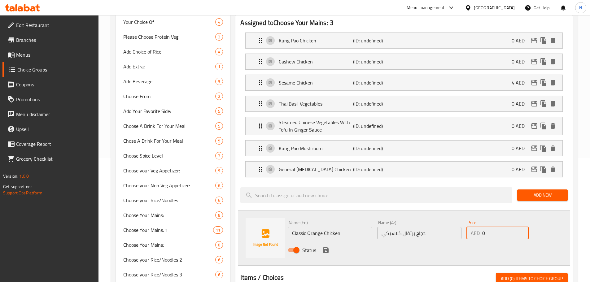
drag, startPoint x: 498, startPoint y: 220, endPoint x: 479, endPoint y: 217, distance: 19.1
click at [479, 227] on div "AED 0 Price" at bounding box center [498, 233] width 62 height 12
type input "4"
click at [329, 247] on icon "save" at bounding box center [325, 250] width 7 height 7
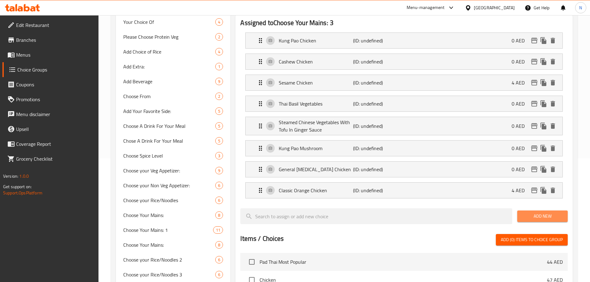
click at [551, 213] on span "Add New" at bounding box center [542, 217] width 41 height 8
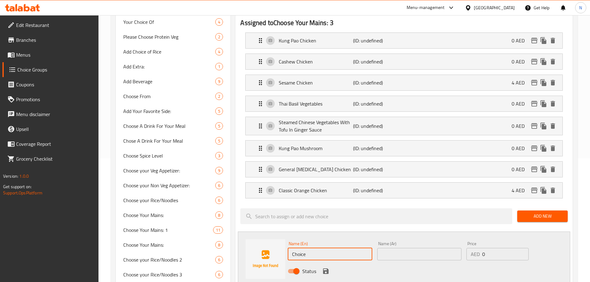
click at [318, 248] on input "Choice" at bounding box center [330, 254] width 84 height 12
paste input "Thai Basil Chicken"
type input "Thai Basil Chicken"
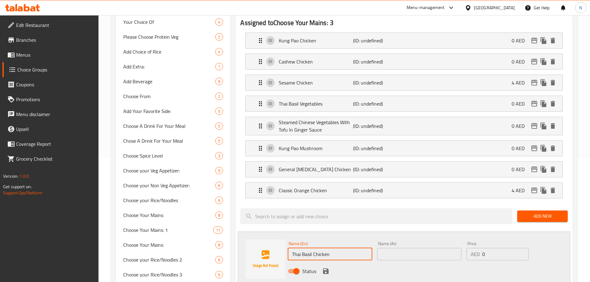
click at [442, 248] on input "text" at bounding box center [419, 254] width 84 height 12
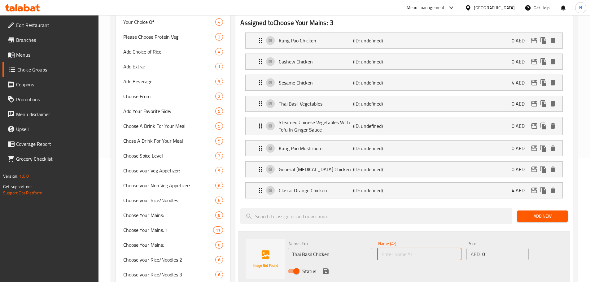
paste input "دجاج ريحان تايلاندي"
type input "دجاج ريحان تايلاندي"
drag, startPoint x: 493, startPoint y: 242, endPoint x: 481, endPoint y: 241, distance: 12.7
click at [481, 248] on div "AED 0 Price" at bounding box center [498, 254] width 62 height 12
type input "5"
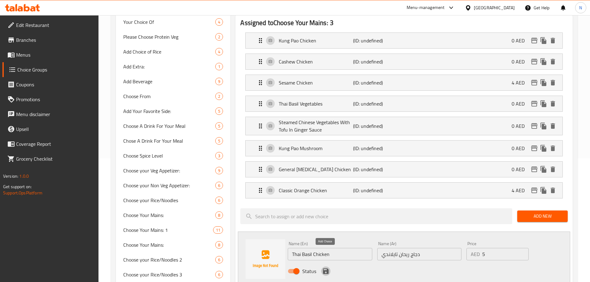
click at [325, 268] on icon "save" at bounding box center [325, 271] width 7 height 7
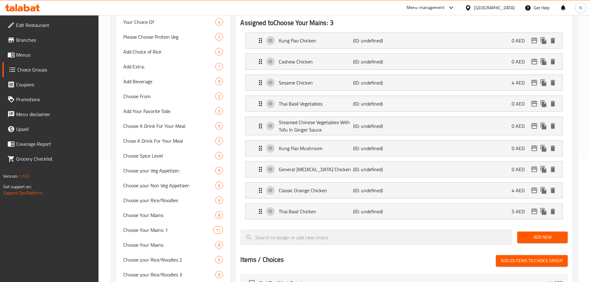
click at [540, 234] on span "Add New" at bounding box center [542, 238] width 41 height 8
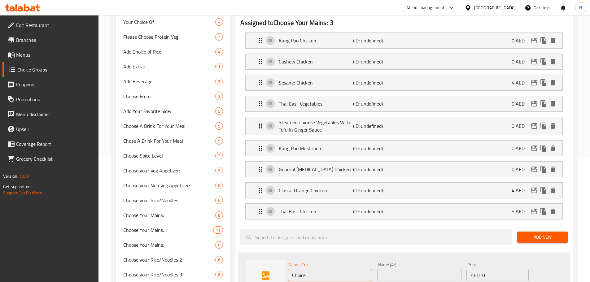
click at [312, 269] on input "Choice" at bounding box center [330, 275] width 84 height 12
paste input "lassic Beef And Brocolli Stir-Fry"
type input "Classic Beef And Brocolli Stir-Fry"
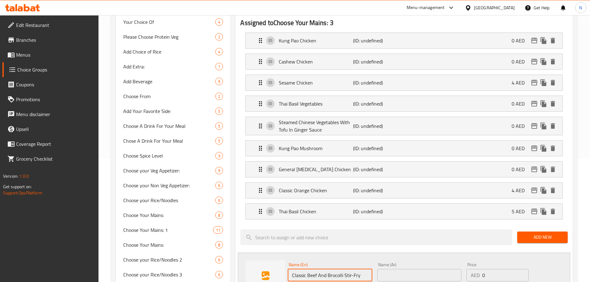
click at [405, 269] on input "text" at bounding box center [419, 275] width 84 height 12
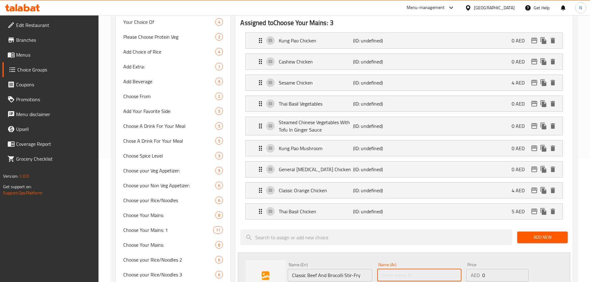
paste input "لحم بقرى كلاسيكي مع بروكلي مقلي"
type input "لحم بقرى كلاسيكي مع بروكلي مقلي"
drag, startPoint x: 499, startPoint y: 263, endPoint x: 481, endPoint y: 260, distance: 18.0
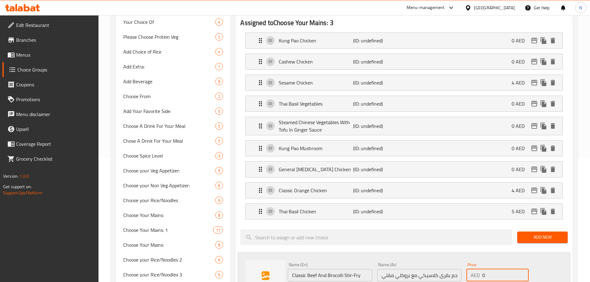
click at [481, 269] on div "AED 0 Price" at bounding box center [498, 275] width 62 height 12
type input "6"
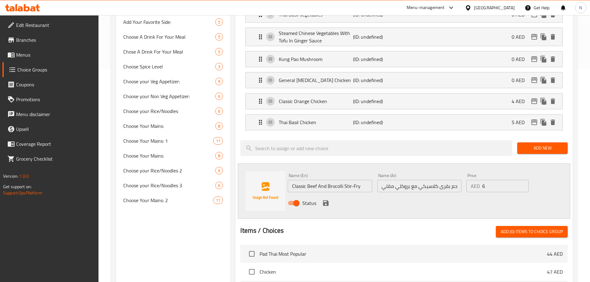
scroll to position [217, 0]
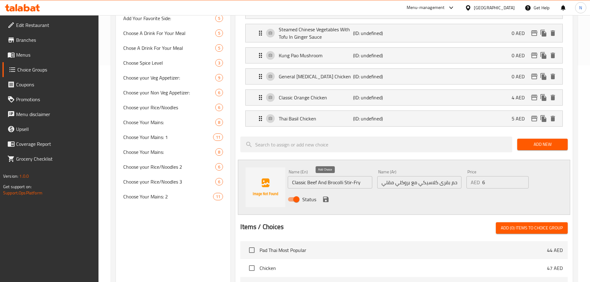
click at [328, 197] on icon "save" at bounding box center [326, 200] width 6 height 6
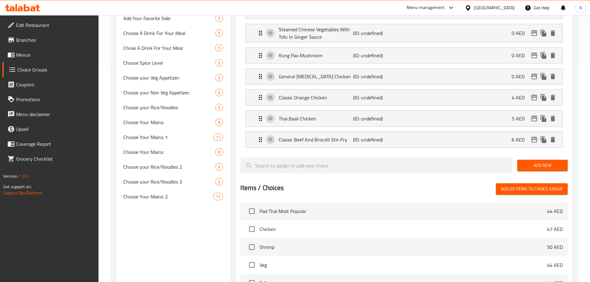
click at [532, 162] on span "Add New" at bounding box center [542, 166] width 41 height 8
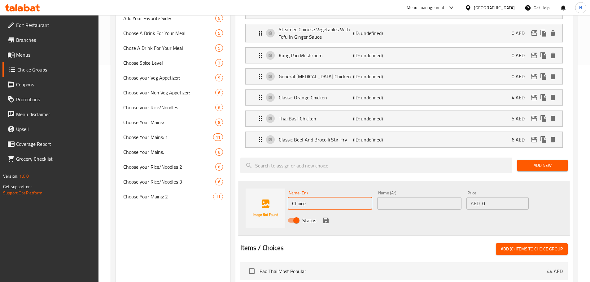
click at [328, 197] on input "Choice" at bounding box center [330, 203] width 84 height 12
paste input "Kung Pao Prawn"
type input "Kung Pao Prawn"
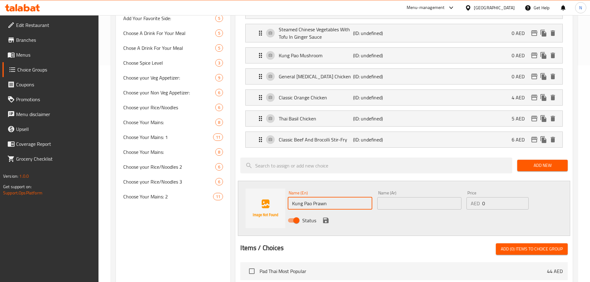
click at [432, 197] on input "text" at bounding box center [419, 203] width 84 height 12
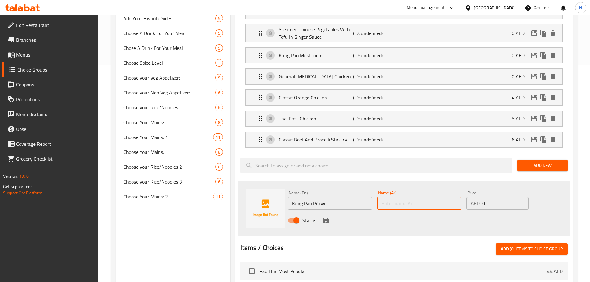
paste input "روبيان كونغ باو"
type input "روبيان كونغ باو"
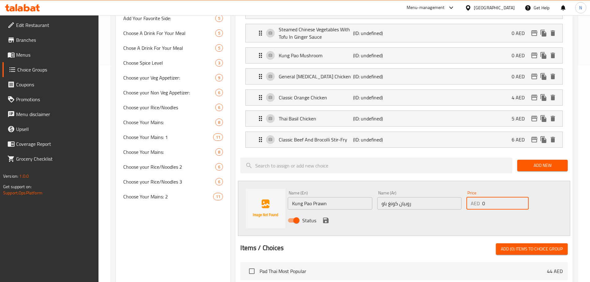
drag, startPoint x: 491, startPoint y: 187, endPoint x: 479, endPoint y: 189, distance: 12.2
click at [479, 197] on div "AED 0 Price" at bounding box center [498, 203] width 62 height 12
type input "5"
click at [326, 217] on icon "save" at bounding box center [325, 220] width 7 height 7
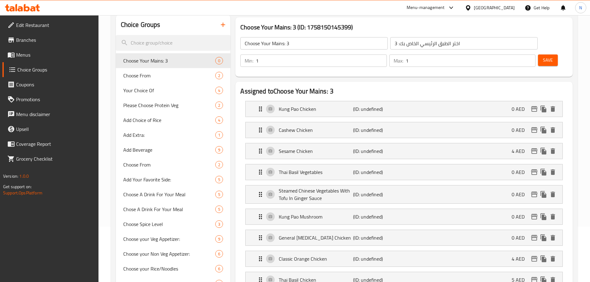
scroll to position [31, 0]
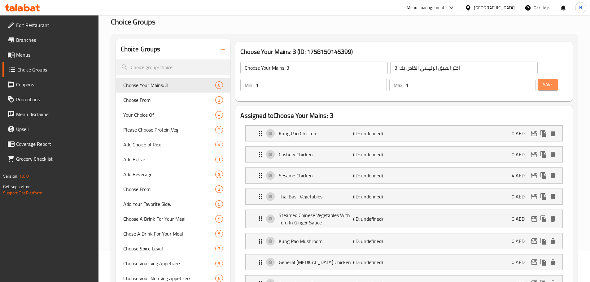
click at [543, 79] on button "Save" at bounding box center [548, 84] width 20 height 11
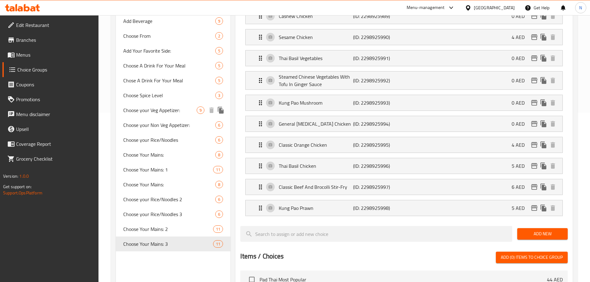
scroll to position [155, 0]
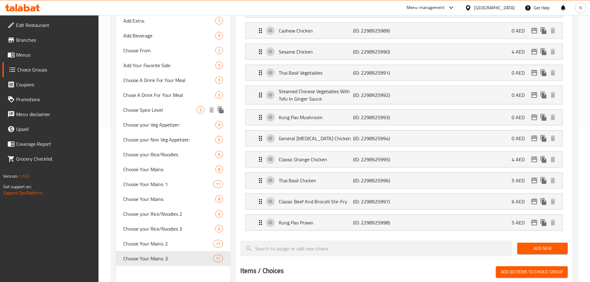
click at [174, 115] on div "Choose Spice Level 3" at bounding box center [173, 110] width 115 height 15
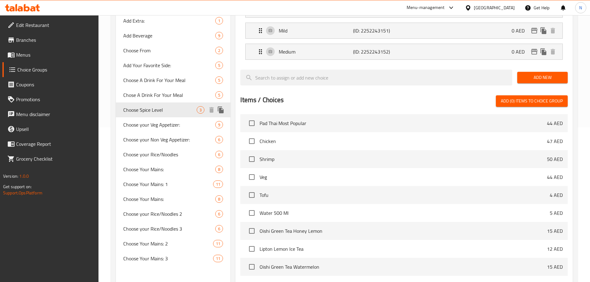
type input "Choose Spice Level"
type input "اختر مستوى التوابل"
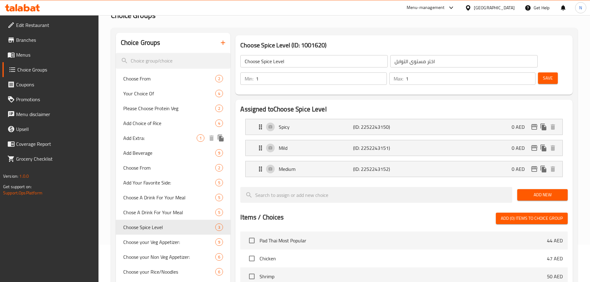
scroll to position [31, 0]
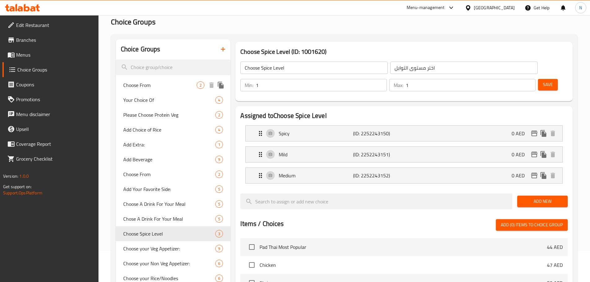
click at [182, 85] on span "Choose From" at bounding box center [160, 84] width 74 height 7
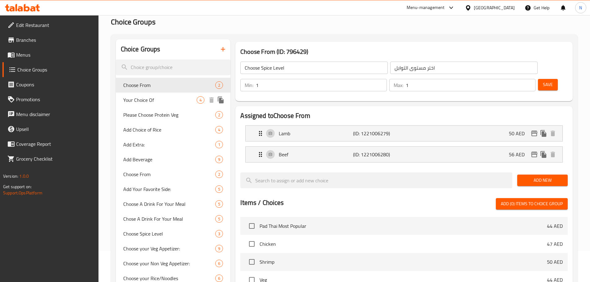
type input "Choose From"
type input "اختر من"
click at [172, 101] on span "Your Choice Of" at bounding box center [160, 99] width 74 height 7
type input "Your Choice Of"
type input "اختيارك من"
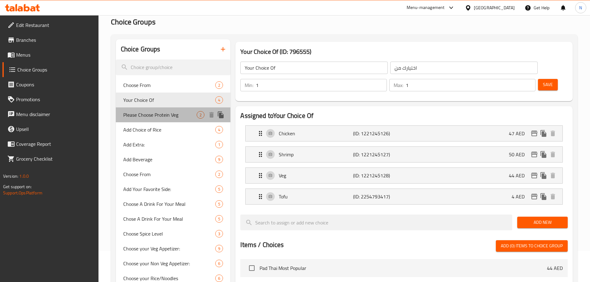
click at [169, 116] on span "Please Choose Protein Veg" at bounding box center [160, 114] width 74 height 7
type input "Please Choose Protein Veg"
type input "الرجاء اختيار البروتين النباتي"
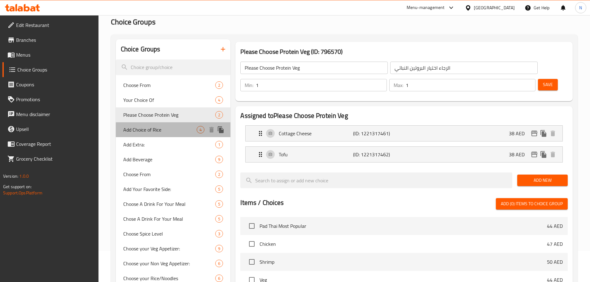
click at [161, 137] on div "Add Choice of Rice 4" at bounding box center [173, 129] width 115 height 15
type input "Add Choice of Rice"
type input "إضافة خيار الأرز:"
type input "0"
type input "3"
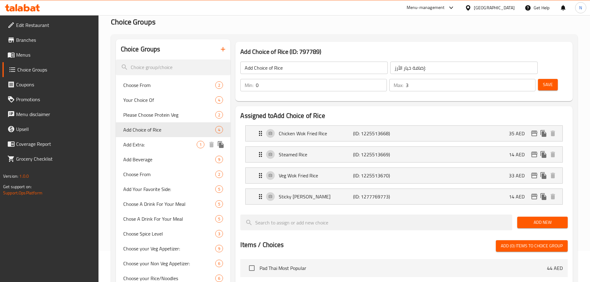
click at [154, 147] on span "Add Extra:" at bounding box center [160, 144] width 74 height 7
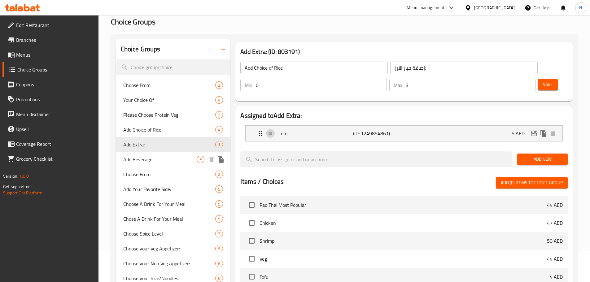
type input "Add Extra:"
type input "أضف المزيد:"
type input "1"
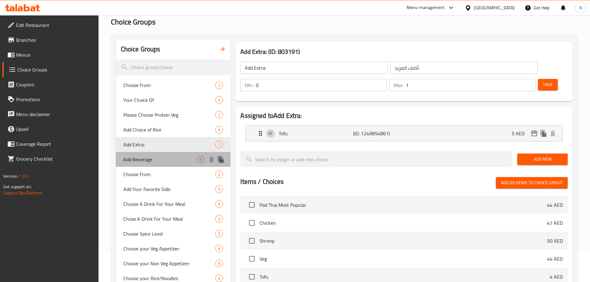
click at [156, 160] on span "Add Beverage" at bounding box center [160, 159] width 74 height 7
type input "Add Beverage"
type input "إضافة المشروبات"
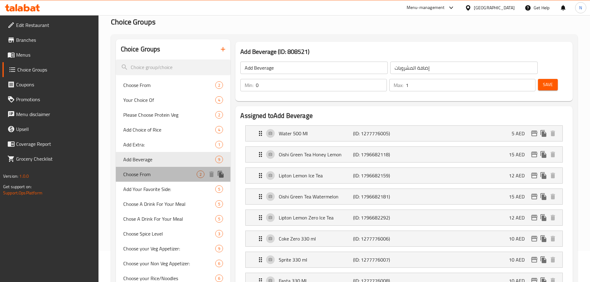
click at [156, 172] on span "Choose From" at bounding box center [160, 174] width 74 height 7
type input "Choose From"
type input "اختر من"
type input "1"
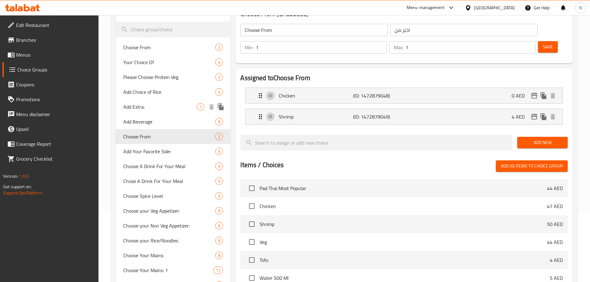
scroll to position [93, 0]
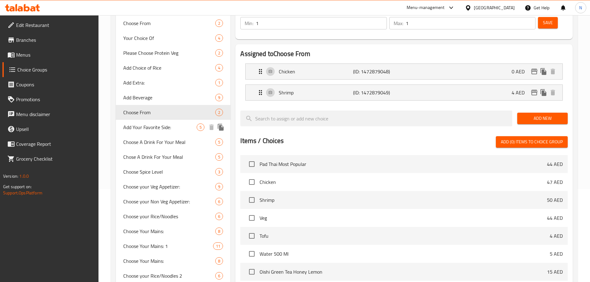
click at [166, 129] on span "Add Your Favorite Side:" at bounding box center [160, 127] width 74 height 7
type input "Add Your Favorite Side:"
type input "أضف جانبك مفضل:"
type input "0"
type input "5"
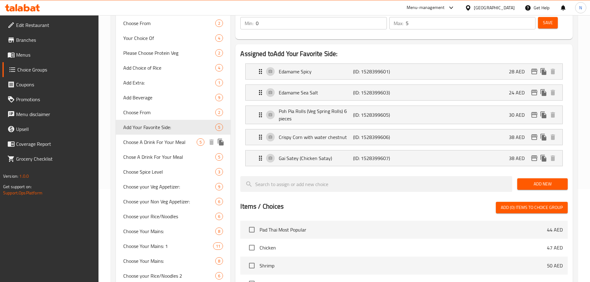
click at [171, 148] on div "Choose A Drink For Your Meal 5" at bounding box center [173, 142] width 115 height 15
type input "Choose A Drink For Your Meal"
type input "اختر مشروبًا لوجبتك"
type input "1"
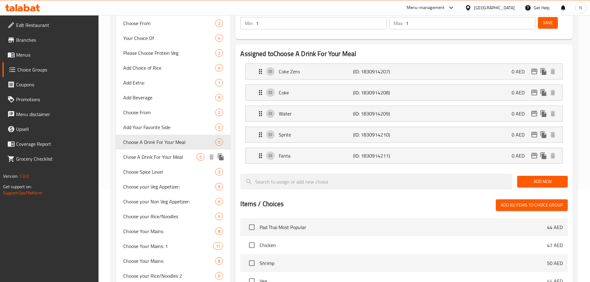
click at [169, 159] on span "Chose A Drink For Your Meal" at bounding box center [160, 156] width 74 height 7
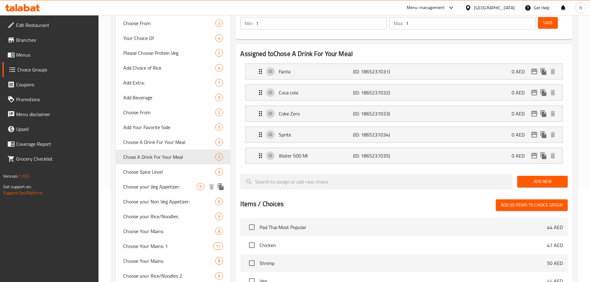
click at [169, 186] on span "Choose your Veg Appetizer:" at bounding box center [160, 186] width 74 height 7
type input "Choose your Veg Appetizer:"
type input "اختر مقبلاتك النباتية:"
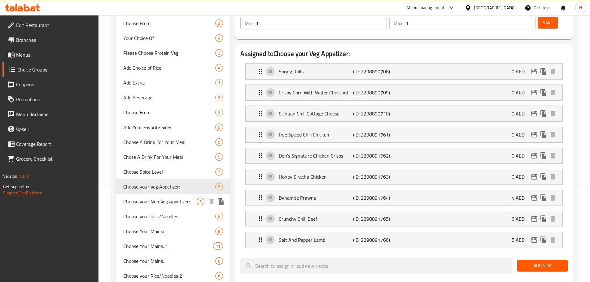
click at [184, 201] on span "Choose your Non Veg Appetizer:" at bounding box center [160, 201] width 74 height 7
type input "Choose your Non Veg Appetizer:"
type input "اختر المقبلات غير النباتية الخاصة بك:"
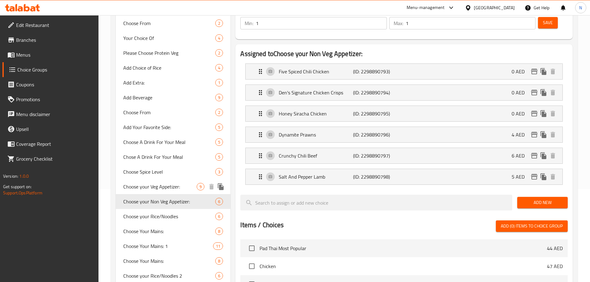
click at [183, 188] on span "Choose your Veg Appetizer:" at bounding box center [160, 186] width 74 height 7
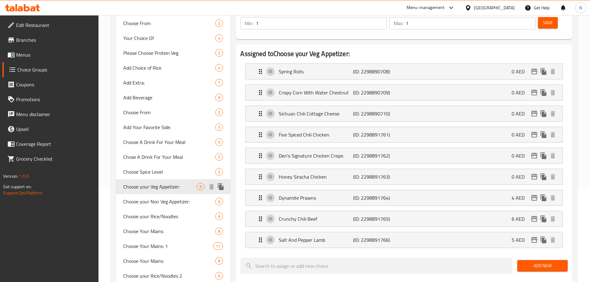
type input "Choose your Veg Appetizer:"
type input "اختر مقبلاتك النباتية:"
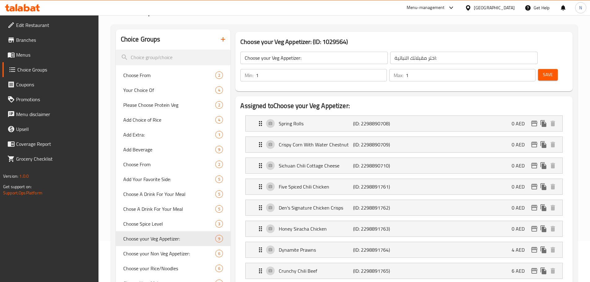
scroll to position [31, 0]
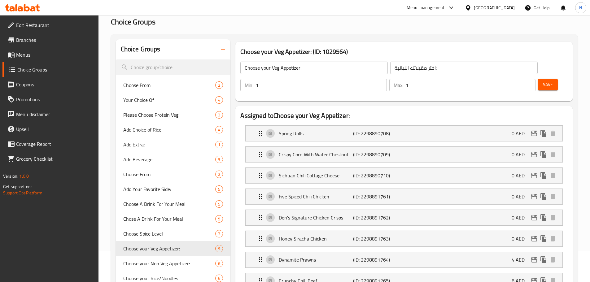
click at [274, 66] on input "Choose your Veg Appetizer:" at bounding box center [313, 68] width 147 height 12
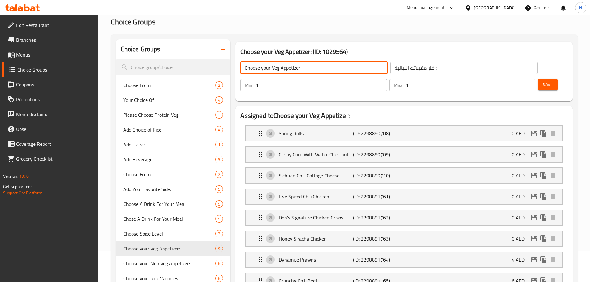
click at [274, 66] on input "Choose your Veg Appetizer:" at bounding box center [313, 68] width 147 height 12
type input "Choose your Appetizer:"
click at [543, 81] on span "Save" at bounding box center [548, 85] width 10 height 8
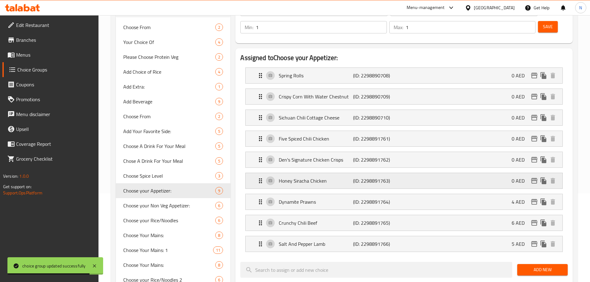
scroll to position [0, 0]
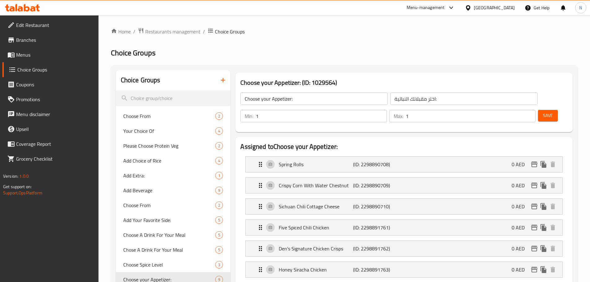
click at [224, 78] on icon "button" at bounding box center [222, 80] width 7 height 7
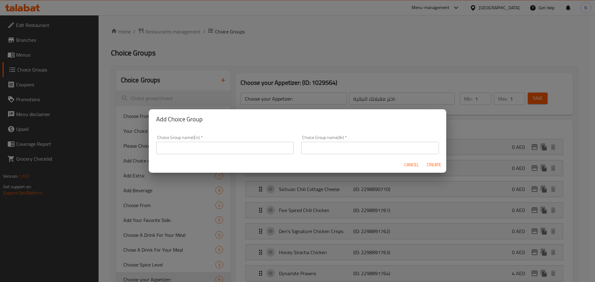
drag, startPoint x: 226, startPoint y: 139, endPoint x: 225, endPoint y: 147, distance: 7.5
click at [225, 140] on div "Choice Group name(En)   * Choice Group name(En) *" at bounding box center [225, 144] width 138 height 19
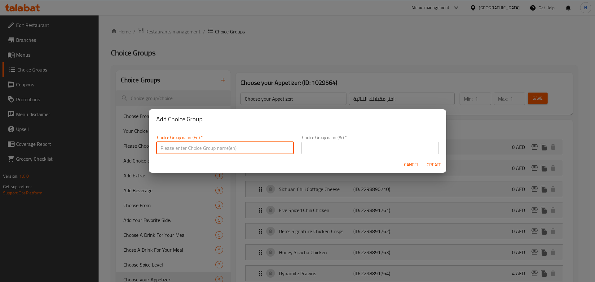
click at [225, 147] on input "text" at bounding box center [225, 148] width 138 height 12
paste input "Choose your Appetizer:"
click at [225, 147] on input "Choose your Appetizer:" at bounding box center [225, 148] width 138 height 12
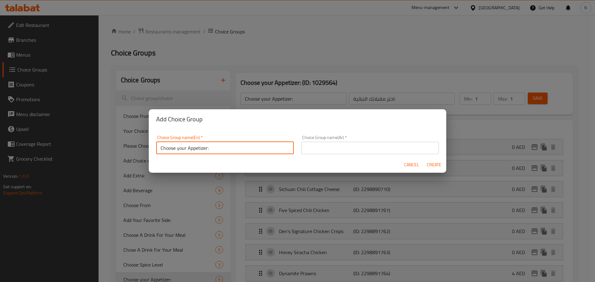
paste input "Veg"
type input "Choose your Veg Appetizer:"
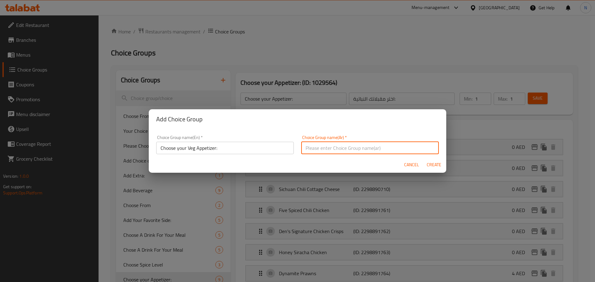
click at [330, 146] on input "text" at bounding box center [370, 148] width 138 height 12
paste input "اختر مقبلاتك النباتية:"
type input "اختر مقبلاتك النباتية:"
click at [429, 165] on span "Create" at bounding box center [433, 165] width 15 height 8
type input "Choose your Veg Appetizer:"
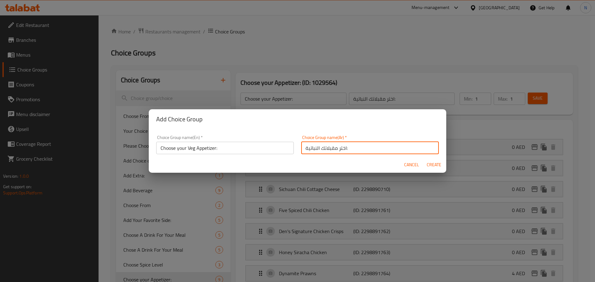
type input "0"
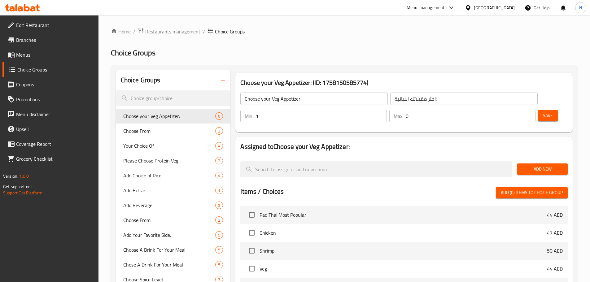
type input "1"
click at [387, 110] on input "1" at bounding box center [321, 116] width 131 height 12
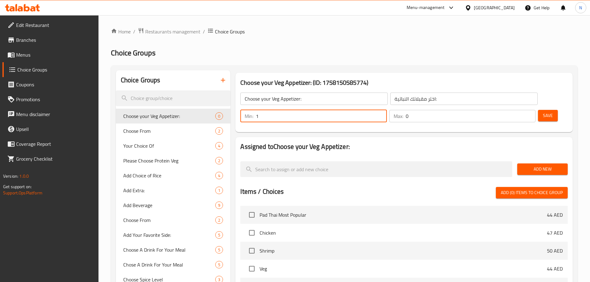
type input "1"
click at [518, 110] on input "1" at bounding box center [471, 116] width 130 height 12
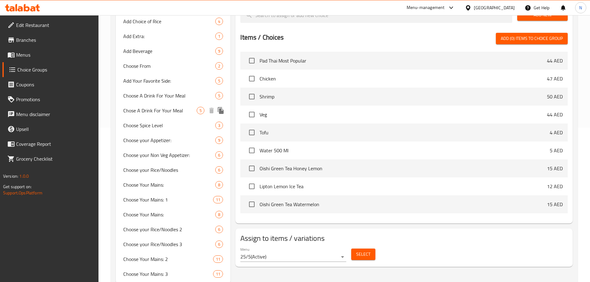
scroll to position [155, 0]
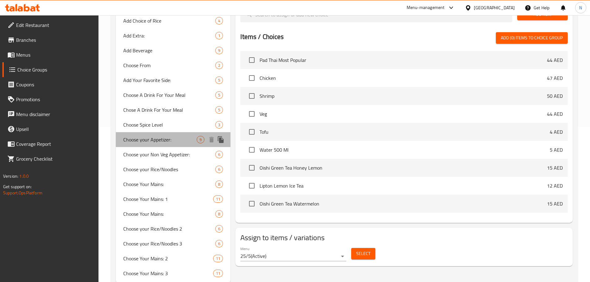
click at [171, 143] on span "Choose your Appetizer:" at bounding box center [160, 139] width 74 height 7
type input "Choose your Appetizer:"
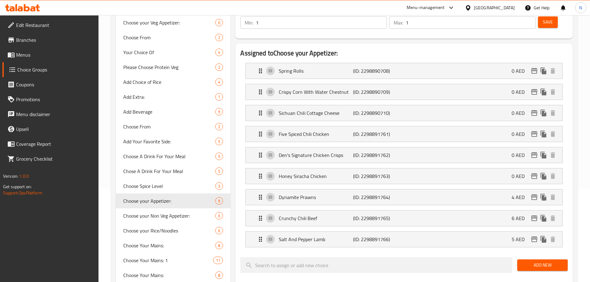
scroll to position [0, 0]
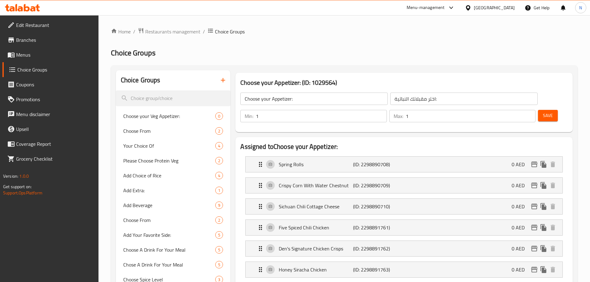
click at [390, 96] on input "اختر مقبلاتك النباتية:" at bounding box center [463, 99] width 147 height 12
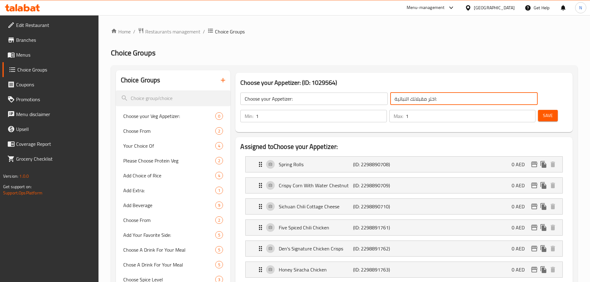
click at [390, 96] on input "اختر مقبلاتك النباتية:" at bounding box center [463, 99] width 147 height 12
type input "اختر مقبلاتك :"
click at [543, 112] on span "Save" at bounding box center [548, 116] width 10 height 8
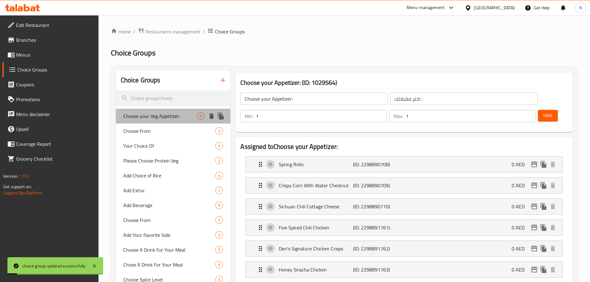
click at [168, 121] on div "Choose your Veg Appetizer: 0" at bounding box center [173, 116] width 115 height 15
type input "Choose your Veg Appetizer:"
type input "اختر مقبلاتك النباتية:"
type input "0"
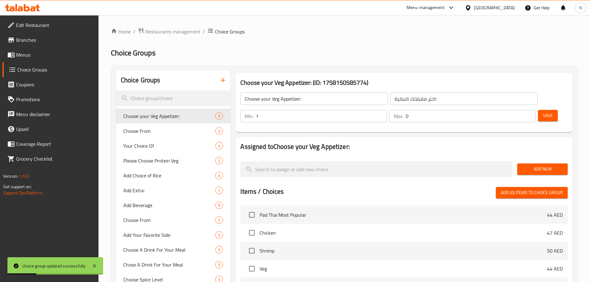
type input "1"
click at [387, 110] on input "1" at bounding box center [321, 116] width 131 height 12
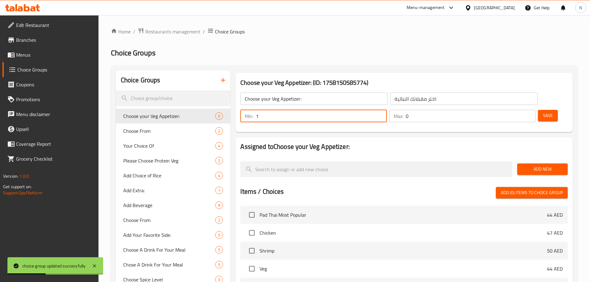
type input "1"
click at [520, 110] on input "1" at bounding box center [471, 116] width 130 height 12
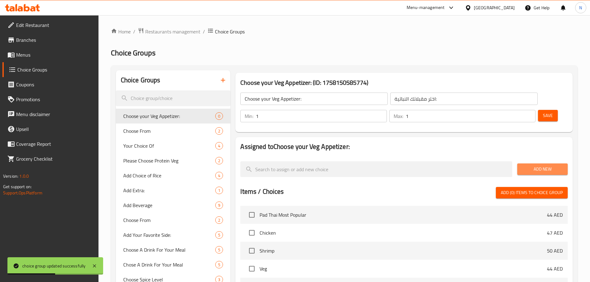
click at [529, 165] on span "Add New" at bounding box center [542, 169] width 41 height 8
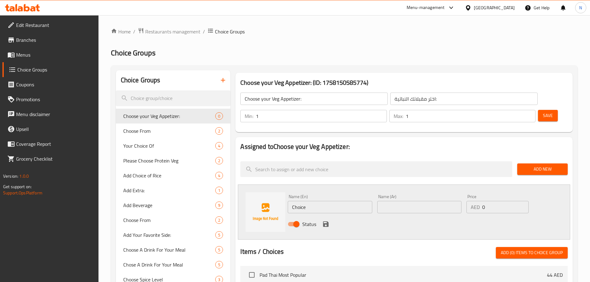
click at [310, 201] on input "Choice" at bounding box center [330, 207] width 84 height 12
paste input "Spring Rolls"
type input "Spring Rolls"
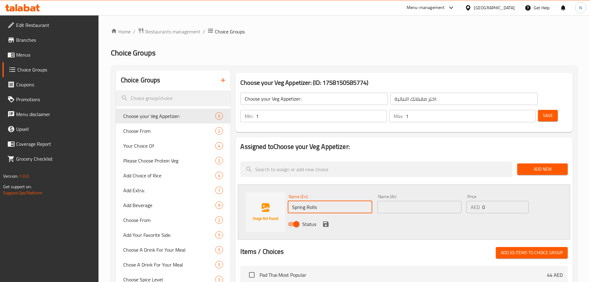
click at [428, 201] on input "text" at bounding box center [419, 207] width 84 height 12
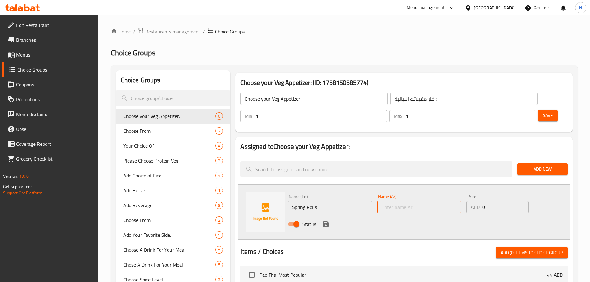
paste input "سبرينج رولز"
type input "سبرينج رولز"
click at [324, 222] on icon "save" at bounding box center [326, 225] width 6 height 6
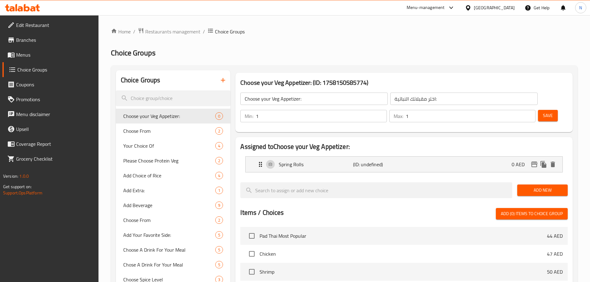
click at [534, 187] on span "Add New" at bounding box center [542, 191] width 41 height 8
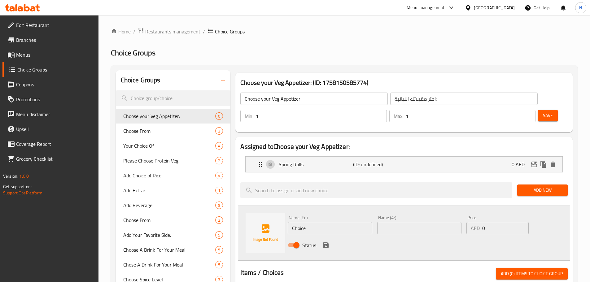
click at [311, 222] on input "Choice" at bounding box center [330, 228] width 84 height 12
paste input "rispy Corn With Water Chestnut"
type input "Crispy Corn With Water Chestnut"
drag, startPoint x: 393, startPoint y: 216, endPoint x: 386, endPoint y: 207, distance: 10.7
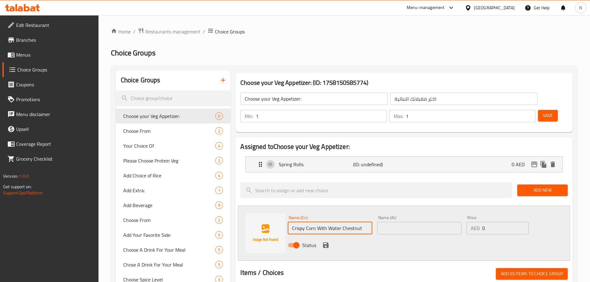
click at [393, 222] on input "text" at bounding box center [419, 228] width 84 height 12
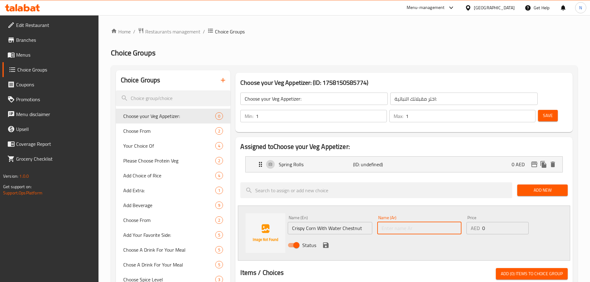
paste input "ذرة مقرمشة مع كستناء مائية"
type input "ذرة مقرمشة مع كستناء مائية"
drag, startPoint x: 328, startPoint y: 228, endPoint x: 567, endPoint y: 198, distance: 241.1
click at [328, 243] on icon "save" at bounding box center [326, 246] width 6 height 6
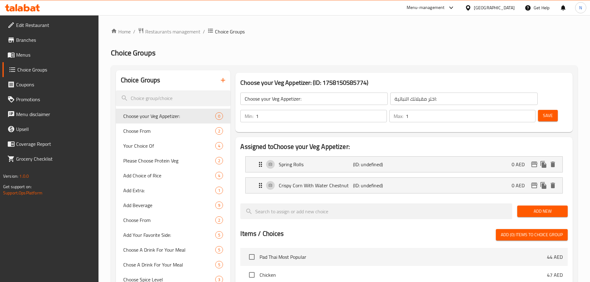
click at [548, 208] on span "Add New" at bounding box center [542, 212] width 41 height 8
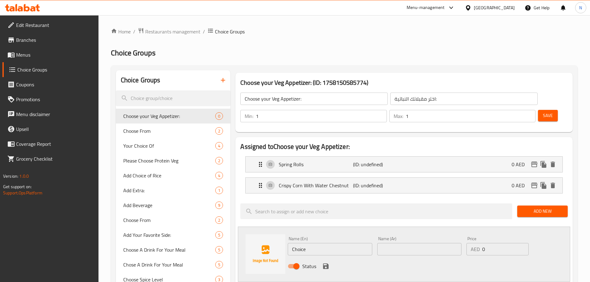
click at [301, 243] on input "Choice" at bounding box center [330, 249] width 84 height 12
paste input "Sichuan Chili Cottage Chees"
type input "Sichuan Chili Cottage Cheese"
click at [385, 243] on input "text" at bounding box center [419, 249] width 84 height 12
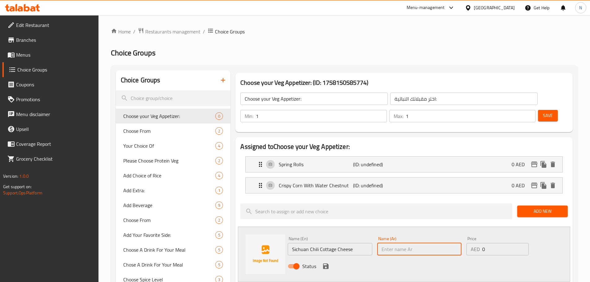
paste input "جبنة [PERSON_NAME]"
type input "جبنة [PERSON_NAME]"
click at [328, 264] on icon "save" at bounding box center [326, 267] width 6 height 6
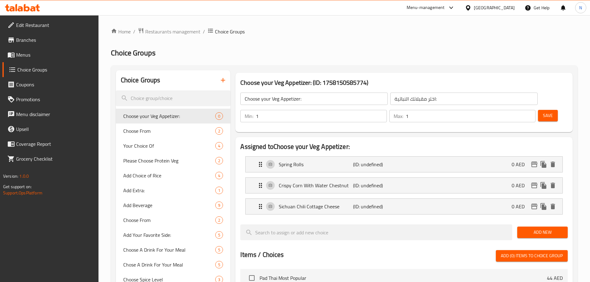
click at [543, 112] on span "Save" at bounding box center [548, 116] width 10 height 8
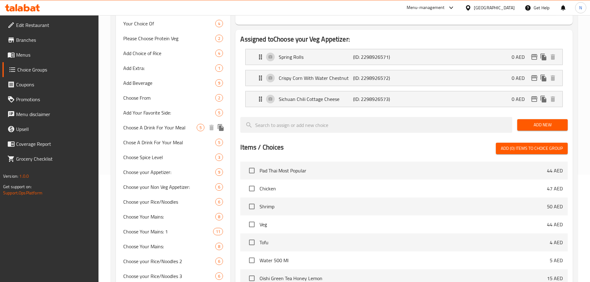
scroll to position [205, 0]
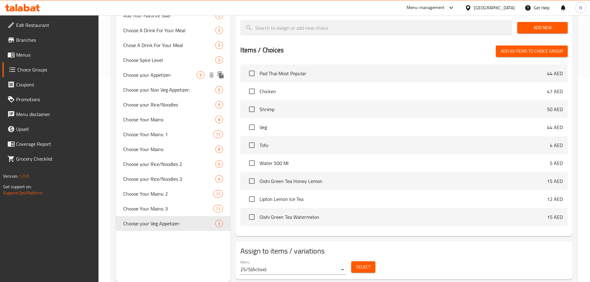
click at [179, 78] on span "Choose your Appetizer:" at bounding box center [160, 74] width 74 height 7
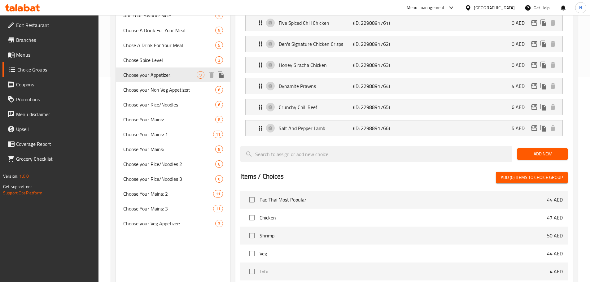
type input "Choose your Appetizer:"
type input "اختر مقبلاتك :"
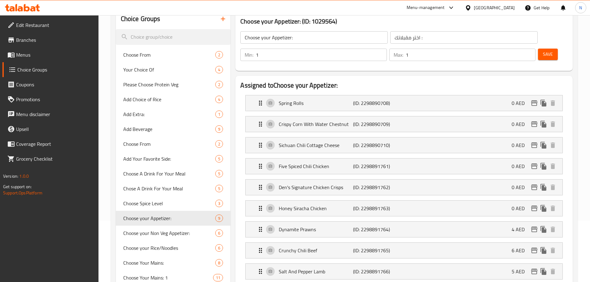
scroll to position [0, 0]
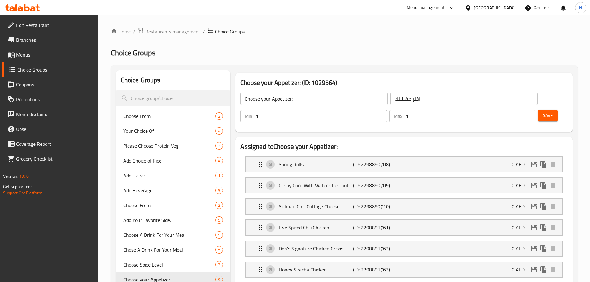
click at [220, 79] on icon "button" at bounding box center [222, 80] width 7 height 7
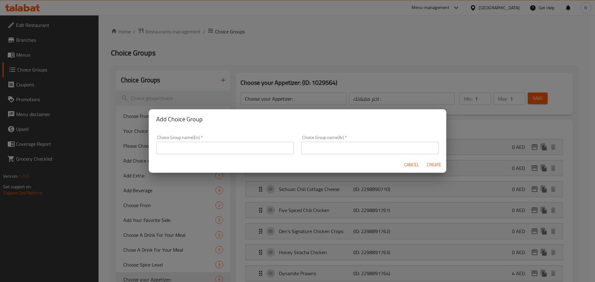
click at [231, 146] on input "text" at bounding box center [225, 148] width 138 height 12
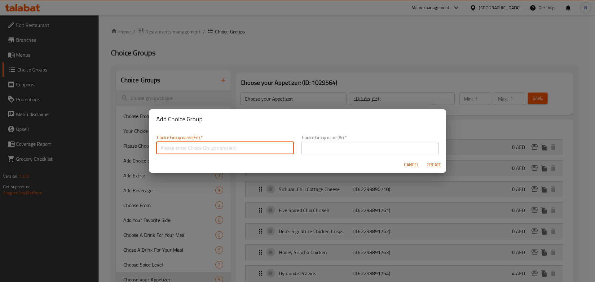
paste input "Choose your Appetizer:"
click at [336, 150] on input "text" at bounding box center [370, 148] width 138 height 12
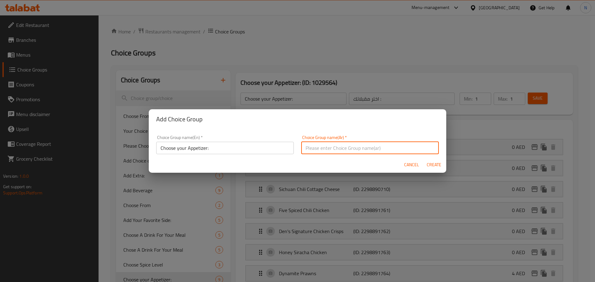
click at [241, 147] on input "Choose your Appetizer:" at bounding box center [225, 148] width 138 height 12
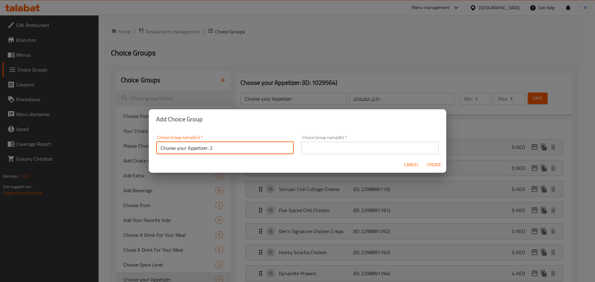
type input "Choose your Appetizer: 2"
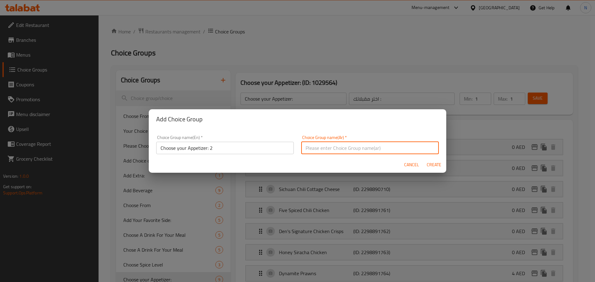
click at [319, 151] on input "text" at bounding box center [370, 148] width 138 height 12
click at [371, 144] on input "text" at bounding box center [370, 148] width 138 height 12
paste input "اختر المقبلات الخاصة بك:"
type input "اختر المقبلات الخاصة بك: 2"
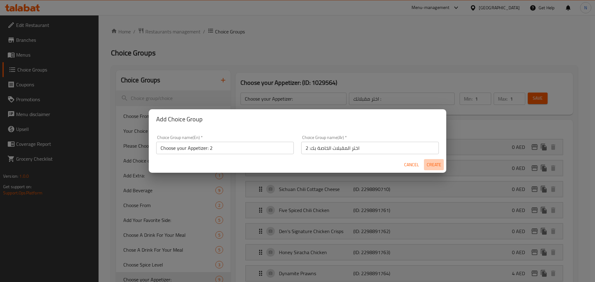
click at [435, 166] on span "Create" at bounding box center [433, 165] width 15 height 8
type input "Choose your Appetizer: 2"
type input "اختر المقبلات الخاصة بك: 2"
type input "0"
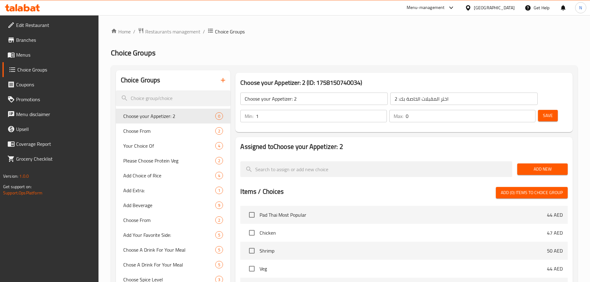
type input "1"
click at [387, 110] on input "1" at bounding box center [321, 116] width 131 height 12
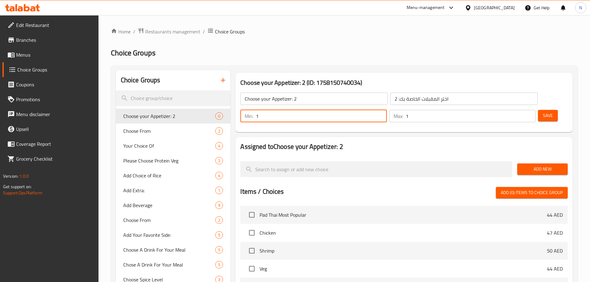
type input "1"
click at [517, 110] on input "1" at bounding box center [471, 116] width 130 height 12
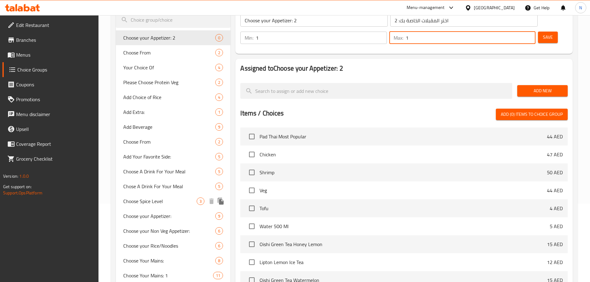
scroll to position [93, 0]
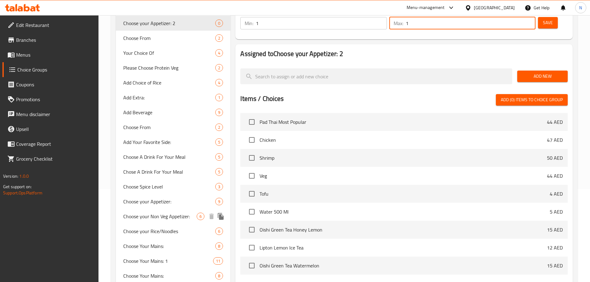
click at [185, 199] on span "Choose your Appetizer:" at bounding box center [169, 201] width 92 height 7
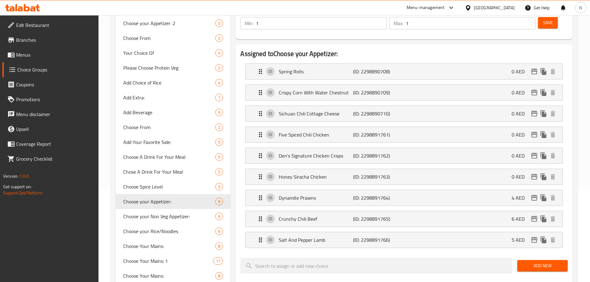
type input "Choose your Appetizer:"
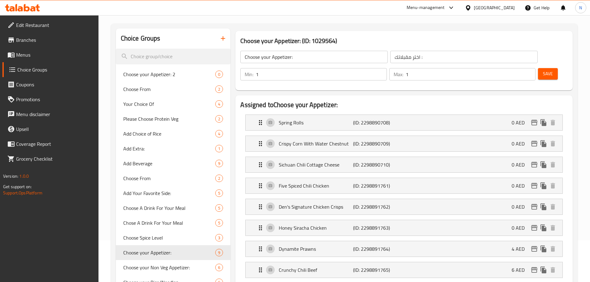
scroll to position [0, 0]
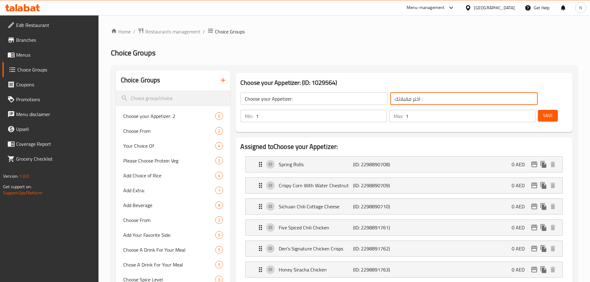
click at [402, 101] on input "اختر مقبلاتك :" at bounding box center [463, 99] width 147 height 12
paste input "المقبلات الخاصة بك"
type input "اختر المقبلات الخاصة بك:"
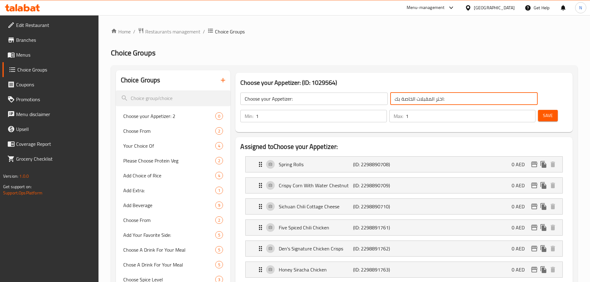
drag, startPoint x: 537, startPoint y: 97, endPoint x: 252, endPoint y: 58, distance: 287.7
click at [543, 112] on span "Save" at bounding box center [548, 116] width 10 height 8
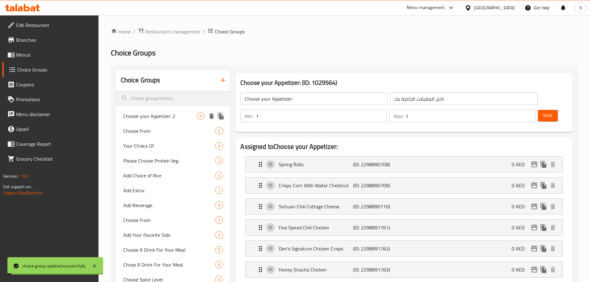
click at [161, 117] on span "Choose your Appetizer: 2" at bounding box center [160, 115] width 74 height 7
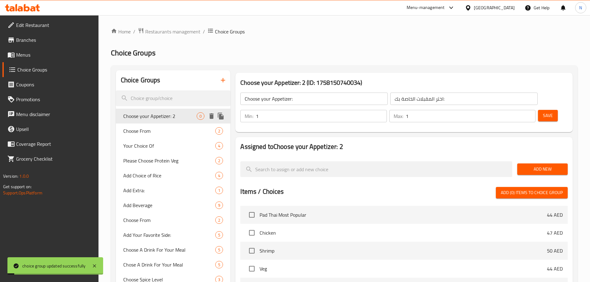
type input "Choose your Appetizer: 2"
type input "اختر المقبلات الخاصة بك: 2"
type input "0"
type input "1"
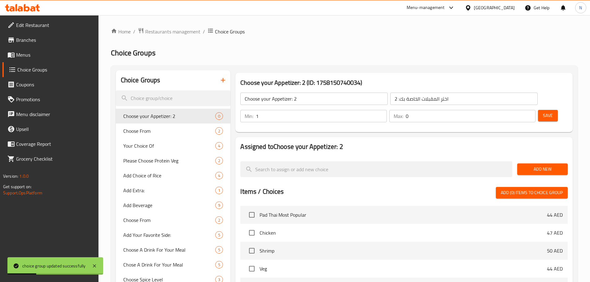
click at [387, 110] on input "1" at bounding box center [321, 116] width 131 height 12
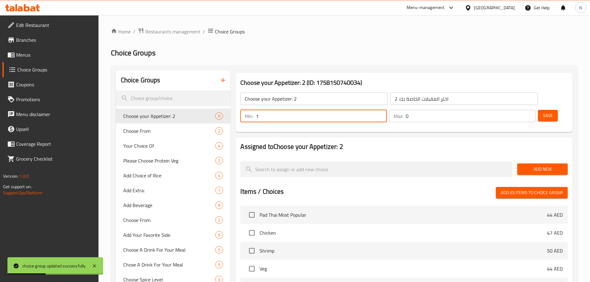
type input "1"
click at [519, 110] on input "1" at bounding box center [471, 116] width 130 height 12
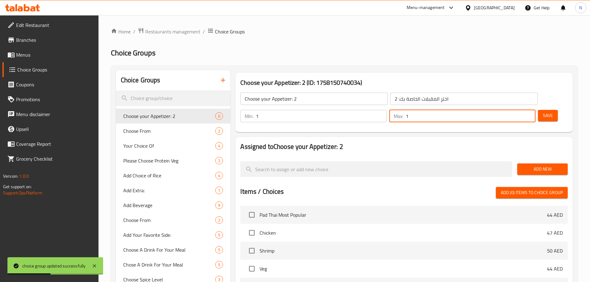
click at [529, 165] on span "Add New" at bounding box center [542, 169] width 41 height 8
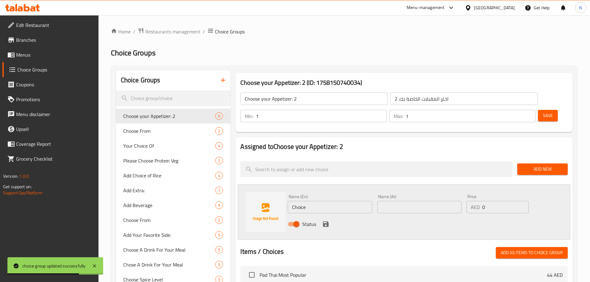
click at [306, 201] on input "Choice" at bounding box center [330, 207] width 84 height 12
paste input "Spring Rolls"
type input "Spring Rolls"
click at [407, 201] on input "text" at bounding box center [419, 207] width 84 height 12
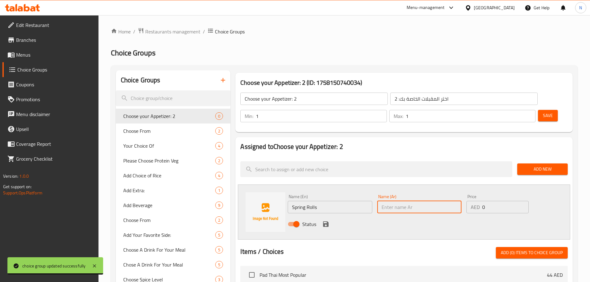
paste input "سبرينج رولز"
type input "سبرينج رولز"
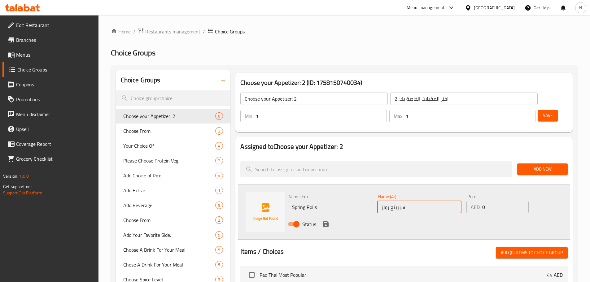
click at [329, 221] on icon "save" at bounding box center [325, 224] width 7 height 7
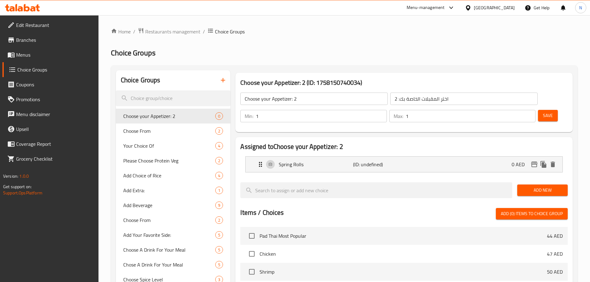
click at [548, 187] on span "Add New" at bounding box center [542, 191] width 41 height 8
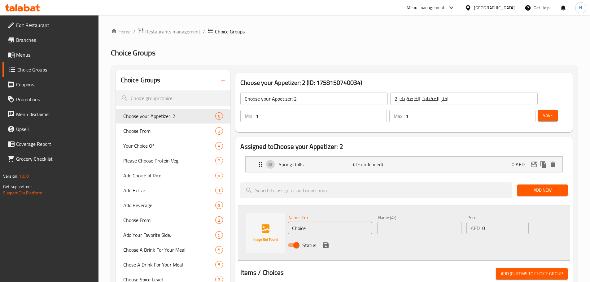
click at [312, 222] on input "Choice" at bounding box center [330, 228] width 84 height 12
paste input "rispy Corn With Water Chestnut"
type input "Crispy Corn With Water Chestnut"
click at [393, 222] on input "text" at bounding box center [419, 228] width 84 height 12
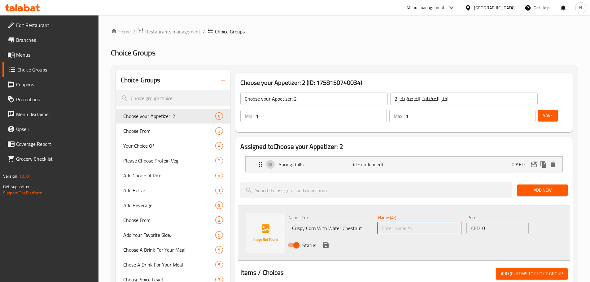
click at [393, 222] on input "text" at bounding box center [419, 228] width 84 height 12
paste input "ذرة مقرمشة مع كستناء مائية"
type input "ذرة مقرمشة مع كستناء مائية"
click at [328, 243] on icon "save" at bounding box center [326, 246] width 6 height 6
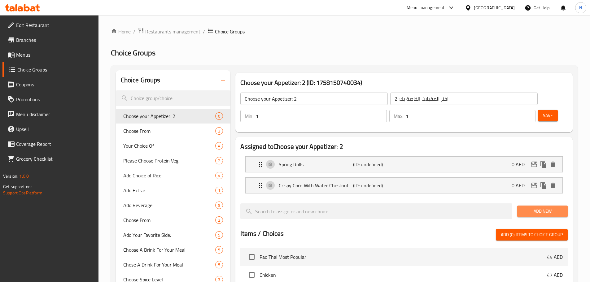
click at [529, 206] on button "Add New" at bounding box center [542, 211] width 51 height 11
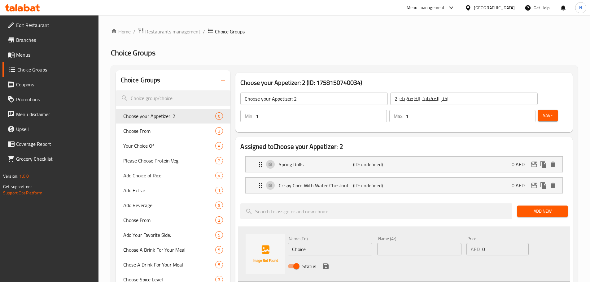
click at [308, 243] on input "Choice" at bounding box center [330, 249] width 84 height 12
paste input "Sichuan Chili Cottage Chees"
type input "Sichuan Chili Cottage Cheese"
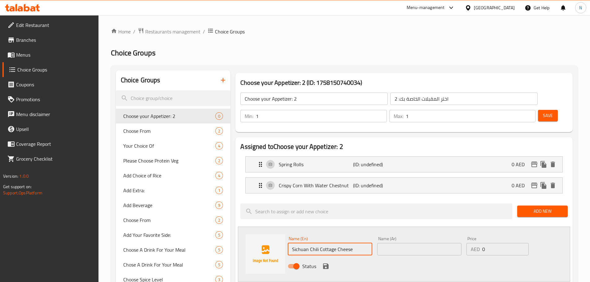
click at [433, 243] on input "text" at bounding box center [419, 249] width 84 height 12
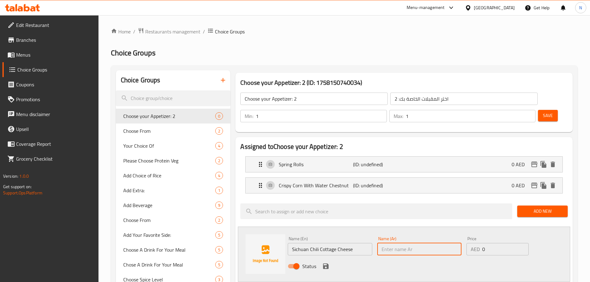
paste input "جبنة [PERSON_NAME]"
type input "جبنة [PERSON_NAME]"
click at [326, 264] on icon "save" at bounding box center [326, 267] width 6 height 6
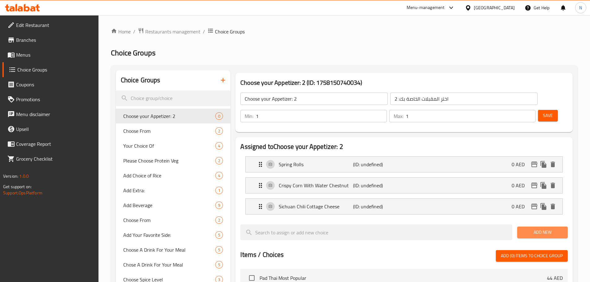
click at [547, 229] on span "Add New" at bounding box center [542, 233] width 41 height 8
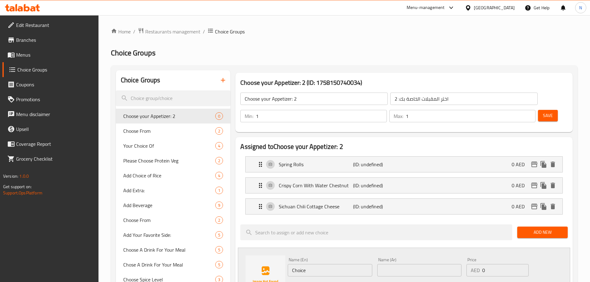
click at [310, 264] on input "Choice" at bounding box center [330, 270] width 84 height 12
paste input "Five Spiced Chili Chicken"
type input "Five Spiced Chili Chicken"
click at [401, 264] on input "text" at bounding box center [419, 270] width 84 height 12
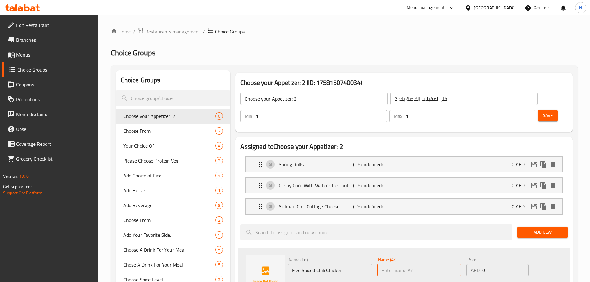
paste input "دجاج بالفلفل الحار بخمسة توابل"
type input "دجاج بالفلفل الحار بخمسة توابل"
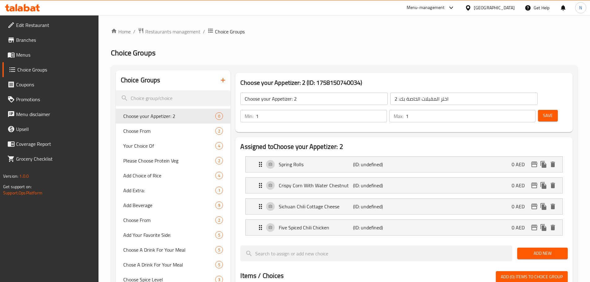
click at [555, 250] on span "Add New" at bounding box center [542, 254] width 41 height 8
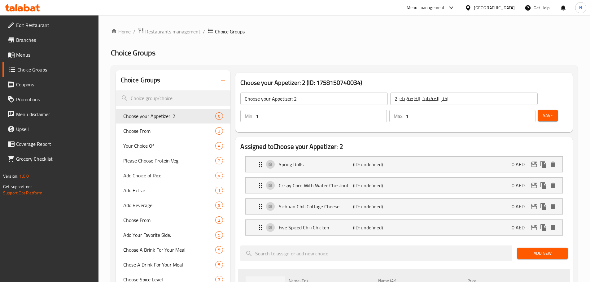
paste input "Den's Signature Chicken Crisps"
type input "Den's Signature Chicken Crisps"
drag, startPoint x: 406, startPoint y: 276, endPoint x: 399, endPoint y: 270, distance: 8.5
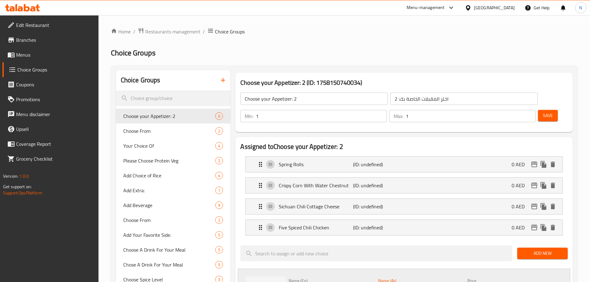
paste input "رقائق دجاج مميزة دينز"
type input "رقائق دجاج مميزة دينز"
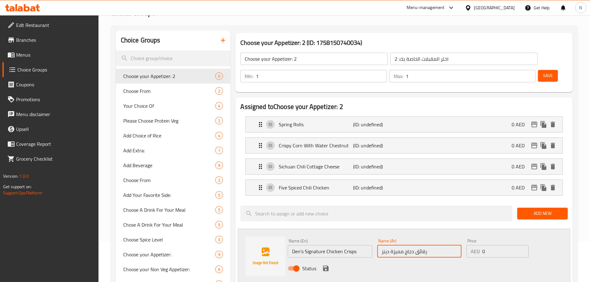
scroll to position [124, 0]
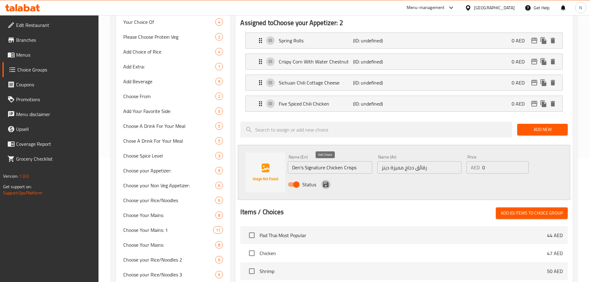
click at [325, 182] on icon "save" at bounding box center [326, 185] width 6 height 6
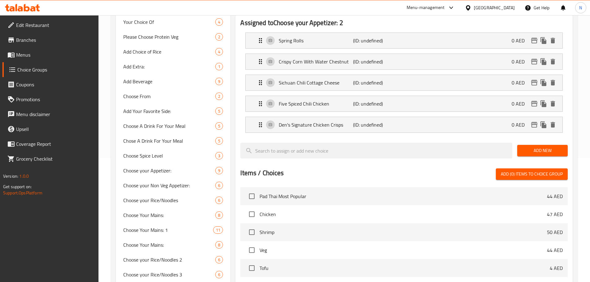
click at [551, 147] on span "Add New" at bounding box center [542, 151] width 41 height 8
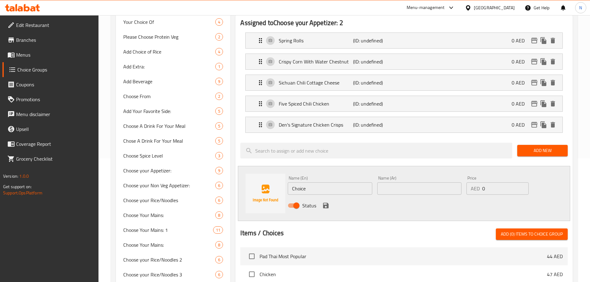
click at [324, 182] on input "Choice" at bounding box center [330, 188] width 84 height 12
paste input "Honey Siracha Chicken"
type input "Honey Siracha Chicken"
click at [383, 182] on input "text" at bounding box center [419, 188] width 84 height 12
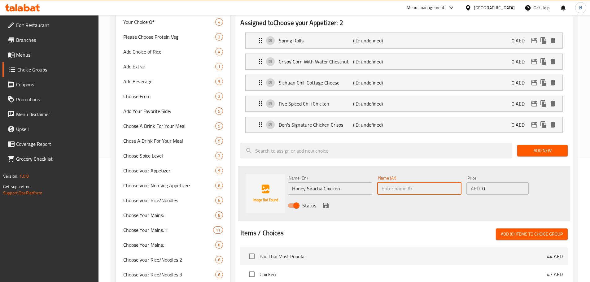
paste input "دجاج سريراتشا بالعسل"
type input "دجاج سريراتشا بالعسل"
click at [324, 203] on icon "save" at bounding box center [326, 206] width 6 height 6
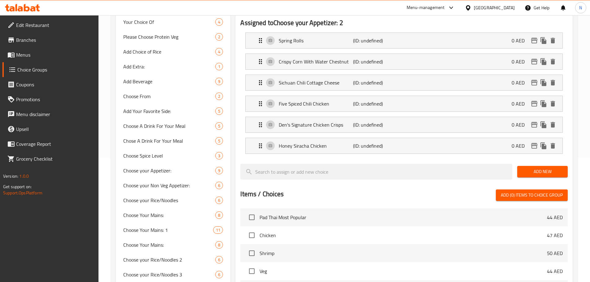
click at [538, 161] on div "Add New" at bounding box center [542, 171] width 55 height 21
click at [539, 168] on span "Add New" at bounding box center [542, 172] width 41 height 8
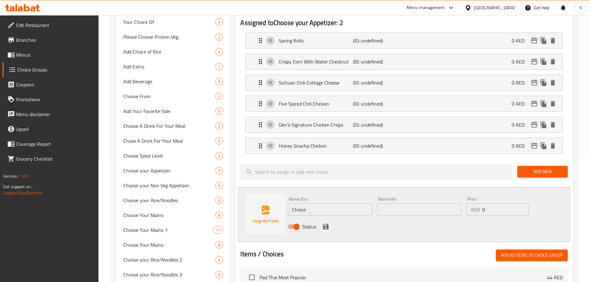
drag, startPoint x: 361, startPoint y: 182, endPoint x: 355, endPoint y: 189, distance: 8.6
click at [360, 197] on div "Name (En) Choice Name (En)" at bounding box center [330, 206] width 84 height 19
click at [354, 204] on input "Choice" at bounding box center [330, 210] width 84 height 12
paste input "Dynamite Prawns"
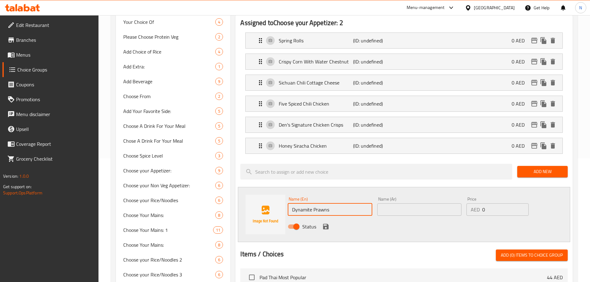
type input "Dynamite Prawns"
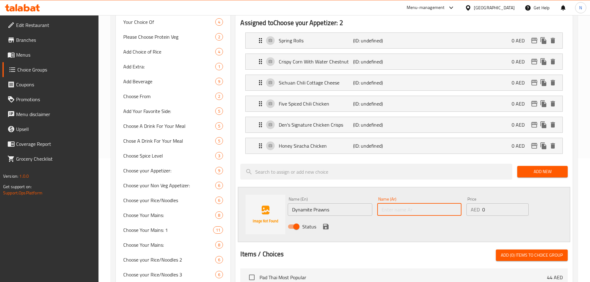
drag, startPoint x: 411, startPoint y: 191, endPoint x: 375, endPoint y: 201, distance: 37.6
click at [411, 204] on input "text" at bounding box center [419, 210] width 84 height 12
paste input "روبيان ديناميت"
type input "روبيان ديناميت"
click at [327, 224] on icon "save" at bounding box center [326, 227] width 6 height 6
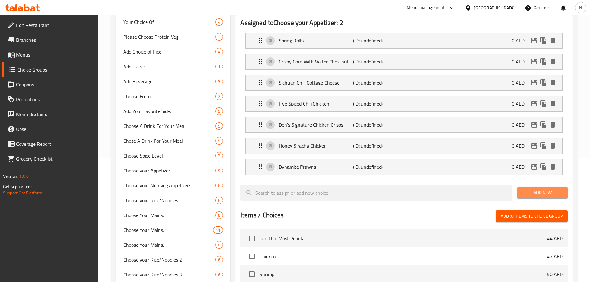
click at [528, 189] on span "Add New" at bounding box center [542, 193] width 41 height 8
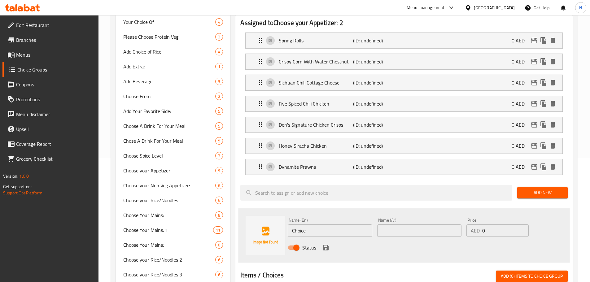
click at [332, 225] on input "Choice" at bounding box center [330, 231] width 84 height 12
paste input "runchy Chili Beef"
type input "Crunchy Chili Beef"
click at [422, 225] on input "text" at bounding box center [419, 231] width 84 height 12
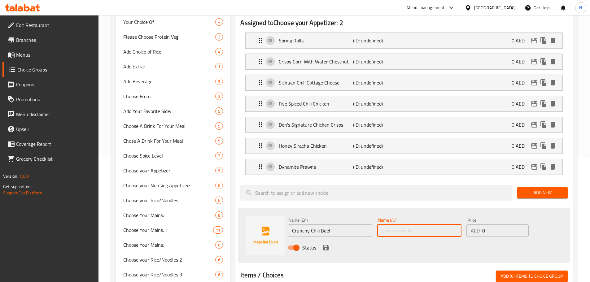
paste input "لحم بقري مقرمش بالفلفل الحار"
type input "لحم بقري مقرمش بالفلفل الحار"
click at [326, 244] on icon "save" at bounding box center [325, 247] width 7 height 7
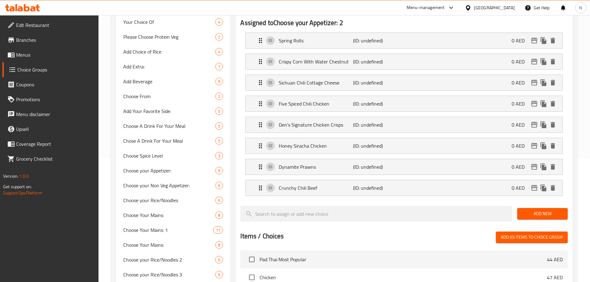
click at [524, 210] on span "Add New" at bounding box center [542, 214] width 41 height 8
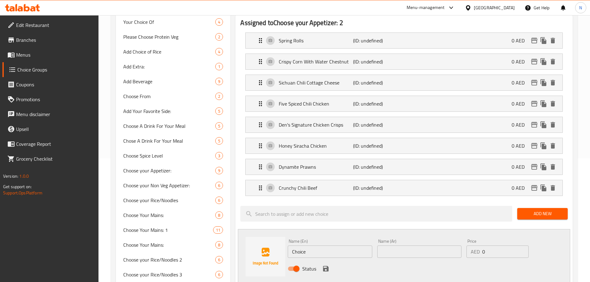
click at [320, 246] on input "Choice" at bounding box center [330, 252] width 84 height 12
paste input "Salt And Pepper Lamb"
type input "Salt And Pepper Lamb"
click at [398, 246] on input "text" at bounding box center [419, 252] width 84 height 12
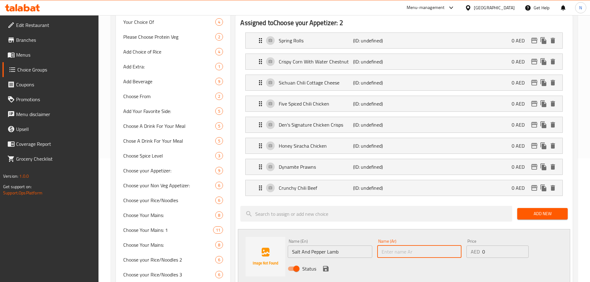
paste input "لحم الضأن بالملح وفلفل"
type input "لحم الضأن بالملح وفلفل"
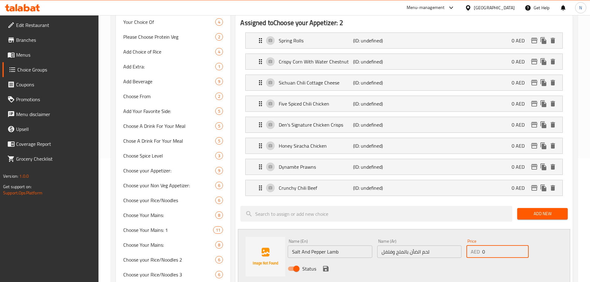
drag, startPoint x: 504, startPoint y: 235, endPoint x: 476, endPoint y: 236, distance: 27.9
click at [476, 246] on div "AED 0 Price" at bounding box center [498, 252] width 62 height 12
type input "5"
click at [322, 265] on icon "save" at bounding box center [325, 268] width 7 height 7
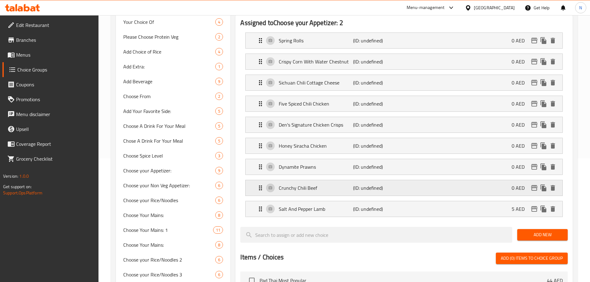
click at [505, 180] on div "Crunchy Chili Beef (ID: undefined) 0 AED" at bounding box center [406, 187] width 298 height 15
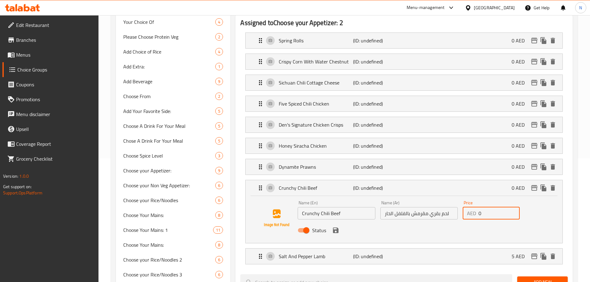
drag, startPoint x: 499, startPoint y: 201, endPoint x: 474, endPoint y: 197, distance: 25.4
click at [474, 207] on div "AED 0 Price" at bounding box center [491, 213] width 57 height 12
click at [335, 228] on icon "save" at bounding box center [336, 231] width 6 height 6
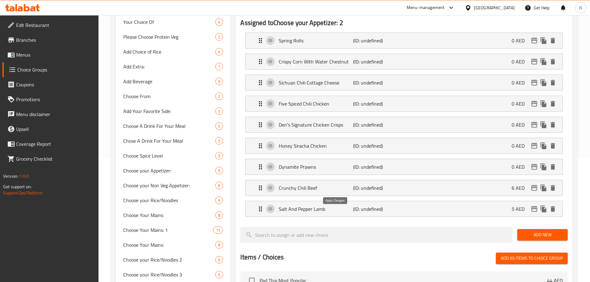
type input "6"
click at [507, 159] on div "Dynamite Prawns (ID: undefined) 0 AED" at bounding box center [406, 166] width 298 height 15
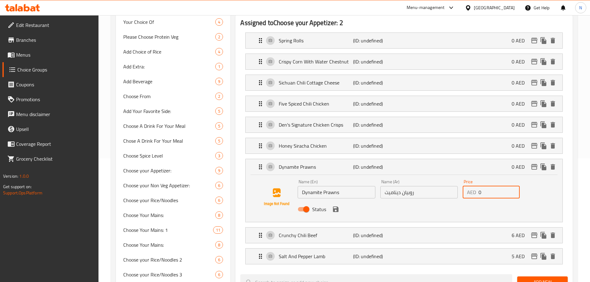
drag, startPoint x: 485, startPoint y: 177, endPoint x: 476, endPoint y: 175, distance: 9.4
click at [476, 186] on div "AED 0 Price" at bounding box center [491, 192] width 57 height 12
click at [335, 207] on icon "save" at bounding box center [336, 210] width 6 height 6
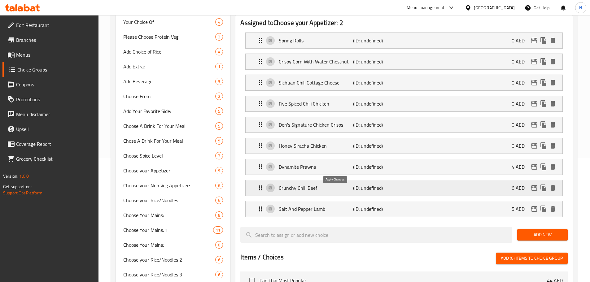
type input "4"
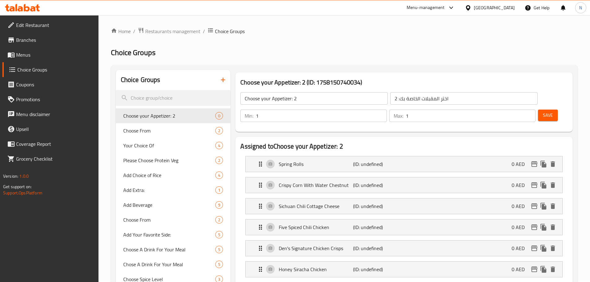
scroll to position [0, 0]
click at [543, 112] on span "Save" at bounding box center [548, 116] width 10 height 8
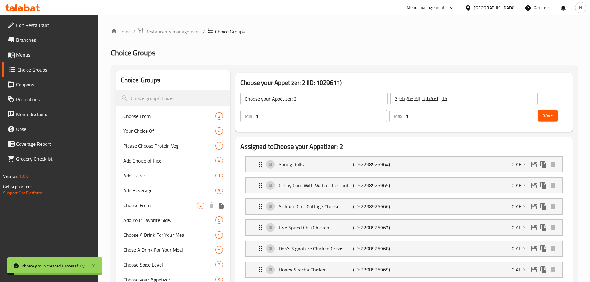
scroll to position [186, 0]
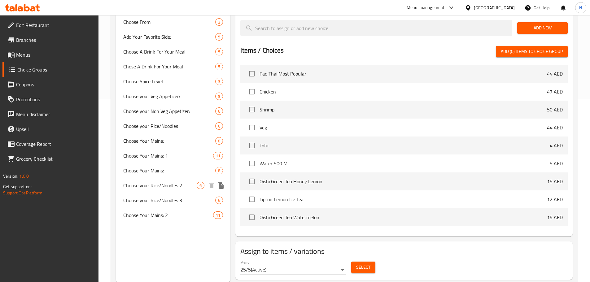
scroll to position [184, 0]
click at [157, 214] on span "Choose Your Mains: 2" at bounding box center [159, 214] width 72 height 7
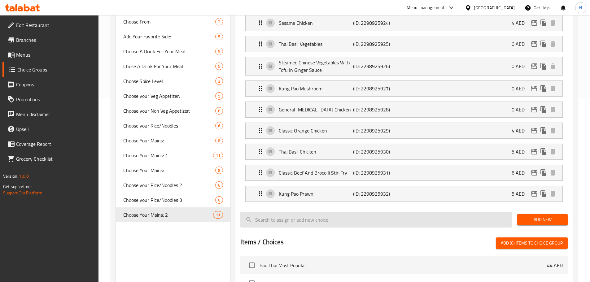
type input "Choose Your Mains: 2"
type input "اختر الطبق الرئيسي الخاص بك: 2"
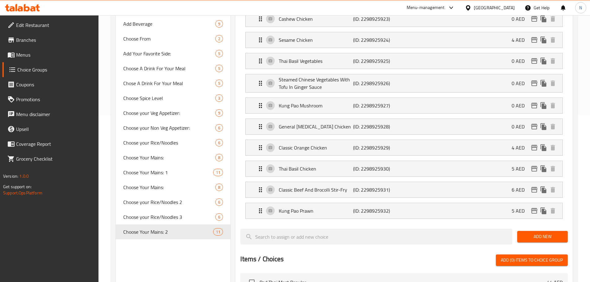
scroll to position [277, 0]
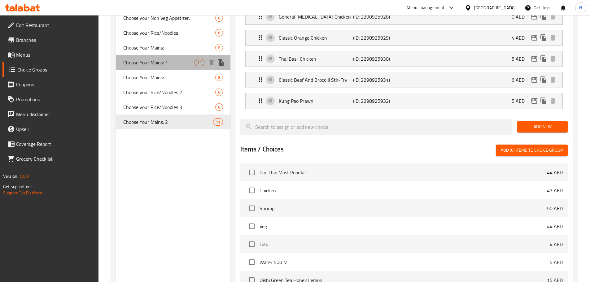
click at [177, 64] on span "Choose Your Mains: 1" at bounding box center [159, 62] width 72 height 7
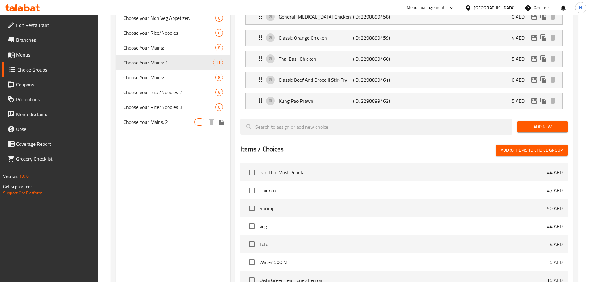
type input "Choose Your Mains: 1"
type input "اختر الطبق الرئيسي الخاص بك:"
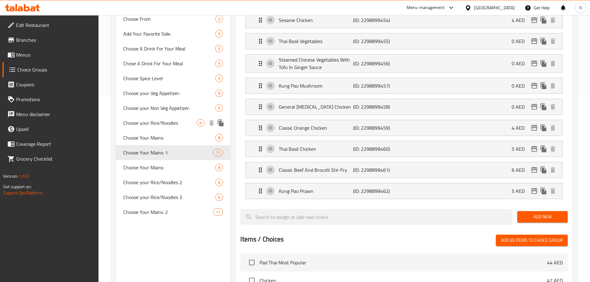
scroll to position [184, 0]
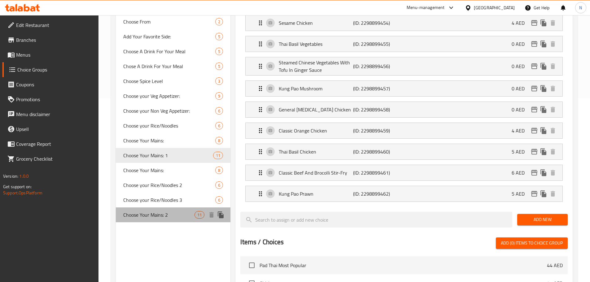
click at [156, 214] on span "Choose Your Mains: 2" at bounding box center [159, 214] width 72 height 7
type input "Choose Your Mains: 2"
type input "اختر الطبق الرئيسي الخاص بك: 2"
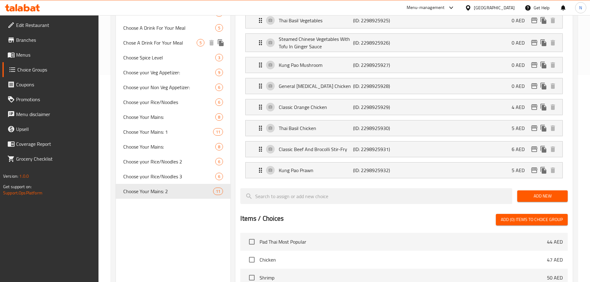
scroll to position [215, 0]
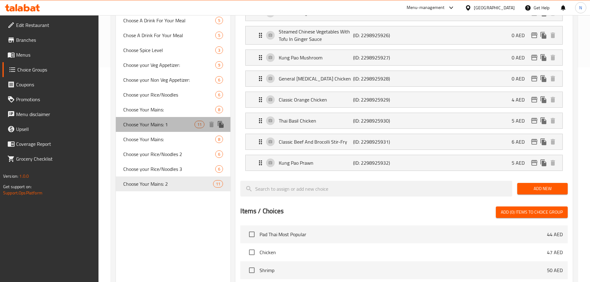
click at [182, 125] on span "Choose Your Mains: 1" at bounding box center [159, 124] width 72 height 7
type input "Choose Your Mains: 1"
type input "اختر الطبق الرئيسي الخاص بك:"
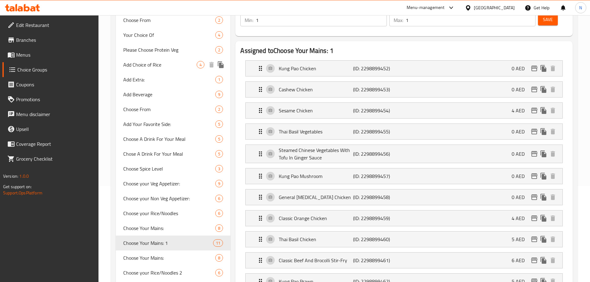
scroll to position [29, 0]
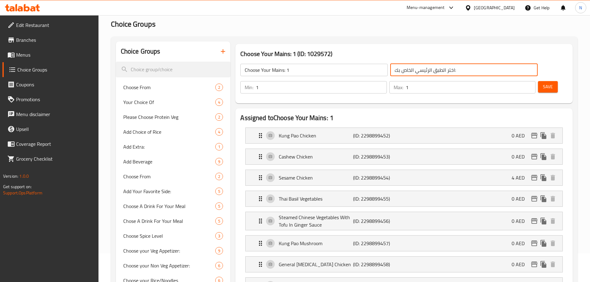
click at [390, 72] on input "اختر الطبق الرئيسي الخاص بك:" at bounding box center [463, 70] width 147 height 12
click at [420, 67] on input "اختر الطبق الرئيسي الخاص بك:" at bounding box center [463, 70] width 147 height 12
click at [397, 73] on input "اختر الطبق الرئيسي الخاص بك:" at bounding box center [463, 70] width 147 height 12
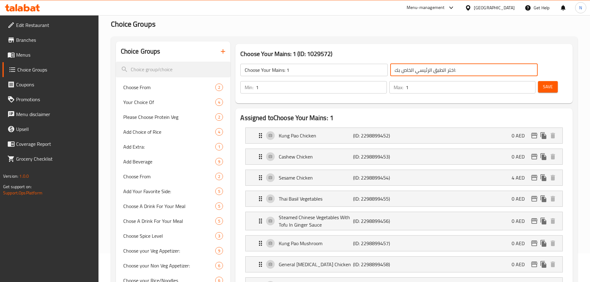
click at [397, 73] on input "اختر الطبق الرئيسي الخاص بك:" at bounding box center [463, 70] width 147 height 12
click at [339, 132] on p "Kung Pao Chicken" at bounding box center [316, 135] width 74 height 7
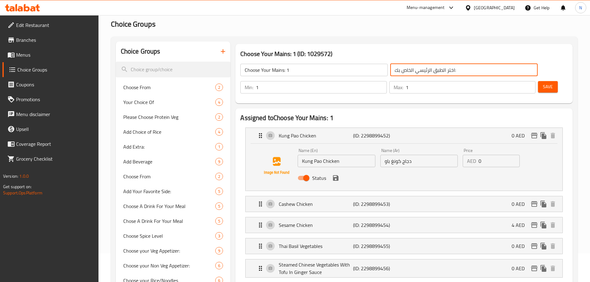
click at [315, 155] on input "Kung Pao Chicken" at bounding box center [336, 161] width 77 height 12
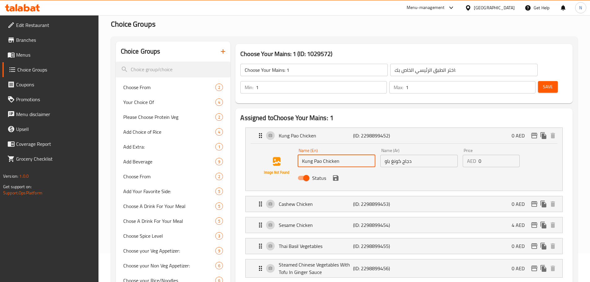
click at [314, 155] on input "Kung Pao Chicken" at bounding box center [336, 161] width 77 height 12
click at [397, 155] on input "دجاج كونغ باو" at bounding box center [418, 161] width 77 height 12
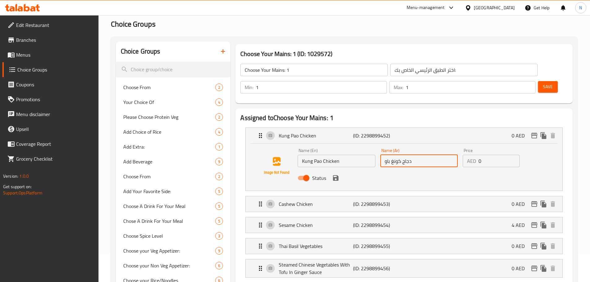
click at [397, 155] on input "دجاج كونغ باو" at bounding box center [418, 161] width 77 height 12
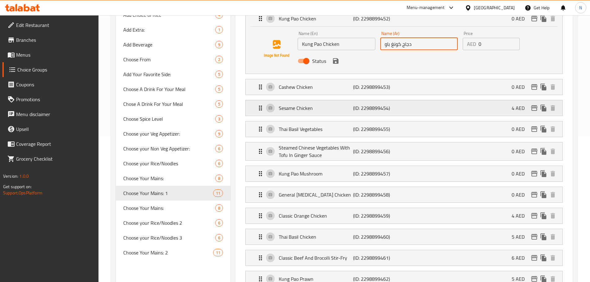
scroll to position [153, 0]
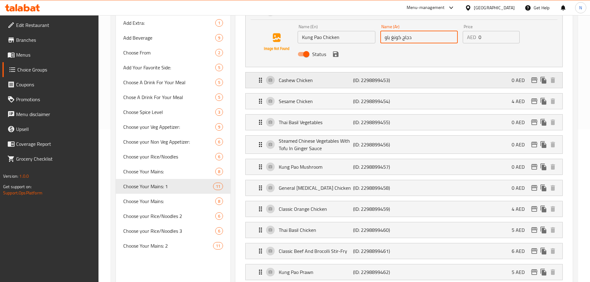
click at [317, 77] on p "Cashew Chicken" at bounding box center [316, 80] width 74 height 7
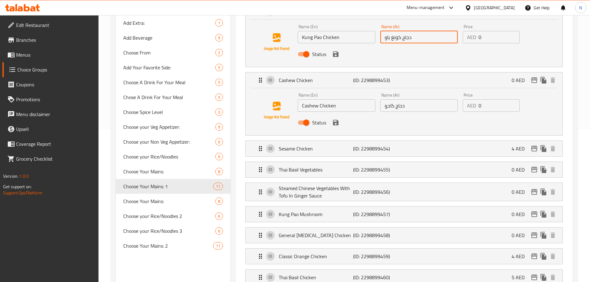
click at [313, 99] on input "Cashew Chicken" at bounding box center [336, 105] width 77 height 12
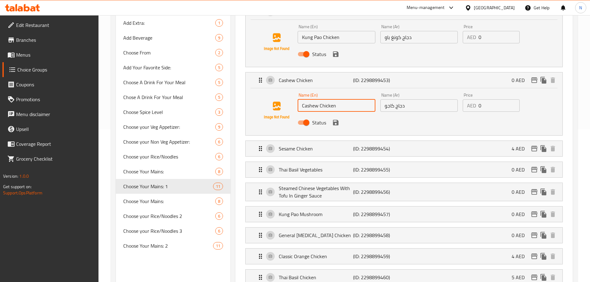
click at [313, 99] on input "Cashew Chicken" at bounding box center [336, 105] width 77 height 12
click at [402, 99] on input "دجاج كاجو" at bounding box center [418, 105] width 77 height 12
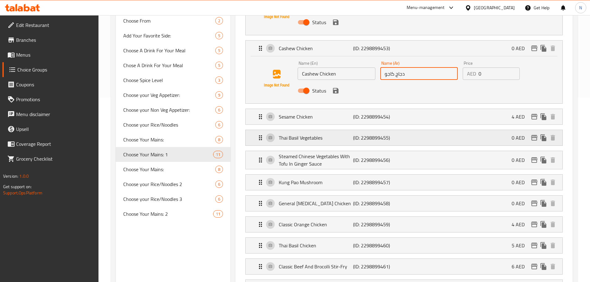
scroll to position [215, 0]
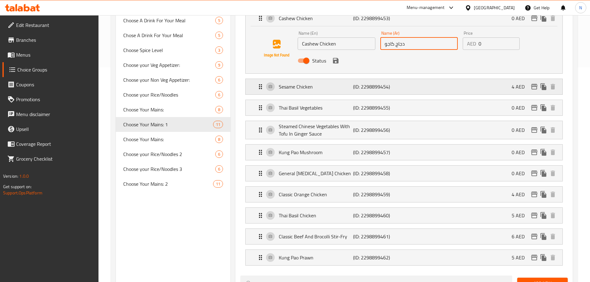
click at [317, 83] on p "Sesame Chicken" at bounding box center [316, 86] width 74 height 7
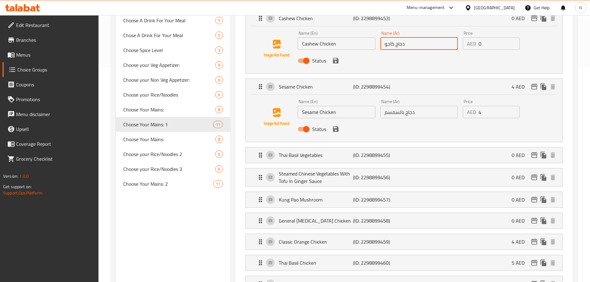
click at [320, 106] on input "Sesame Chicken" at bounding box center [336, 112] width 77 height 12
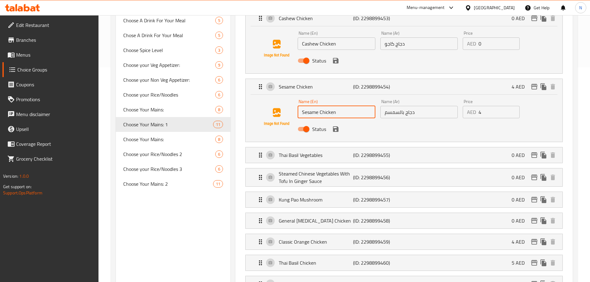
click at [320, 106] on input "Sesame Chicken" at bounding box center [336, 112] width 77 height 12
click at [397, 106] on input "دجاج بالسمسم" at bounding box center [418, 112] width 77 height 12
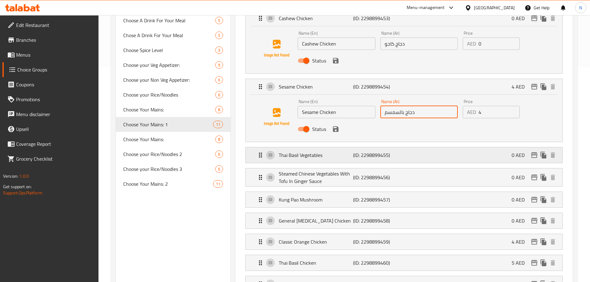
click at [326, 147] on div "Thai Basil Vegetables (ID: 2298899455) 0 AED" at bounding box center [406, 154] width 298 height 15
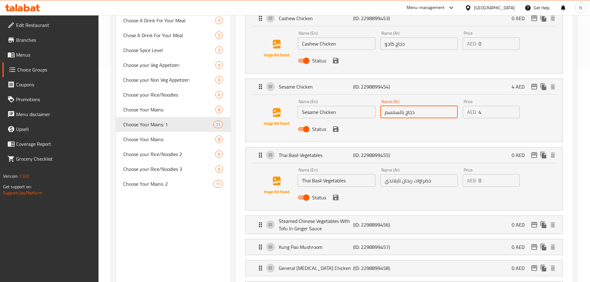
click at [315, 174] on input "Thai Basil Vegetables" at bounding box center [336, 180] width 77 height 12
click at [316, 174] on input "Thai Basil Vegetables" at bounding box center [336, 180] width 77 height 12
click at [396, 174] on input "خضراوات ريحان تايلاندي" at bounding box center [418, 180] width 77 height 12
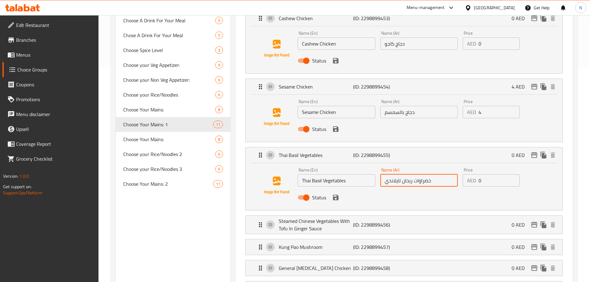
click at [396, 174] on input "خضراوات ريحان تايلاندي" at bounding box center [418, 180] width 77 height 12
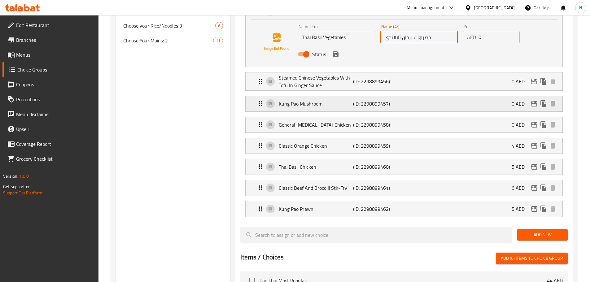
scroll to position [370, 0]
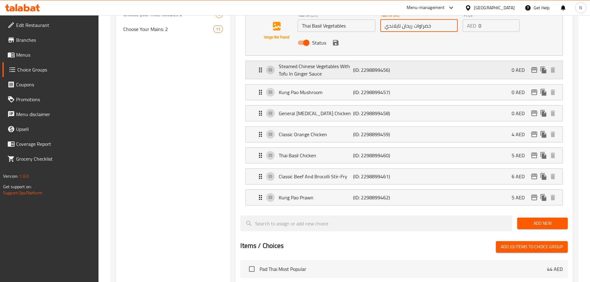
click at [391, 66] on p "(ID: 2298899456)" at bounding box center [378, 69] width 50 height 7
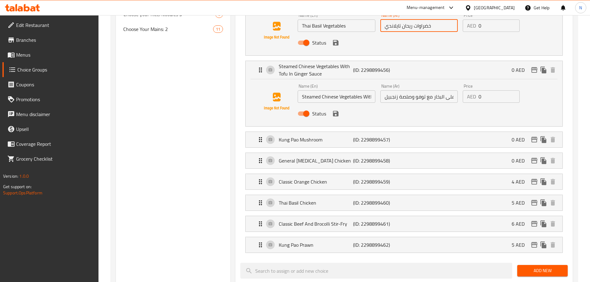
click at [345, 90] on input "Steamed Chinese Vegetables With Tofu In Ginger Sauce" at bounding box center [336, 96] width 77 height 12
click at [392, 90] on input "خضراوات صينية مطهوة على البخار مع توفو وصلصة زنجبيل" at bounding box center [418, 96] width 77 height 12
click at [391, 90] on input "خضراوات صينية مطهوة على البخار مع توفو وصلصة زنجبيل" at bounding box center [418, 96] width 77 height 12
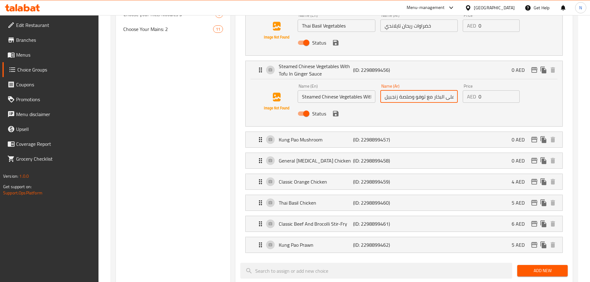
click at [391, 90] on input "خضراوات صينية مطهوة على البخار مع توفو وصلصة زنجبيل" at bounding box center [418, 96] width 77 height 12
click at [423, 132] on div "Kung Pao Mushroom (ID: 2298899457) 0 AED" at bounding box center [406, 139] width 298 height 15
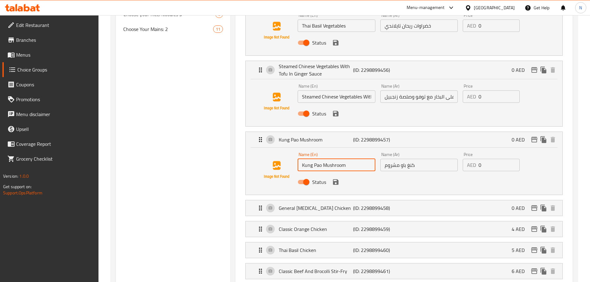
click at [318, 159] on input "Kung Pao Mushroom" at bounding box center [336, 165] width 77 height 12
click at [398, 159] on input "كنغ باو مشروم" at bounding box center [418, 165] width 77 height 12
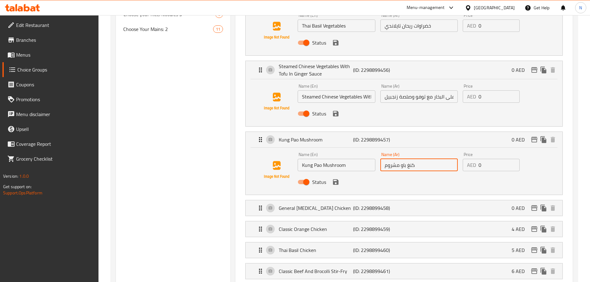
click at [398, 159] on input "كنغ باو مشروم" at bounding box center [418, 165] width 77 height 12
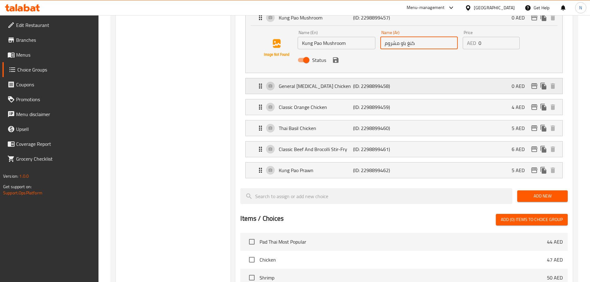
scroll to position [494, 0]
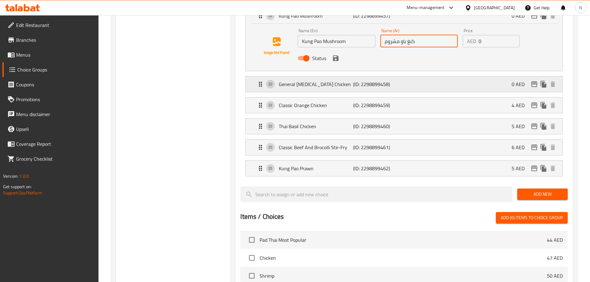
click at [396, 81] on p "(ID: 2298899458)" at bounding box center [378, 84] width 50 height 7
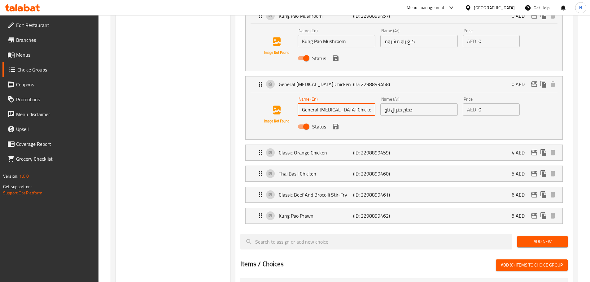
click at [318, 103] on input "General [MEDICAL_DATA] Chicken" at bounding box center [336, 109] width 77 height 12
click at [387, 103] on input "دجاج جنرال تاو" at bounding box center [418, 109] width 77 height 12
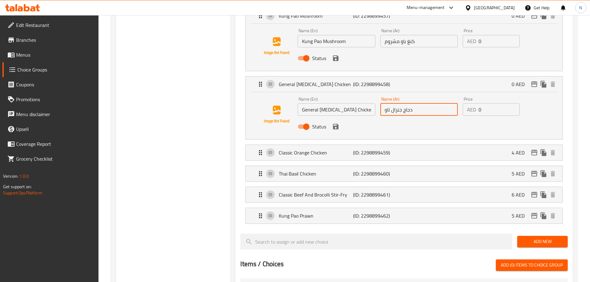
click at [387, 103] on input "دجاج جنرال تاو" at bounding box center [418, 109] width 77 height 12
click at [328, 145] on div "Classic Orange Chicken (ID: 2298899459) 4 AED" at bounding box center [406, 152] width 298 height 15
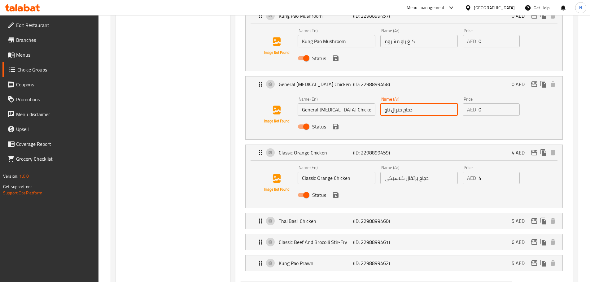
click at [316, 172] on input "Classic Orange Chicken" at bounding box center [336, 178] width 77 height 12
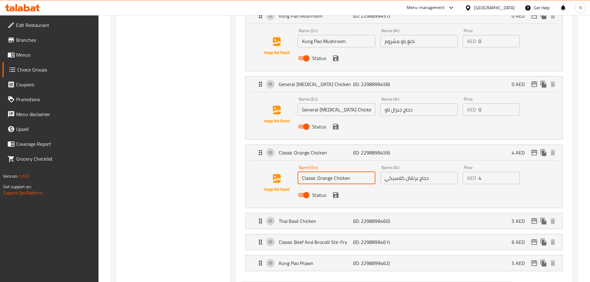
click at [315, 172] on input "Classic Orange Chicken" at bounding box center [336, 178] width 77 height 12
click at [405, 172] on input "دجاج برتقال كلاسيكي" at bounding box center [418, 178] width 77 height 12
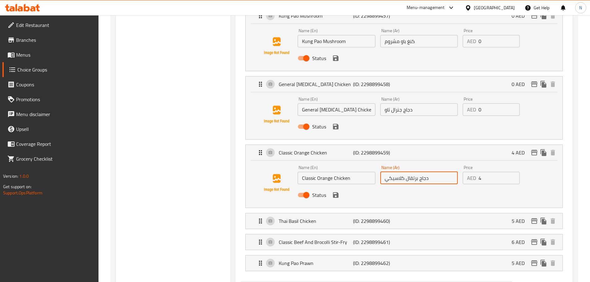
click at [405, 172] on input "دجاج برتقال كلاسيكي" at bounding box center [418, 178] width 77 height 12
click at [329, 217] on p "Thai Basil Chicken" at bounding box center [316, 220] width 74 height 7
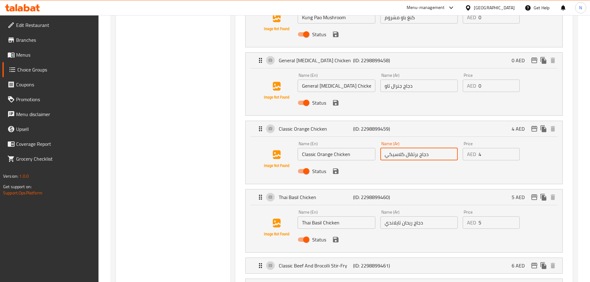
scroll to position [525, 0]
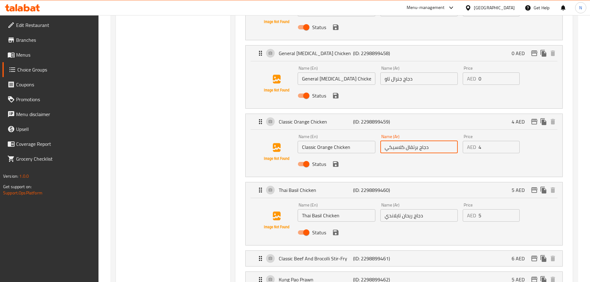
click at [313, 209] on input "Thai Basil Chicken" at bounding box center [336, 215] width 77 height 12
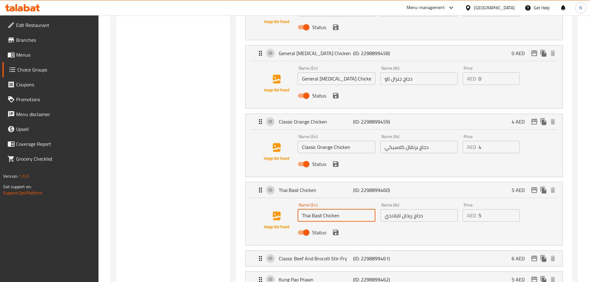
click at [313, 209] on input "Thai Basil Chicken" at bounding box center [336, 215] width 77 height 12
click at [408, 209] on input "دجاج ريحان تايلاندي" at bounding box center [418, 215] width 77 height 12
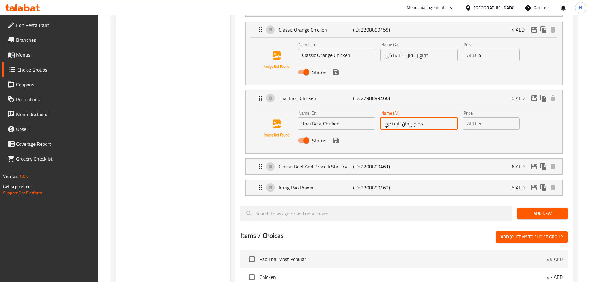
scroll to position [617, 0]
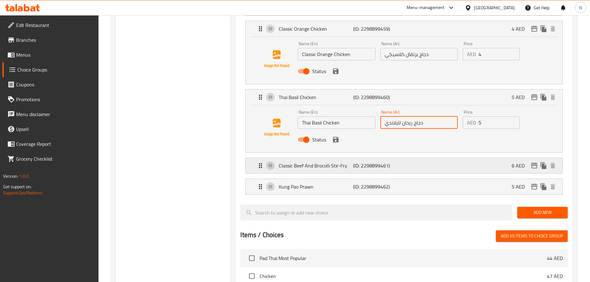
click at [438, 158] on div "Classic Beef And Brocolli Stir-Fry (ID: 2298899461) 6 AED" at bounding box center [406, 165] width 298 height 15
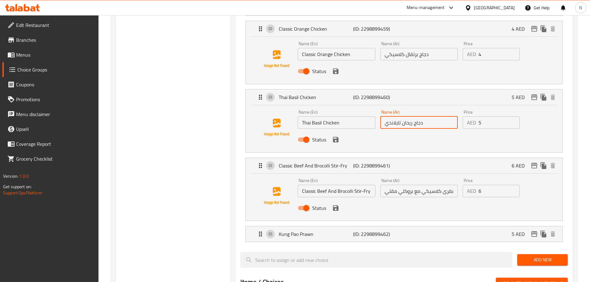
click at [339, 185] on input "Classic Beef And Brocolli Stir-Fry" at bounding box center [336, 191] width 77 height 12
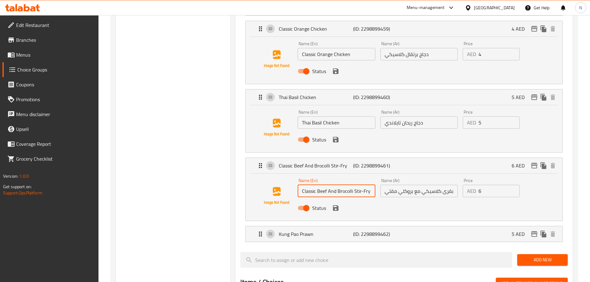
click at [339, 185] on input "Classic Beef And Brocolli Stir-Fry" at bounding box center [336, 191] width 77 height 12
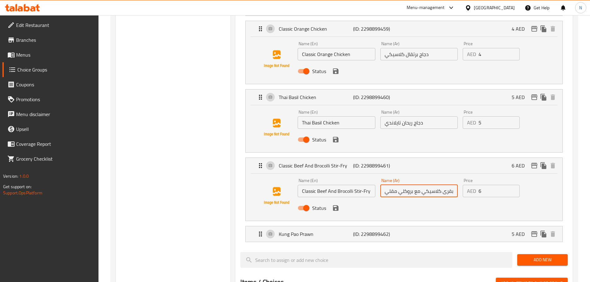
click at [406, 185] on input "لحم بقرى كلاسيكي مع بروكلي مقلي" at bounding box center [418, 191] width 77 height 12
click at [305, 231] on p "Kung Pao Prawn" at bounding box center [316, 234] width 74 height 7
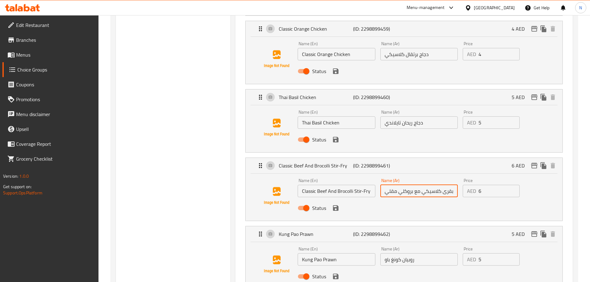
click at [312, 253] on input "Kung Pao Prawn" at bounding box center [336, 259] width 77 height 12
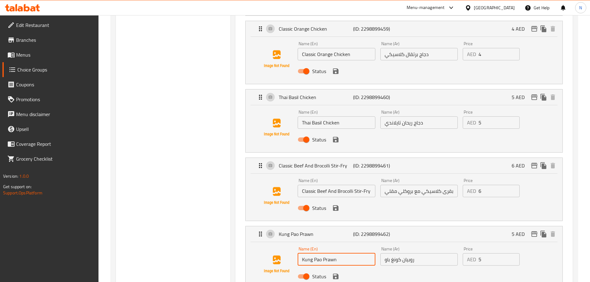
click at [313, 253] on input "Kung Pao Prawn" at bounding box center [336, 259] width 77 height 12
click at [399, 253] on input "روبيان كونغ باو" at bounding box center [418, 259] width 77 height 12
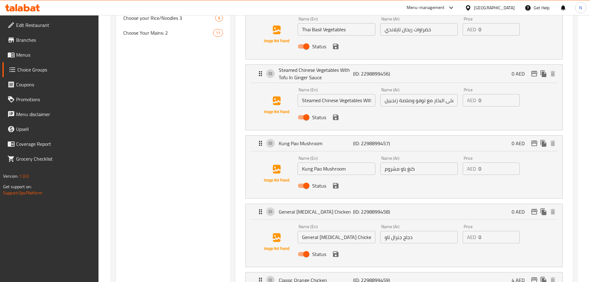
scroll to position [308, 0]
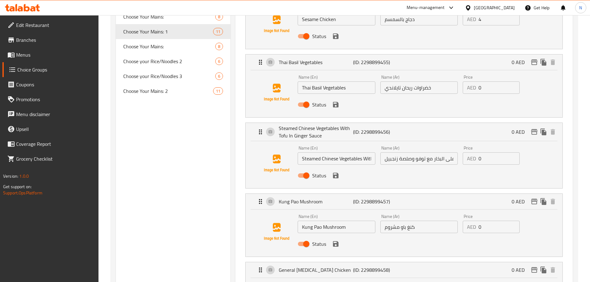
click at [33, 70] on span "Choice Groups" at bounding box center [55, 69] width 76 height 7
click at [30, 52] on span "Menus" at bounding box center [54, 54] width 77 height 7
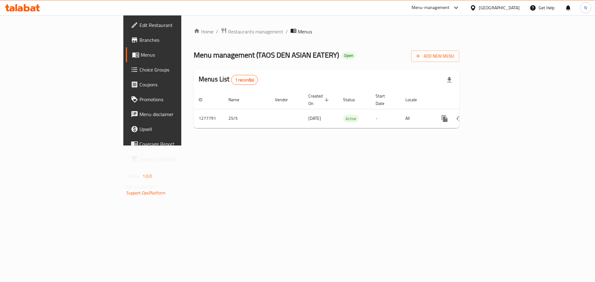
click at [139, 72] on span "Choice Groups" at bounding box center [178, 69] width 78 height 7
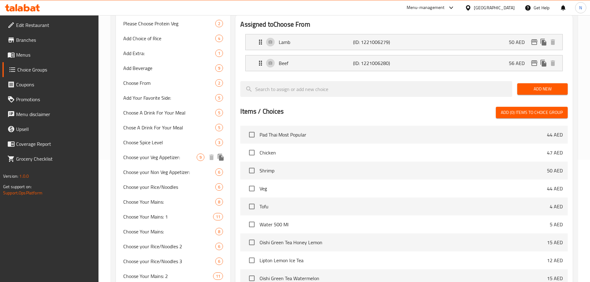
scroll to position [153, 0]
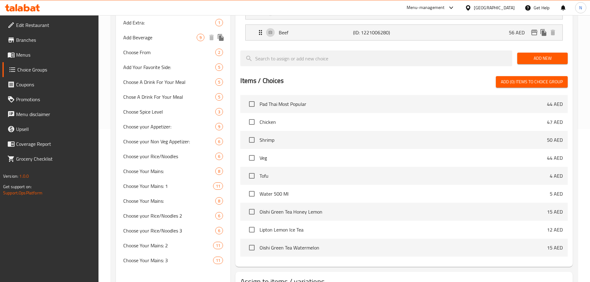
scroll to position [155, 0]
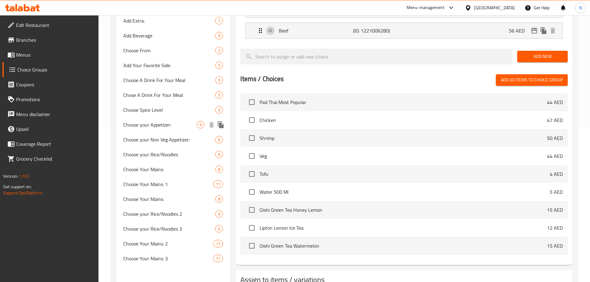
click at [168, 126] on span "Choose your Appetizer:" at bounding box center [160, 124] width 74 height 7
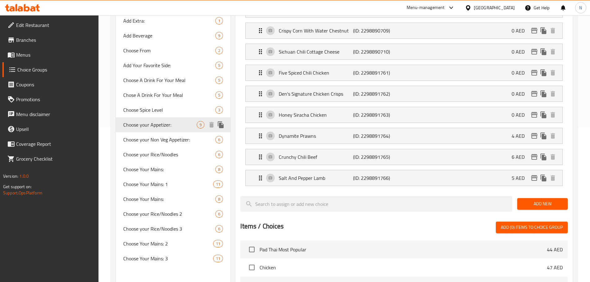
type input "Choose your Appetizer:"
type input "اختر مقبلاتك النباتية:"
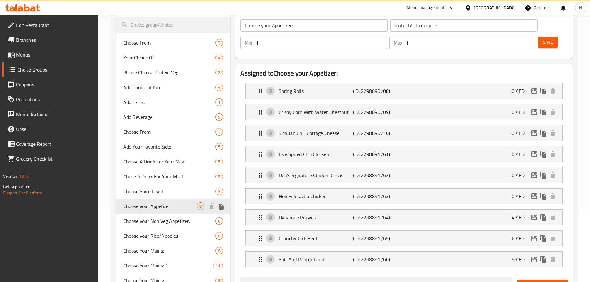
scroll to position [62, 0]
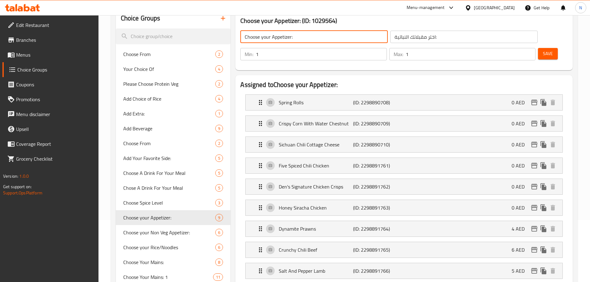
click at [267, 42] on input "Choose your Appetizer:" at bounding box center [313, 37] width 147 height 12
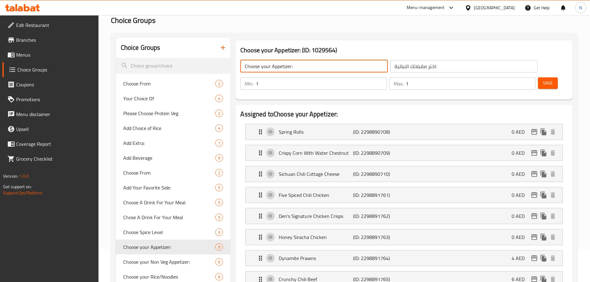
scroll to position [31, 0]
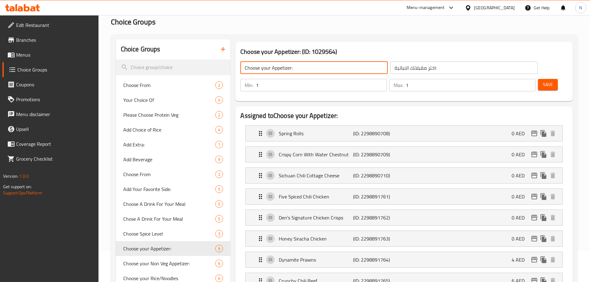
click at [222, 44] on button "button" at bounding box center [223, 49] width 15 height 15
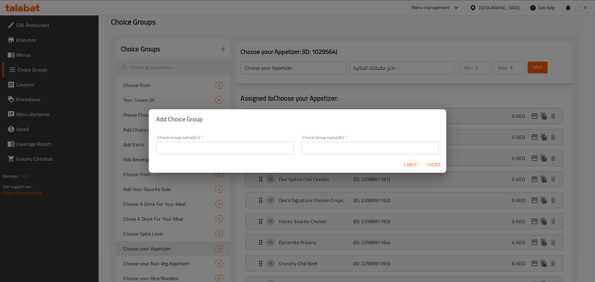
click at [406, 165] on span "Cancel" at bounding box center [411, 165] width 15 height 8
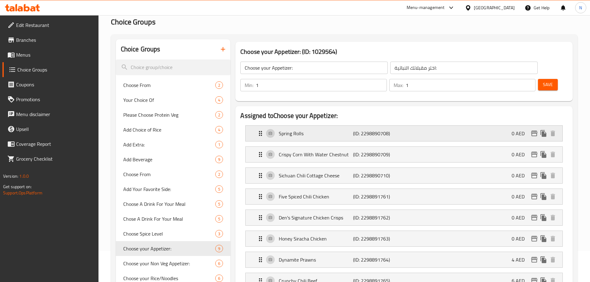
click at [344, 130] on p "Spring Rolls" at bounding box center [316, 133] width 74 height 7
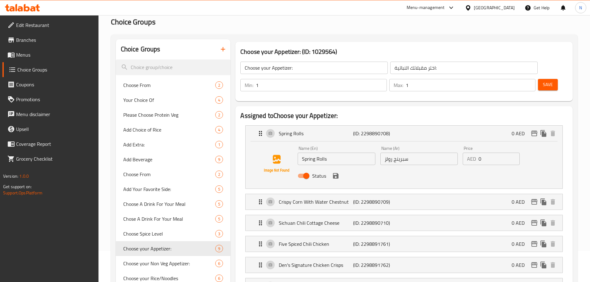
click at [312, 153] on input "Spring Rolls" at bounding box center [336, 159] width 77 height 12
click at [394, 153] on input "سبرينج رولز" at bounding box center [418, 159] width 77 height 12
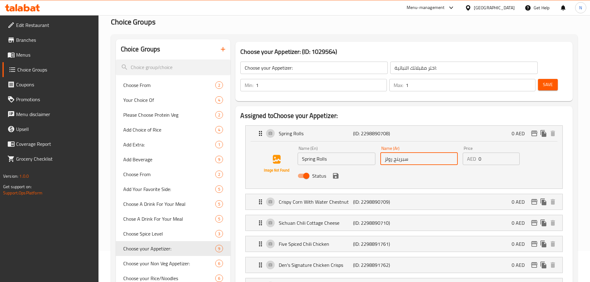
click at [394, 153] on input "سبرينج رولز" at bounding box center [418, 159] width 77 height 12
click at [323, 198] on p "Crispy Corn With Water Chestnut" at bounding box center [316, 201] width 74 height 7
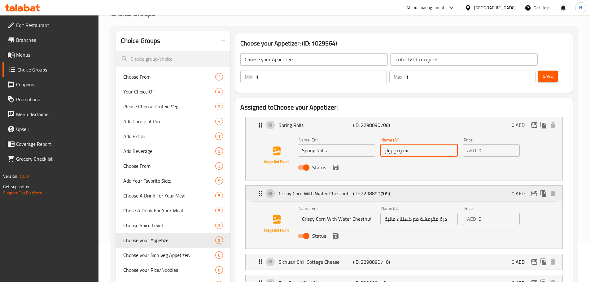
scroll to position [93, 0]
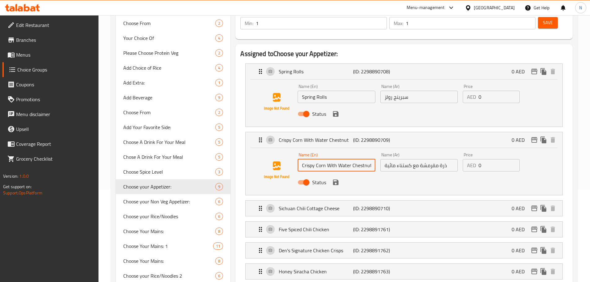
click at [335, 159] on input "Crispy Corn With Water Chestnut" at bounding box center [336, 165] width 77 height 12
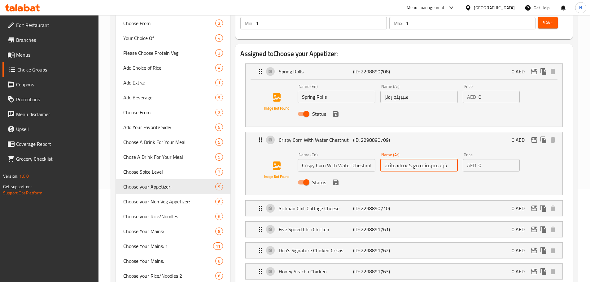
click at [400, 159] on input "ذرة مقرمشة مع كستناء مائية" at bounding box center [418, 165] width 77 height 12
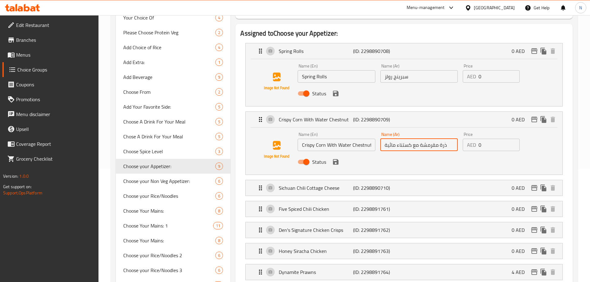
scroll to position [155, 0]
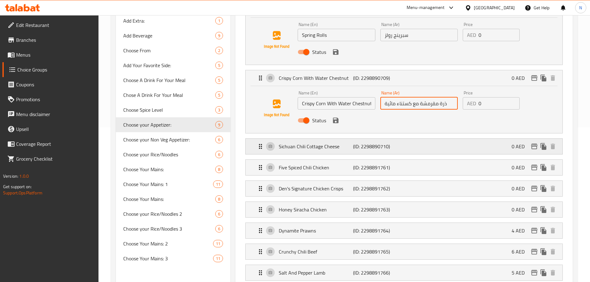
click at [411, 139] on div "Sichuan Chili Cottage Cheese (ID: 2298890710) 0 AED" at bounding box center [406, 146] width 298 height 15
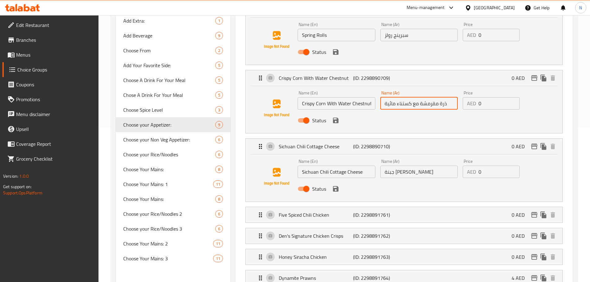
click at [330, 166] on input "Sichuan Chili Cottage Cheese" at bounding box center [336, 172] width 77 height 12
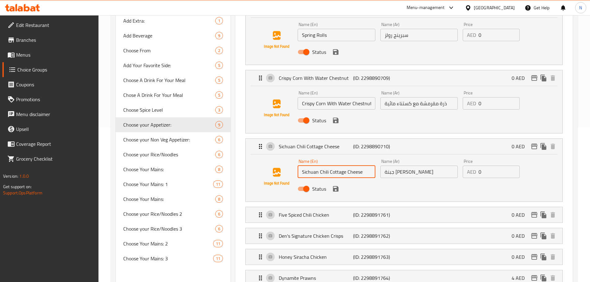
click at [330, 166] on input "Sichuan Chili Cottage Cheese" at bounding box center [336, 172] width 77 height 12
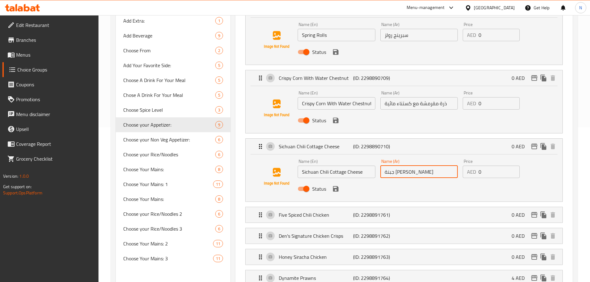
click at [406, 166] on input "جبنة [PERSON_NAME]" at bounding box center [418, 172] width 77 height 12
click at [166, 124] on span "Choose your Appetizer:" at bounding box center [160, 124] width 74 height 7
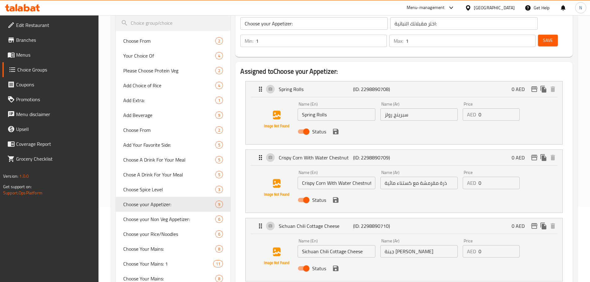
scroll to position [0, 0]
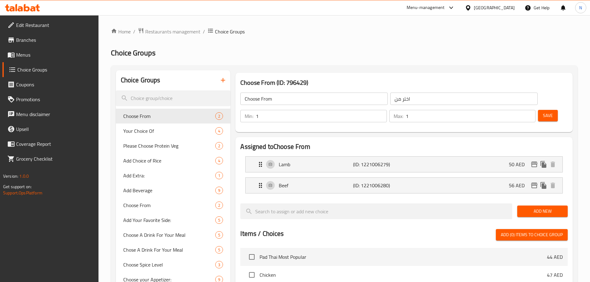
scroll to position [93, 0]
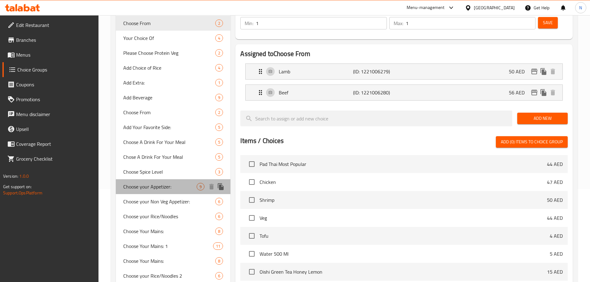
click at [167, 193] on div "Choose your Appetizer: 9" at bounding box center [173, 186] width 115 height 15
type input "Choose your Appetizer:"
type input "اختر مقبلاتك :"
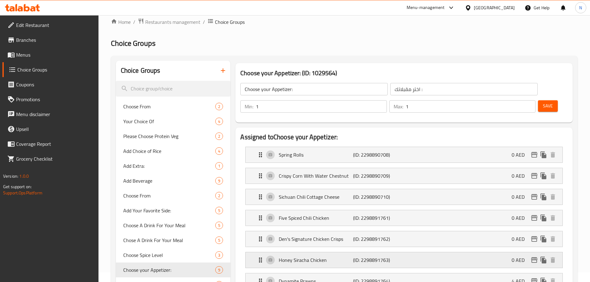
scroll to position [0, 0]
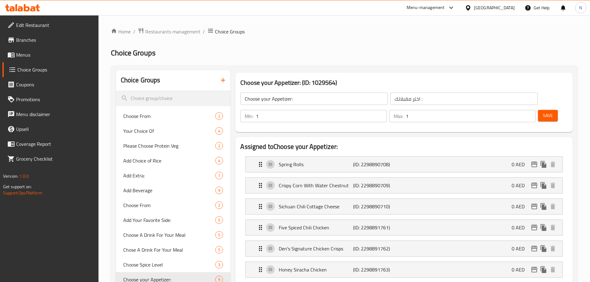
click at [275, 102] on input "Choose your Appetizer:" at bounding box center [313, 99] width 147 height 12
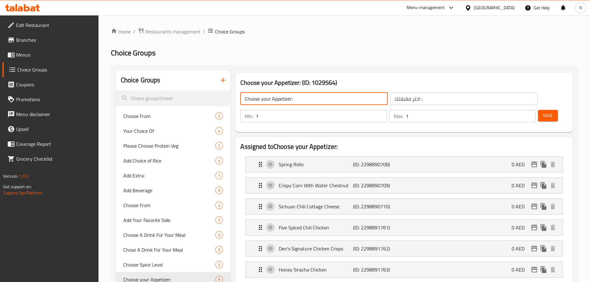
click at [275, 102] on input "Choose your Appetizer:" at bounding box center [313, 99] width 147 height 12
click at [314, 161] on p "Spring Rolls" at bounding box center [316, 164] width 74 height 7
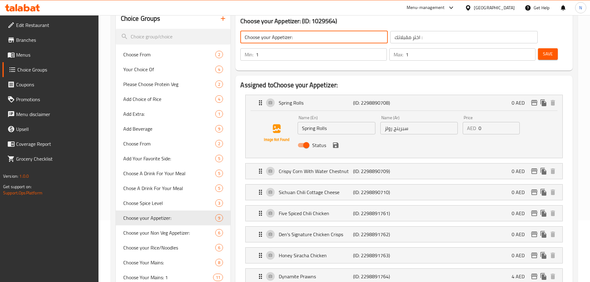
scroll to position [62, 0]
click at [320, 122] on input "Spring Rolls" at bounding box center [336, 128] width 77 height 12
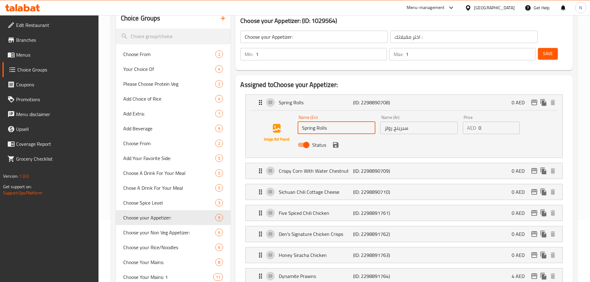
click at [320, 122] on input "Spring Rolls" at bounding box center [336, 128] width 77 height 12
click at [393, 122] on input "سبرينج رولز" at bounding box center [418, 128] width 77 height 12
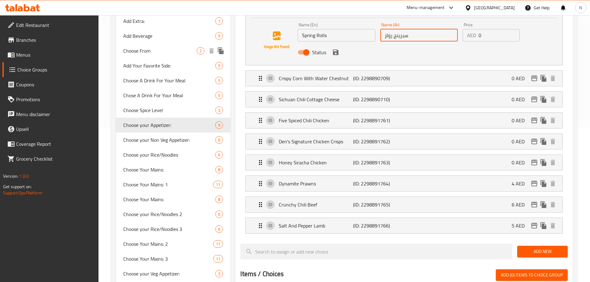
scroll to position [155, 0]
click at [312, 74] on p "Crispy Corn With Water Chestnut" at bounding box center [316, 77] width 74 height 7
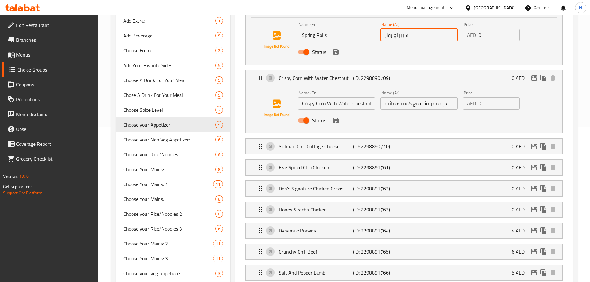
click at [327, 97] on input "Crispy Corn With Water Chestnut" at bounding box center [336, 103] width 77 height 12
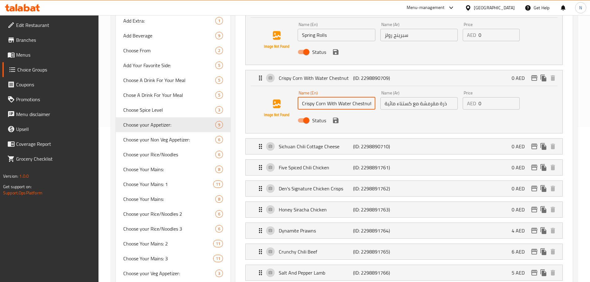
click at [327, 97] on input "Crispy Corn With Water Chestnut" at bounding box center [336, 103] width 77 height 12
click at [411, 97] on input "ذرة مقرمشة مع كستناء مائية" at bounding box center [418, 103] width 77 height 12
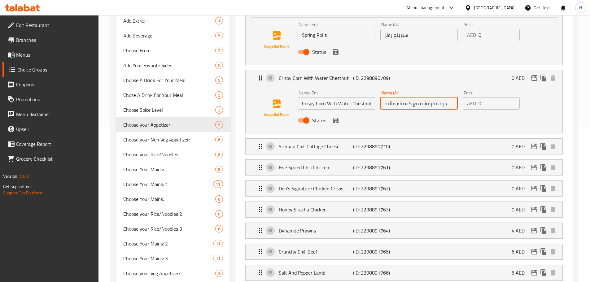
click at [411, 97] on input "ذرة مقرمشة مع كستناء مائية" at bounding box center [418, 103] width 77 height 12
click at [354, 143] on p "(ID: 2298890710)" at bounding box center [378, 146] width 50 height 7
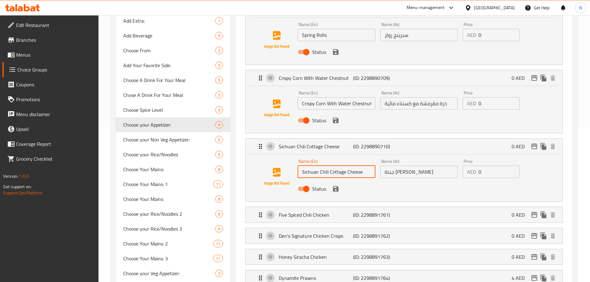
click at [325, 166] on input "Sichuan Chili Cottage Cheese" at bounding box center [336, 172] width 77 height 12
click at [404, 166] on input "جبنة [PERSON_NAME]" at bounding box center [418, 172] width 77 height 12
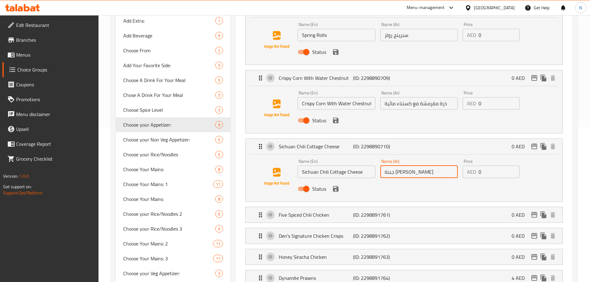
click at [404, 166] on input "جبنة [PERSON_NAME]" at bounding box center [418, 172] width 77 height 12
click at [329, 211] on p "Five Spiced Chili Chicken" at bounding box center [316, 214] width 74 height 7
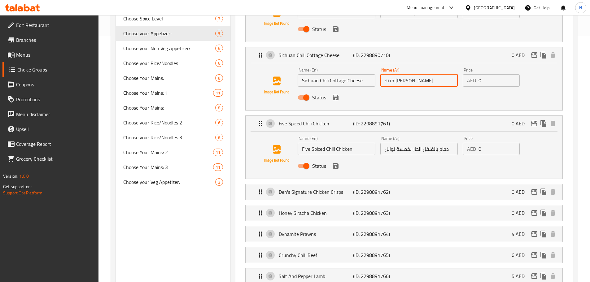
scroll to position [248, 0]
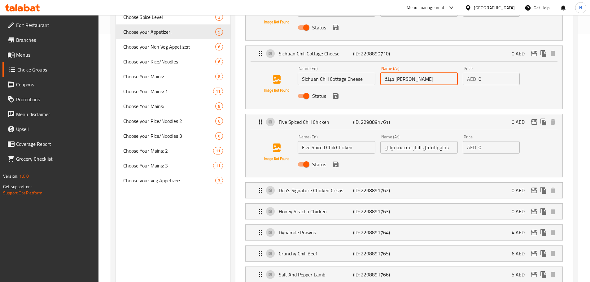
click at [331, 141] on input "Five Spiced Chili Chicken" at bounding box center [336, 147] width 77 height 12
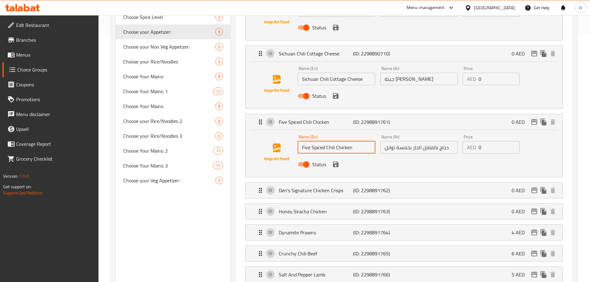
click at [331, 141] on input "Five Spiced Chili Chicken" at bounding box center [336, 147] width 77 height 12
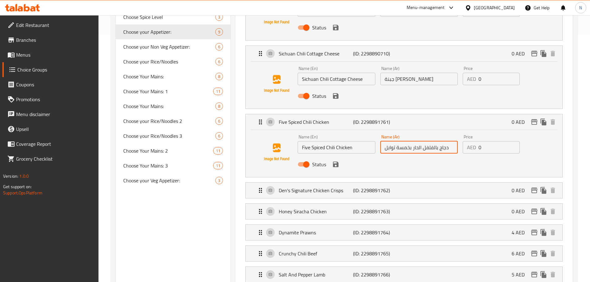
click at [411, 141] on input "دجاج بالفلفل الحار بخمسة توابل" at bounding box center [418, 147] width 77 height 12
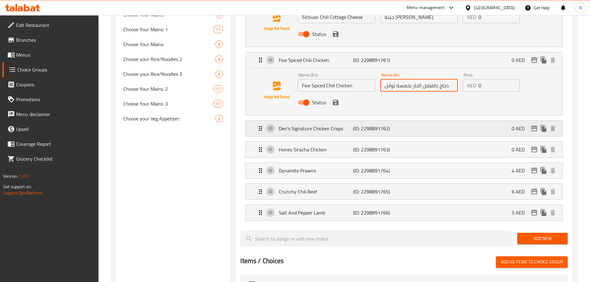
click at [335, 125] on p "Den's Signature Chicken Crisps" at bounding box center [316, 128] width 74 height 7
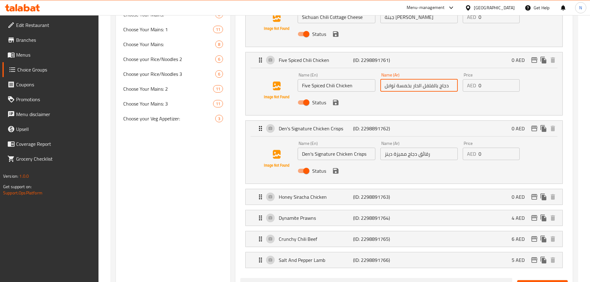
click at [323, 148] on input "Den's Signature Chicken Crisps" at bounding box center [336, 154] width 77 height 12
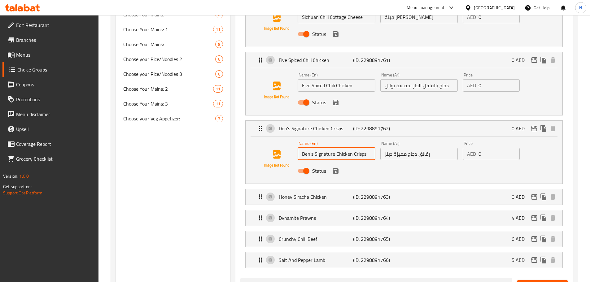
click at [323, 148] on input "Den's Signature Chicken Crisps" at bounding box center [336, 154] width 77 height 12
click at [397, 148] on input "رقائق دجاج مميزة دينز" at bounding box center [418, 154] width 77 height 12
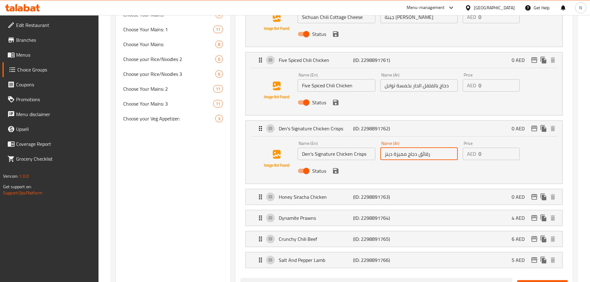
click at [397, 148] on input "رقائق دجاج مميزة دينز" at bounding box center [418, 154] width 77 height 12
click at [301, 193] on p "Honey Siracha Chicken" at bounding box center [316, 196] width 74 height 7
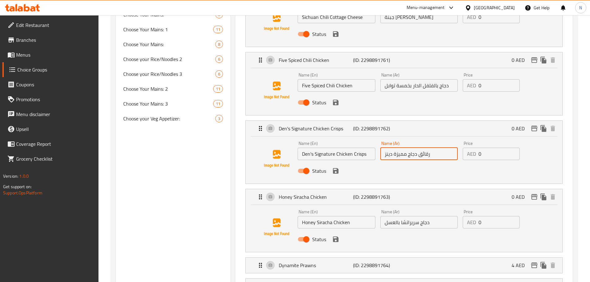
click at [316, 216] on input "Honey Siracha Chicken" at bounding box center [336, 222] width 77 height 12
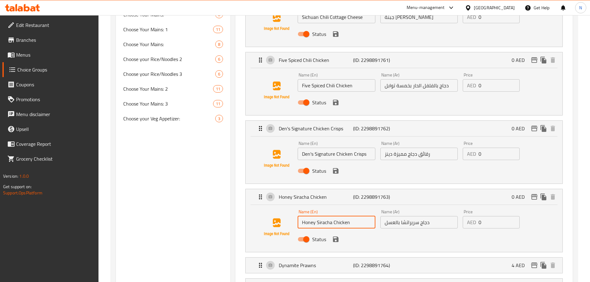
click at [316, 216] on input "Honey Siracha Chicken" at bounding box center [336, 222] width 77 height 12
click at [401, 216] on input "دجاج سريراتشا بالعسل" at bounding box center [418, 222] width 77 height 12
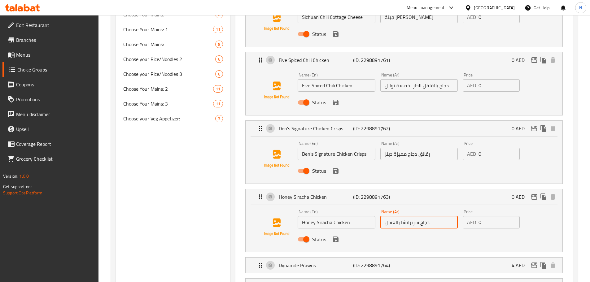
click at [401, 216] on input "دجاج سريراتشا بالعسل" at bounding box center [418, 222] width 77 height 12
click at [400, 216] on input "دجاج سريراتشا بالعسل" at bounding box center [418, 222] width 77 height 12
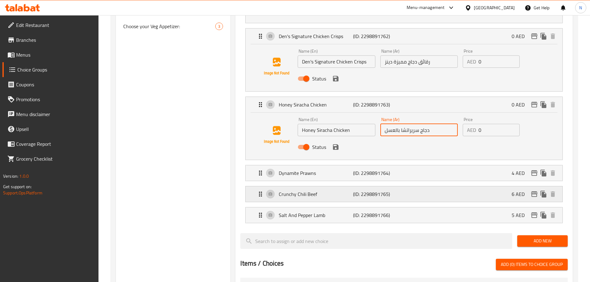
scroll to position [403, 0]
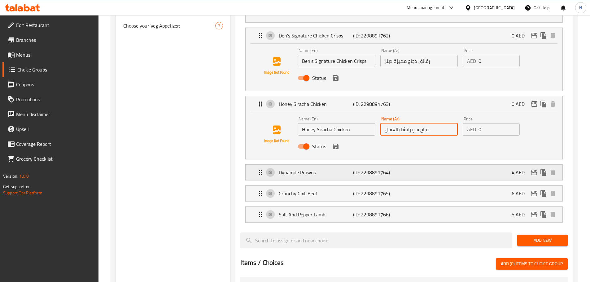
click at [414, 165] on div "Dynamite Prawns (ID: 2298891764) 4 AED" at bounding box center [406, 172] width 298 height 15
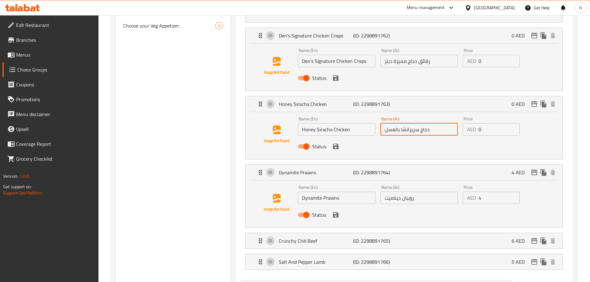
click at [344, 192] on input "Dynamite Prawns" at bounding box center [336, 198] width 77 height 12
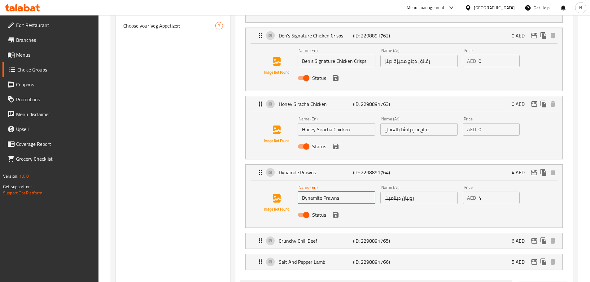
click at [344, 192] on input "Dynamite Prawns" at bounding box center [336, 198] width 77 height 12
click at [396, 192] on input "روبيان ديناميت" at bounding box center [418, 198] width 77 height 12
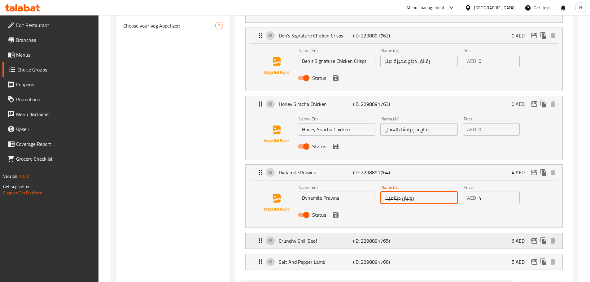
click at [304, 237] on p "Crunchy Chili Beef" at bounding box center [316, 240] width 74 height 7
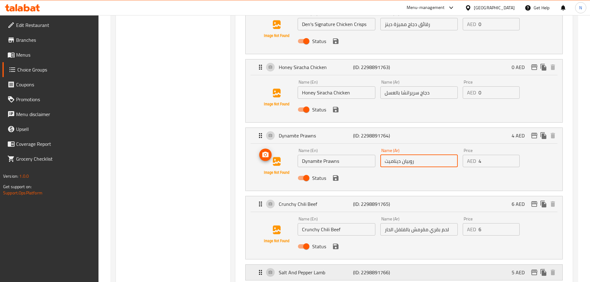
scroll to position [496, 0]
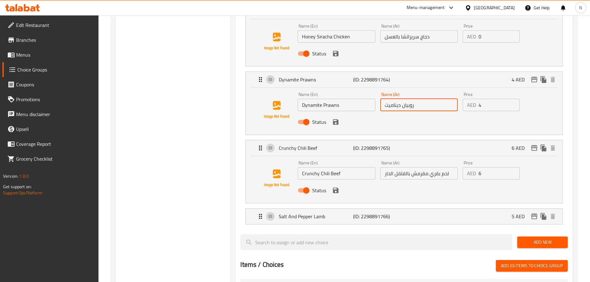
click at [324, 167] on input "Crunchy Chili Beef" at bounding box center [336, 173] width 77 height 12
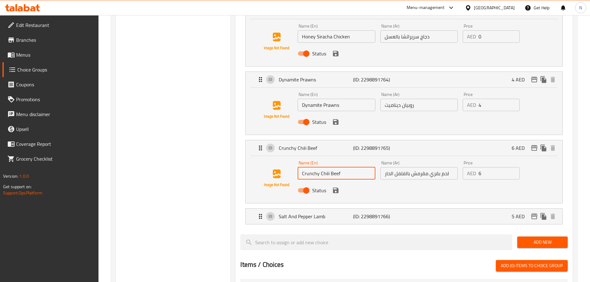
click at [324, 167] on input "Crunchy Chili Beef" at bounding box center [336, 173] width 77 height 12
click at [420, 167] on input "لحم بقري مقرمش بالفلفل الحار" at bounding box center [418, 173] width 77 height 12
drag, startPoint x: 417, startPoint y: 199, endPoint x: 413, endPoint y: 198, distance: 4.1
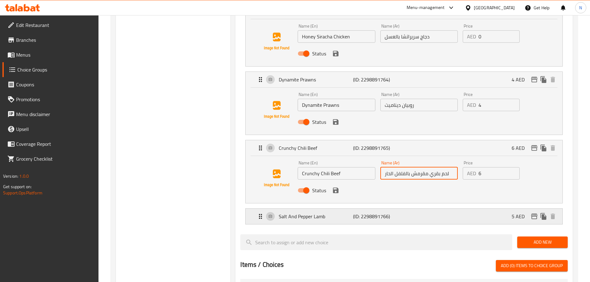
click at [417, 209] on div "Salt And Pepper Lamb (ID: 2298891766) 5 AED" at bounding box center [406, 216] width 298 height 15
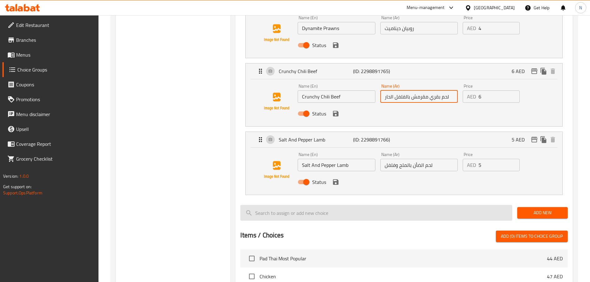
scroll to position [589, 0]
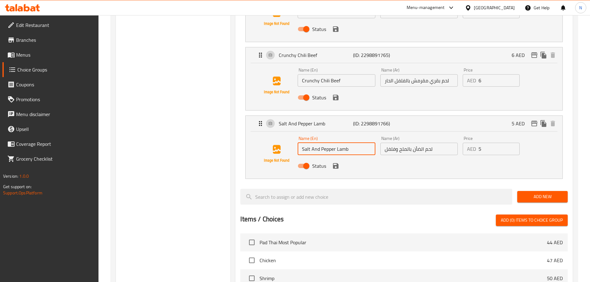
click at [341, 143] on input "Salt And Pepper Lamb" at bounding box center [336, 149] width 77 height 12
click at [396, 143] on input "لحم الضأن بالملح وفلفل" at bounding box center [418, 149] width 77 height 12
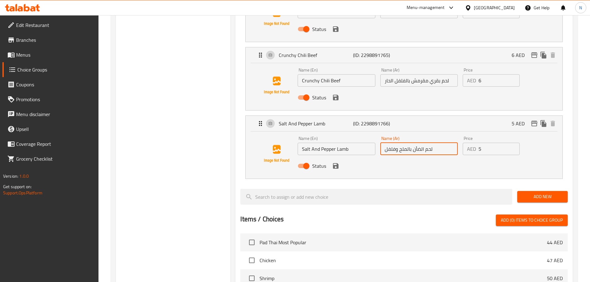
click at [396, 143] on input "لحم الضأن بالملح وفلفل" at bounding box center [418, 149] width 77 height 12
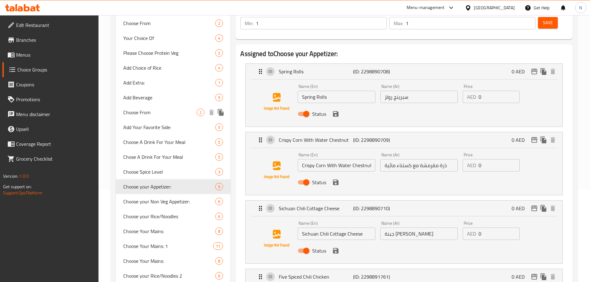
scroll to position [0, 0]
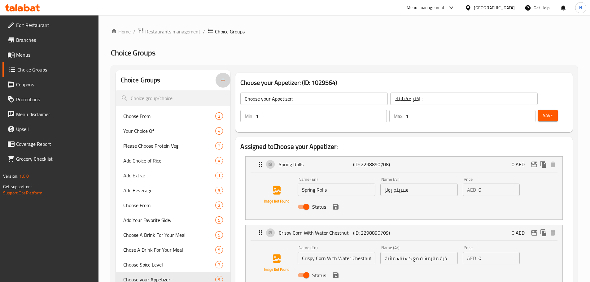
click at [220, 82] on icon "button" at bounding box center [222, 80] width 7 height 7
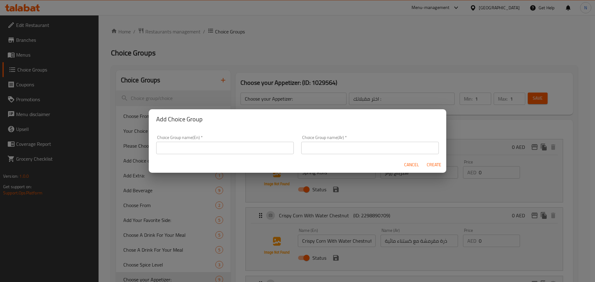
click at [244, 143] on input "text" at bounding box center [225, 148] width 138 height 12
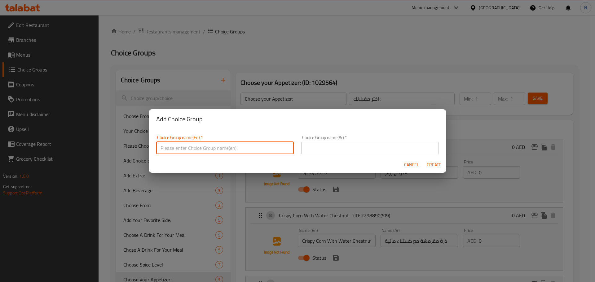
paste input "Signature Thai Green Curry"
click at [208, 152] on input "Signature Thai Green Curry" at bounding box center [225, 148] width 138 height 12
paste input "Thai Curries"
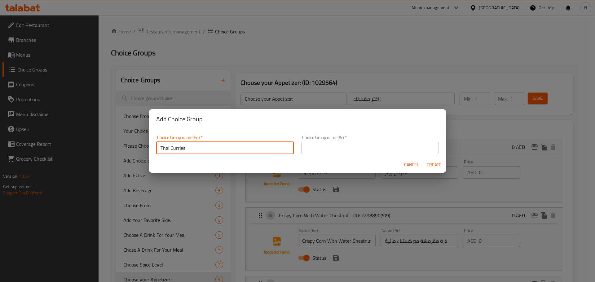
type input "Thai Curries"
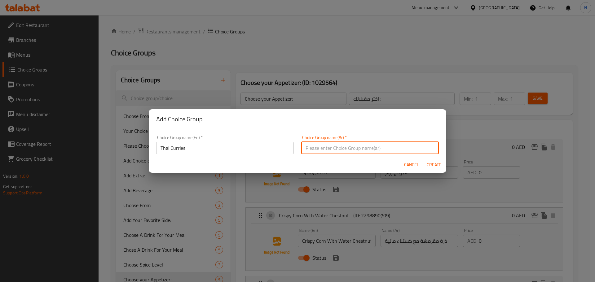
click at [345, 144] on input "text" at bounding box center [370, 148] width 138 height 12
paste input "الكاري التايلاندي"
click at [332, 148] on input "الكاري التايلاندي" at bounding box center [370, 148] width 138 height 12
click at [319, 149] on input "كاري التايلاندي" at bounding box center [370, 148] width 138 height 12
type input "كاري تايلاندي"
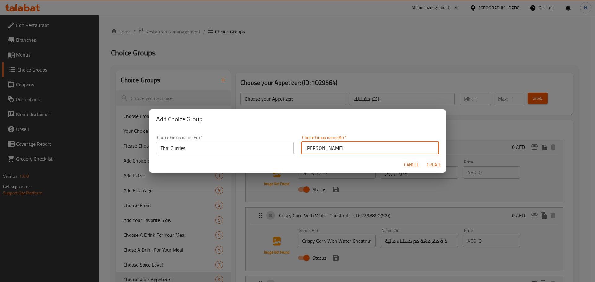
click at [434, 163] on span "Create" at bounding box center [433, 165] width 15 height 8
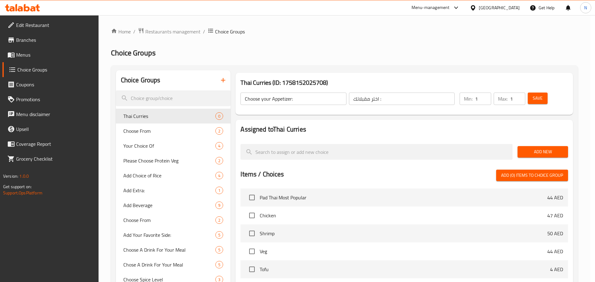
type input "Thai Curries"
type input "كاري تايلاندي"
type input "0"
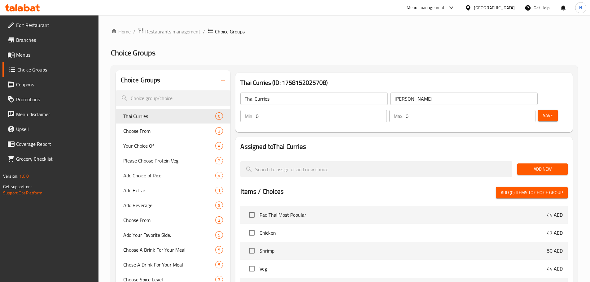
click at [542, 165] on span "Add New" at bounding box center [542, 169] width 41 height 8
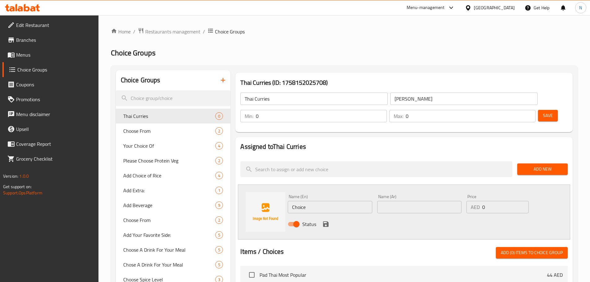
click at [325, 201] on input "Choice" at bounding box center [330, 207] width 84 height 12
paste input "Signature Thai Green Curry"
paste input "Veg"
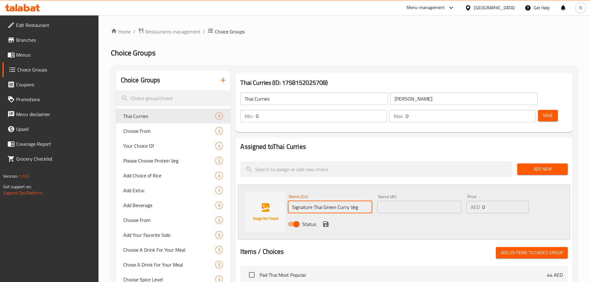
type input "Signature Thai Green Curry Veg"
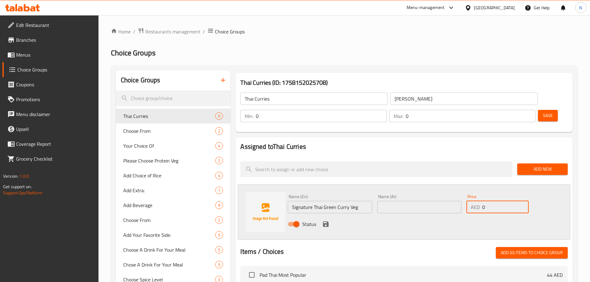
drag, startPoint x: 487, startPoint y: 187, endPoint x: 475, endPoint y: 191, distance: 12.9
click at [475, 201] on div "AED 0 Price" at bounding box center [498, 207] width 62 height 12
type input "54"
click at [338, 201] on input "Signature Thai Green Curry Veg" at bounding box center [330, 207] width 84 height 12
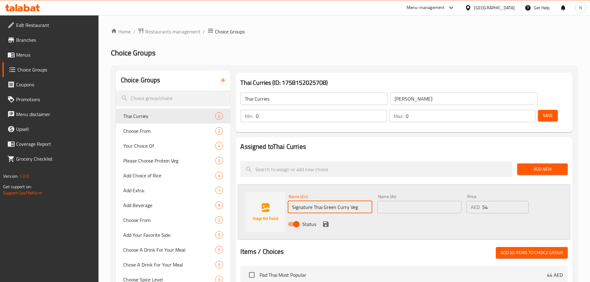
click at [338, 201] on input "Signature Thai Green Curry Veg" at bounding box center [330, 207] width 84 height 12
click at [400, 201] on input "text" at bounding box center [419, 207] width 84 height 12
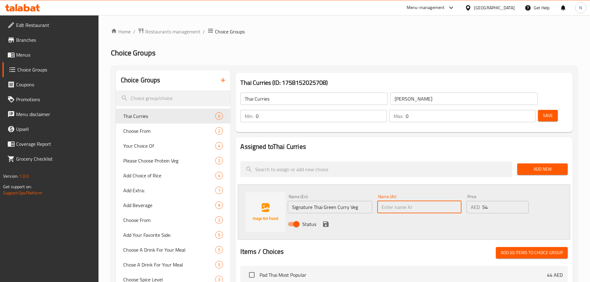
paste input "كاري الخضار الأخضر التايلاندي المميز"
click at [440, 201] on input "كاري الخضار الأخضر التايلاندي المميز" at bounding box center [419, 207] width 84 height 12
click at [427, 201] on input "كاري الأخضر [PERSON_NAME] المميز" at bounding box center [419, 207] width 84 height 12
click at [412, 201] on input "كاري أخضر التايلاندي المميز" at bounding box center [419, 207] width 84 height 12
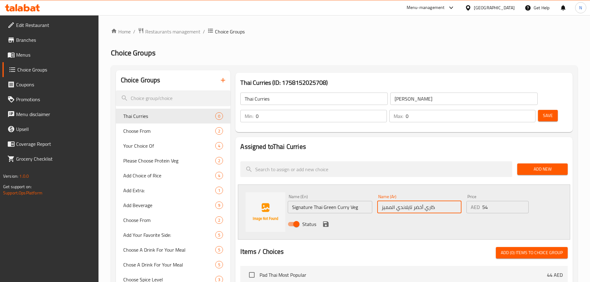
click at [393, 201] on input "كاري أخضر تايلاندي المميز" at bounding box center [419, 207] width 84 height 12
click at [435, 201] on input "كاري أخضر تايلاندي مميز" at bounding box center [419, 207] width 84 height 12
type input "كاري أخضر تايلاندي مميز نبانى"
click at [323, 222] on icon "save" at bounding box center [326, 225] width 6 height 6
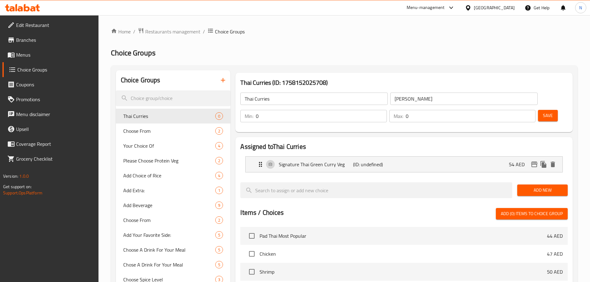
click at [530, 187] on span "Add New" at bounding box center [542, 191] width 41 height 8
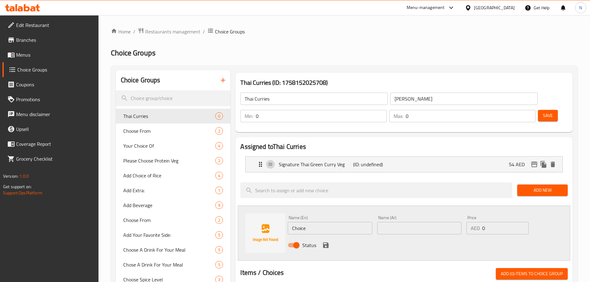
click at [355, 218] on div "Name (En) Choice Name (En)" at bounding box center [329, 225] width 89 height 24
click at [354, 222] on input "Choice" at bounding box center [330, 228] width 84 height 12
paste input "Signature Thai Green Curry"
paste input "Chicken"
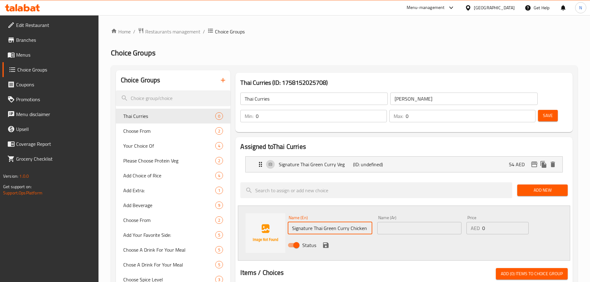
type input "Signature Thai Green Curry Chicken"
drag, startPoint x: 487, startPoint y: 208, endPoint x: 479, endPoint y: 210, distance: 9.0
click at [479, 222] on div "AED 0 Price" at bounding box center [498, 228] width 62 height 12
type input "59"
click at [337, 222] on input "Signature Thai Green Curry Chicken" at bounding box center [330, 228] width 84 height 12
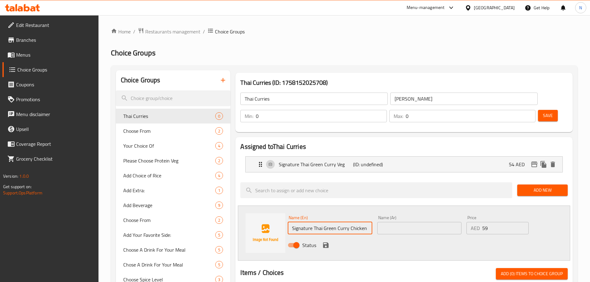
click at [337, 222] on input "Signature Thai Green Curry Chicken" at bounding box center [330, 228] width 84 height 12
click at [395, 222] on input "text" at bounding box center [419, 228] width 84 height 12
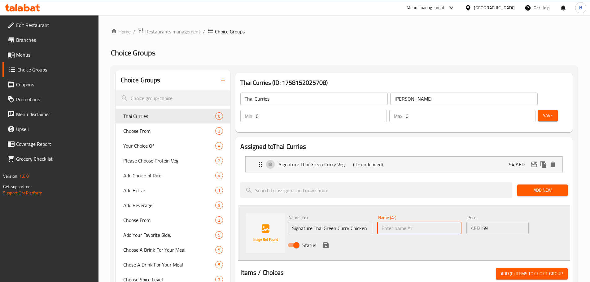
paste input "دجاج بالكاري الأخضر التايلاندي المميز"
click at [426, 222] on input "دجاج بالكاري الأخضر التايلاندي المميز" at bounding box center [419, 228] width 84 height 12
click at [412, 222] on input "دجاج بالكاري أخضر التايلاندي المميز" at bounding box center [419, 228] width 84 height 12
type input "دجاج بالكاري أخضر تايلاندي المميز"
click at [322, 241] on button "save" at bounding box center [325, 245] width 9 height 9
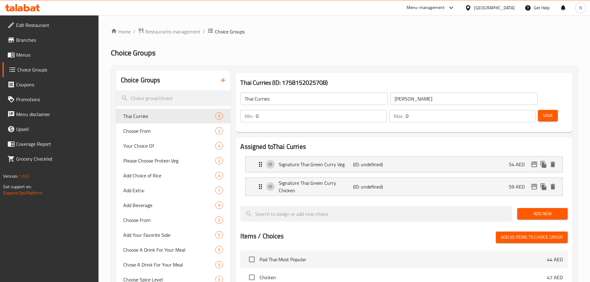
click at [529, 210] on span "Add New" at bounding box center [542, 214] width 41 height 8
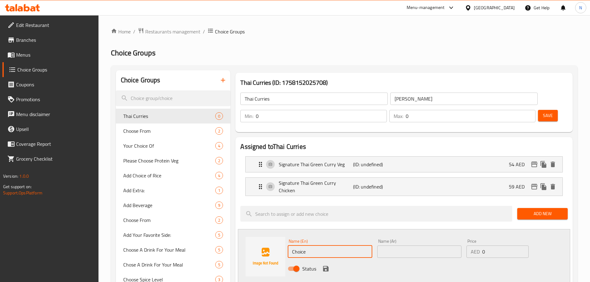
click at [359, 246] on input "Choice" at bounding box center [330, 252] width 84 height 12
paste input "Signature Thai Green Curry"
paste input "Prawn"
type input "Signature Thai Green Curry Prawn"
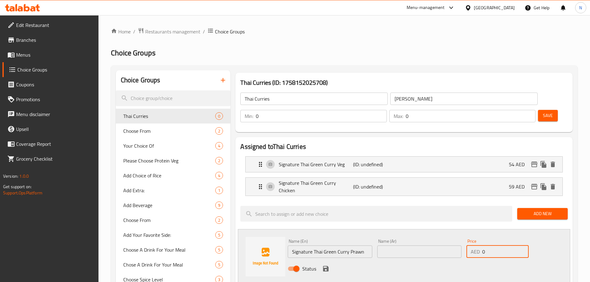
drag, startPoint x: 489, startPoint y: 227, endPoint x: 482, endPoint y: 231, distance: 7.2
click at [482, 246] on input "0" at bounding box center [505, 252] width 46 height 12
type input "61"
click at [353, 246] on input "Signature Thai Green Curry Prawn" at bounding box center [330, 252] width 84 height 12
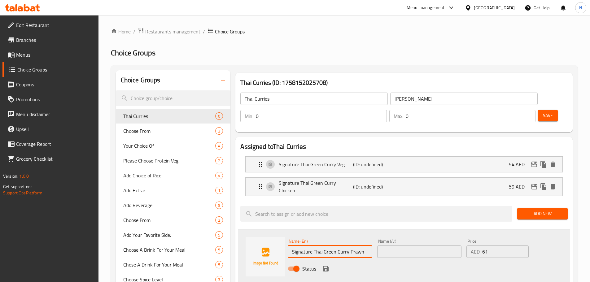
click at [353, 246] on input "Signature Thai Green Curry Prawn" at bounding box center [330, 252] width 84 height 12
click at [332, 246] on input "Signature Thai Green Curry Prawn" at bounding box center [330, 252] width 84 height 12
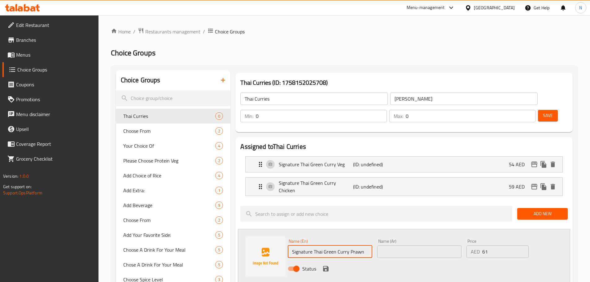
click at [404, 246] on input "text" at bounding box center [419, 252] width 84 height 12
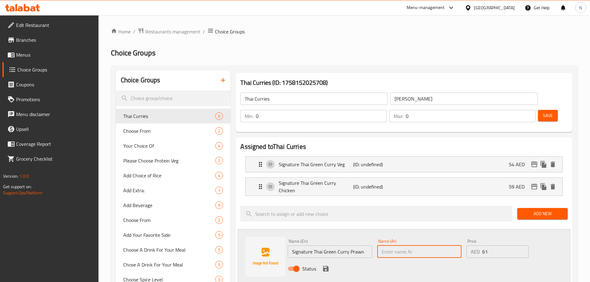
paste input "روبيان بالكاري الأخضر التايلاندي المميز"
click at [427, 246] on input "روبيان بالكاري الأخضر التايلاندي المميز" at bounding box center [419, 252] width 84 height 12
click at [426, 246] on input "روبيان بالكاري الأخضر التايلاندي المميز" at bounding box center [419, 252] width 84 height 12
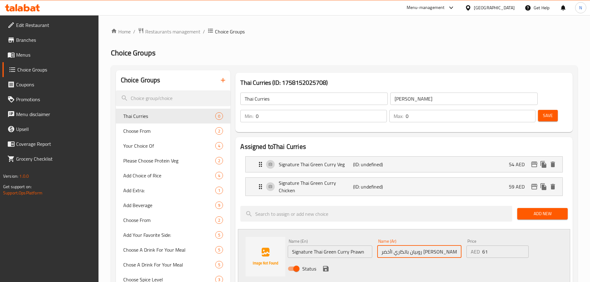
scroll to position [0, 0]
click at [411, 246] on input "روبيان بالكاري أخضر التايلاندي المميز" at bounding box center [419, 252] width 84 height 12
click at [412, 246] on input "روبيان بالكاري أخضر التايلاندي المميز" at bounding box center [419, 252] width 84 height 12
click at [391, 246] on input "روبيان بالكاري أخضر تايلاندي المميز" at bounding box center [419, 252] width 84 height 12
type input "روبيان بالكاري أخضر تايلاندي مميز"
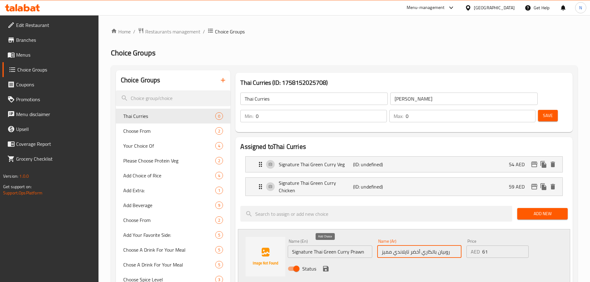
click at [324, 265] on icon "save" at bounding box center [325, 268] width 7 height 7
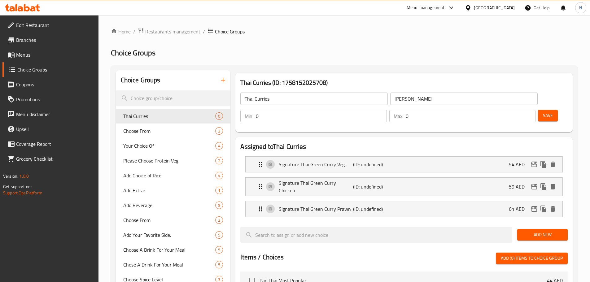
click at [526, 231] on span "Add New" at bounding box center [542, 235] width 41 height 8
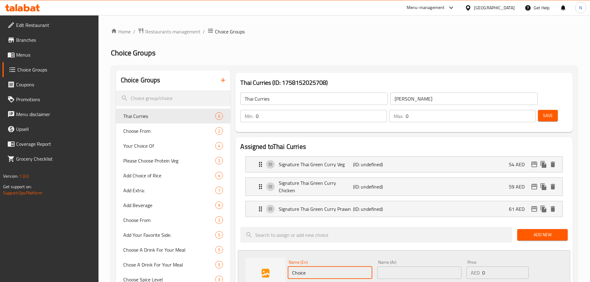
click at [329, 267] on input "Choice" at bounding box center [330, 273] width 84 height 12
paste input "Signature Thai Green Curry"
paste input "Tofu"
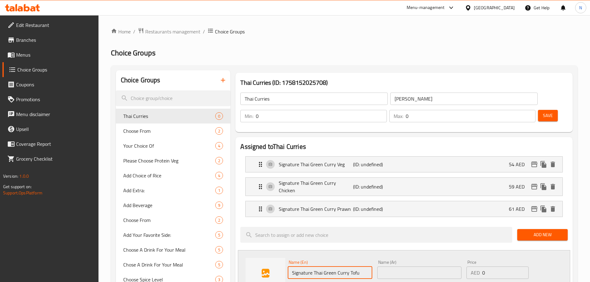
type input "Signature Thai Green Curry Tofu"
drag, startPoint x: 494, startPoint y: 253, endPoint x: 481, endPoint y: 253, distance: 12.7
click at [481, 267] on div "AED 0 Price" at bounding box center [498, 273] width 62 height 12
type input "58"
click at [343, 267] on input "Signature Thai Green Curry Tofu" at bounding box center [330, 273] width 84 height 12
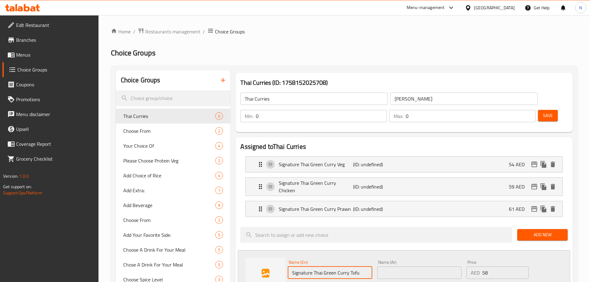
click at [343, 267] on input "Signature Thai Green Curry Tofu" at bounding box center [330, 273] width 84 height 12
click at [342, 267] on input "Signature Thai Green Curry Tofu" at bounding box center [330, 273] width 84 height 12
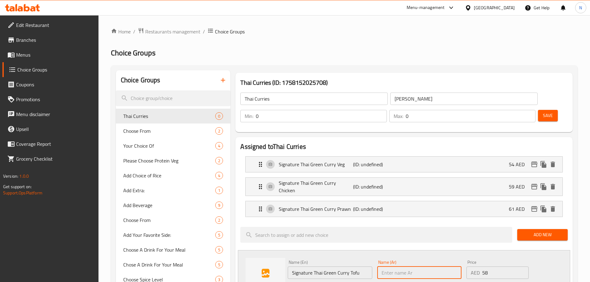
click at [411, 267] on input "text" at bounding box center [419, 273] width 84 height 12
paste input "توفو بالكاري الأخضر التايلاندي المميز"
click at [427, 267] on input "توفو بالكاري الأخضر التايلاندي المميز" at bounding box center [419, 273] width 84 height 12
click at [412, 267] on input "توفو بالكاري أخضر التايلاندي المميز" at bounding box center [419, 273] width 84 height 12
click at [393, 267] on input "توفو بالكاري أخضر تايلاندي المميز" at bounding box center [419, 273] width 84 height 12
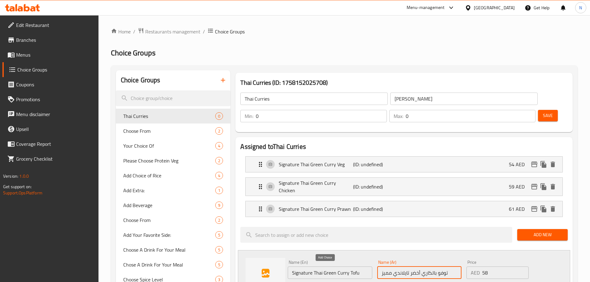
type input "توفو بالكاري أخضر تايلاندي مميز"
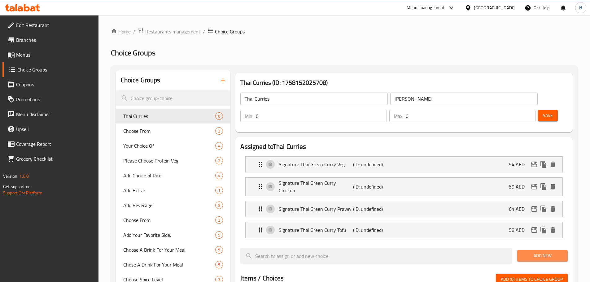
click at [533, 252] on span "Add New" at bounding box center [542, 256] width 41 height 8
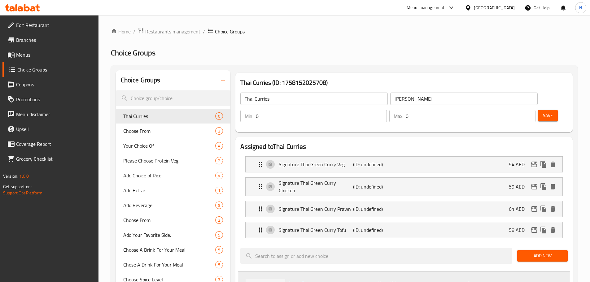
paste input "Thai Red Curry"
click at [387, 161] on p "(ID: undefined)" at bounding box center [378, 164] width 50 height 7
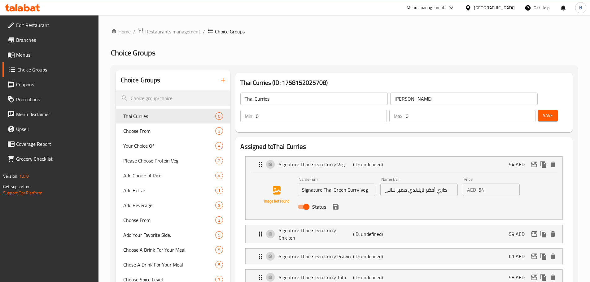
click at [360, 184] on input "Signature Thai Green Curry Veg" at bounding box center [336, 190] width 77 height 12
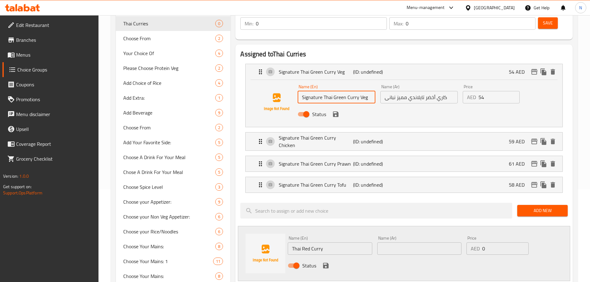
scroll to position [93, 0]
click at [353, 242] on input "Thai Red Curry" at bounding box center [330, 248] width 84 height 12
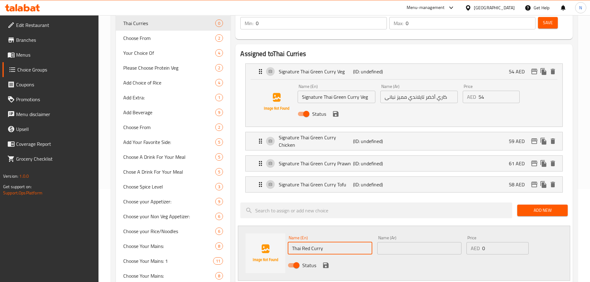
paste input "Veg"
click at [309, 242] on input "Thai Red Curry Veg" at bounding box center [330, 248] width 84 height 12
type input "Thai Red Curry Veg"
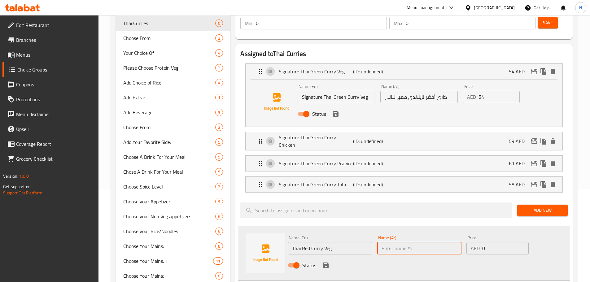
click at [398, 242] on input "text" at bounding box center [419, 248] width 84 height 12
paste input "الكاري الأحمر التايلاندي النباتي"
click at [439, 242] on input "الكاري الأحمر التايلاندي النباتي" at bounding box center [419, 248] width 84 height 12
click at [426, 242] on input "كاري الأحمر التايلاندي النباتي" at bounding box center [419, 248] width 84 height 12
click at [412, 242] on input "كاري أحمر التايلاندي النباتي" at bounding box center [419, 248] width 84 height 12
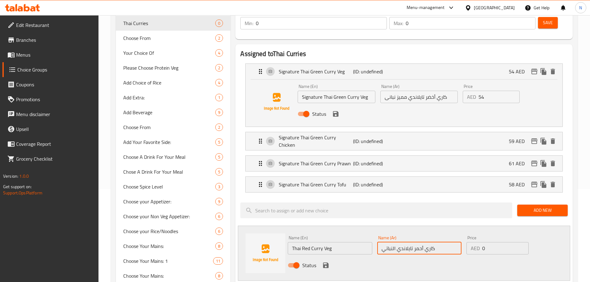
click at [392, 242] on input "كاري أحمر تايلاندي النباتي" at bounding box center [419, 248] width 84 height 12
type input "كاري أحمر تايلاندي نباتي"
drag, startPoint x: 486, startPoint y: 226, endPoint x: 480, endPoint y: 225, distance: 6.6
click at [480, 242] on div "AED 0 Price" at bounding box center [498, 248] width 62 height 12
type input "52"
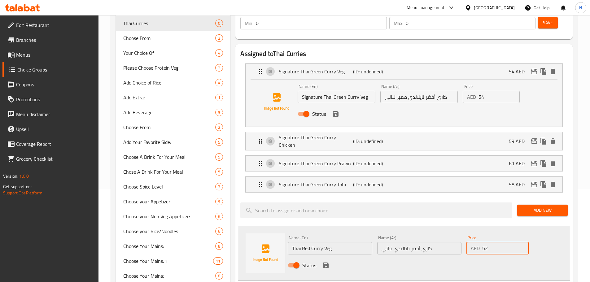
click at [472, 257] on div "Status" at bounding box center [419, 265] width 268 height 17
click at [326, 262] on icon "save" at bounding box center [325, 265] width 7 height 7
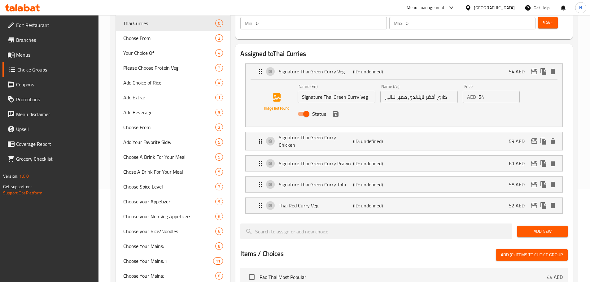
click at [525, 228] on span "Add New" at bounding box center [542, 232] width 41 height 8
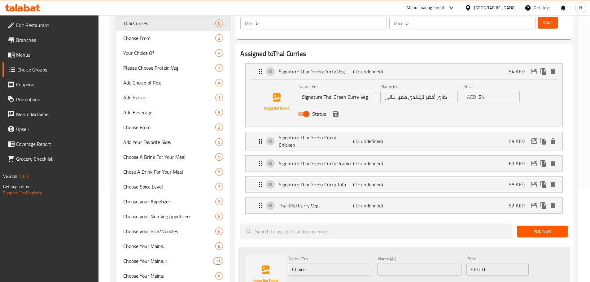
click at [319, 257] on div "Name (En) Choice Name (En)" at bounding box center [330, 266] width 84 height 19
click at [318, 263] on input "Choice" at bounding box center [330, 269] width 84 height 12
paste input "Thai Red Curry"
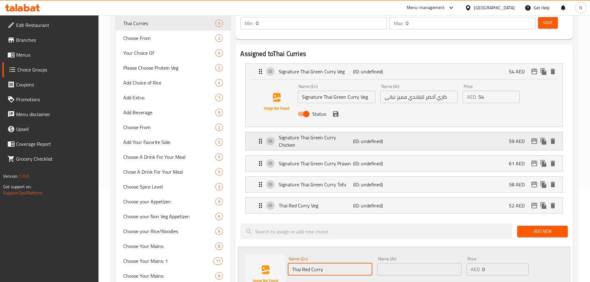
click at [343, 134] on p "Signature Thai Green Curry Chicken" at bounding box center [316, 141] width 74 height 15
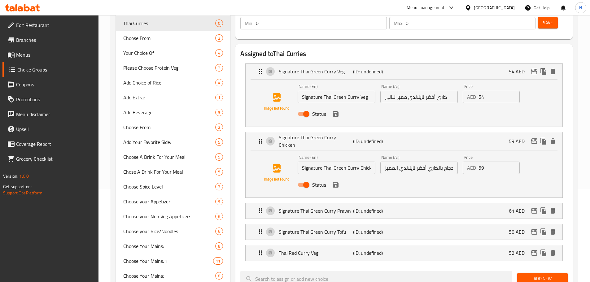
click at [365, 162] on input "Signature Thai Green Curry Chicken" at bounding box center [336, 168] width 77 height 12
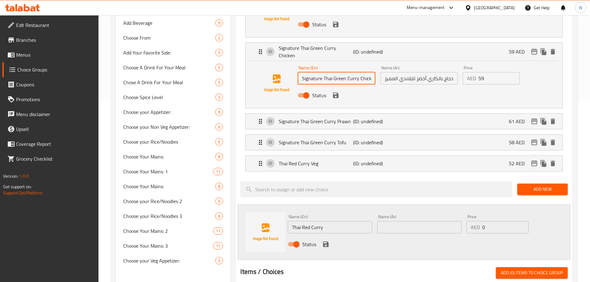
scroll to position [186, 0]
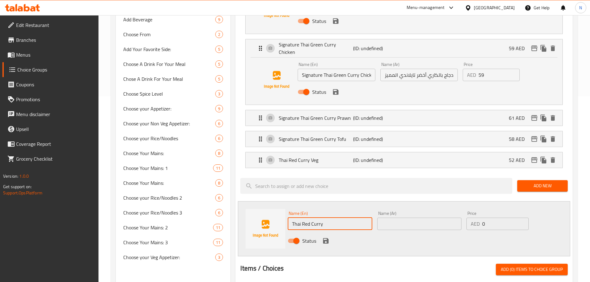
click at [339, 218] on input "Thai Red Curry" at bounding box center [330, 224] width 84 height 12
paste input "Chicken"
click at [322, 218] on input "Thai Red Curry Chicken" at bounding box center [330, 224] width 84 height 12
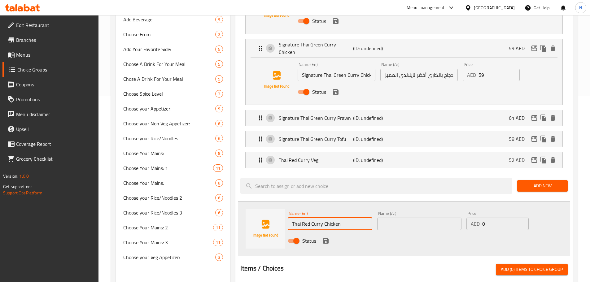
type input "Thai Red Curry Chicken"
click at [395, 218] on input "text" at bounding box center [419, 224] width 84 height 12
paste input "دجاج بالكاري الأحمر التايلاندي"
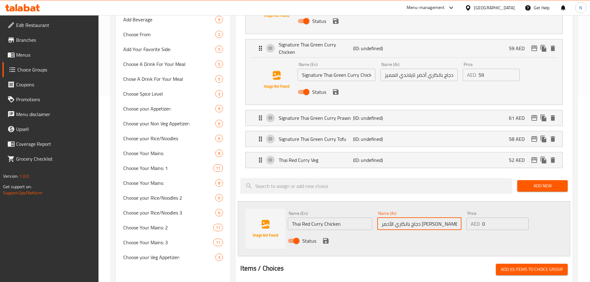
type input "دجاج بالكاري الأحمر التايلاندي"
drag, startPoint x: 490, startPoint y: 207, endPoint x: 481, endPoint y: 207, distance: 8.7
click at [481, 218] on div "AED 0 Price" at bounding box center [498, 224] width 62 height 12
type input "57"
click at [411, 218] on input "دجاج بالكاري الأحمر التايلاندي" at bounding box center [419, 224] width 84 height 12
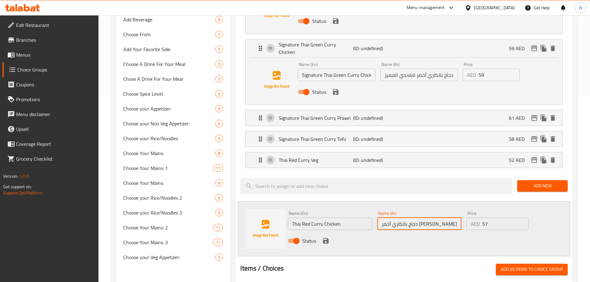
click at [398, 218] on input "دجاج بالكاري أحمر التايلاندي" at bounding box center [419, 224] width 84 height 12
type input "دجاج بالكاري أحمر تايلاندي"
click at [326, 238] on icon "save" at bounding box center [326, 241] width 6 height 6
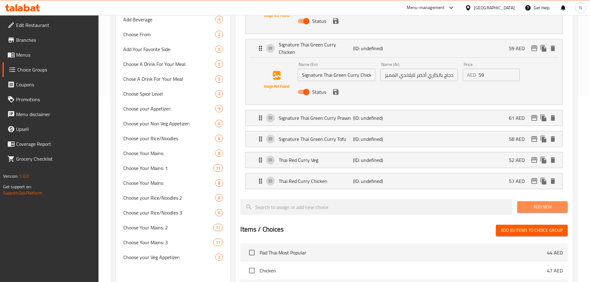
click at [529, 203] on span "Add New" at bounding box center [542, 207] width 41 height 8
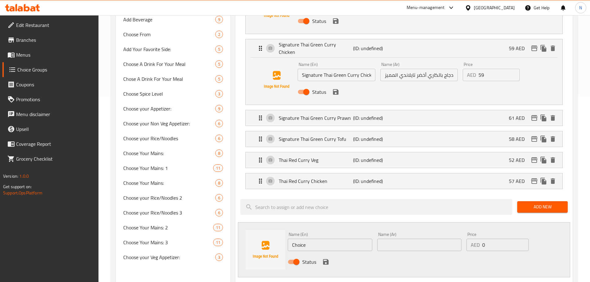
click at [318, 239] on input "Choice" at bounding box center [330, 245] width 84 height 12
paste input "دجاج بالكاري الأحمر التايلاندي"
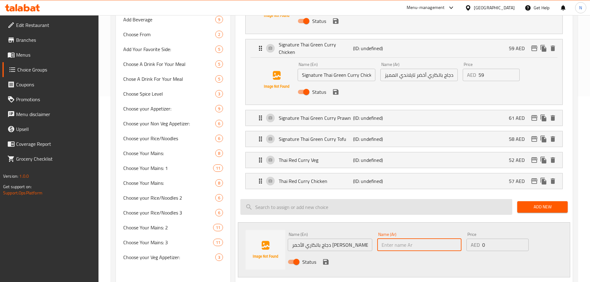
drag, startPoint x: 381, startPoint y: 222, endPoint x: 338, endPoint y: 187, distance: 55.7
click at [381, 239] on input "text" at bounding box center [419, 245] width 84 height 12
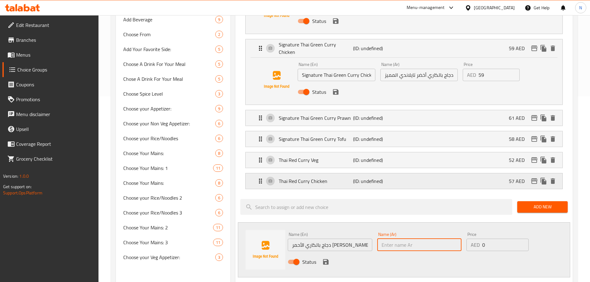
click at [325, 178] on p "Thai Red Curry Chicken" at bounding box center [316, 181] width 74 height 7
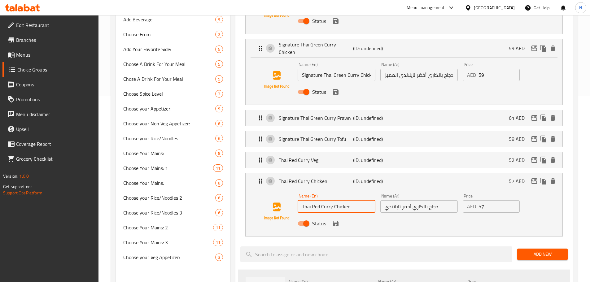
click at [315, 200] on input "Thai Red Curry Chicken" at bounding box center [336, 206] width 77 height 12
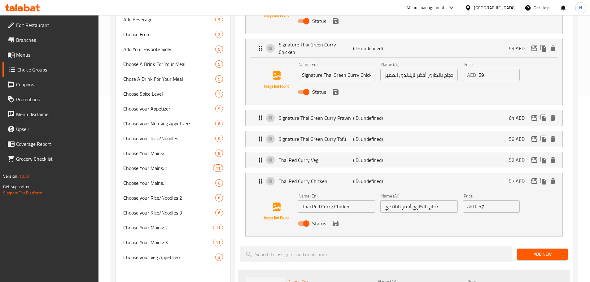
paste input "Thai Red Curry Chicken"
click at [348, 114] on p "Signature Thai Green Curry Prawn" at bounding box center [316, 117] width 74 height 7
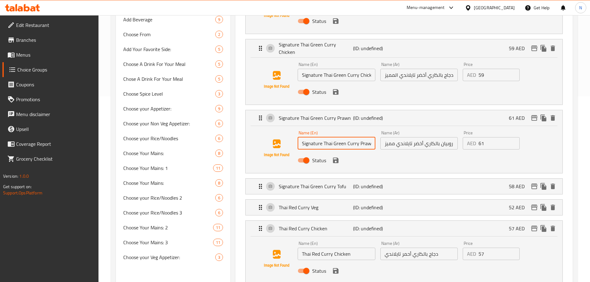
click at [361, 137] on input "Signature Thai Green Curry Prawn" at bounding box center [336, 143] width 77 height 12
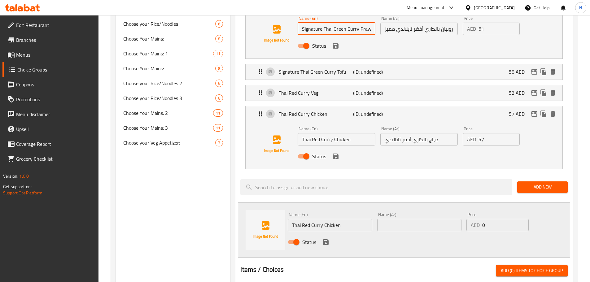
scroll to position [310, 0]
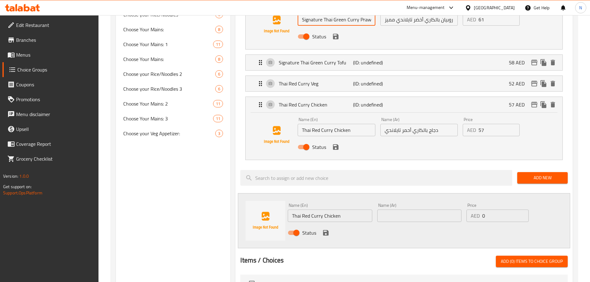
click at [333, 210] on input "Thai Red Curry Chicken" at bounding box center [330, 216] width 84 height 12
paste input "Praw"
click at [322, 210] on input "Thai Red Curry Prawn" at bounding box center [330, 216] width 84 height 12
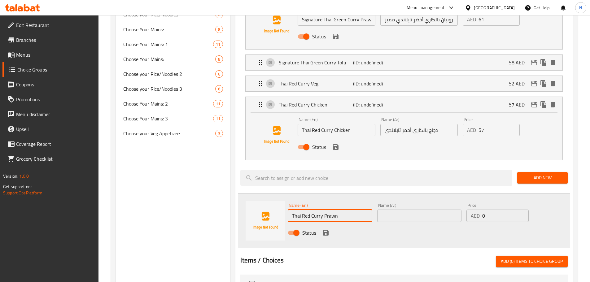
click at [322, 210] on input "Thai Red Curry Prawn" at bounding box center [330, 216] width 84 height 12
type input "Thai Red Curry Prawn"
click at [386, 210] on input "text" at bounding box center [419, 216] width 84 height 12
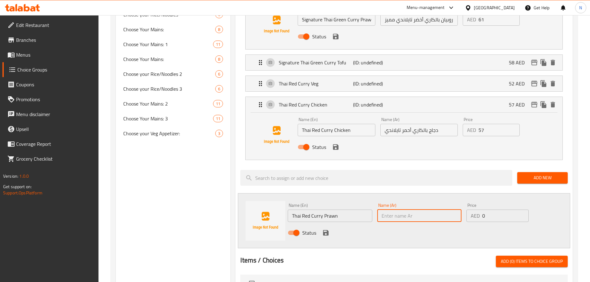
paste input "روبيان بالكاري الأحمر التايلاندي"
click at [410, 210] on input "روبيان بالكاري الأحمر التايلاندي" at bounding box center [419, 216] width 84 height 12
click at [411, 210] on input "روبيان بالكاري الأحمر التايلاندي" at bounding box center [419, 216] width 84 height 12
click at [397, 210] on input "روبيان بالكاري أحمر التايلاندي" at bounding box center [419, 216] width 84 height 12
type input "روبيان بالكاري أحمر تايلاندي"
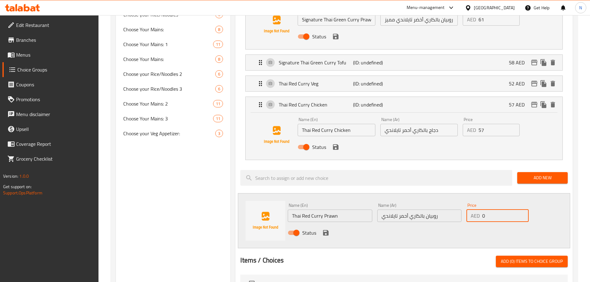
click at [479, 210] on div "AED 0 Price" at bounding box center [498, 216] width 62 height 12
type input "59"
click at [443, 225] on div "Status" at bounding box center [419, 233] width 268 height 17
click at [325, 229] on icon "save" at bounding box center [325, 232] width 7 height 7
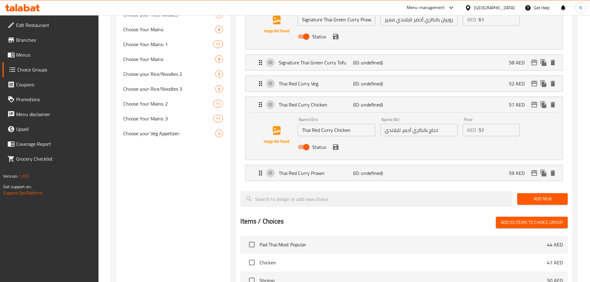
click at [337, 144] on icon "save" at bounding box center [336, 147] width 6 height 6
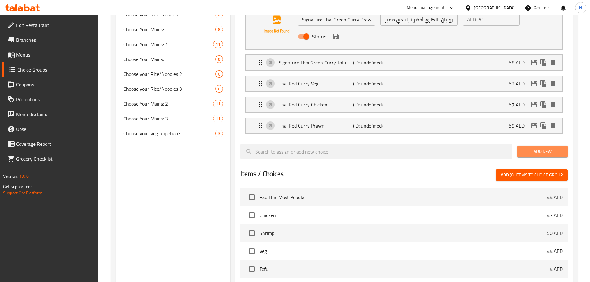
click at [530, 148] on span "Add New" at bounding box center [542, 152] width 41 height 8
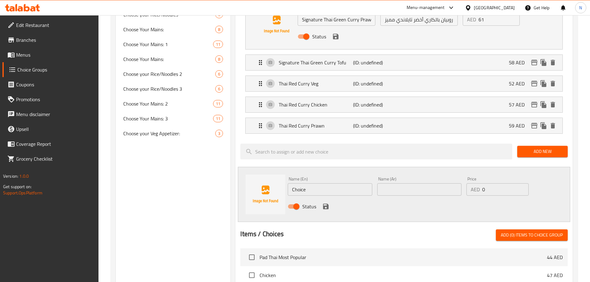
click at [312, 183] on input "Choice" at bounding box center [330, 189] width 84 height 12
paste input "Thai Red Curry"
type input "Thai Red Curry"
drag, startPoint x: 485, startPoint y: 168, endPoint x: 478, endPoint y: 169, distance: 7.2
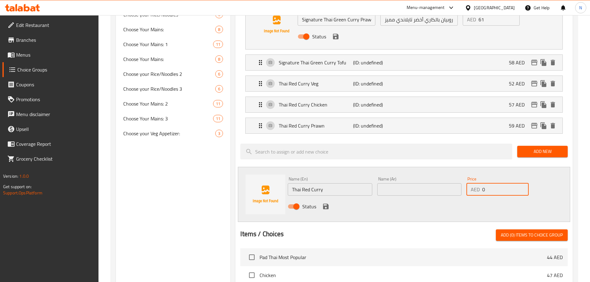
click at [478, 183] on div "AED 0 Price" at bounding box center [498, 189] width 62 height 12
type input "56"
click at [337, 183] on input "Thai Red Curry" at bounding box center [330, 189] width 84 height 12
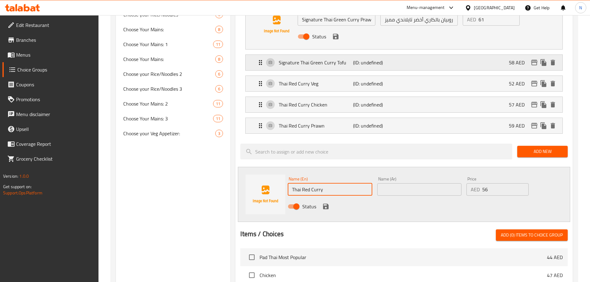
click at [389, 59] on p "(ID: undefined)" at bounding box center [378, 62] width 50 height 7
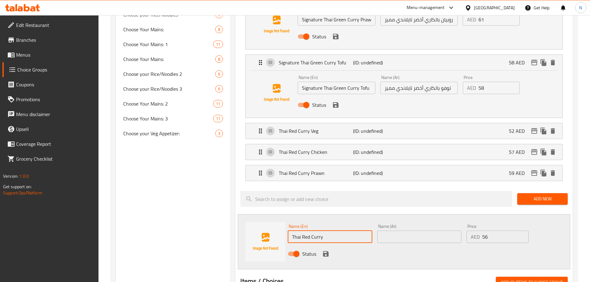
click at [364, 82] on input "Signature Thai Green Curry Tofu" at bounding box center [336, 88] width 77 height 12
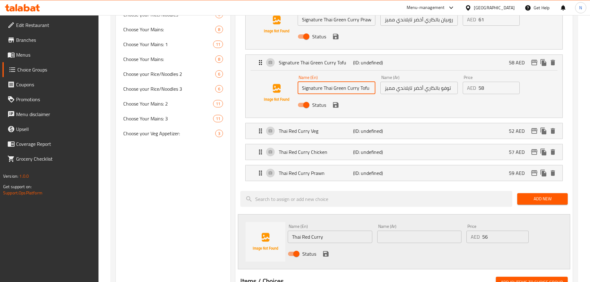
click at [364, 82] on input "Signature Thai Green Curry Tofu" at bounding box center [336, 88] width 77 height 12
click at [353, 231] on input "Thai Red Curry" at bounding box center [330, 237] width 84 height 12
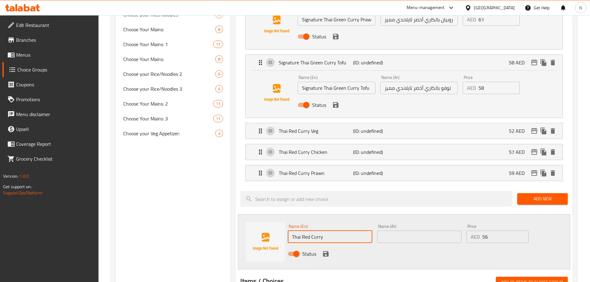
paste input "Tofu"
type input "Thai Red Curry Tofu"
click at [322, 223] on div "Name (En) Thai Red Curry Tofu Name (En)" at bounding box center [329, 234] width 89 height 24
click at [320, 231] on input "Thai Red Curry Tofu" at bounding box center [330, 237] width 84 height 12
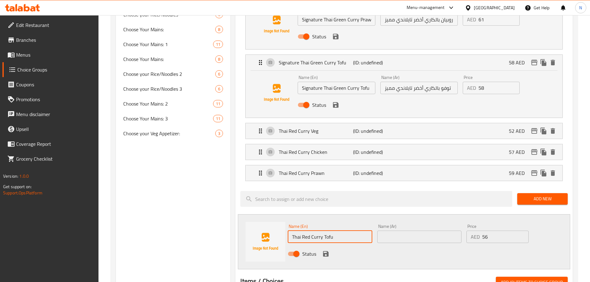
click at [320, 231] on input "Thai Red Curry Tofu" at bounding box center [330, 237] width 84 height 12
click at [401, 231] on input "text" at bounding box center [419, 237] width 84 height 12
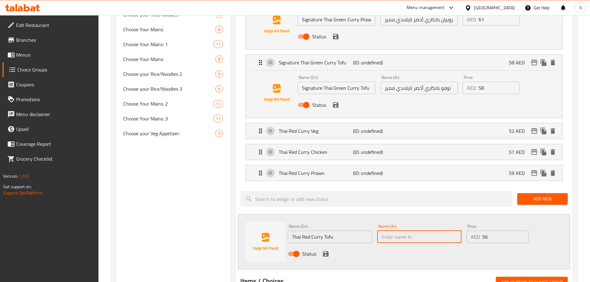
paste input "توفو بالكاري الأحمر التايلاندي"
click at [411, 231] on input "توفو بالكاري الأحمر التايلاندي" at bounding box center [419, 237] width 84 height 12
click at [398, 231] on input "توفو بالكاري أحمر التايلاندي" at bounding box center [419, 237] width 84 height 12
type input "توفو بالكاري أحمر تايلاندي"
click at [325, 251] on icon "save" at bounding box center [326, 254] width 6 height 6
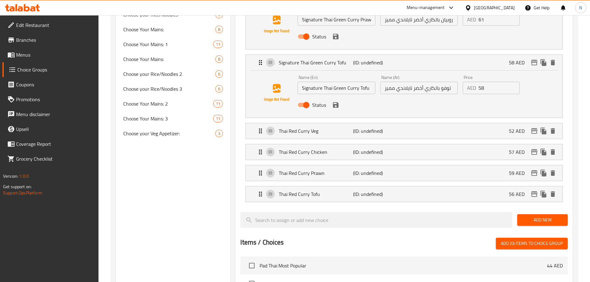
click at [534, 216] on span "Add New" at bounding box center [542, 220] width 41 height 8
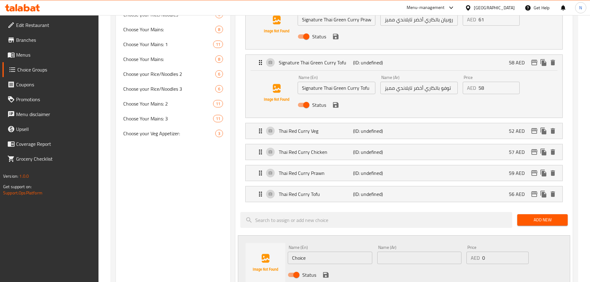
scroll to position [248, 0]
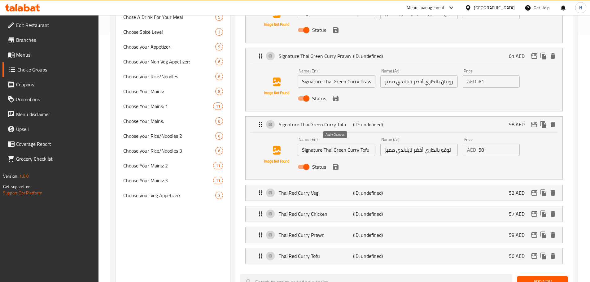
click at [334, 164] on icon "save" at bounding box center [336, 167] width 6 height 6
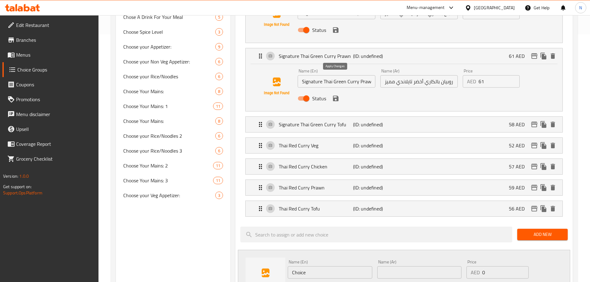
click at [334, 96] on icon "save" at bounding box center [336, 99] width 6 height 6
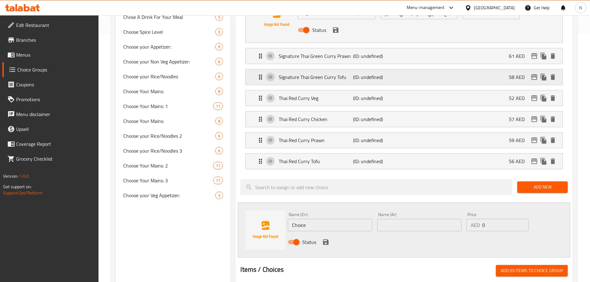
scroll to position [186, 0]
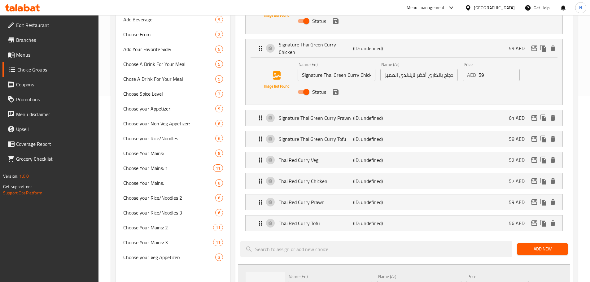
click at [333, 89] on icon "save" at bounding box center [336, 92] width 6 height 6
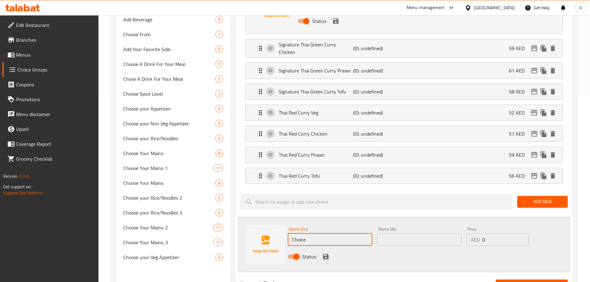
click at [302, 234] on input "Choice" at bounding box center [330, 240] width 84 height 12
paste input "Massaman Curry Veg"
type input "Massaman Curry Veg"
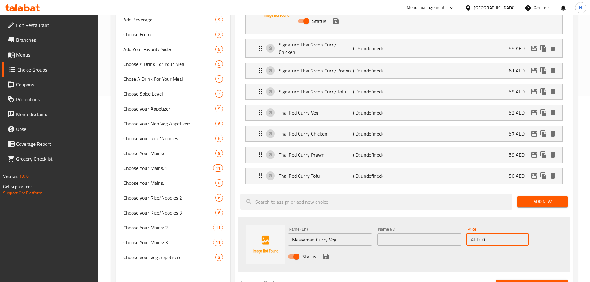
drag, startPoint x: 497, startPoint y: 220, endPoint x: 478, endPoint y: 220, distance: 19.5
click at [478, 234] on div "AED 0 Price" at bounding box center [498, 240] width 62 height 12
type input "49"
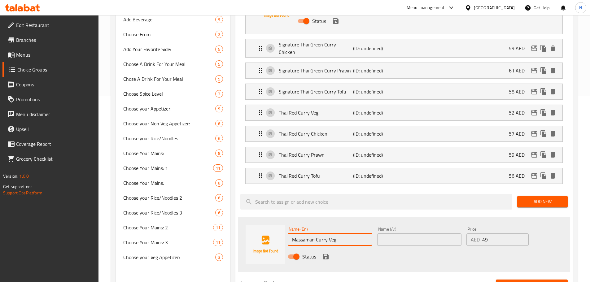
click at [329, 234] on input "Massaman Curry Veg" at bounding box center [330, 240] width 84 height 12
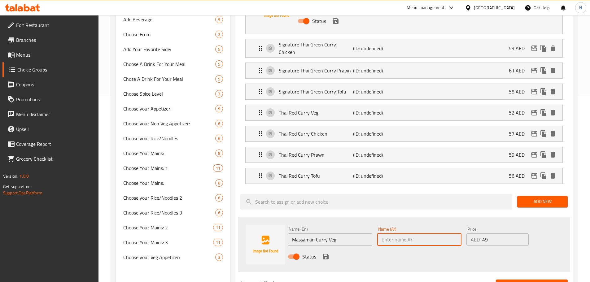
click at [416, 234] on input "text" at bounding box center [419, 240] width 84 height 12
paste input "كاري ماسامان بالخضار"
type input "كاري ماسامان بالخضار"
click at [322, 252] on button "save" at bounding box center [325, 256] width 9 height 9
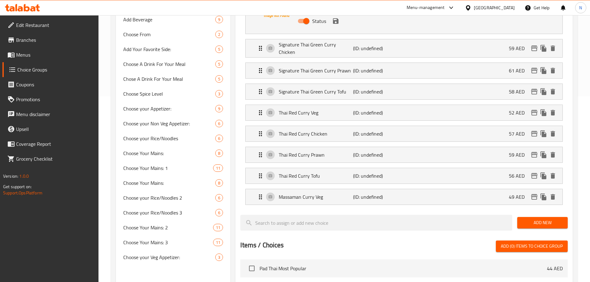
click at [527, 219] on span "Add New" at bounding box center [542, 223] width 41 height 8
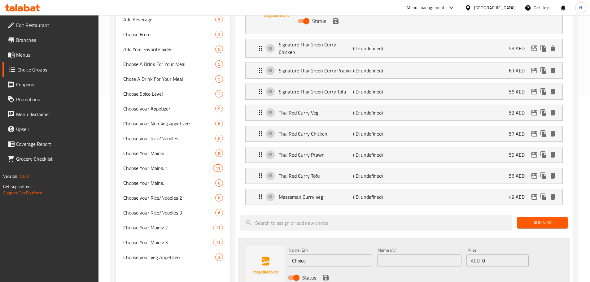
click at [337, 255] on input "Choice" at bounding box center [330, 261] width 84 height 12
paste input "Massaman Curry Beef"
type input "Massaman Curry Beef"
click at [389, 255] on input "text" at bounding box center [419, 261] width 84 height 12
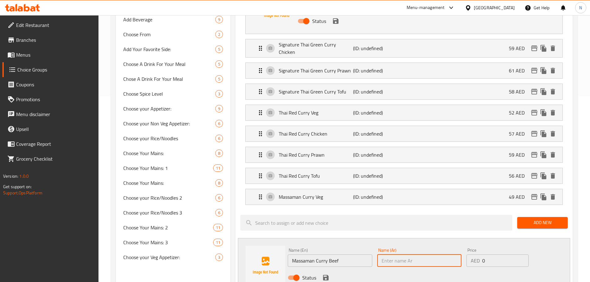
paste input "كاري ماسامان لحم البقر"
click at [388, 255] on input "كاري ماسامان لحم البقر" at bounding box center [419, 261] width 84 height 12
click at [437, 255] on input "كاري ماسامان لحم بقر" at bounding box center [419, 261] width 84 height 12
type input "كاري ماسامان لحم بقرى"
drag, startPoint x: 493, startPoint y: 242, endPoint x: 480, endPoint y: 240, distance: 12.8
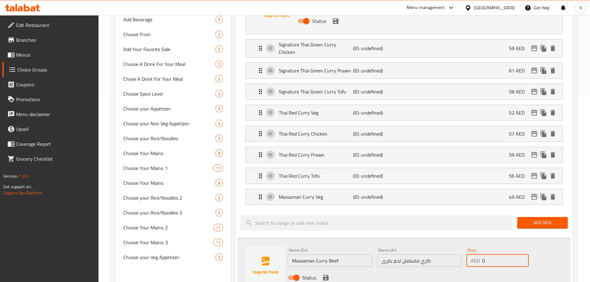
click at [480, 255] on div "AED 0 Price" at bounding box center [498, 261] width 62 height 12
type input "62"
click at [454, 270] on div "Status" at bounding box center [419, 278] width 268 height 17
click at [327, 275] on icon "save" at bounding box center [326, 278] width 6 height 6
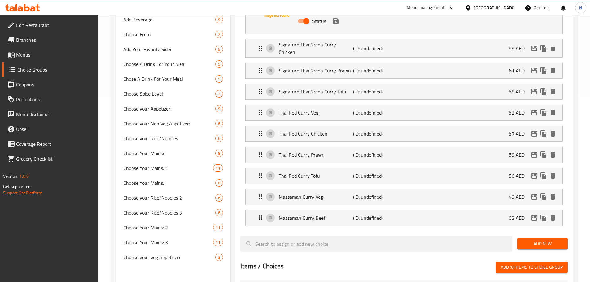
click at [541, 238] on button "Add New" at bounding box center [542, 243] width 51 height 11
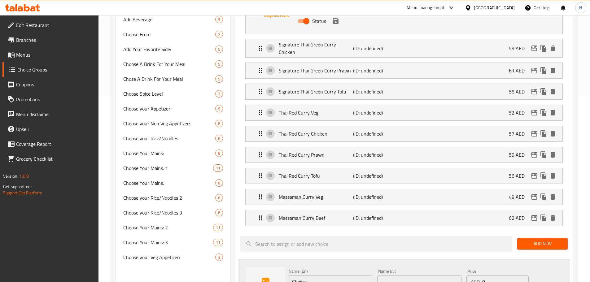
click at [320, 276] on input "Choice" at bounding box center [330, 282] width 84 height 12
paste input "Panang Curry"
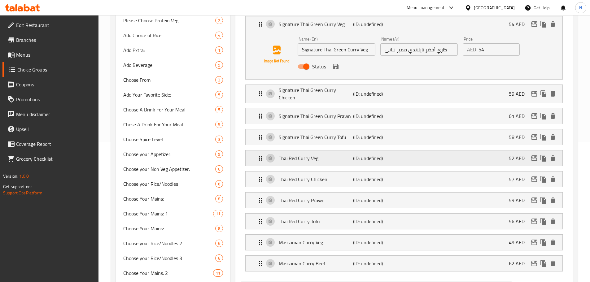
scroll to position [93, 0]
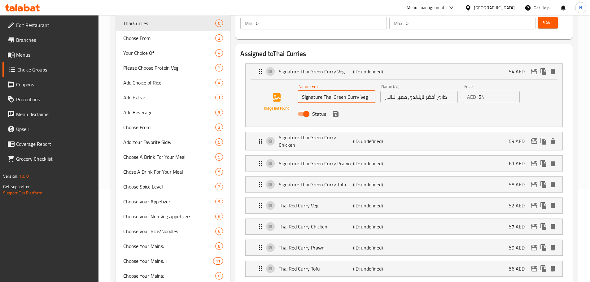
click at [363, 91] on input "Signature Thai Green Curry Veg" at bounding box center [336, 97] width 77 height 12
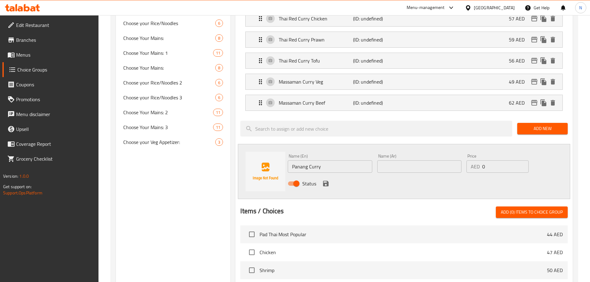
scroll to position [310, 0]
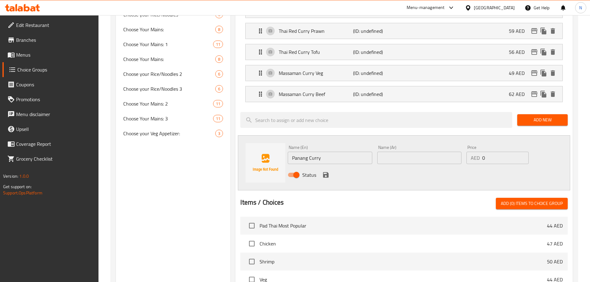
click at [353, 152] on input "Panang Curry" at bounding box center [330, 158] width 84 height 12
paste input "Veg"
click at [323, 152] on input "Panang Curry Veg" at bounding box center [330, 158] width 84 height 12
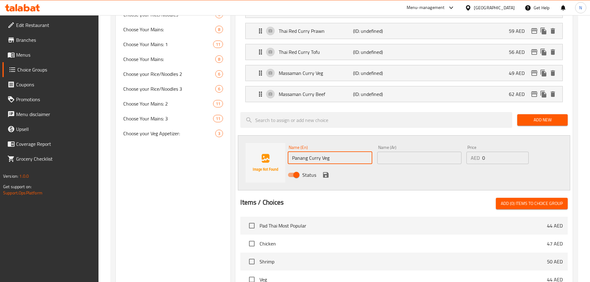
type input "Panang Curry Veg"
click at [411, 152] on input "text" at bounding box center [419, 158] width 84 height 12
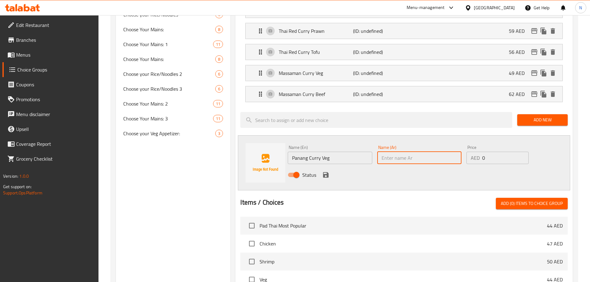
paste input "كاري بانانج بالخضار"
type input "كاري بانانج بالخضار"
drag, startPoint x: 485, startPoint y: 137, endPoint x: 480, endPoint y: 137, distance: 5.6
click at [480, 152] on div "AED 0 Price" at bounding box center [498, 158] width 62 height 12
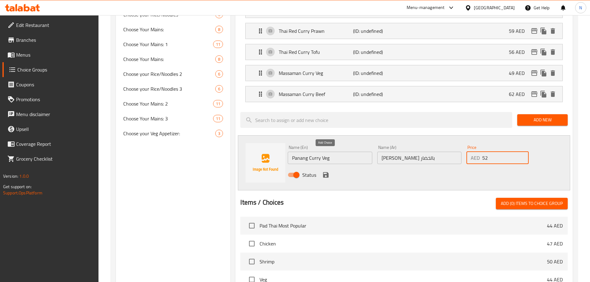
type input "52"
click at [326, 172] on icon "save" at bounding box center [326, 175] width 6 height 6
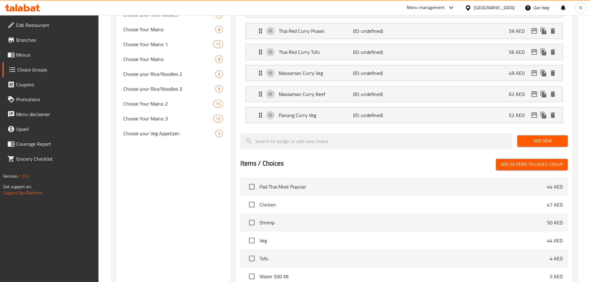
click at [538, 137] on span "Add New" at bounding box center [542, 141] width 41 height 8
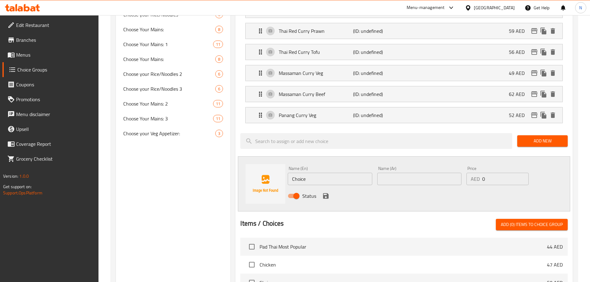
click at [310, 173] on input "Choice" at bounding box center [330, 179] width 84 height 12
paste input "Panang Curry"
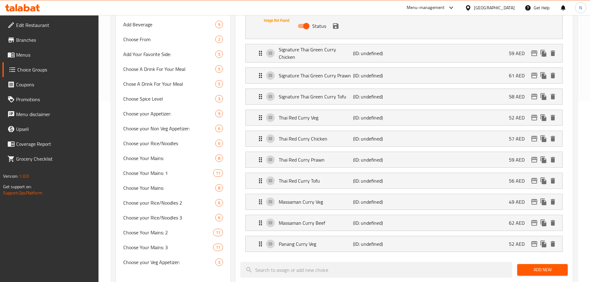
scroll to position [124, 0]
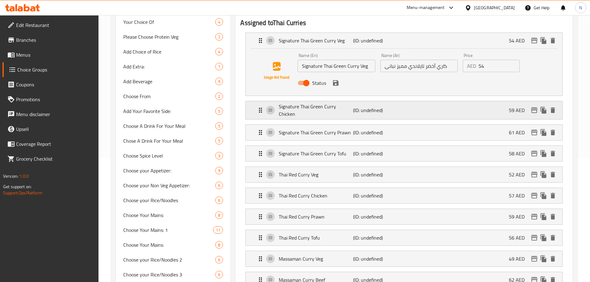
click at [351, 103] on p "Signature Thai Green Curry Chicken" at bounding box center [316, 110] width 74 height 15
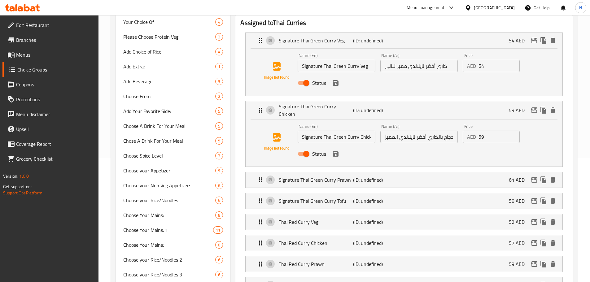
click at [364, 131] on input "Signature Thai Green Curry Chicken" at bounding box center [336, 137] width 77 height 12
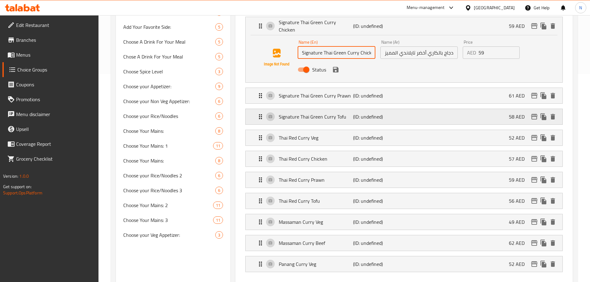
scroll to position [310, 0]
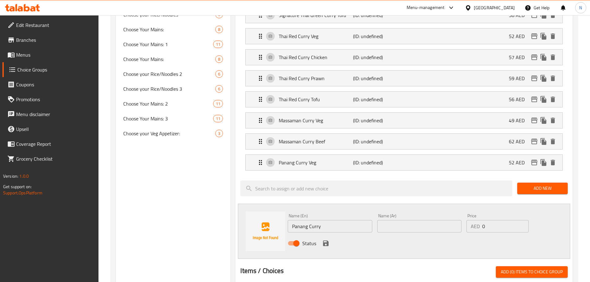
click at [336, 220] on input "Panang Curry" at bounding box center [330, 226] width 84 height 12
paste input "Chicken"
click at [320, 220] on input "Panang Curry Chicken" at bounding box center [330, 226] width 84 height 12
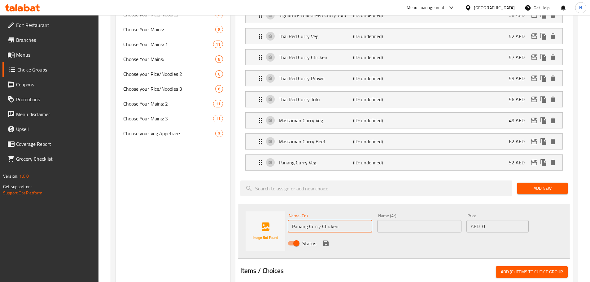
type input "Panang Curry Chicken"
click at [441, 220] on input "text" at bounding box center [419, 226] width 84 height 12
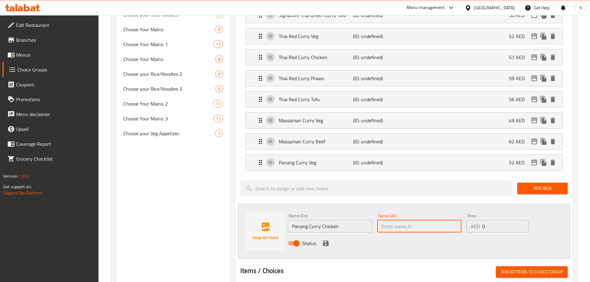
paste input "دجاج بانانج بالكاري"
type input "دجاج بانانج بالكاري"
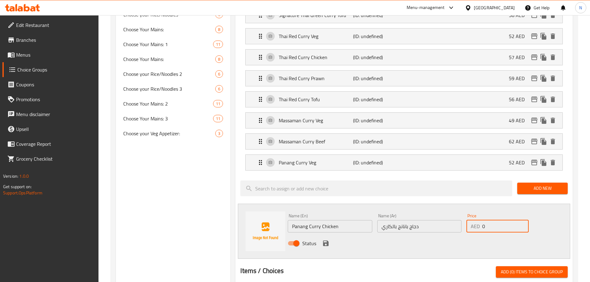
drag, startPoint x: 486, startPoint y: 205, endPoint x: 480, endPoint y: 207, distance: 6.4
click at [480, 220] on div "AED 0 Price" at bounding box center [498, 226] width 62 height 12
type input "57"
click at [453, 235] on div "Status" at bounding box center [419, 243] width 268 height 17
click at [324, 241] on icon "save" at bounding box center [326, 244] width 6 height 6
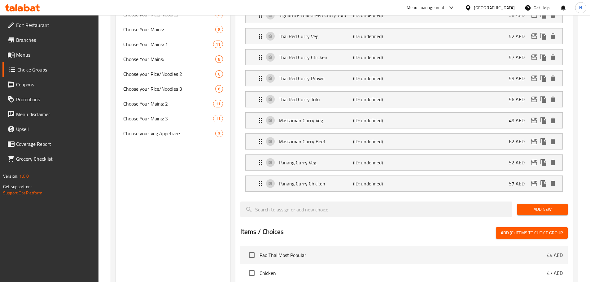
click at [534, 206] on span "Add New" at bounding box center [542, 210] width 41 height 8
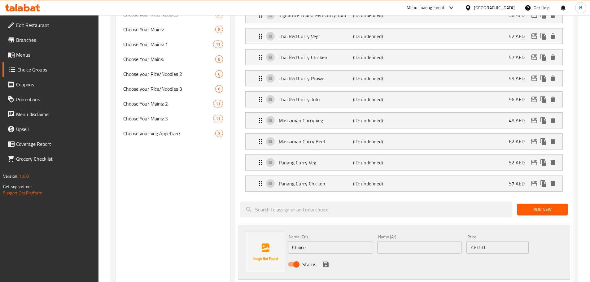
click at [323, 241] on input "Choice" at bounding box center [330, 247] width 84 height 12
paste input "Panang Curry"
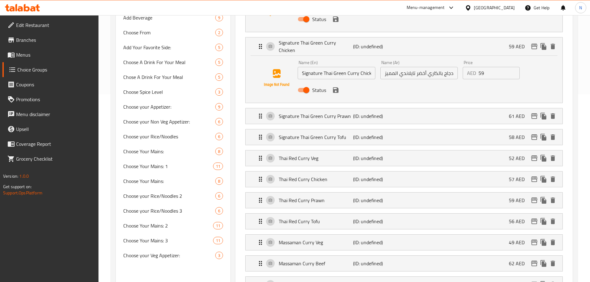
scroll to position [186, 0]
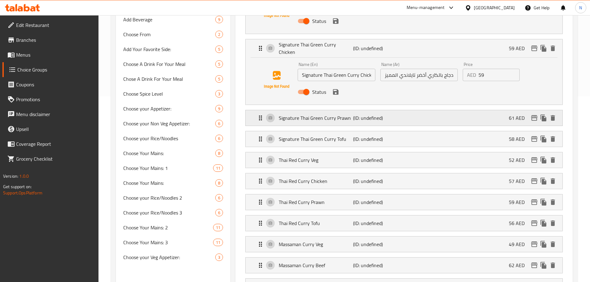
click at [352, 114] on p "Signature Thai Green Curry Prawn" at bounding box center [316, 117] width 74 height 7
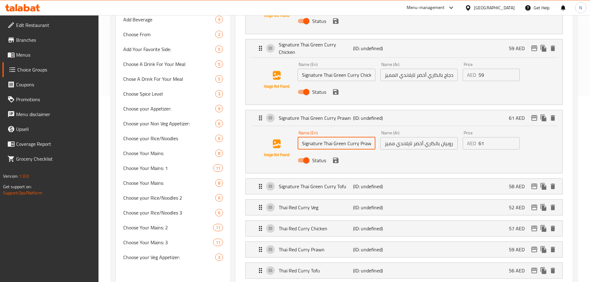
click at [363, 137] on input "Signature Thai Green Curry Prawn" at bounding box center [336, 143] width 77 height 12
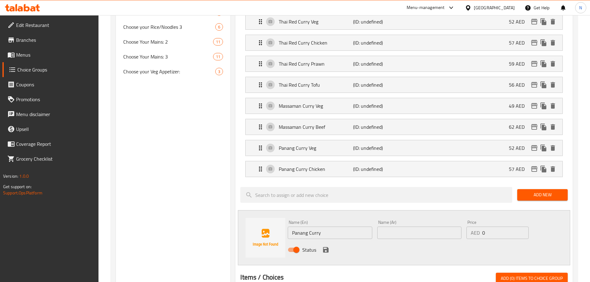
scroll to position [496, 0]
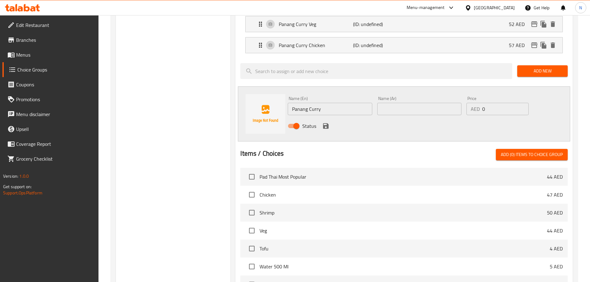
click at [345, 103] on input "Panang Curry" at bounding box center [330, 109] width 84 height 12
paste input "Prawn"
click at [322, 103] on input "Panang Curry Prawn" at bounding box center [330, 109] width 84 height 12
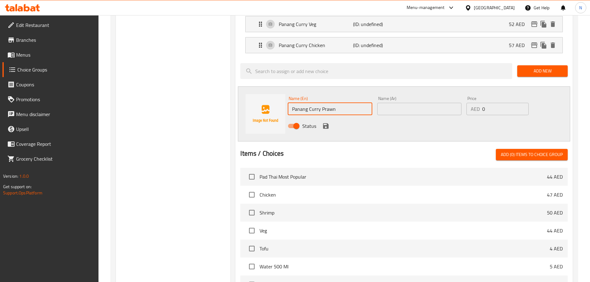
type input "Panang Curry Prawn"
click at [395, 103] on input "text" at bounding box center [419, 109] width 84 height 12
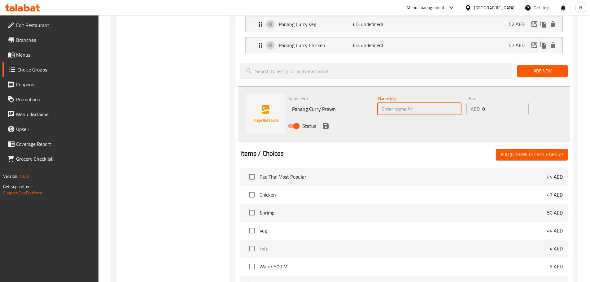
paste input "روبيان بانانج بالكاري"
type input "روبيان بانانج بالكاري"
drag, startPoint x: 489, startPoint y: 86, endPoint x: 481, endPoint y: 85, distance: 8.8
click at [481, 103] on div "AED 0 Price" at bounding box center [498, 109] width 62 height 12
type input "59"
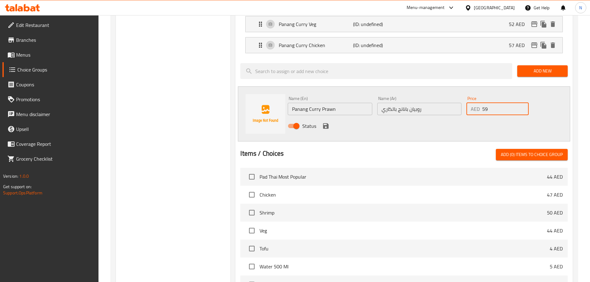
click at [469, 118] on div "Status" at bounding box center [419, 126] width 268 height 17
click at [325, 123] on icon "save" at bounding box center [326, 126] width 6 height 6
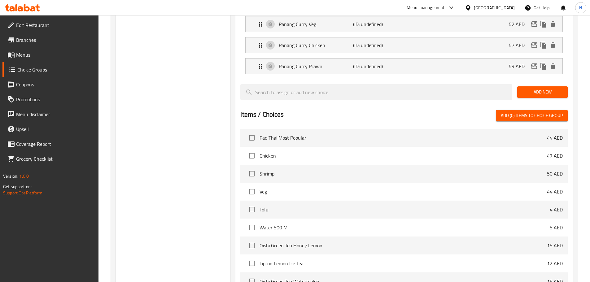
scroll to position [434, 0]
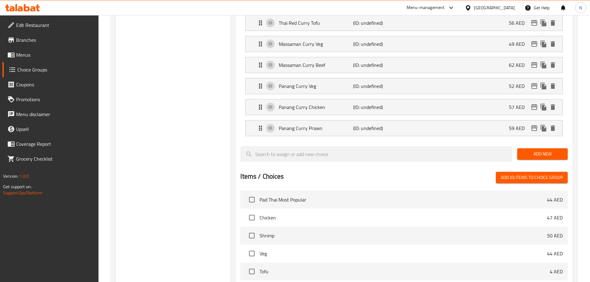
click at [531, 150] on span "Add New" at bounding box center [542, 154] width 41 height 8
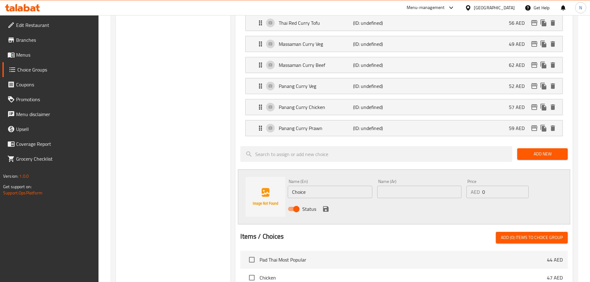
click at [329, 186] on input "Choice" at bounding box center [330, 192] width 84 height 12
paste input "Panang Curry"
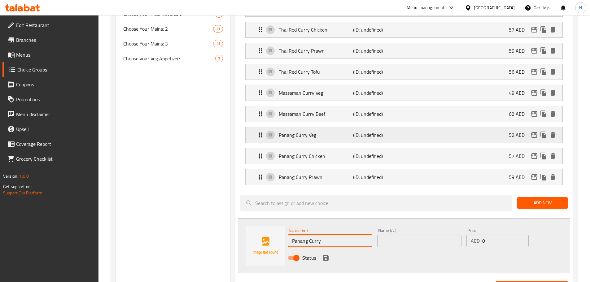
scroll to position [310, 0]
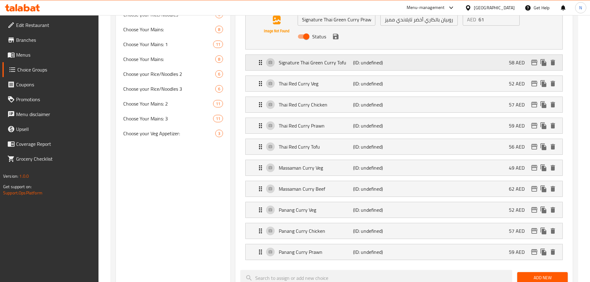
click at [348, 59] on p "Signature Thai Green Curry Tofu" at bounding box center [316, 62] width 74 height 7
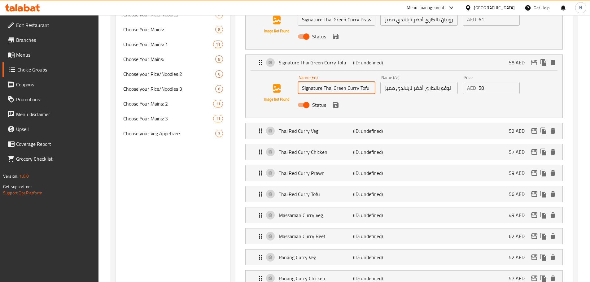
click at [362, 82] on input "Signature Thai Green Curry Tofu" at bounding box center [336, 88] width 77 height 12
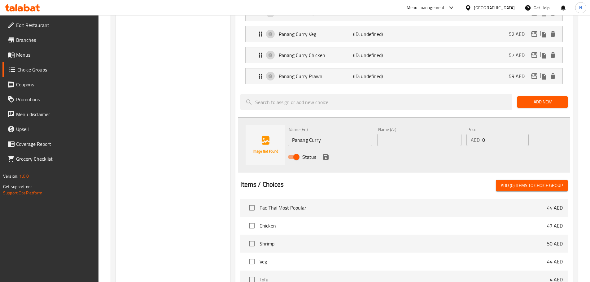
scroll to position [620, 0]
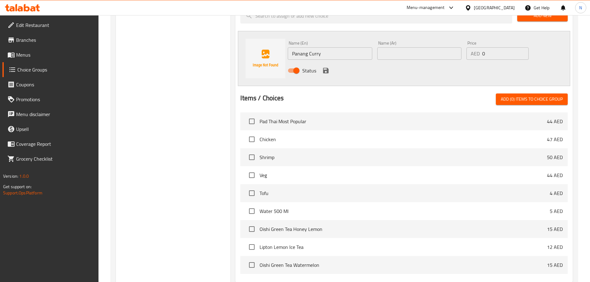
click at [338, 47] on input "Panang Curry" at bounding box center [330, 53] width 84 height 12
paste input "Tofu"
click at [322, 47] on input "Panang Curry Tofu" at bounding box center [330, 53] width 84 height 12
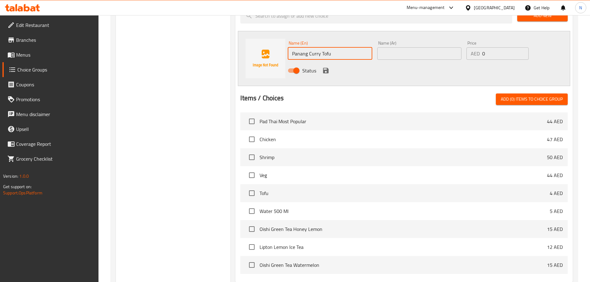
type input "Panang Curry Tofu"
drag, startPoint x: 393, startPoint y: 36, endPoint x: 395, endPoint y: 39, distance: 3.7
click at [393, 47] on input "text" at bounding box center [419, 53] width 84 height 12
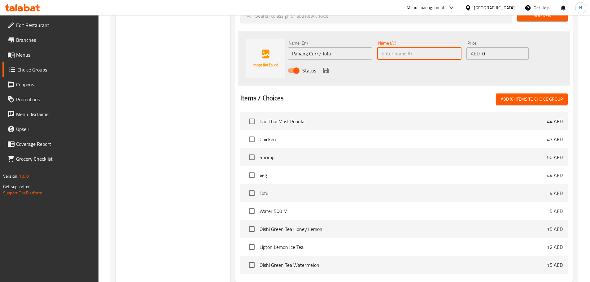
paste input "بانانج كاري توفو"
type input "بانانج كاري توفو"
drag, startPoint x: 494, startPoint y: 33, endPoint x: 468, endPoint y: 35, distance: 26.1
click at [468, 47] on div "AED 0 Price" at bounding box center [498, 53] width 62 height 12
type input "56"
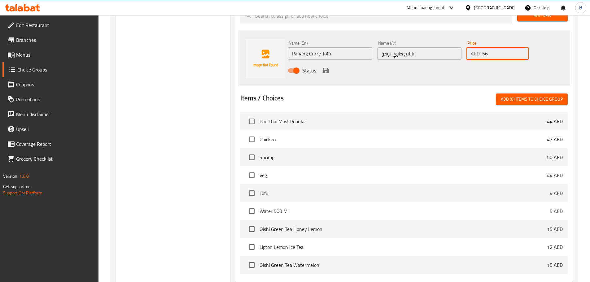
click at [457, 60] on div "Name (En) Panang Curry Tofu Name (En) Name (Ar) بانانج كاري توفو Name (Ar) Pric…" at bounding box center [404, 58] width 332 height 55
click at [325, 68] on icon "save" at bounding box center [326, 71] width 6 height 6
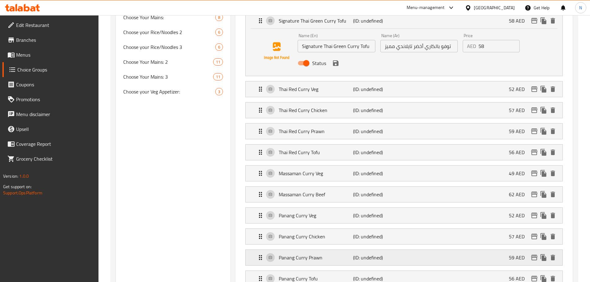
scroll to position [465, 0]
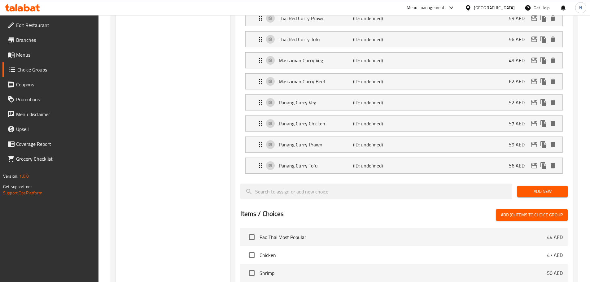
click at [535, 181] on div "Add New" at bounding box center [542, 191] width 55 height 21
click at [534, 188] on span "Add New" at bounding box center [542, 192] width 41 height 8
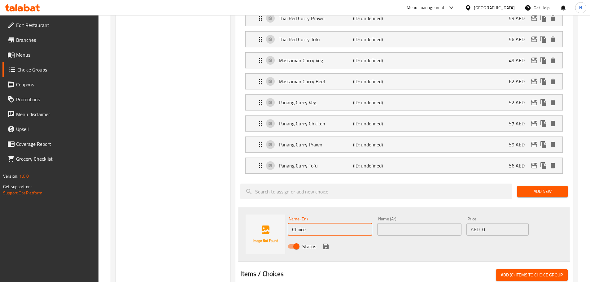
click at [313, 223] on input "Choice" at bounding box center [330, 229] width 84 height 12
paste input "Yellow Thai Curry"
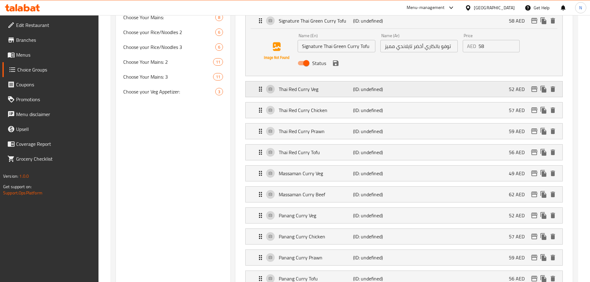
scroll to position [341, 0]
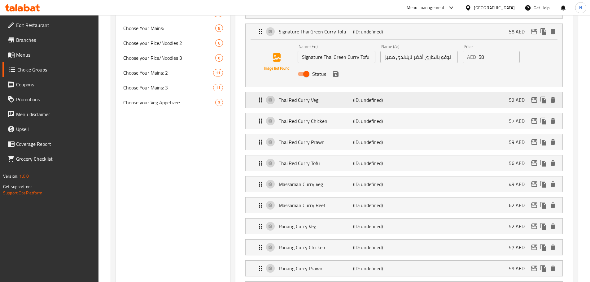
click at [335, 92] on div "Thai Red Curry Veg (ID: undefined) 52 AED" at bounding box center [406, 99] width 298 height 15
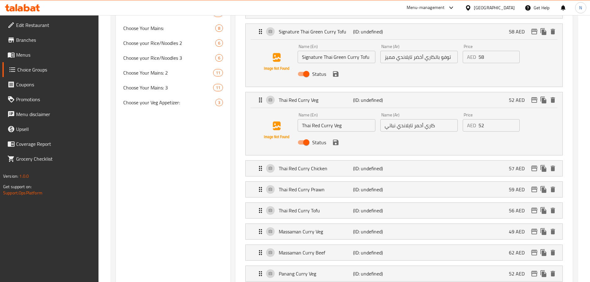
click at [338, 119] on input "Thai Red Curry Veg" at bounding box center [336, 125] width 77 height 12
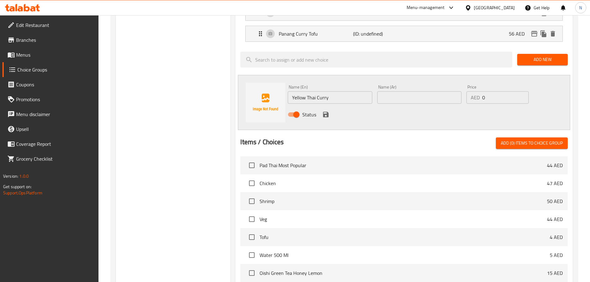
scroll to position [651, 0]
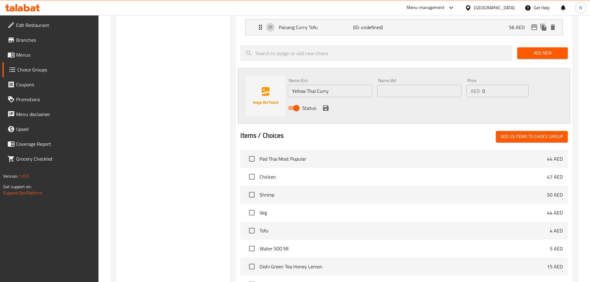
click at [334, 85] on input "Yellow Thai Curry" at bounding box center [330, 91] width 84 height 12
paste input "Veg"
click at [323, 85] on input "Yellow Thai Curry Veg" at bounding box center [330, 91] width 84 height 12
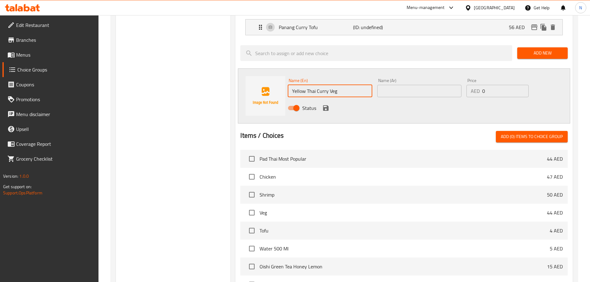
type input "Yellow Thai Curry Veg"
click at [405, 78] on div "Name (Ar) Name (Ar)" at bounding box center [419, 87] width 84 height 19
click at [404, 85] on input "text" at bounding box center [419, 91] width 84 height 12
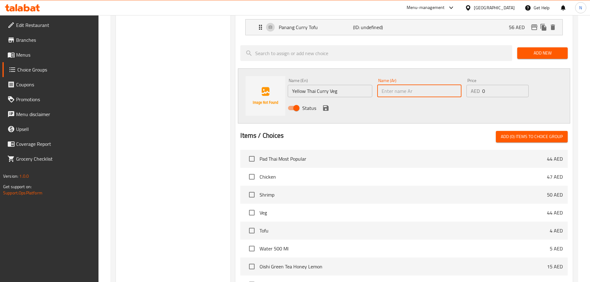
paste input "الكاري التايلندي الأصفر بالخضار"
click at [440, 85] on input "الكاري التايلندي الأصفر بالخضار" at bounding box center [419, 91] width 84 height 12
click at [426, 85] on input "كاري التايلندي الأصفر بالخضار" at bounding box center [419, 91] width 84 height 12
click at [407, 85] on input "كاري تايلندي الأصفر بالخضار" at bounding box center [419, 91] width 84 height 12
type input "كاري تايلندي أصفر بالخضار"
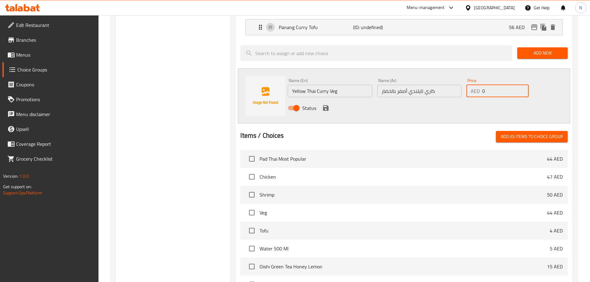
drag, startPoint x: 491, startPoint y: 72, endPoint x: 482, endPoint y: 72, distance: 8.7
click at [482, 85] on input "0" at bounding box center [505, 91] width 46 height 12
type input "52"
drag, startPoint x: 466, startPoint y: 89, endPoint x: 458, endPoint y: 94, distance: 9.6
click at [466, 100] on div "Status" at bounding box center [419, 108] width 268 height 17
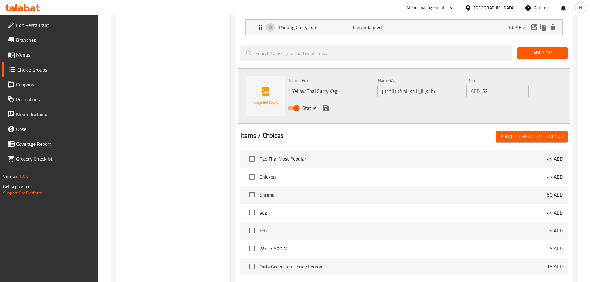
click at [324, 104] on icon "save" at bounding box center [325, 107] width 7 height 7
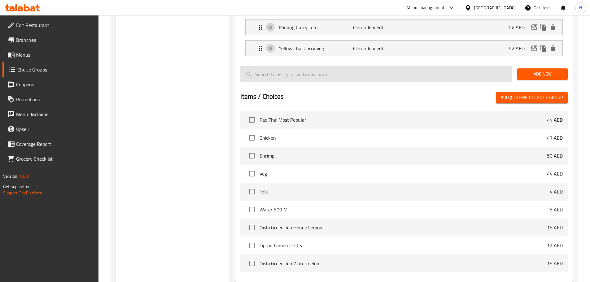
click at [531, 70] on span "Add New" at bounding box center [542, 74] width 41 height 8
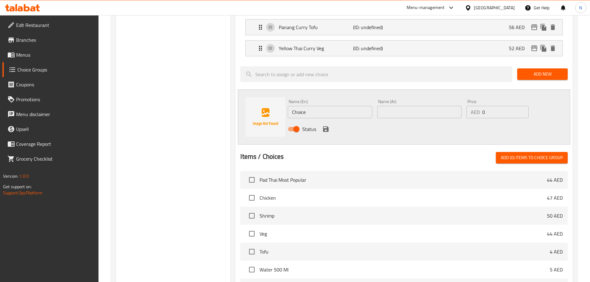
click at [314, 106] on input "Choice" at bounding box center [330, 112] width 84 height 12
paste input "Yellow Thai Curry"
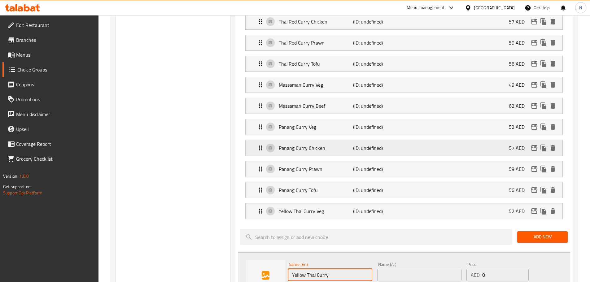
scroll to position [403, 0]
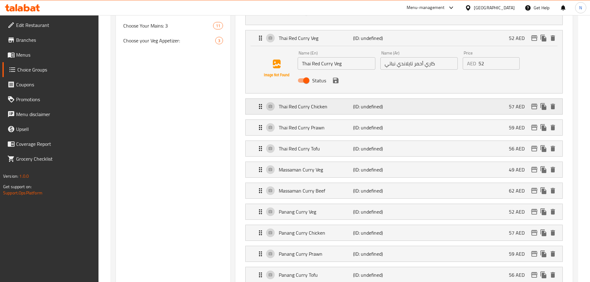
click at [327, 103] on p "Thai Red Curry Chicken" at bounding box center [316, 106] width 74 height 7
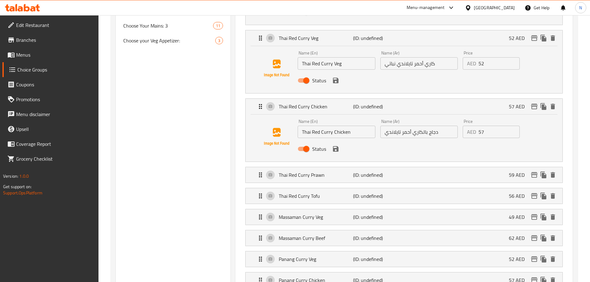
click at [339, 126] on input "Thai Red Curry Chicken" at bounding box center [336, 132] width 77 height 12
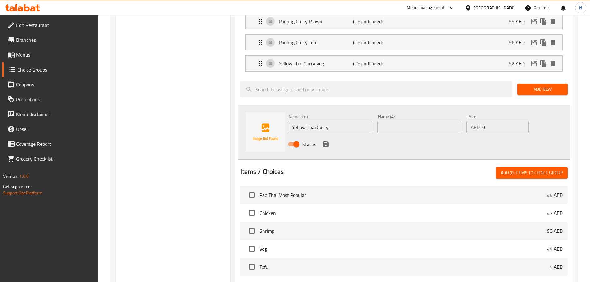
scroll to position [713, 0]
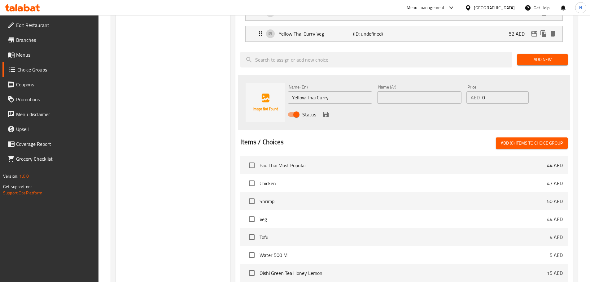
click at [347, 91] on input "Yellow Thai Curry" at bounding box center [330, 97] width 84 height 12
paste input "Chicken"
click at [332, 91] on input "Yellow Thai Curry Chicken" at bounding box center [330, 97] width 84 height 12
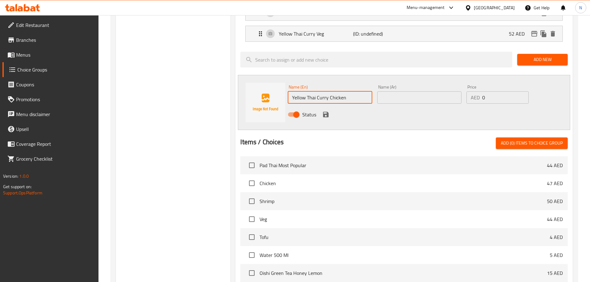
type input "Yellow Thai Curry Chicken"
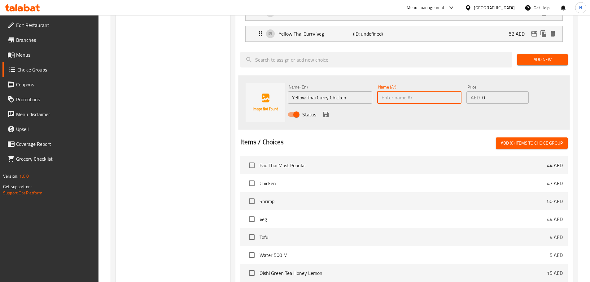
click at [406, 91] on input "text" at bounding box center [419, 97] width 84 height 12
paste input "دجاج بالكاري التايلندي الأصفر"
click at [411, 91] on input "دجاج بالكاري التايلندي الأصفر" at bounding box center [419, 97] width 84 height 12
click at [393, 91] on input "دجاج بالكاري تايلندي الأصفر" at bounding box center [419, 97] width 84 height 12
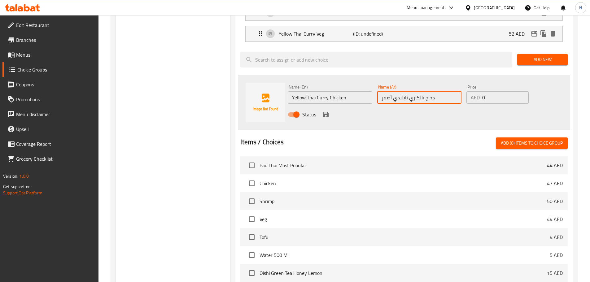
type input "دجاج بالكاري تايلندي أصفر"
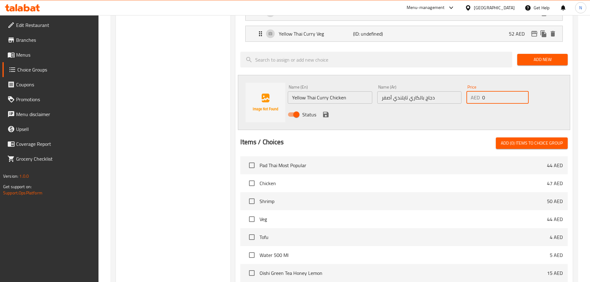
drag, startPoint x: 486, startPoint y: 79, endPoint x: 482, endPoint y: 79, distance: 3.7
click at [482, 91] on input "0" at bounding box center [505, 97] width 46 height 12
type input "57"
drag, startPoint x: 462, startPoint y: 91, endPoint x: 371, endPoint y: 117, distance: 94.7
click at [461, 106] on div "Status" at bounding box center [419, 114] width 268 height 17
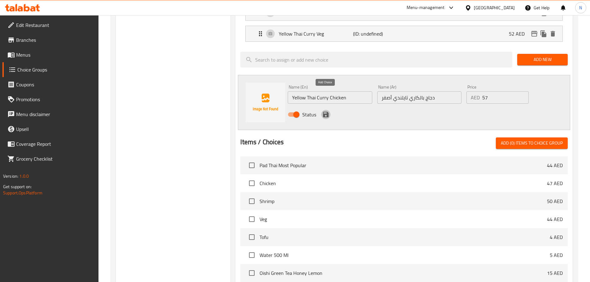
click at [324, 112] on icon "save" at bounding box center [326, 115] width 6 height 6
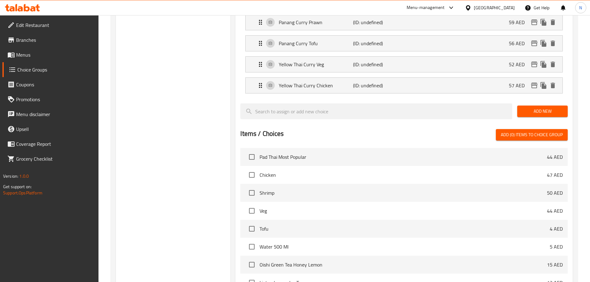
scroll to position [682, 0]
click at [534, 108] on span "Add New" at bounding box center [542, 112] width 41 height 8
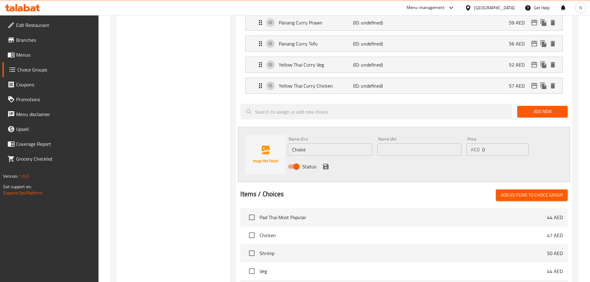
click at [359, 143] on input "Choice" at bounding box center [330, 149] width 84 height 12
paste input "Yellow Thai Curry"
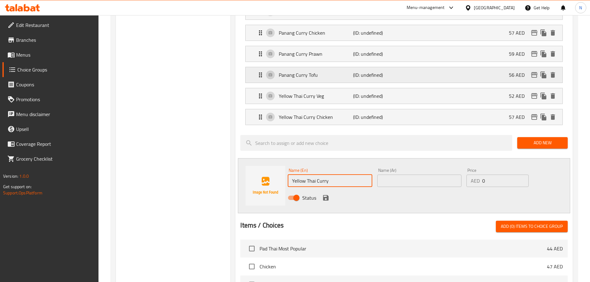
scroll to position [589, 0]
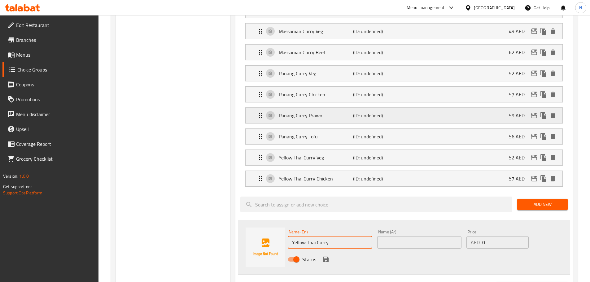
click at [328, 112] on p "Panang Curry Prawn" at bounding box center [316, 115] width 74 height 7
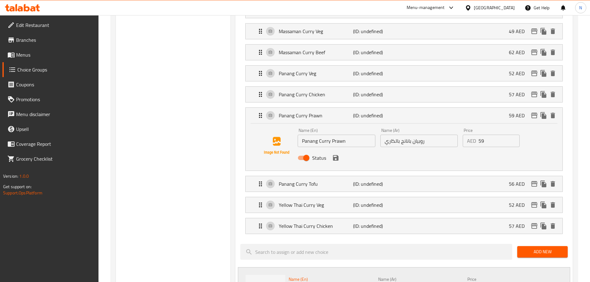
click at [336, 135] on input "Panang Curry Prawn" at bounding box center [336, 141] width 77 height 12
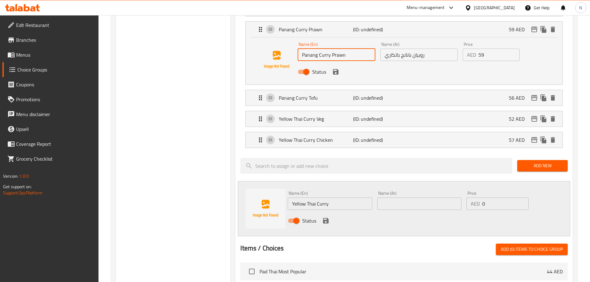
scroll to position [682, 0]
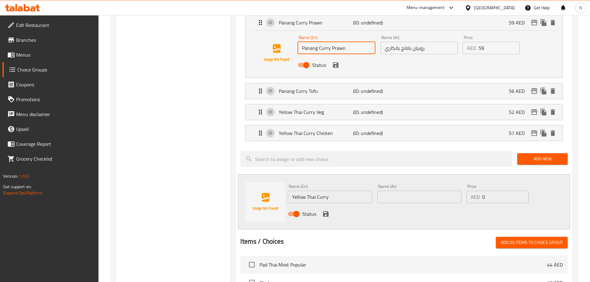
click at [336, 191] on input "Yellow Thai Curry" at bounding box center [330, 197] width 84 height 12
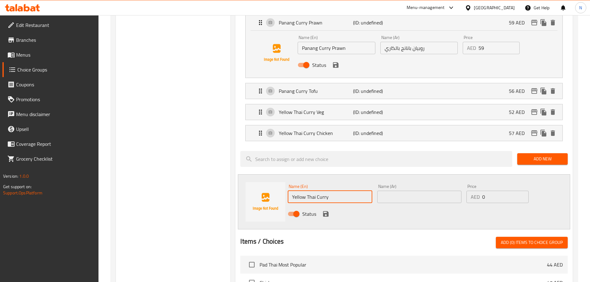
paste input "Prawn"
click at [329, 191] on input "Yellow Thai Curry Prawn" at bounding box center [330, 197] width 84 height 12
type input "Yellow Thai Curry Prawn"
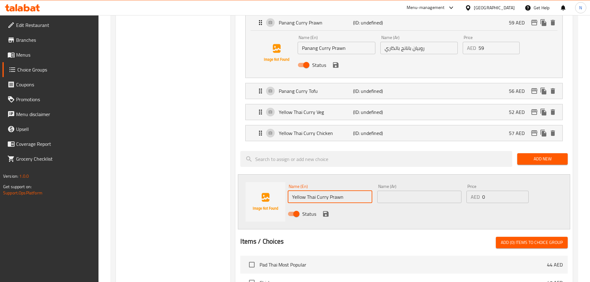
click at [393, 185] on div "Name (Ar) Name (Ar)" at bounding box center [419, 194] width 89 height 24
click at [396, 191] on input "text" at bounding box center [419, 197] width 84 height 12
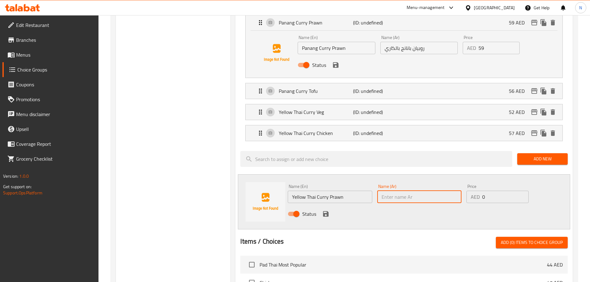
paste input "روبيان بالكاري التايلندي الأصفر"
click at [411, 191] on input "روبيان بالكاري التايلندي الأصفر" at bounding box center [419, 197] width 84 height 12
click at [392, 191] on input "روبيان بالكاري تايلندي الأصفر" at bounding box center [419, 197] width 84 height 12
type input "روبيان بالكاري تايلندي أصفر"
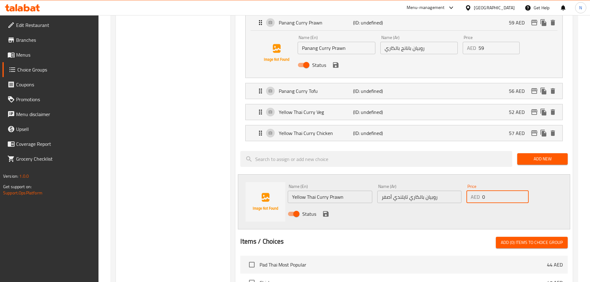
drag, startPoint x: 493, startPoint y: 179, endPoint x: 480, endPoint y: 180, distance: 13.0
click at [480, 191] on div "AED 0 Price" at bounding box center [498, 197] width 62 height 12
type input "59"
click at [460, 206] on div "Status" at bounding box center [419, 214] width 268 height 17
click at [325, 210] on icon "save" at bounding box center [325, 213] width 7 height 7
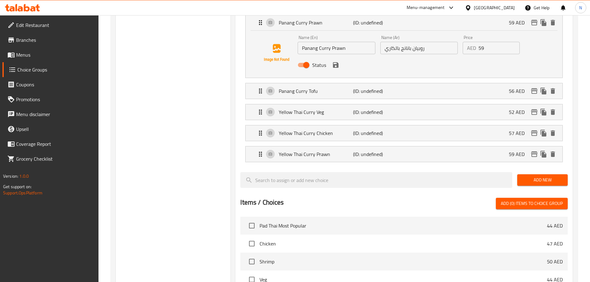
drag, startPoint x: 533, startPoint y: 160, endPoint x: 518, endPoint y: 159, distance: 15.2
click at [532, 176] on span "Add New" at bounding box center [542, 180] width 41 height 8
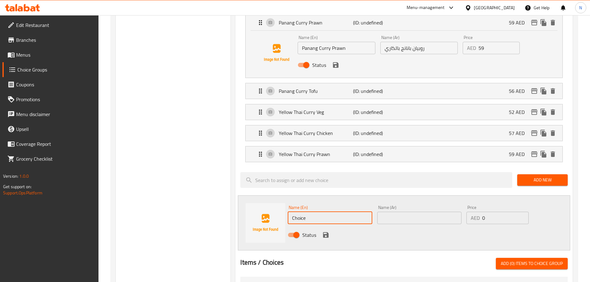
click at [346, 212] on input "Choice" at bounding box center [330, 218] width 84 height 12
paste input "Yellow Thai Curry"
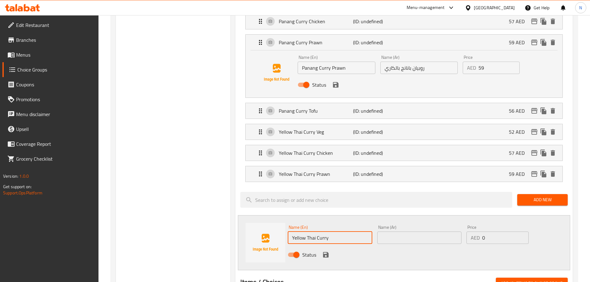
scroll to position [651, 0]
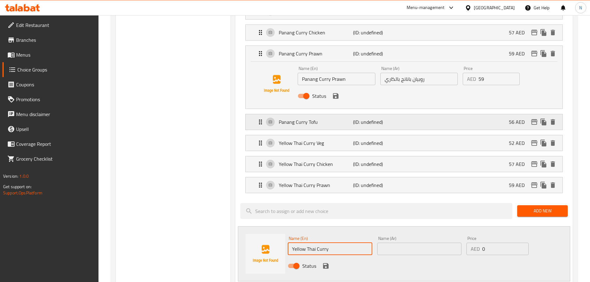
click at [333, 118] on p "Panang Curry Tofu" at bounding box center [316, 121] width 74 height 7
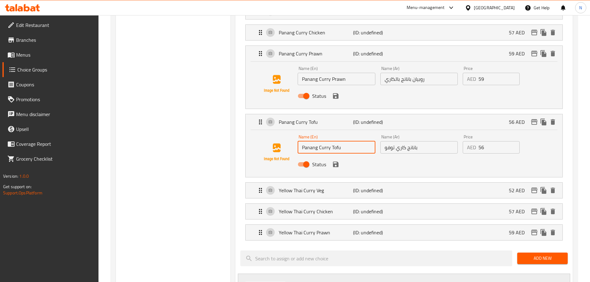
click at [337, 141] on input "Panang Curry Tofu" at bounding box center [336, 147] width 77 height 12
paste input "Tofu"
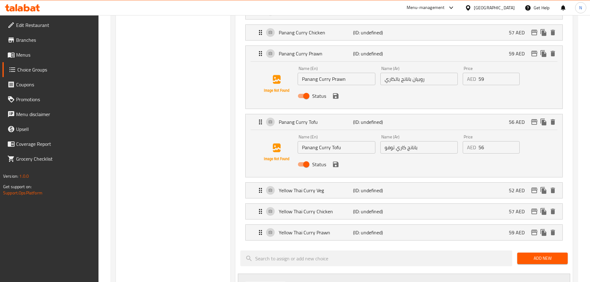
type input "Yellow Thai Curry Tofu"
paste input "توفو بالكاري التايلاندي الأصفر"
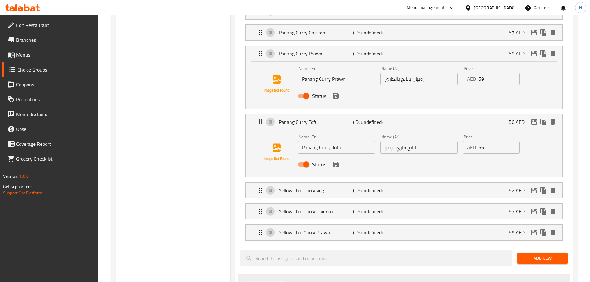
type input "توفو بالكاري تايلاندي أصفر"
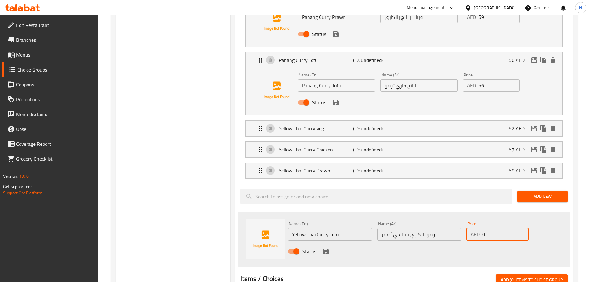
click at [484, 228] on input "0" at bounding box center [505, 234] width 46 height 12
type input "56"
click at [471, 243] on div "Status" at bounding box center [419, 251] width 268 height 17
click at [327, 248] on icon "save" at bounding box center [325, 251] width 7 height 7
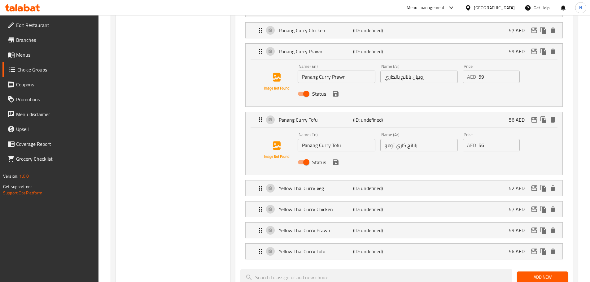
scroll to position [651, 0]
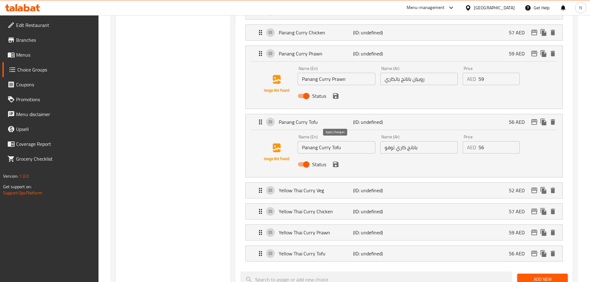
click at [335, 161] on icon "save" at bounding box center [335, 164] width 7 height 7
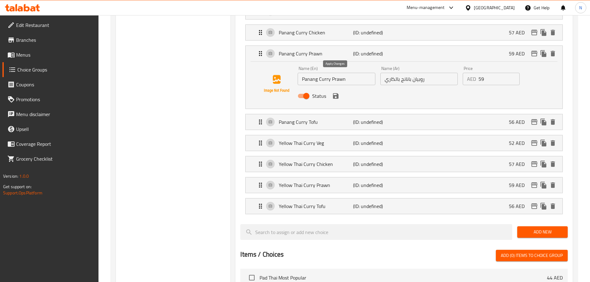
click at [336, 92] on icon "save" at bounding box center [335, 95] width 7 height 7
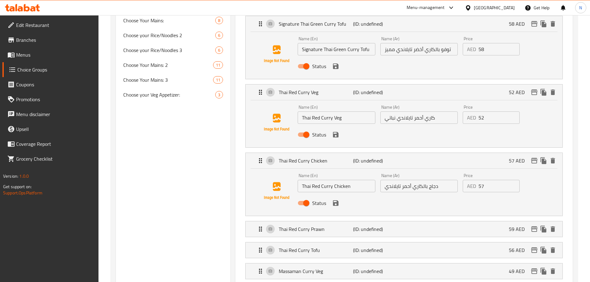
scroll to position [341, 0]
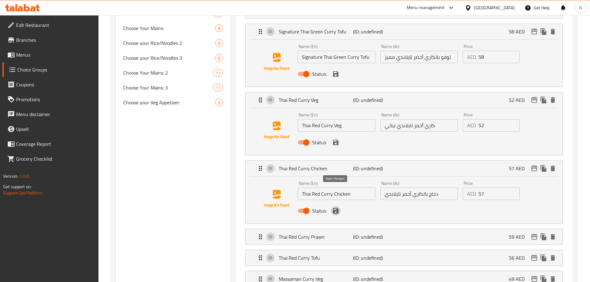
click at [338, 208] on icon "save" at bounding box center [336, 211] width 6 height 6
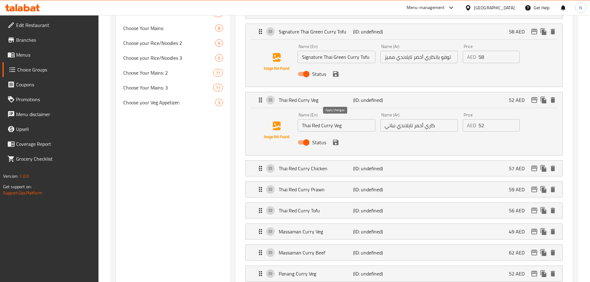
click at [338, 140] on icon "save" at bounding box center [336, 143] width 6 height 6
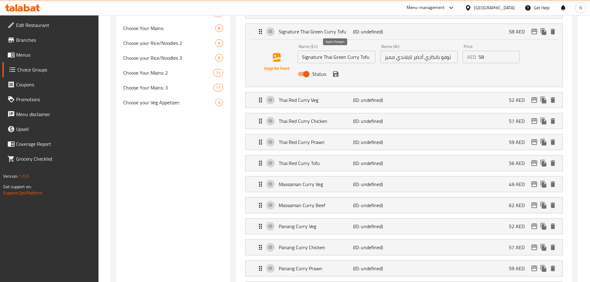
click at [334, 71] on icon "save" at bounding box center [336, 74] width 6 height 6
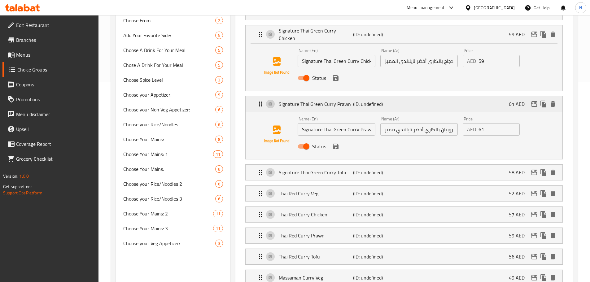
scroll to position [186, 0]
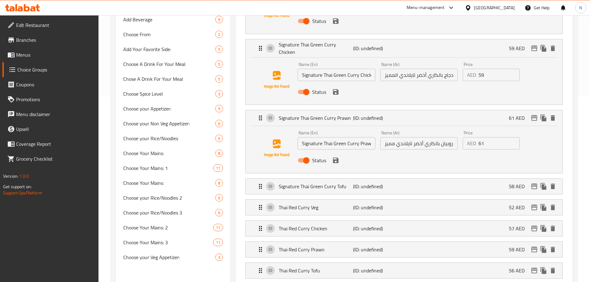
click at [340, 152] on div "Status" at bounding box center [419, 160] width 248 height 17
click at [336, 157] on icon "save" at bounding box center [335, 160] width 7 height 7
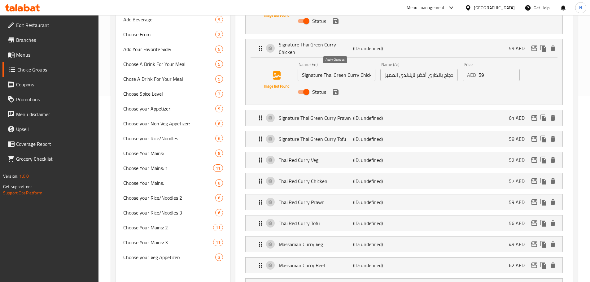
click at [337, 89] on icon "save" at bounding box center [336, 92] width 6 height 6
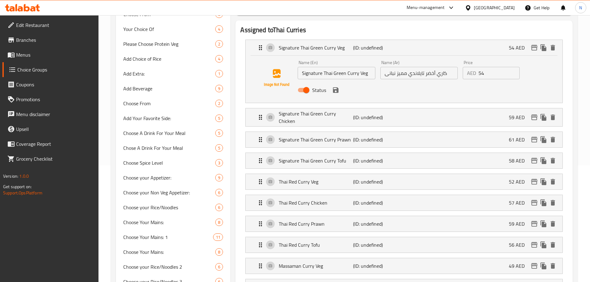
scroll to position [93, 0]
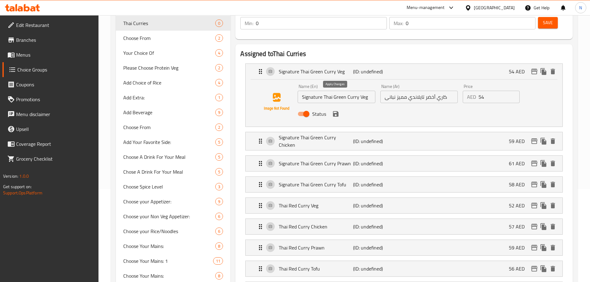
click at [336, 111] on icon "save" at bounding box center [336, 114] width 6 height 6
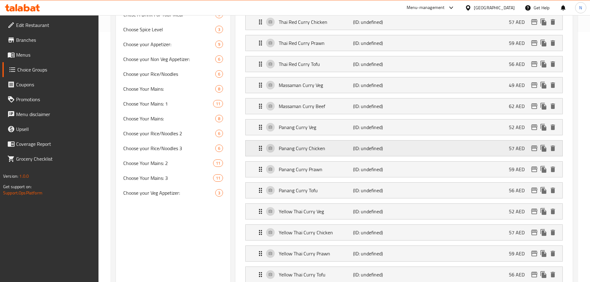
scroll to position [279, 0]
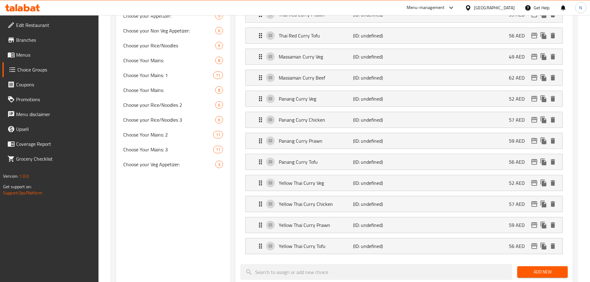
click at [30, 54] on span "Menus" at bounding box center [54, 54] width 77 height 7
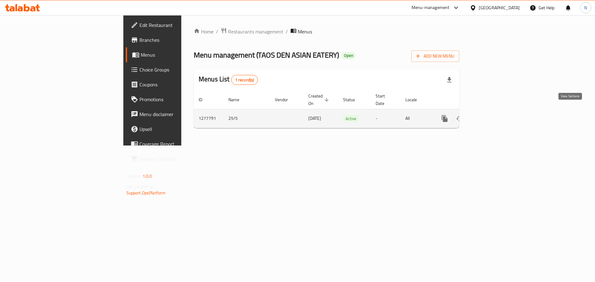
click at [493, 115] on icon "enhanced table" at bounding box center [488, 118] width 7 height 7
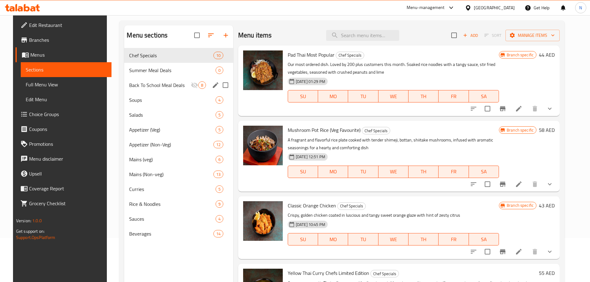
scroll to position [62, 0]
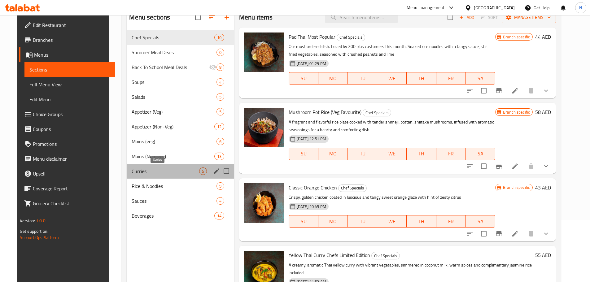
click at [145, 173] on span "Curries" at bounding box center [165, 171] width 67 height 7
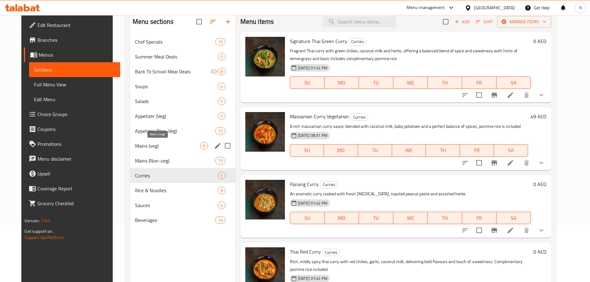
scroll to position [62, 0]
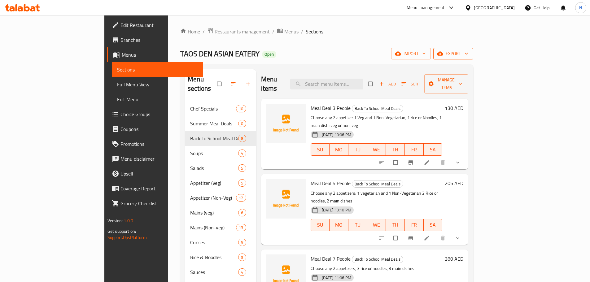
click at [468, 56] on span "export" at bounding box center [453, 54] width 30 height 8
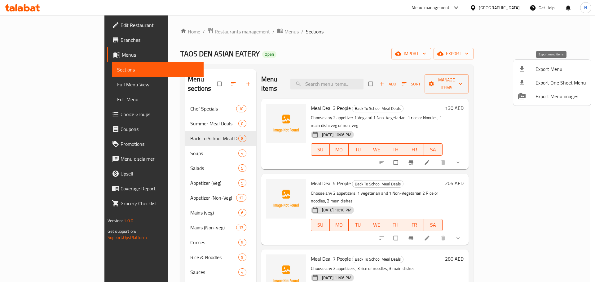
click at [549, 70] on span "Export Menu" at bounding box center [560, 68] width 51 height 7
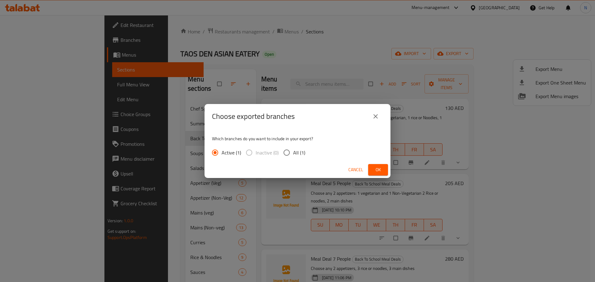
click at [378, 166] on span "Ok" at bounding box center [378, 170] width 10 height 8
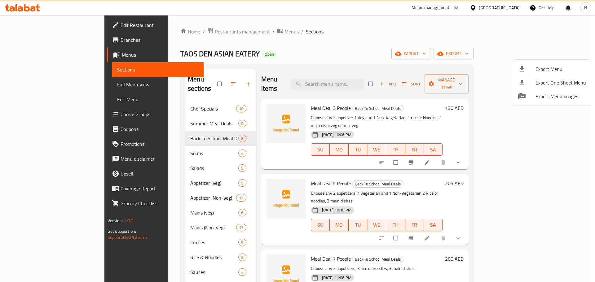
click at [38, 85] on div at bounding box center [297, 141] width 595 height 282
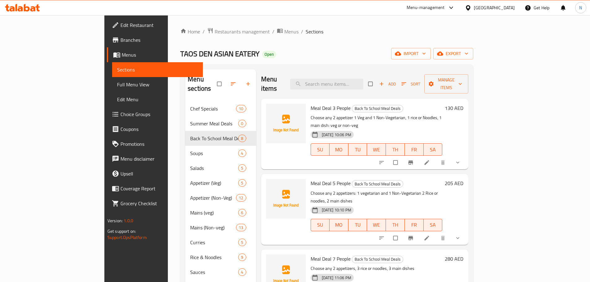
click at [117, 85] on span "Full Menu View" at bounding box center [157, 84] width 81 height 7
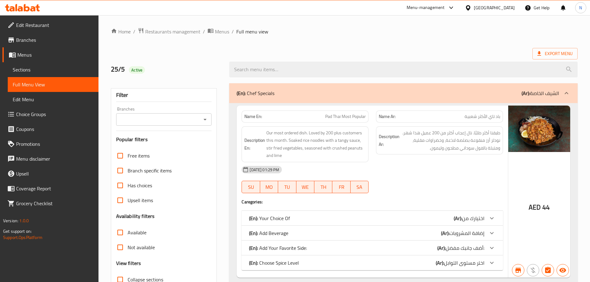
drag, startPoint x: 135, startPoint y: 115, endPoint x: 136, endPoint y: 119, distance: 4.1
click at [135, 115] on input "Branches" at bounding box center [159, 119] width 82 height 9
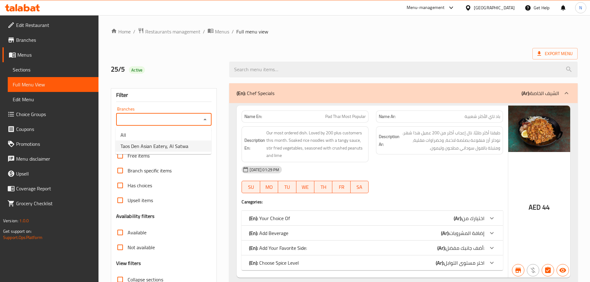
click at [138, 144] on span "Taos Den Asian Eatery, Al Satwa" at bounding box center [155, 146] width 68 height 7
type input "Taos Den Asian Eatery, Al Satwa"
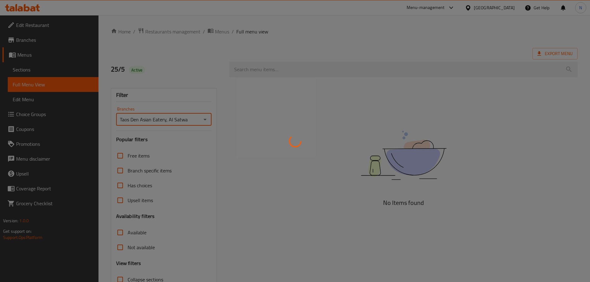
scroll to position [34, 0]
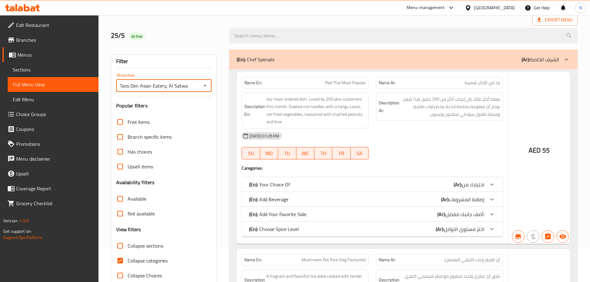
click at [121, 248] on div at bounding box center [295, 141] width 590 height 282
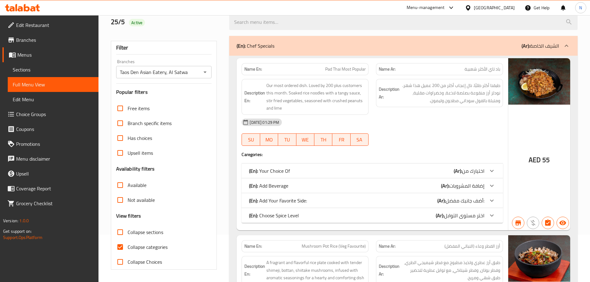
click at [122, 248] on input "Collapse categories" at bounding box center [120, 247] width 15 height 15
checkbox input "false"
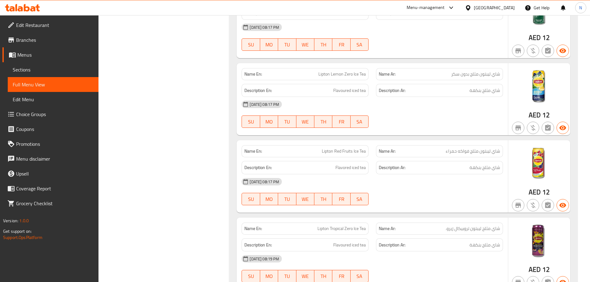
scroll to position [32788, 0]
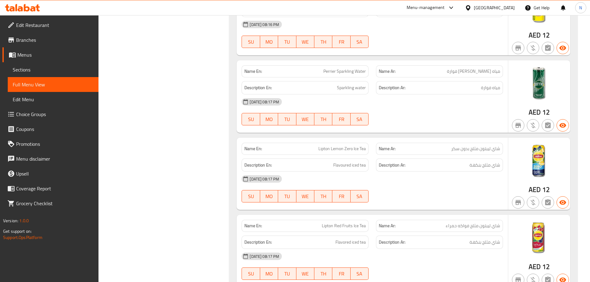
click at [27, 56] on span "Menus" at bounding box center [55, 54] width 76 height 7
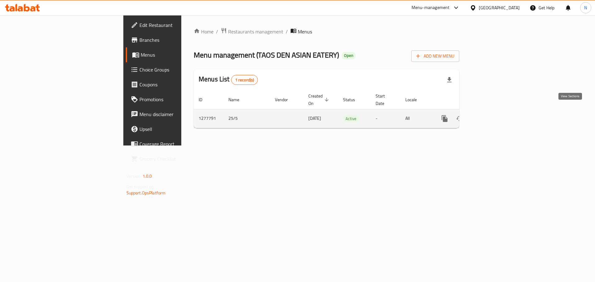
click at [493, 115] on icon "enhanced table" at bounding box center [488, 118] width 7 height 7
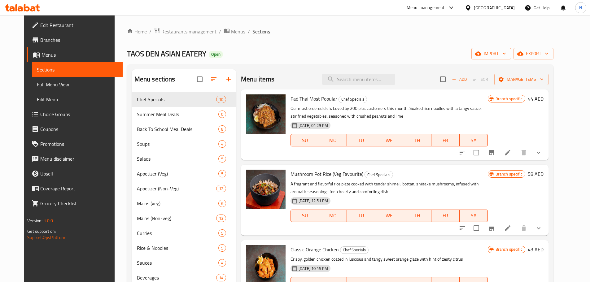
click at [506, 7] on div "[GEOGRAPHIC_DATA]" at bounding box center [494, 7] width 41 height 7
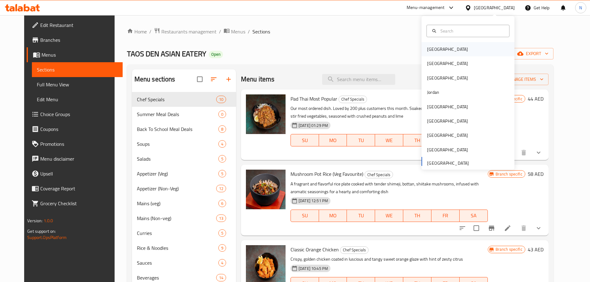
click at [435, 52] on div "[GEOGRAPHIC_DATA]" at bounding box center [447, 49] width 41 height 7
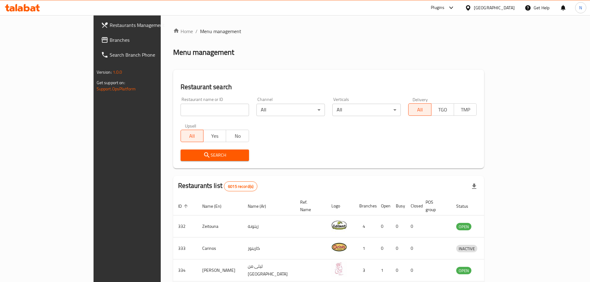
click at [508, 7] on div "[GEOGRAPHIC_DATA]" at bounding box center [494, 7] width 41 height 7
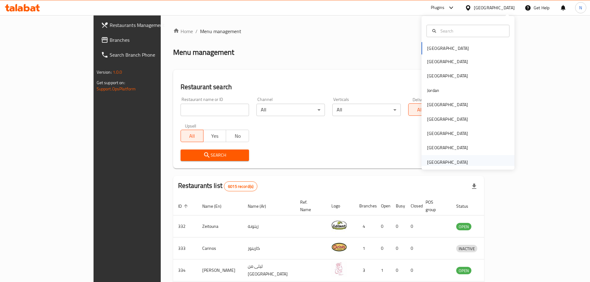
click at [434, 159] on div "[GEOGRAPHIC_DATA]" at bounding box center [447, 162] width 41 height 7
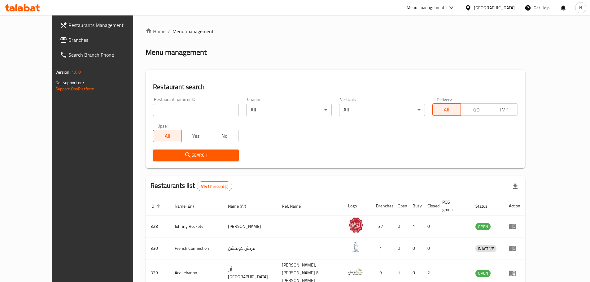
click at [156, 108] on input "search" at bounding box center [196, 110] width 86 height 12
paste input "601800"
type input "601800"
click button "Search" at bounding box center [196, 155] width 86 height 11
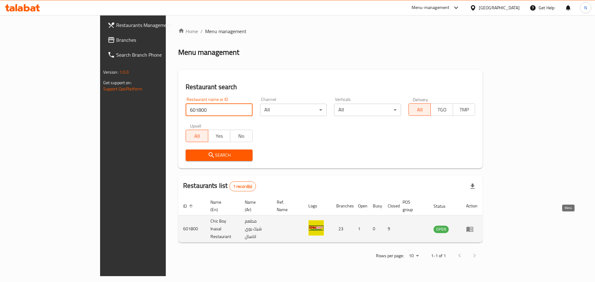
click at [472, 228] on icon "enhanced table" at bounding box center [471, 229] width 2 height 2
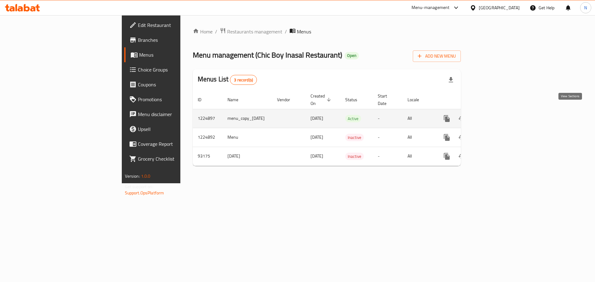
click at [495, 115] on icon "enhanced table" at bounding box center [491, 118] width 7 height 7
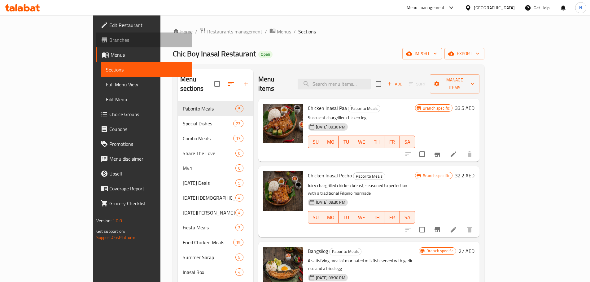
click at [109, 41] on span "Branches" at bounding box center [147, 39] width 77 height 7
